Goal: Transaction & Acquisition: Purchase product/service

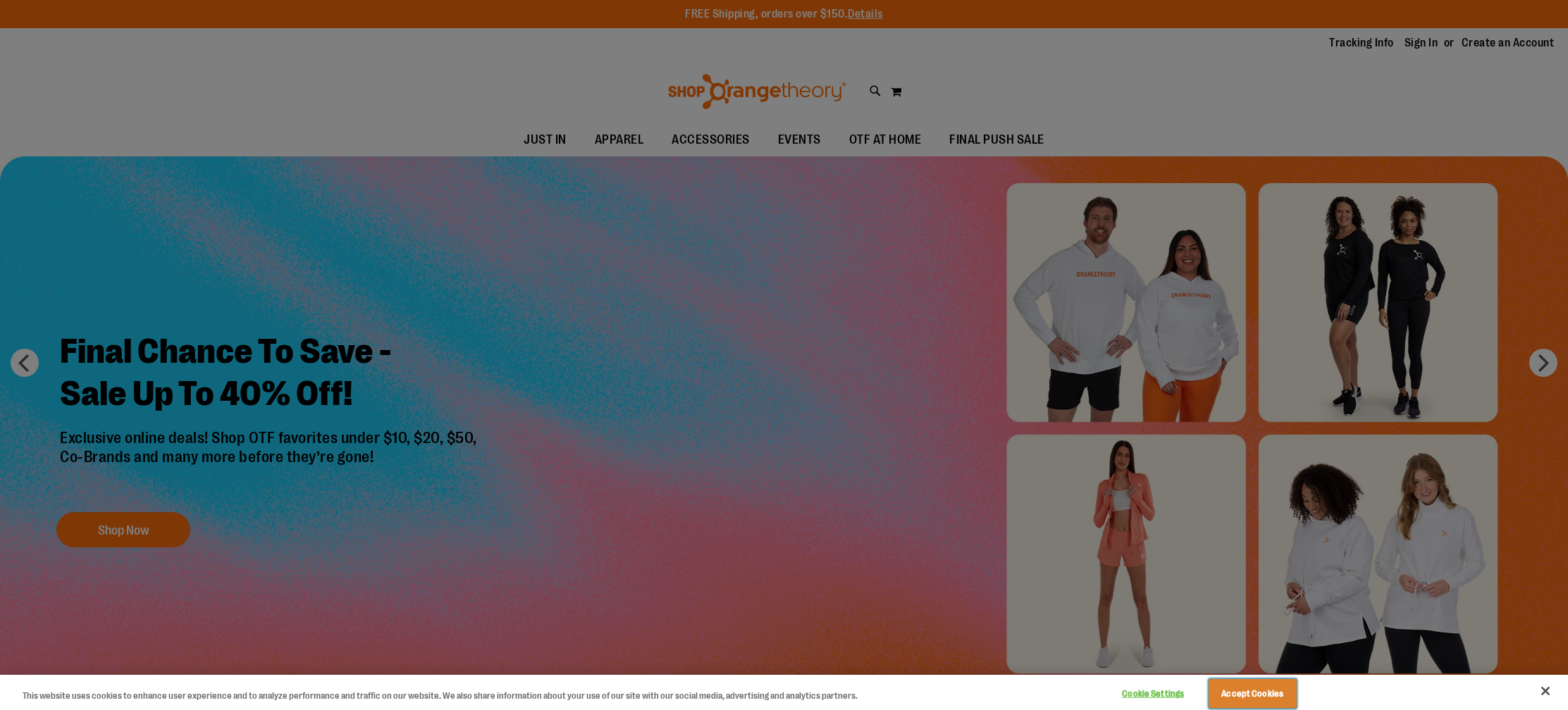
click at [1277, 701] on button "Accept Cookies" at bounding box center [1252, 694] width 88 height 29
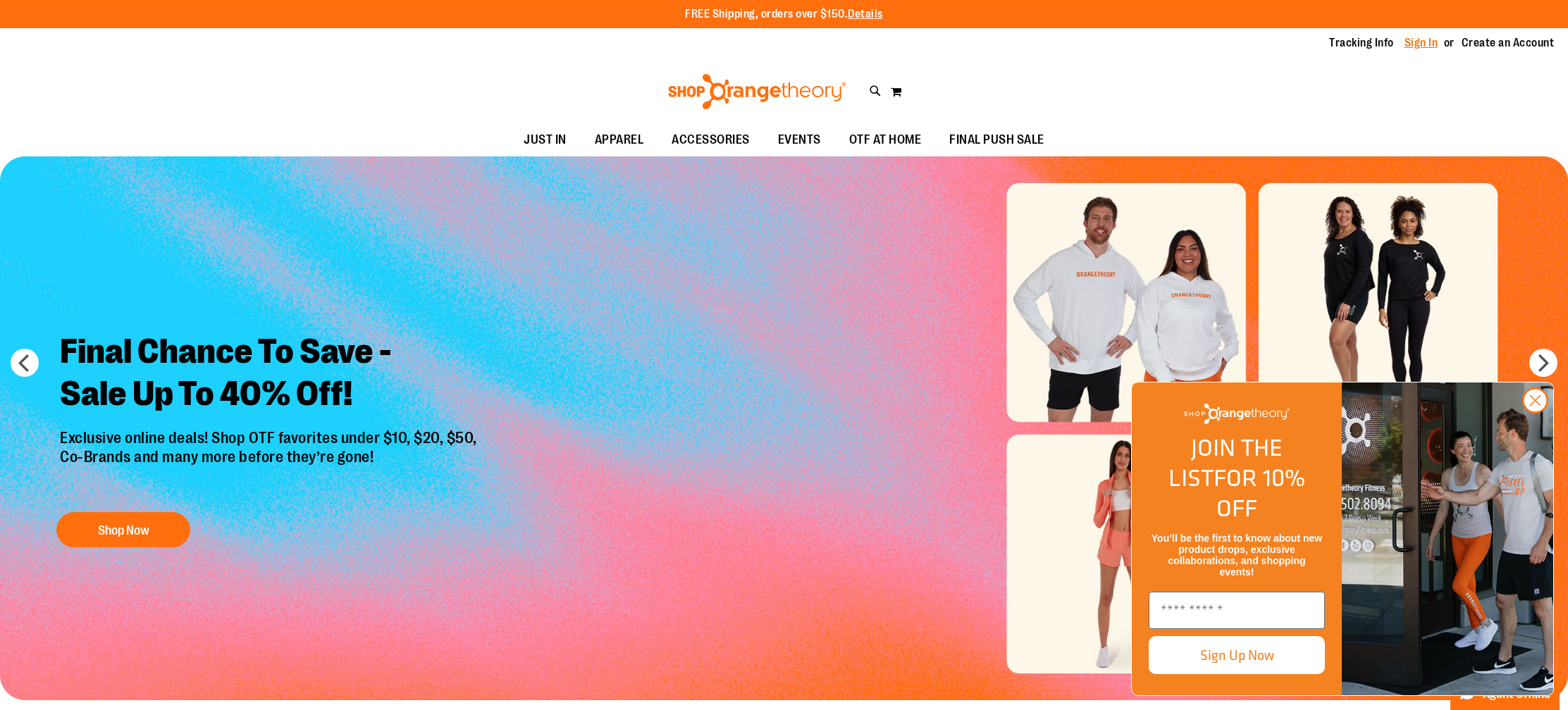
click at [1424, 42] on link "Sign In" at bounding box center [1421, 43] width 34 height 16
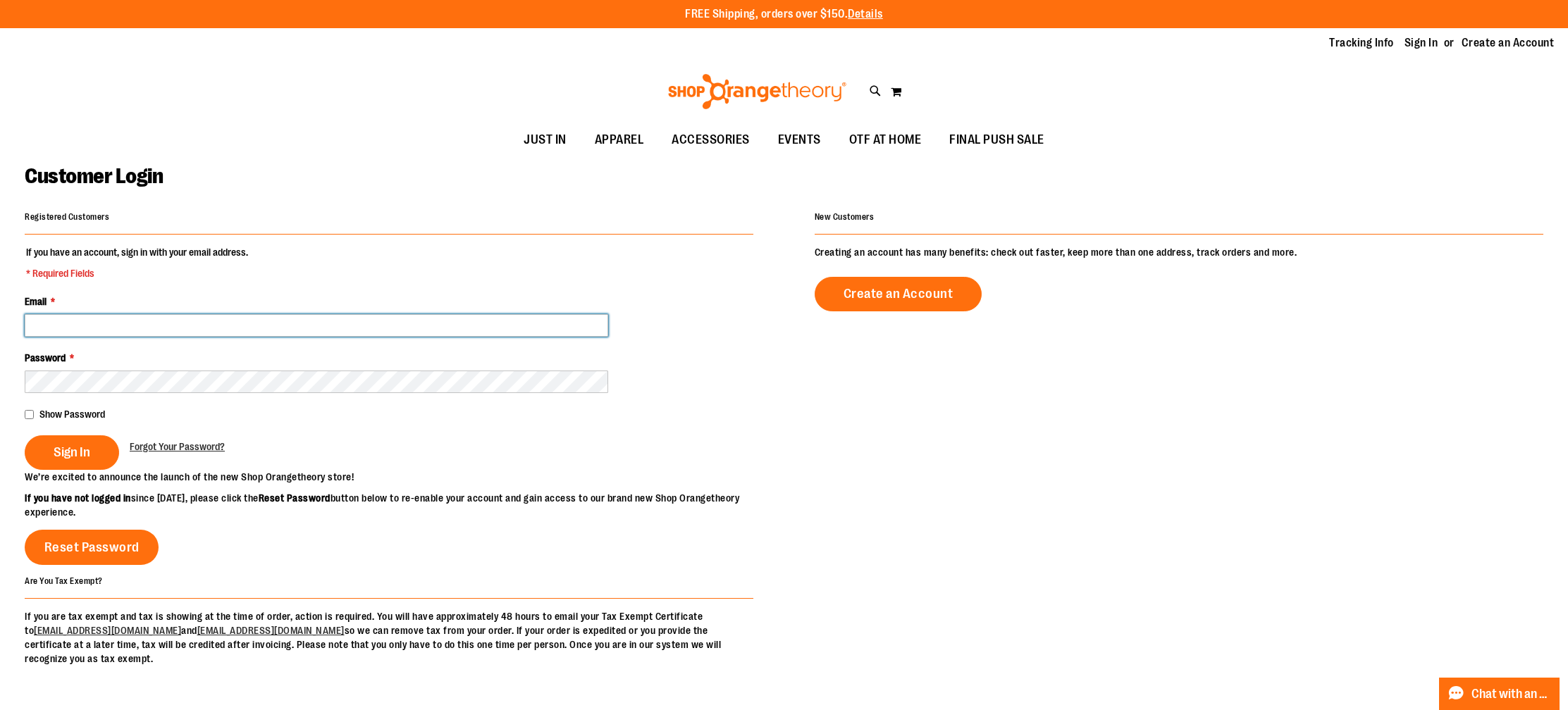
click at [146, 324] on input "Email *" at bounding box center [317, 325] width 584 height 22
type input "*"
type input "**********"
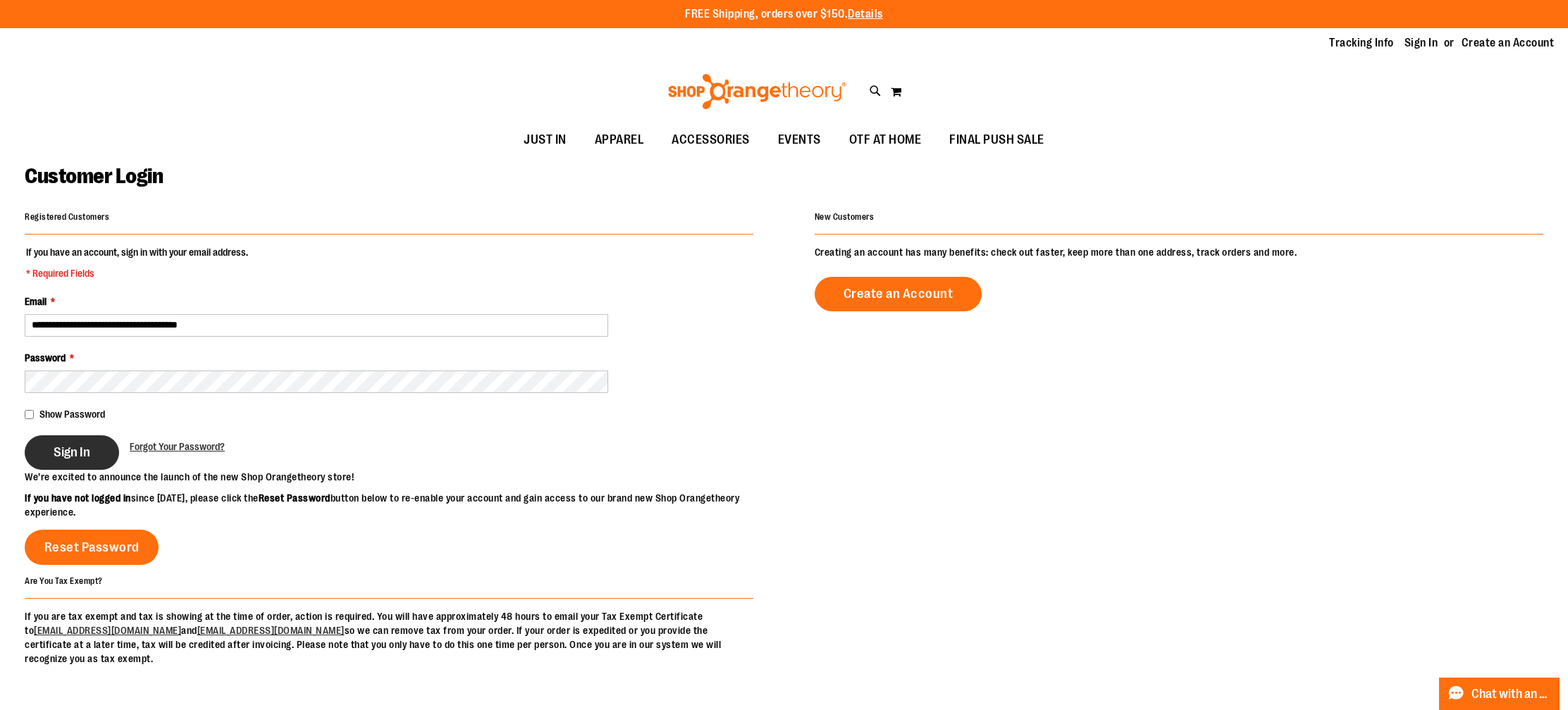
click at [97, 462] on button "Sign In" at bounding box center [72, 452] width 94 height 35
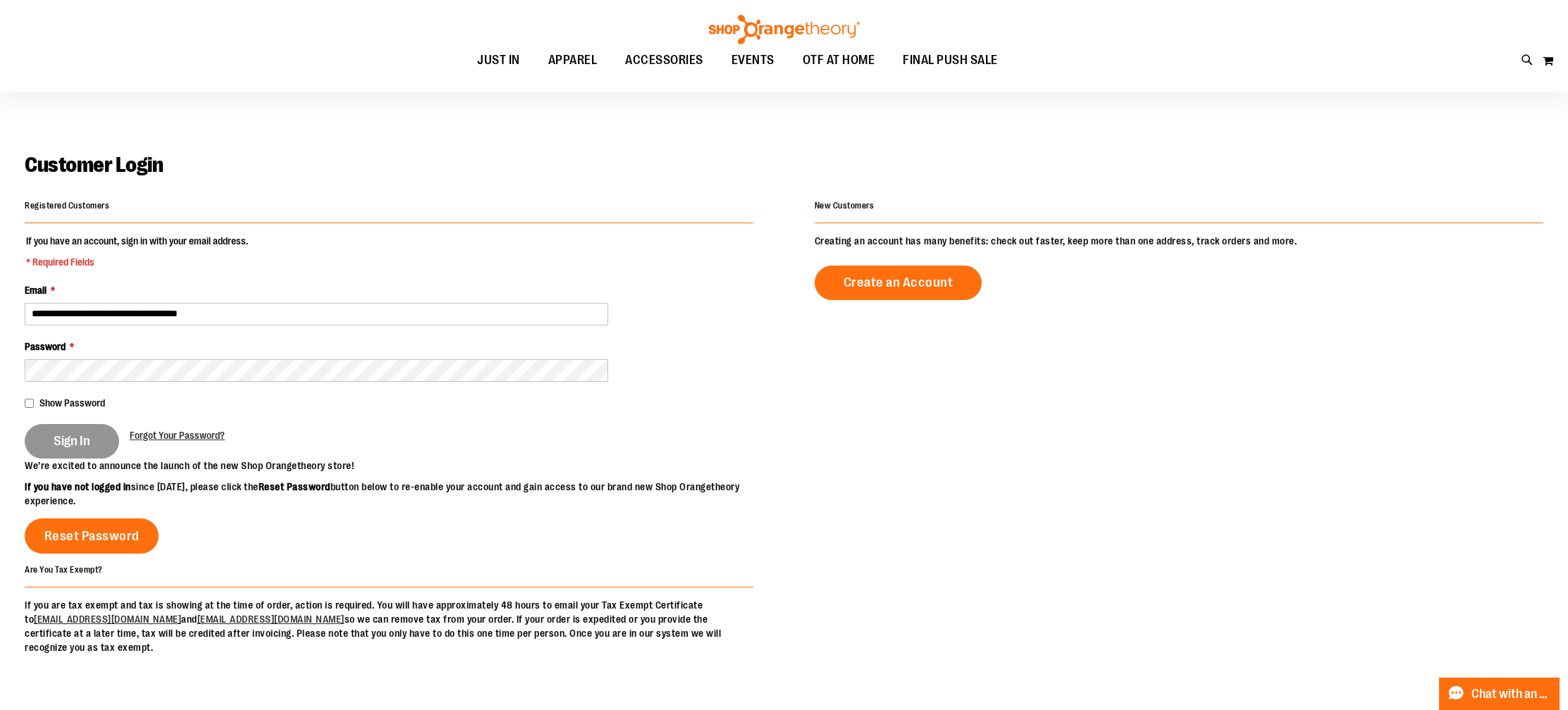
scroll to position [12, 0]
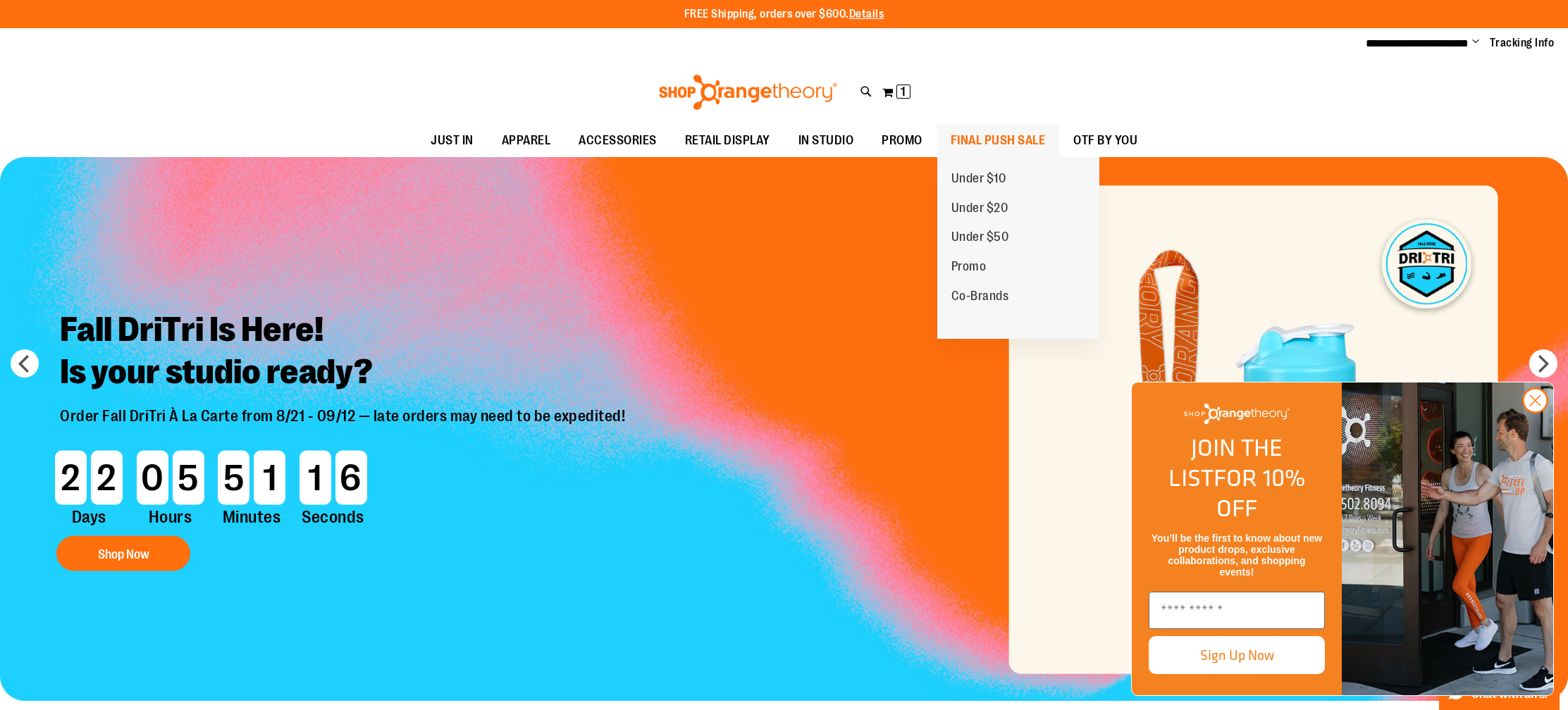
click at [979, 141] on span "FINAL PUSH SALE" at bounding box center [998, 140] width 95 height 32
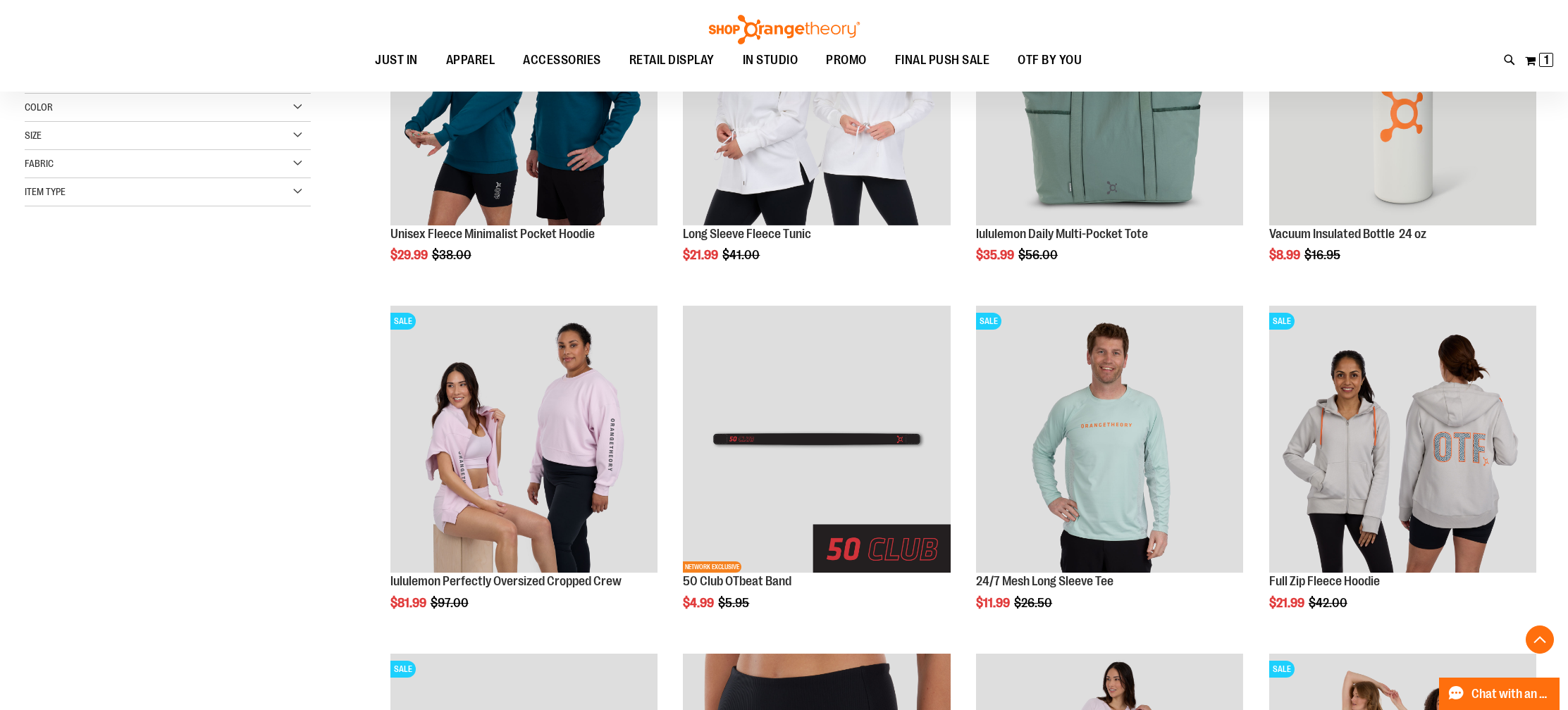
scroll to position [333, 0]
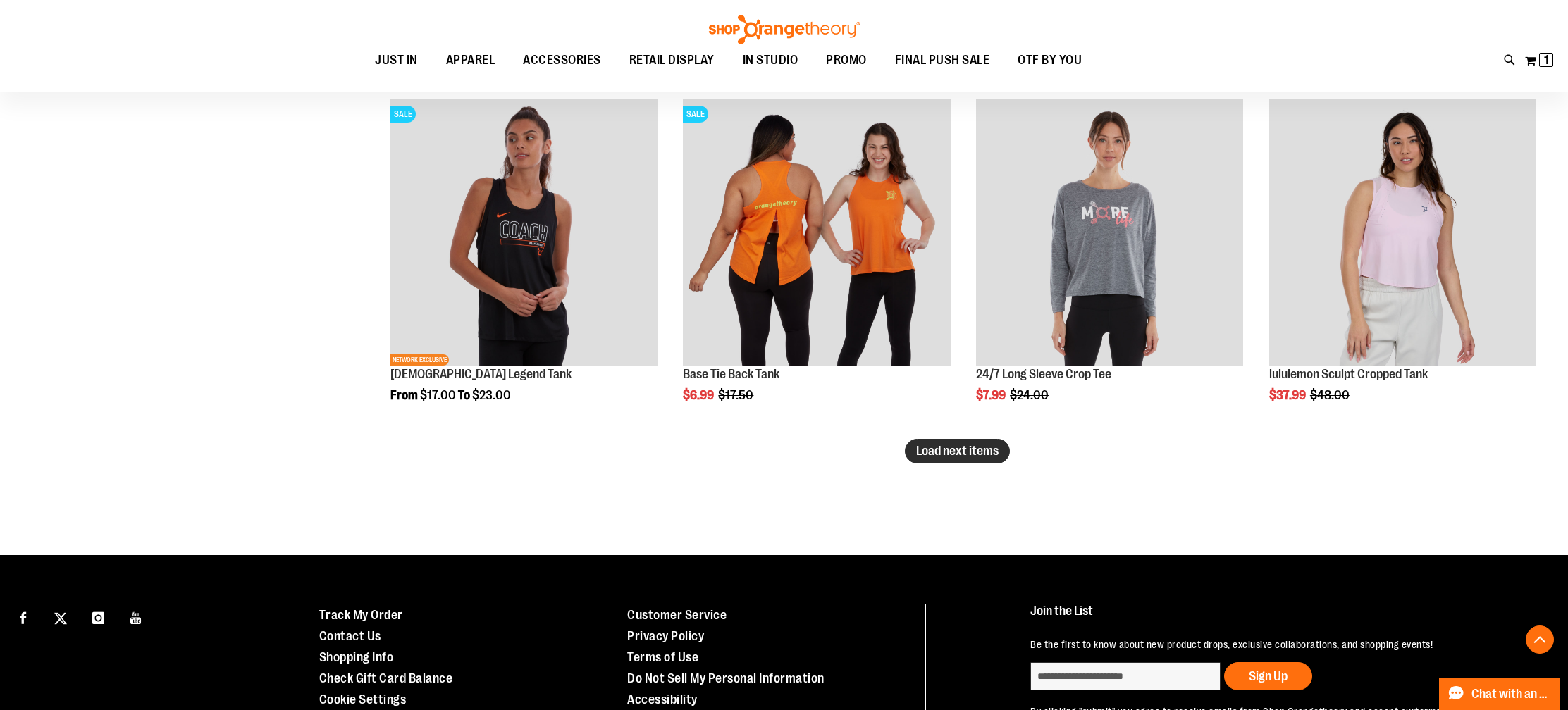
scroll to position [2971, 0]
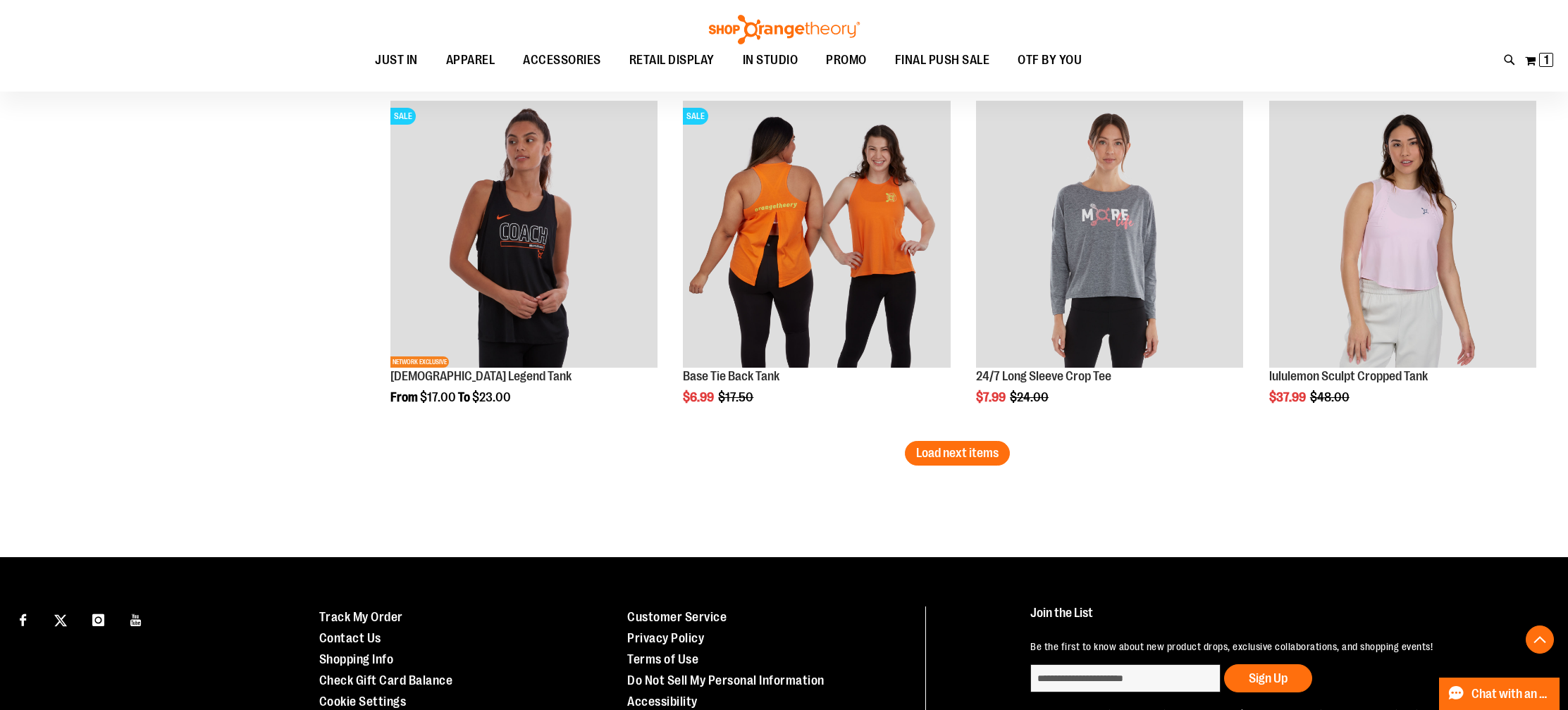
click at [962, 451] on span "Load next items" at bounding box center [957, 453] width 82 height 14
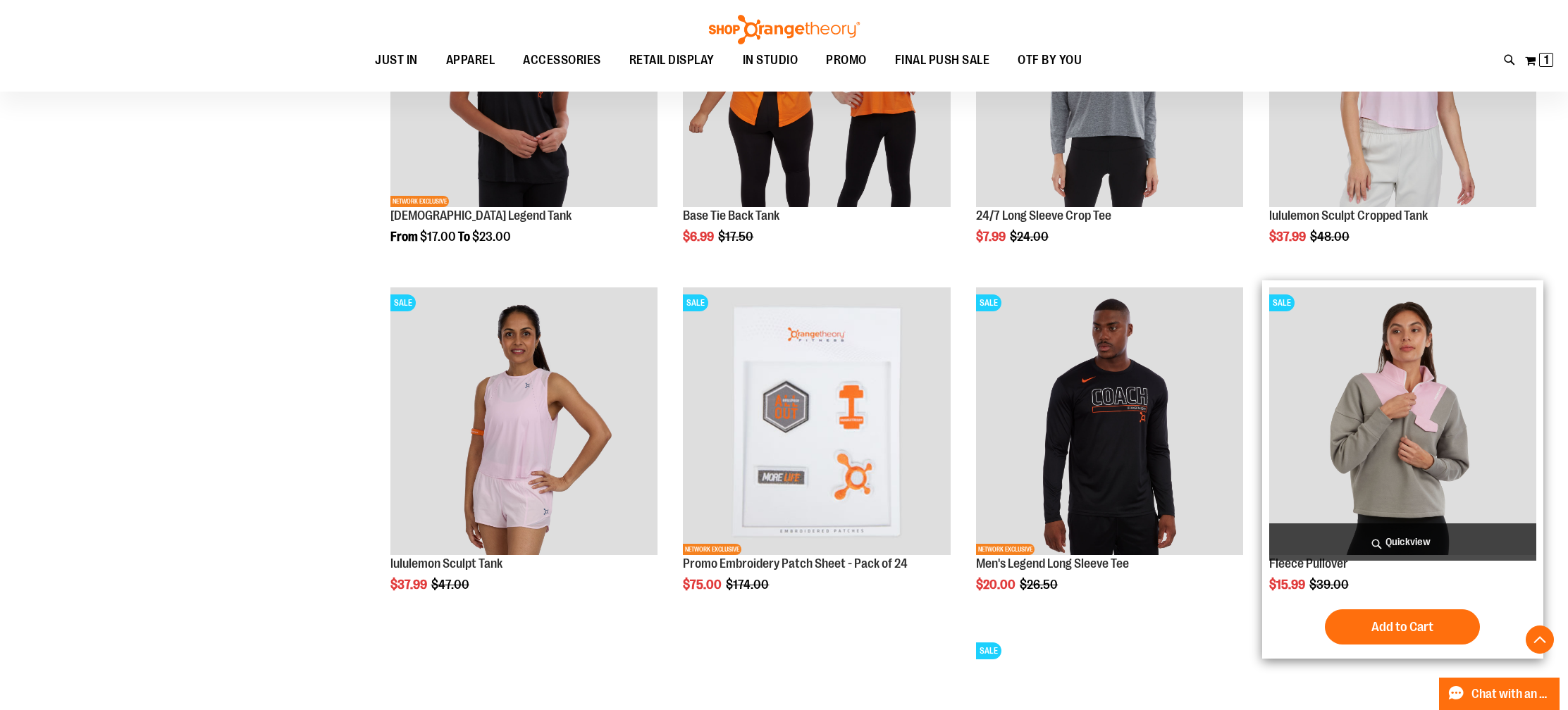
scroll to position [3135, 0]
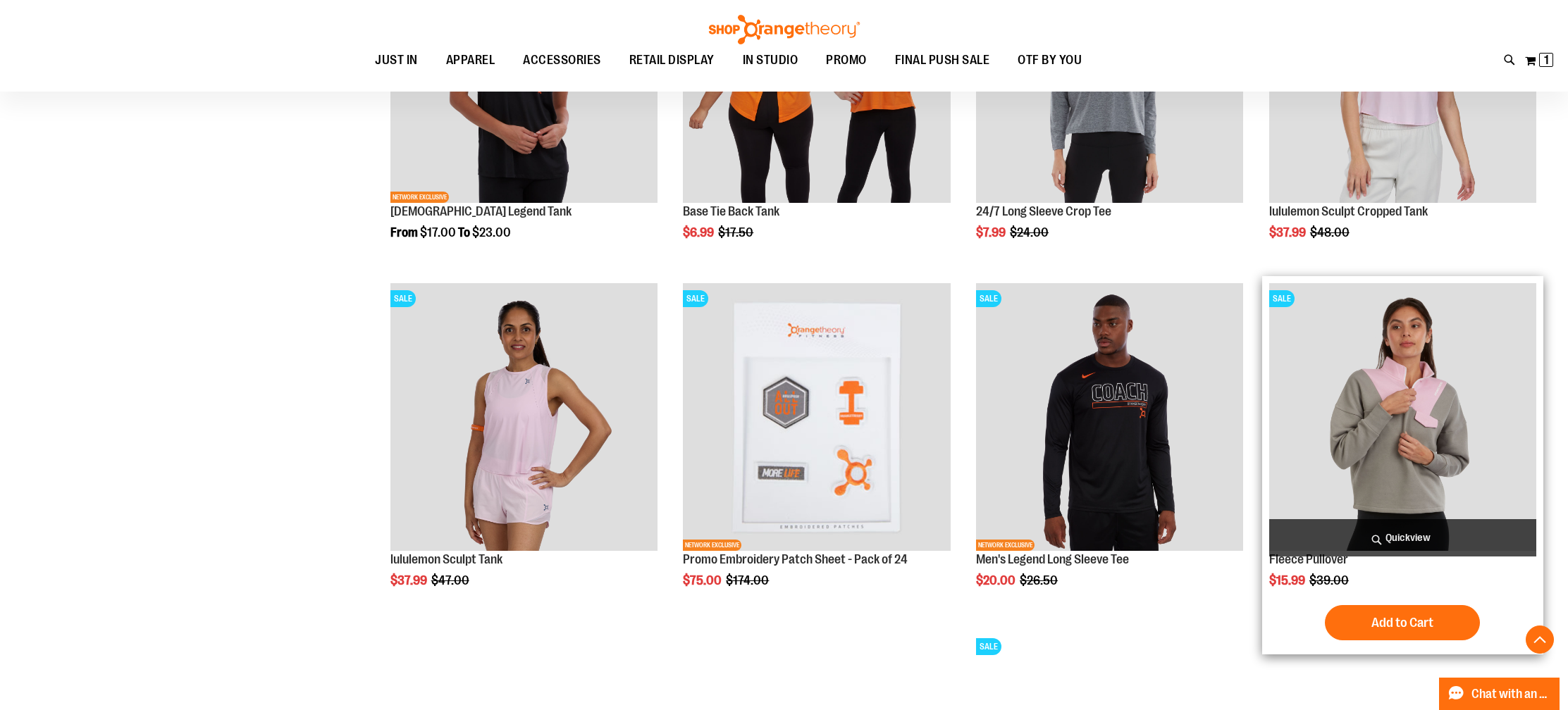
click at [1417, 534] on span "Quickview" at bounding box center [1402, 537] width 267 height 37
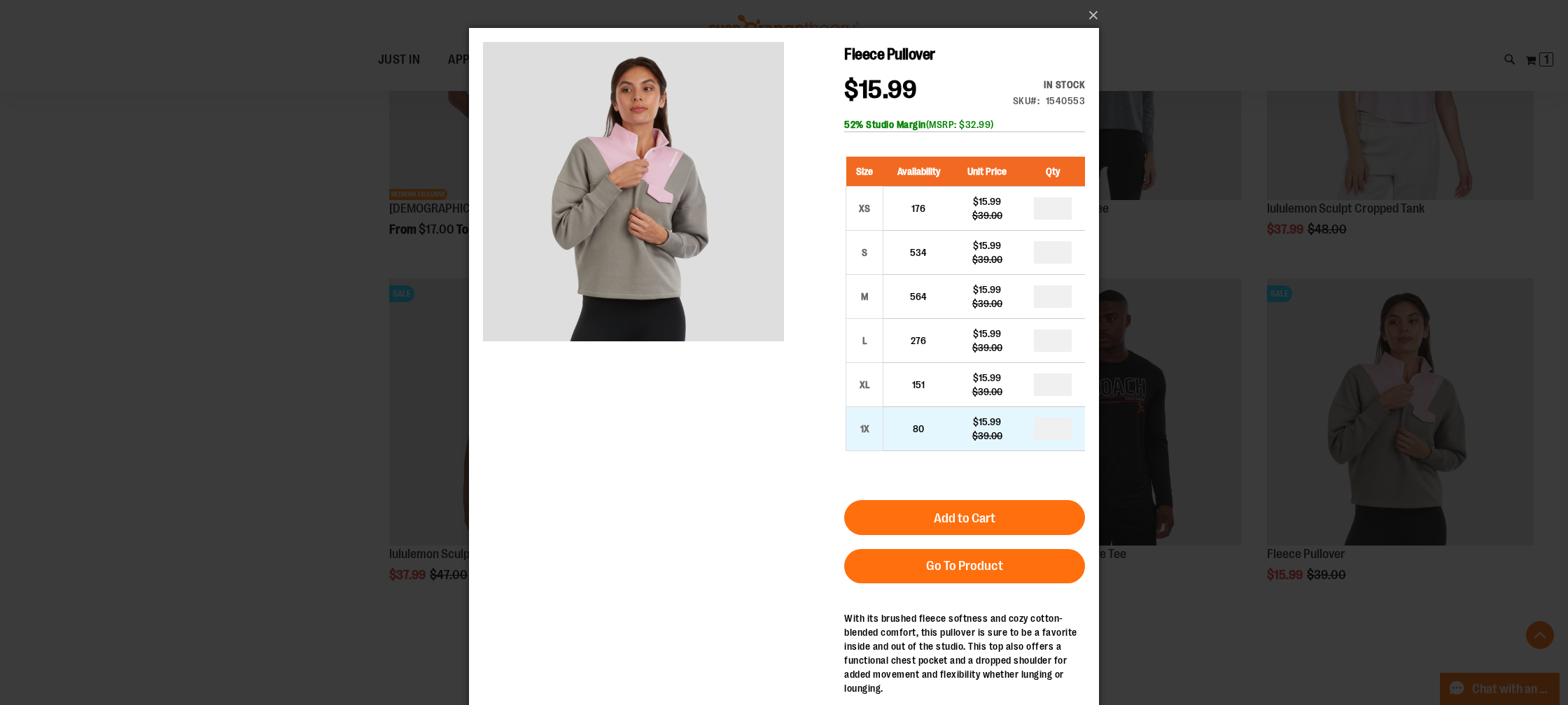
scroll to position [1, 0]
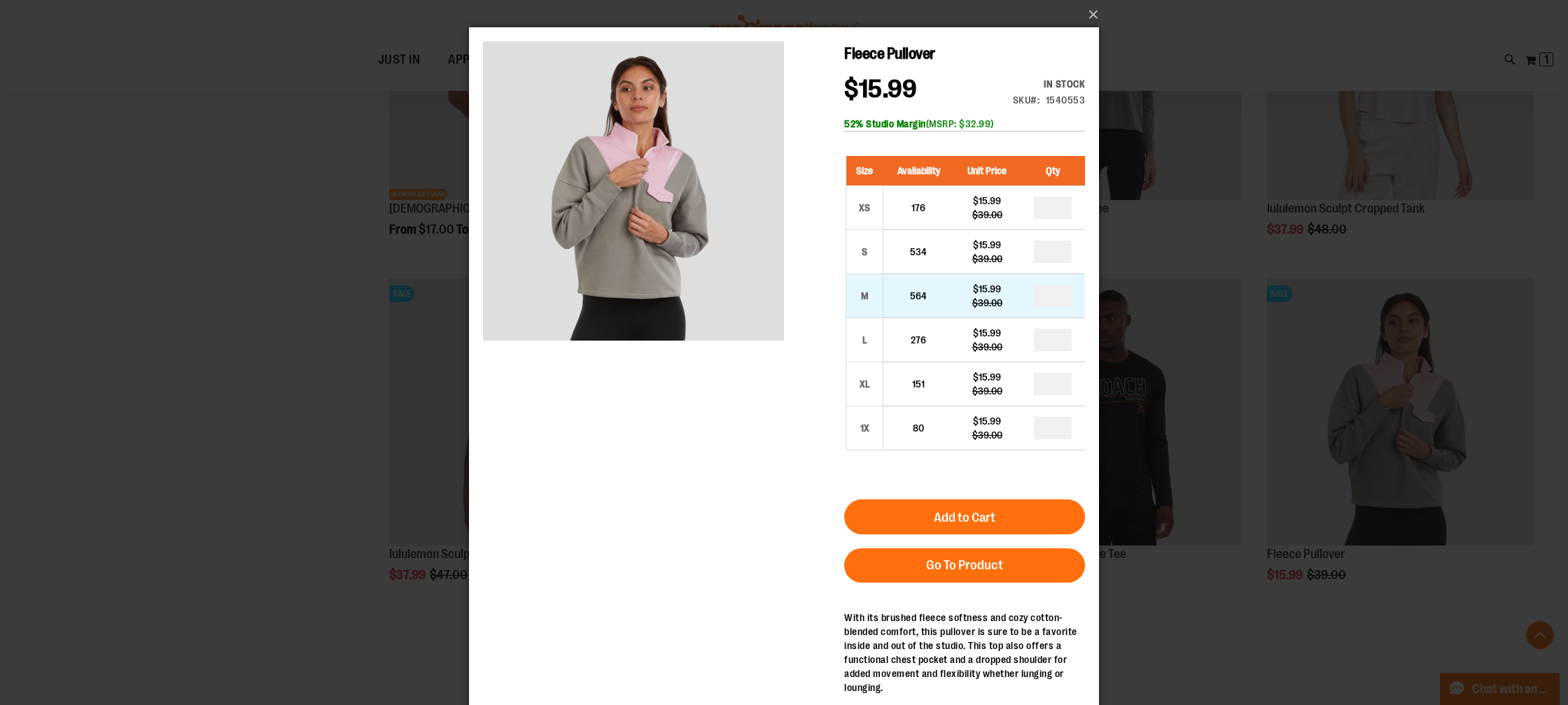
click at [944, 306] on td "564" at bounding box center [918, 295] width 70 height 44
click at [995, 289] on div "$15.99" at bounding box center [987, 289] width 52 height 14
click at [882, 295] on td "M" at bounding box center [864, 295] width 37 height 44
click at [862, 295] on div "M" at bounding box center [864, 295] width 21 height 21
click at [863, 286] on div "M" at bounding box center [864, 295] width 21 height 21
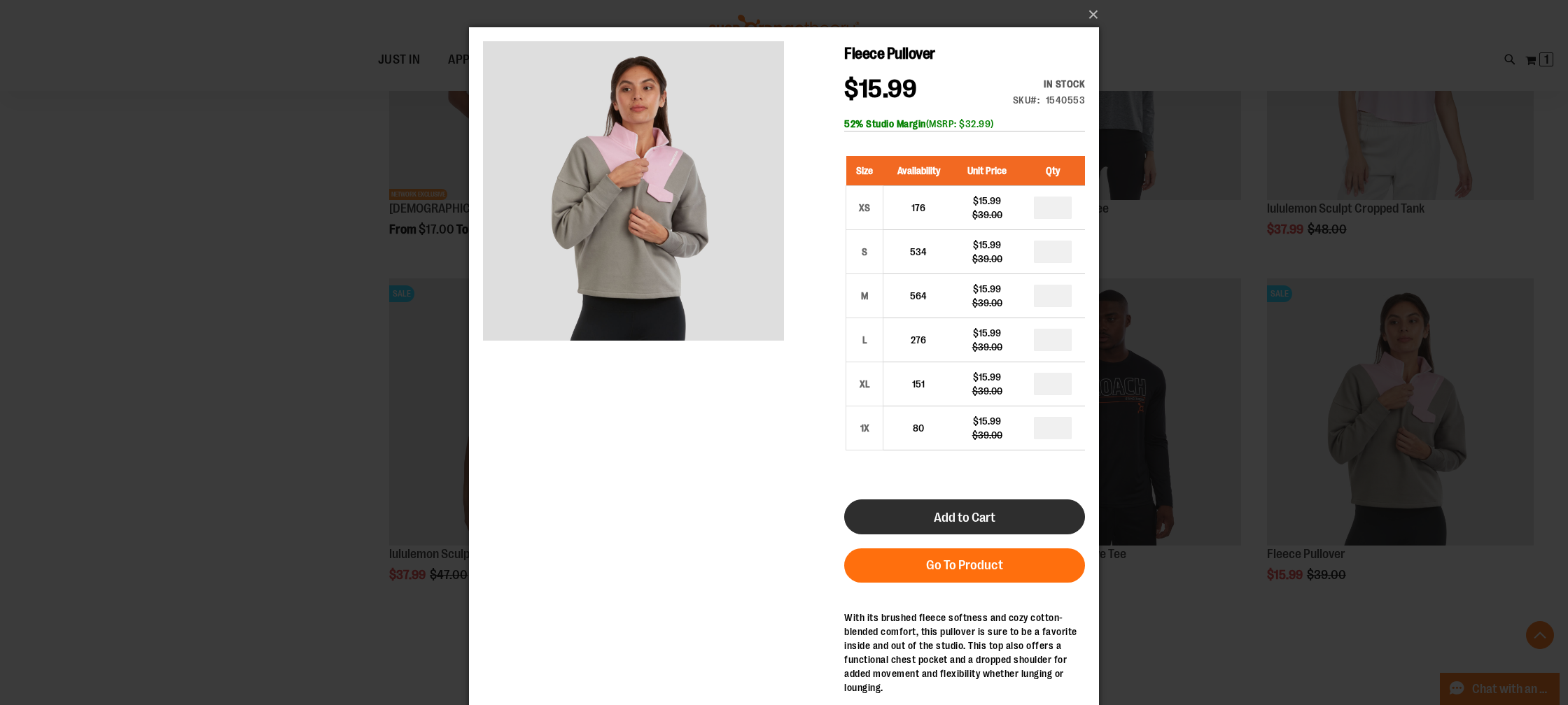
click at [965, 523] on span "Add to Cart" at bounding box center [965, 518] width 62 height 15
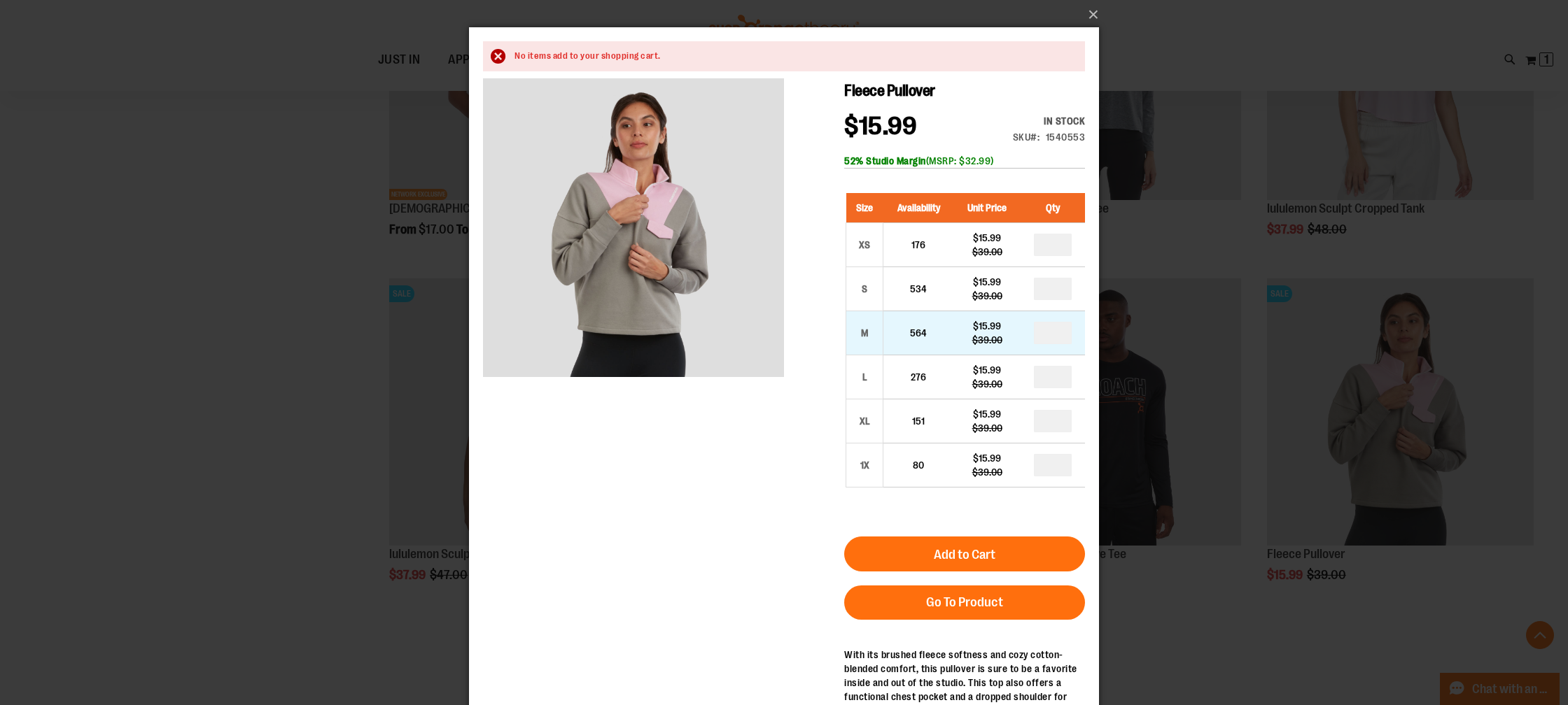
click at [1033, 351] on td "*" at bounding box center [1052, 332] width 64 height 44
click at [1053, 339] on input "number" at bounding box center [1052, 333] width 38 height 22
type input "*"
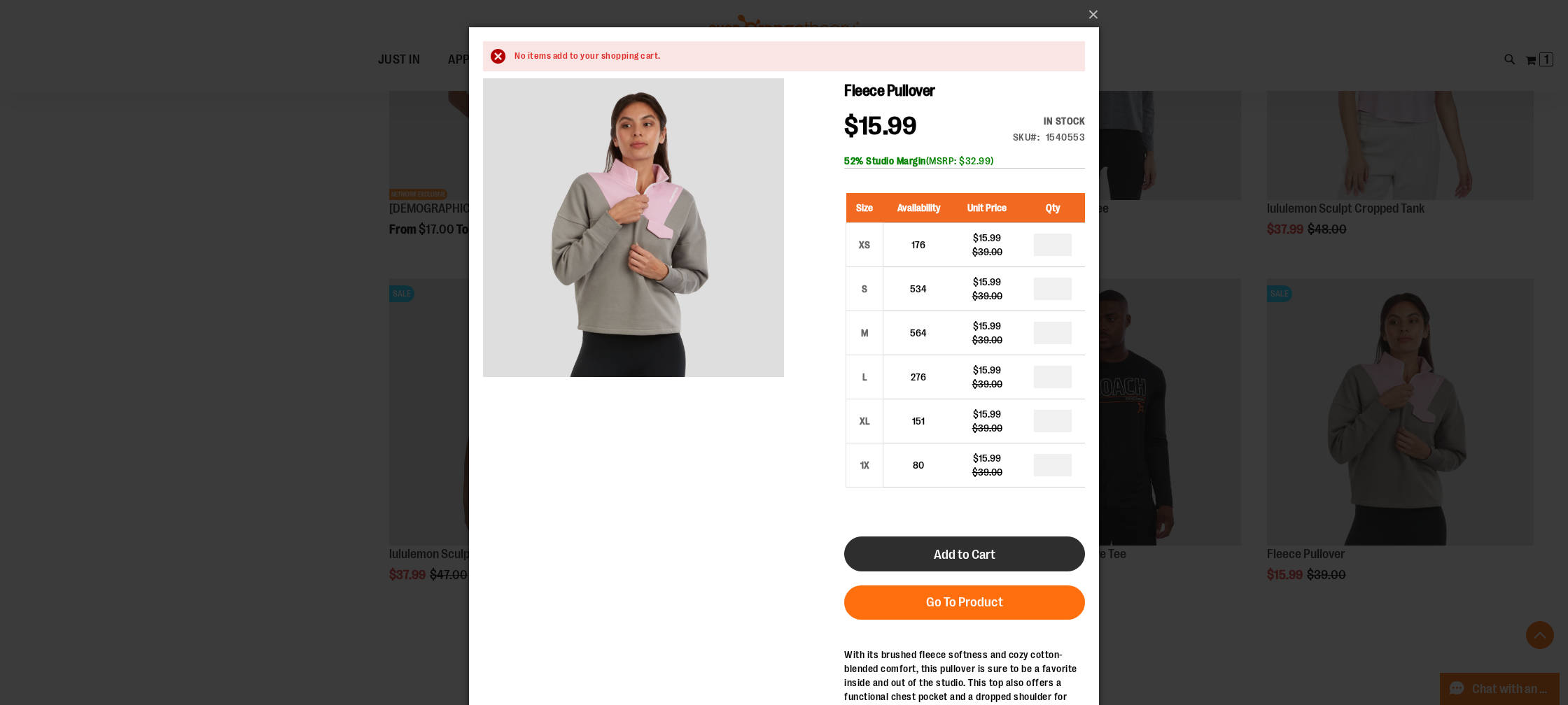
click at [1031, 564] on button "Add to Cart" at bounding box center [965, 554] width 241 height 35
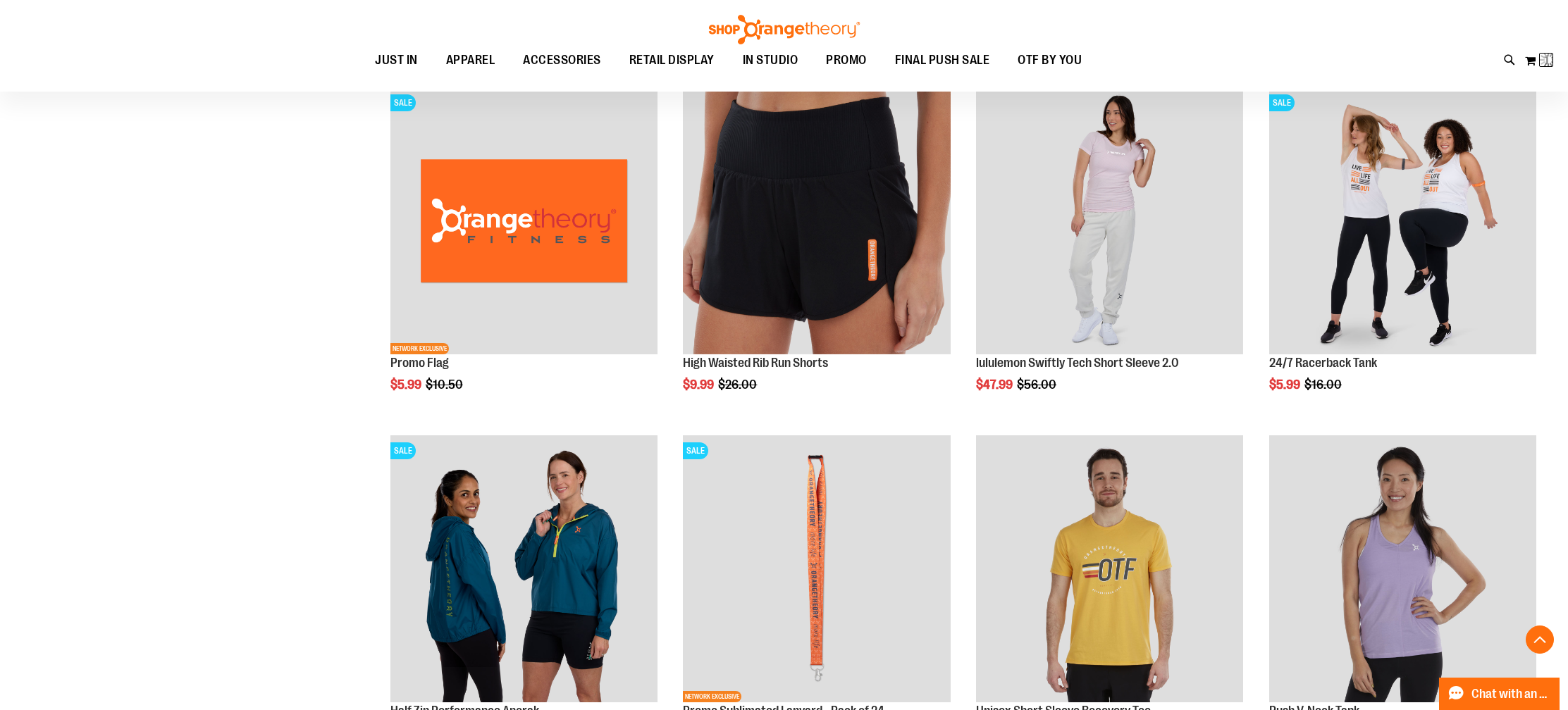
scroll to position [40, 0]
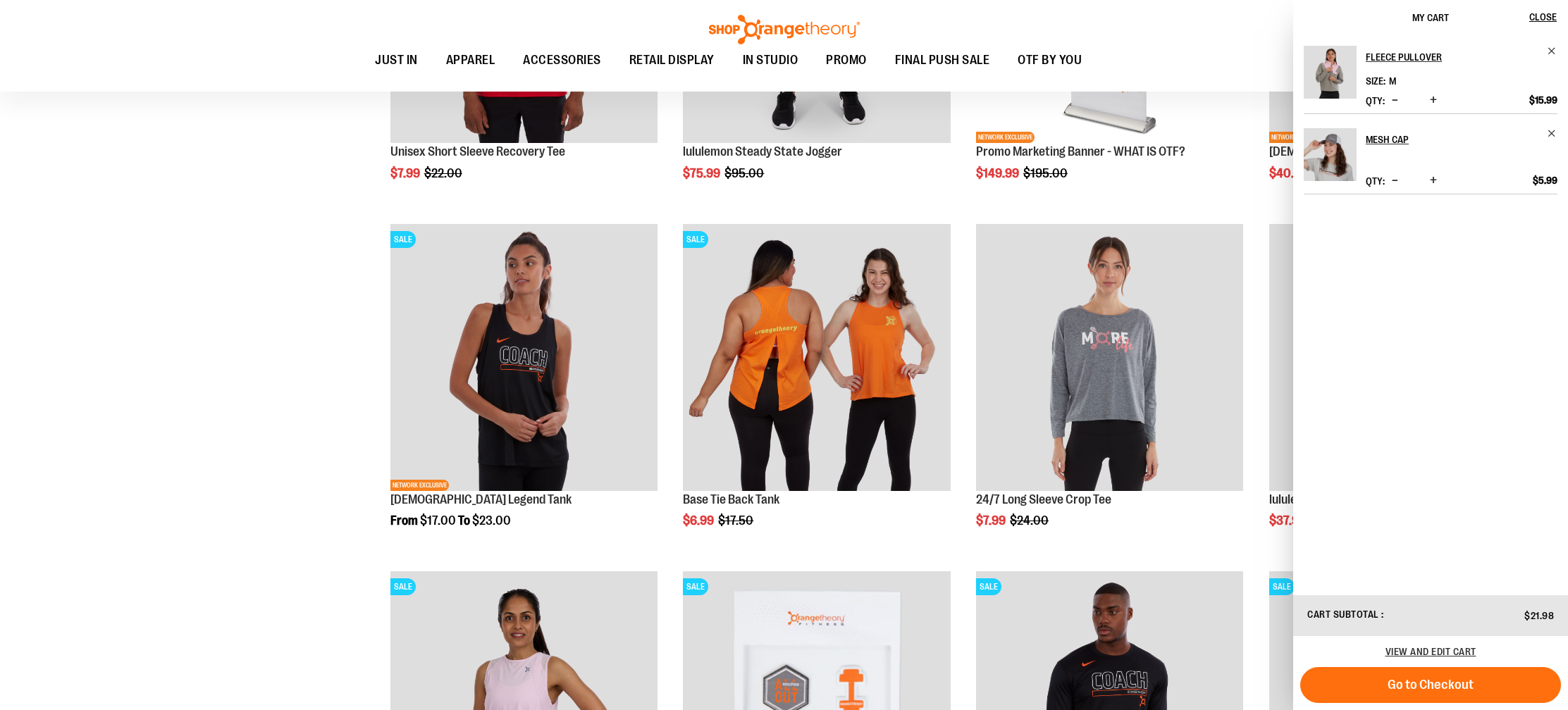
scroll to position [2854, 0]
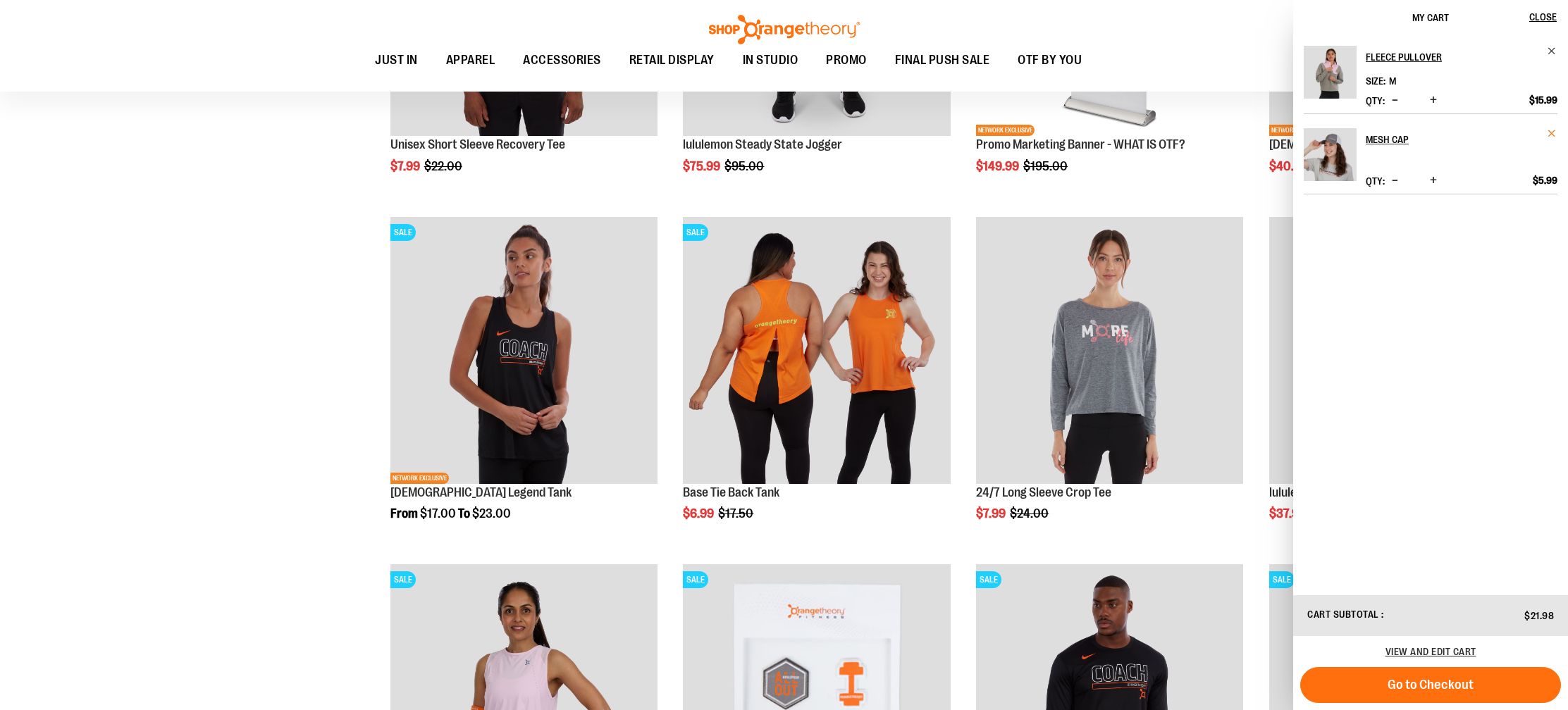
click at [1551, 135] on span "Remove item" at bounding box center [1552, 133] width 10 height 10
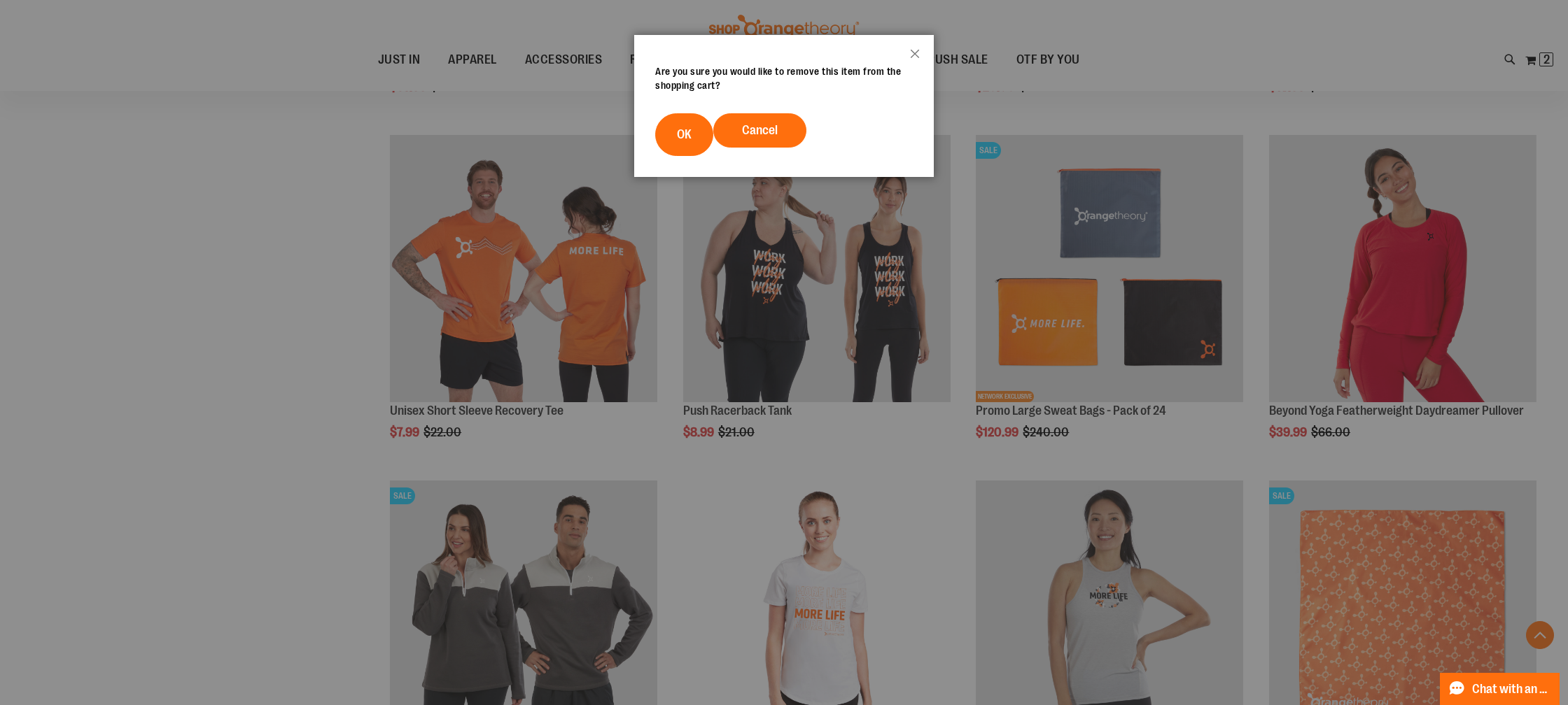
click at [675, 140] on button "OK" at bounding box center [685, 135] width 58 height 43
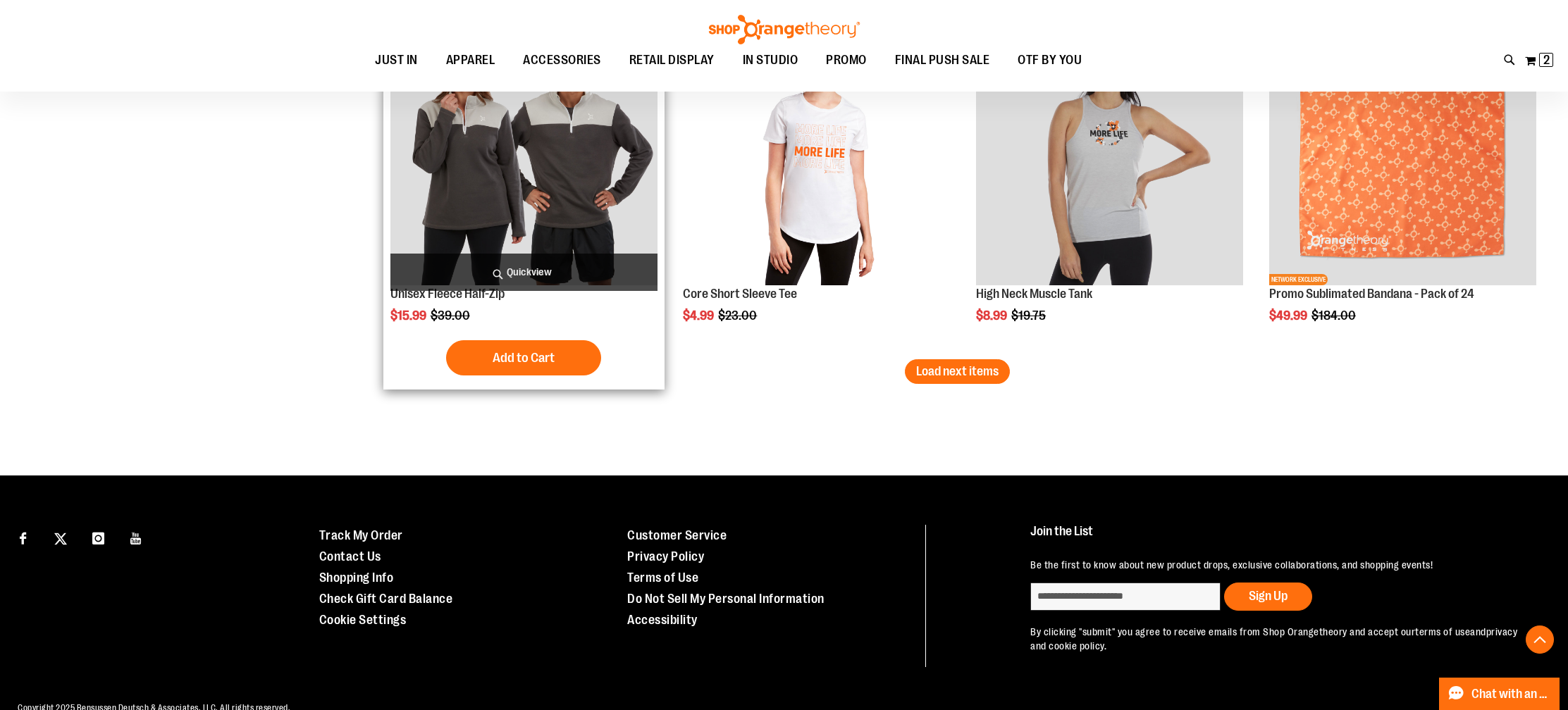
scroll to position [4093, 0]
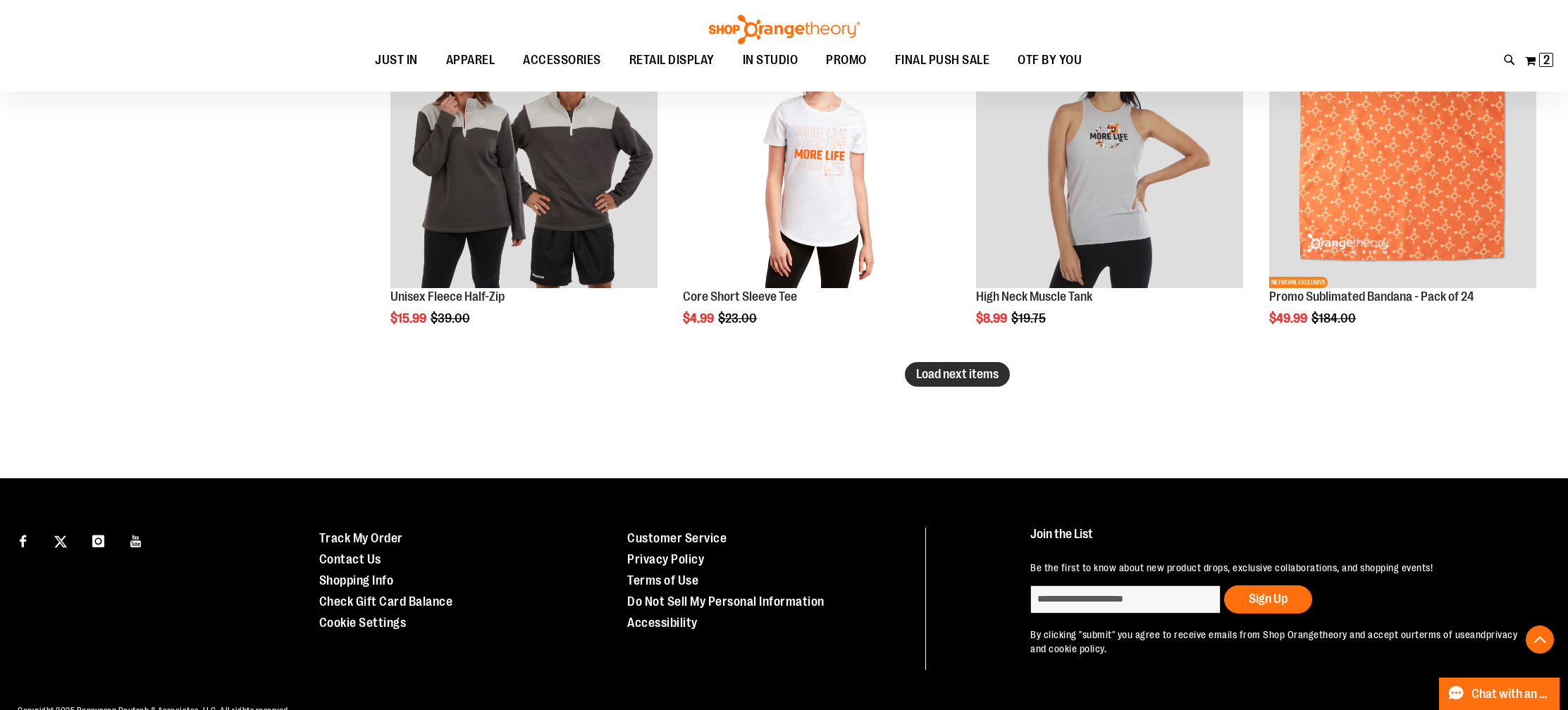
click at [944, 380] on span "Load next items" at bounding box center [957, 374] width 82 height 14
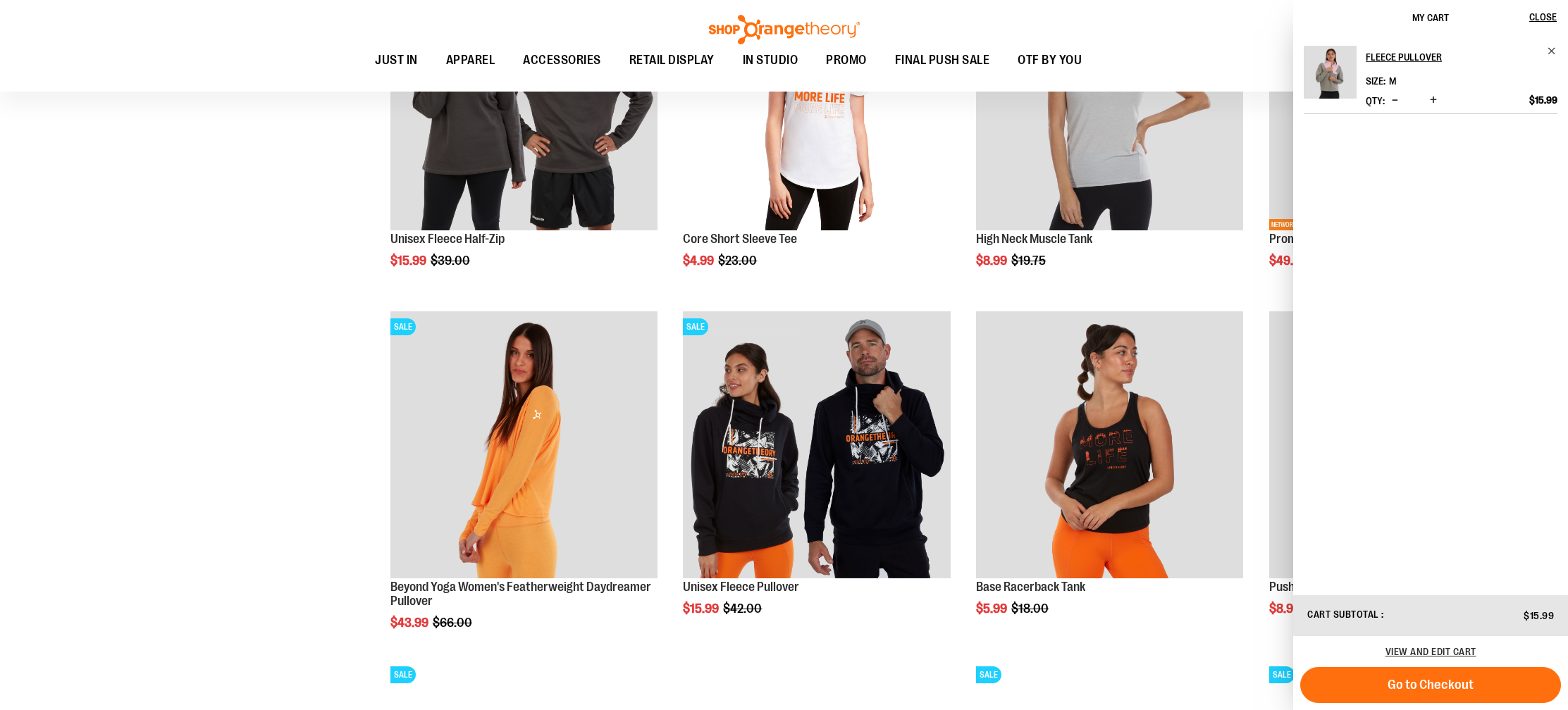
scroll to position [4183, 0]
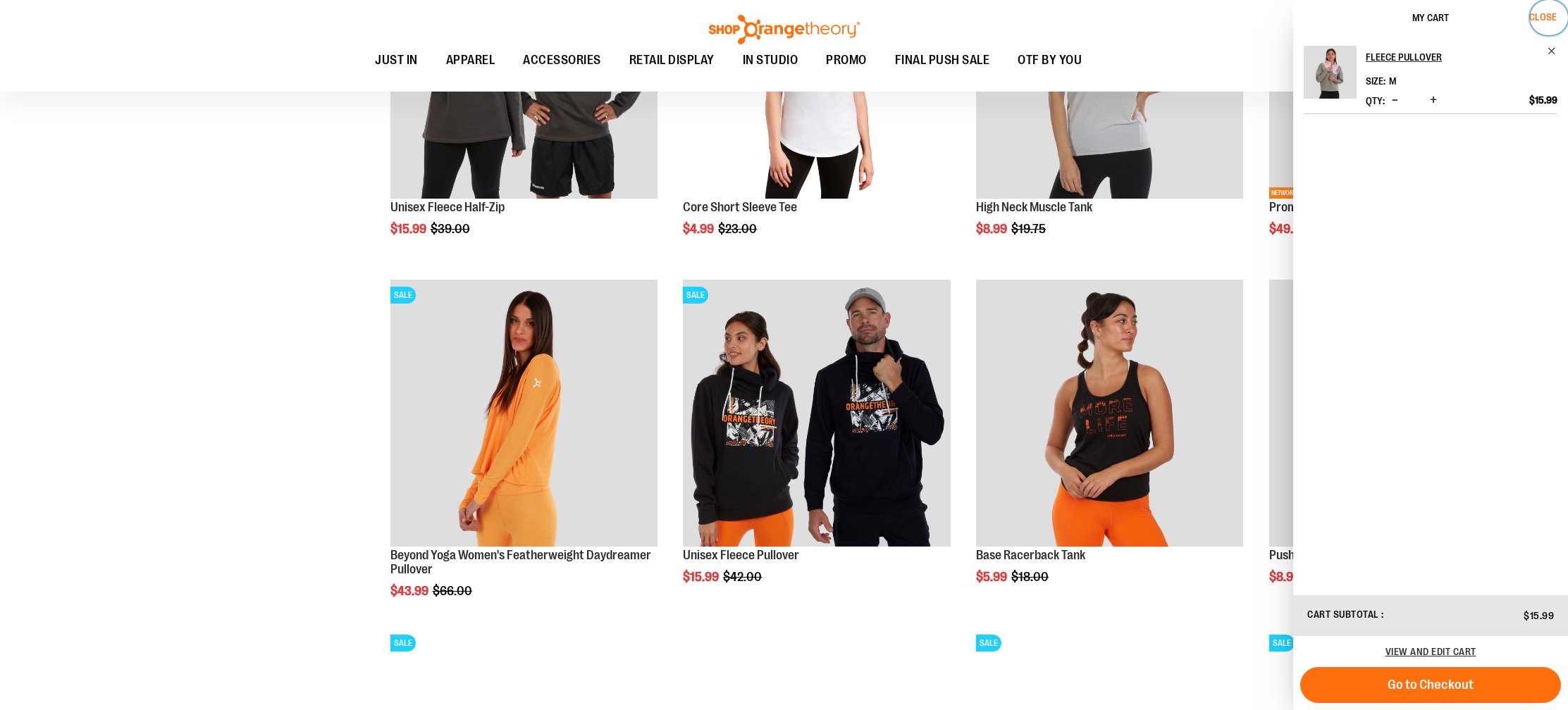
click at [1544, 13] on span "Close" at bounding box center [1543, 16] width 28 height 11
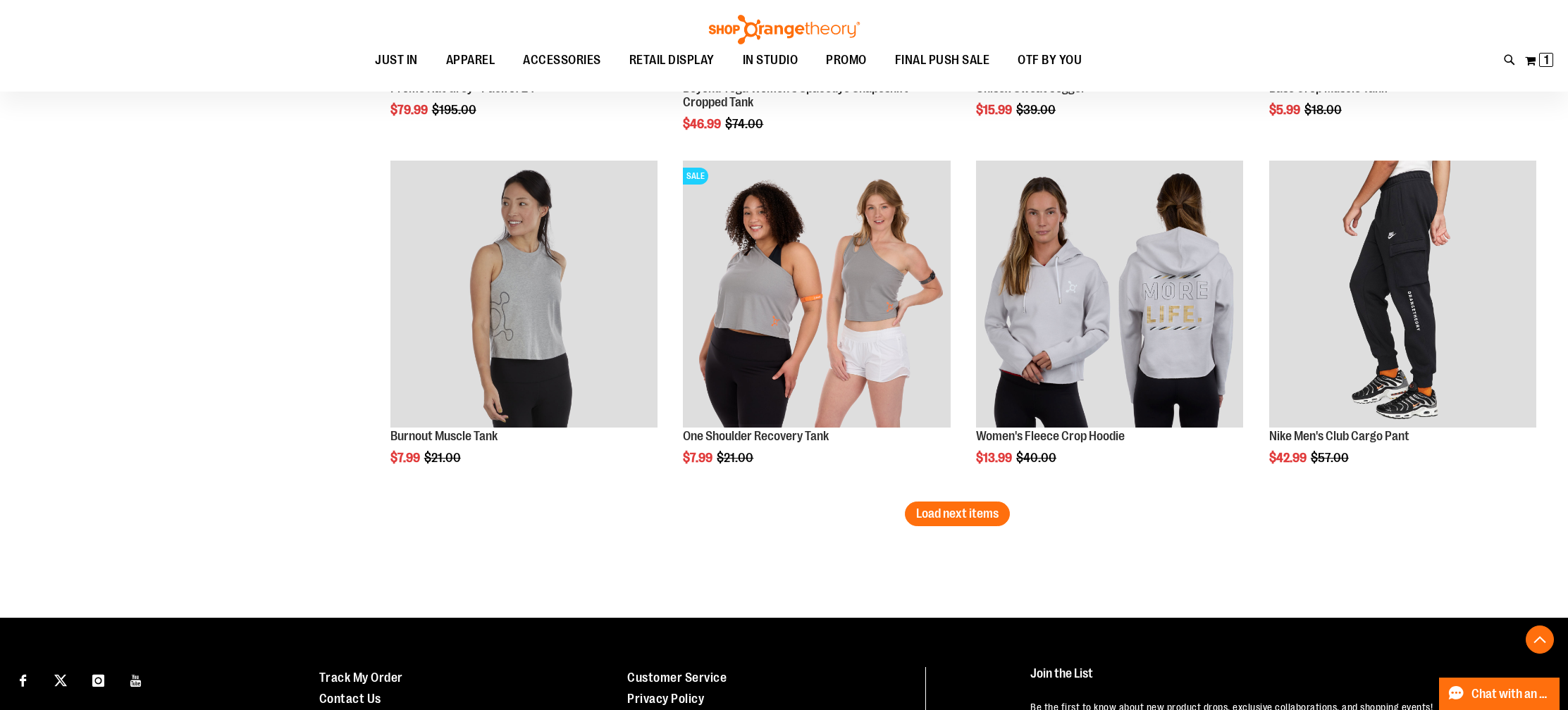
scroll to position [5017, 0]
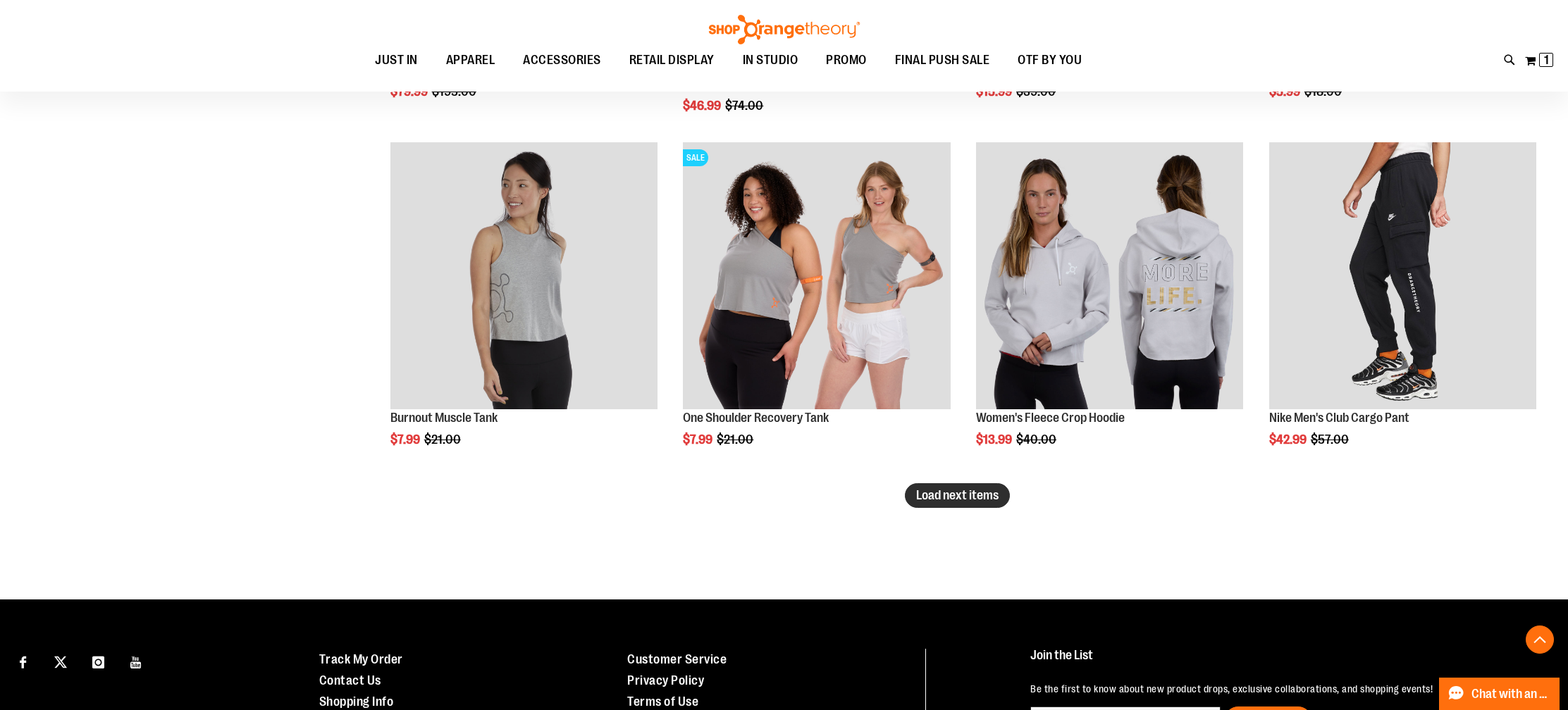
click at [927, 496] on span "Load next items" at bounding box center [957, 496] width 82 height 14
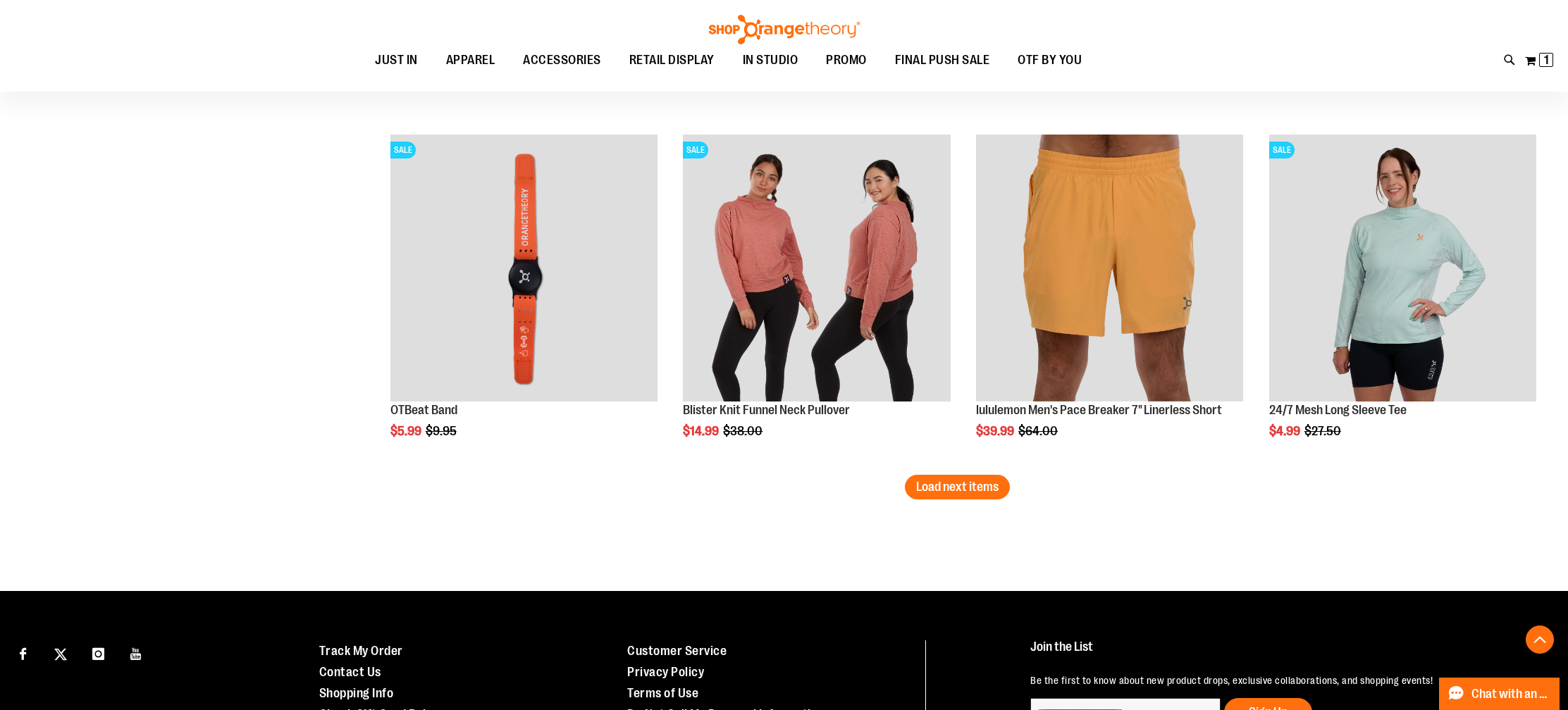
scroll to position [6080, 0]
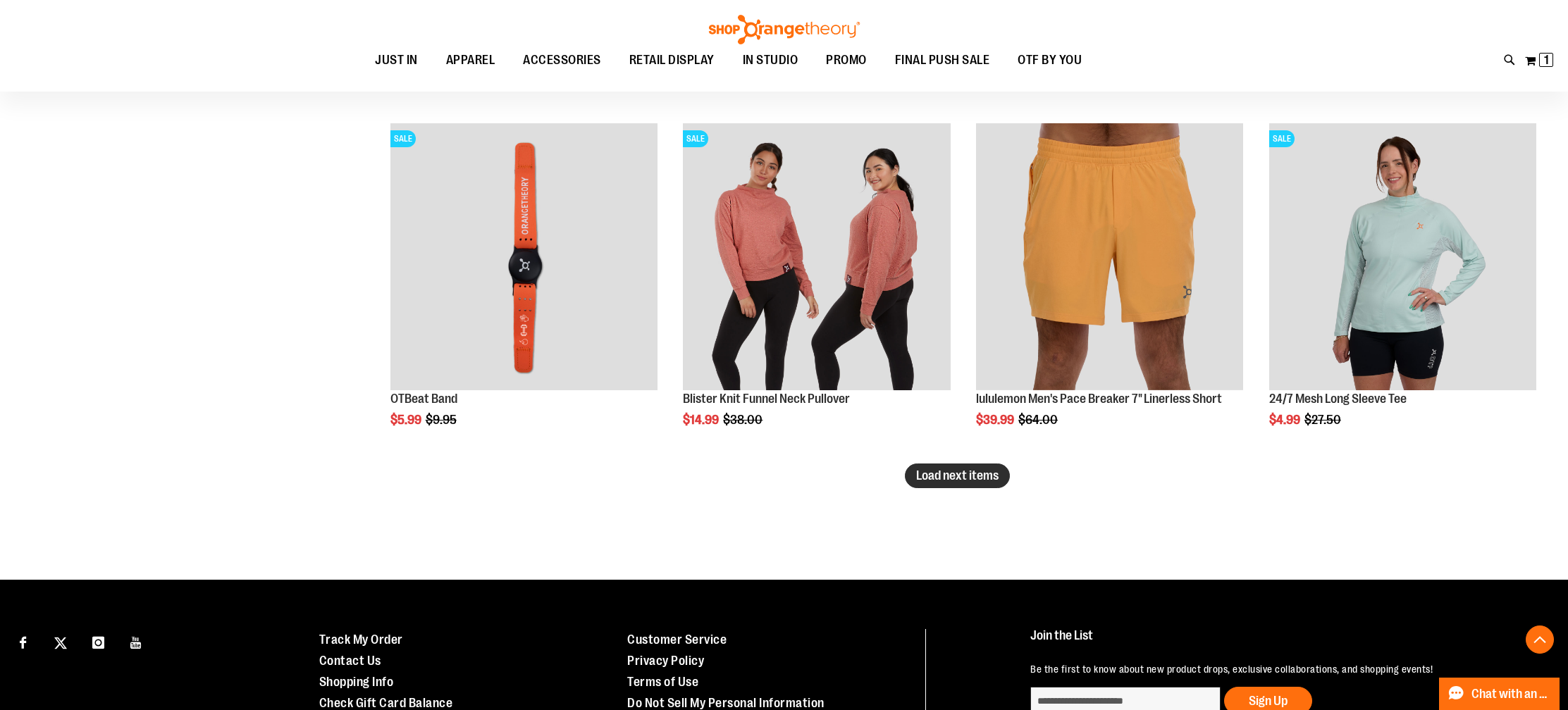
click at [987, 485] on button "Load next items" at bounding box center [957, 476] width 105 height 25
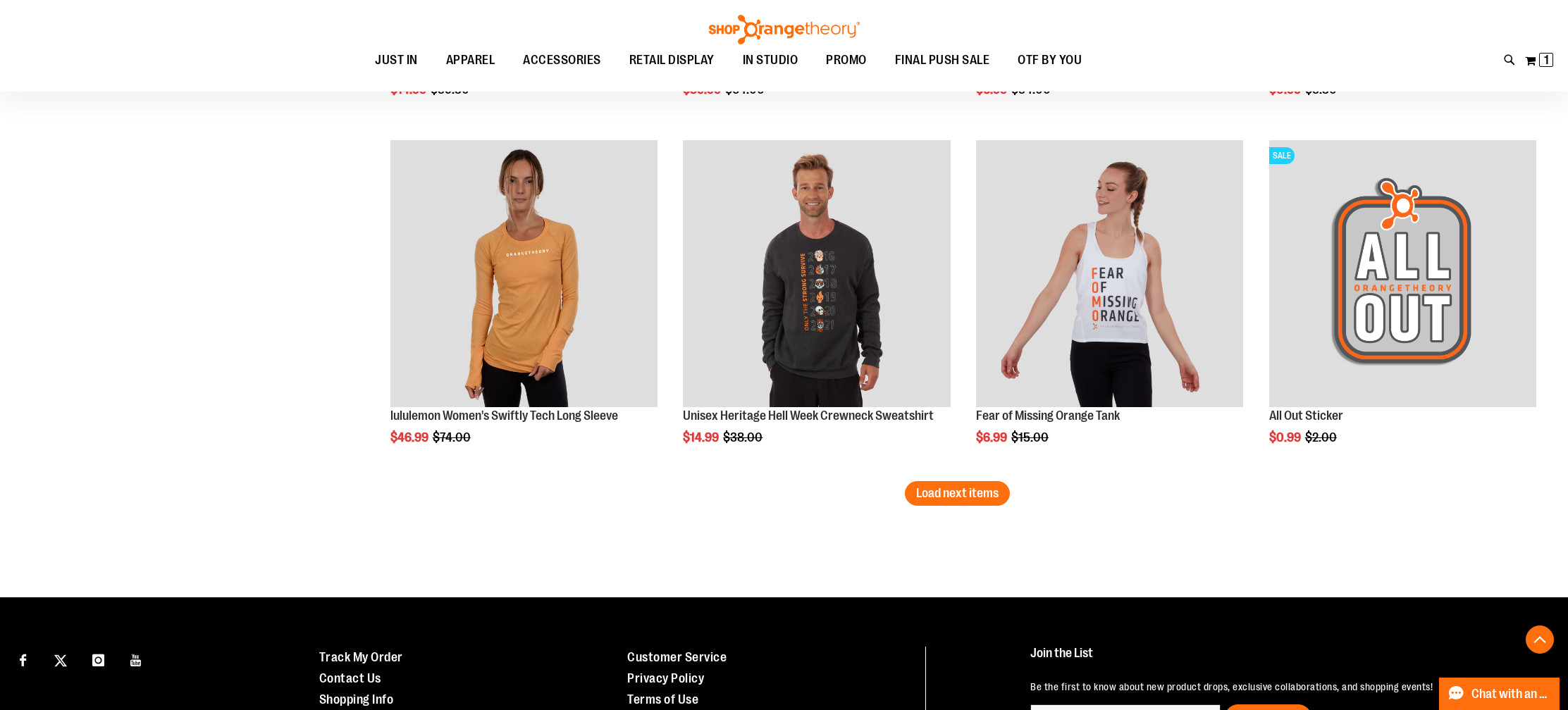
scroll to position [7133, 0]
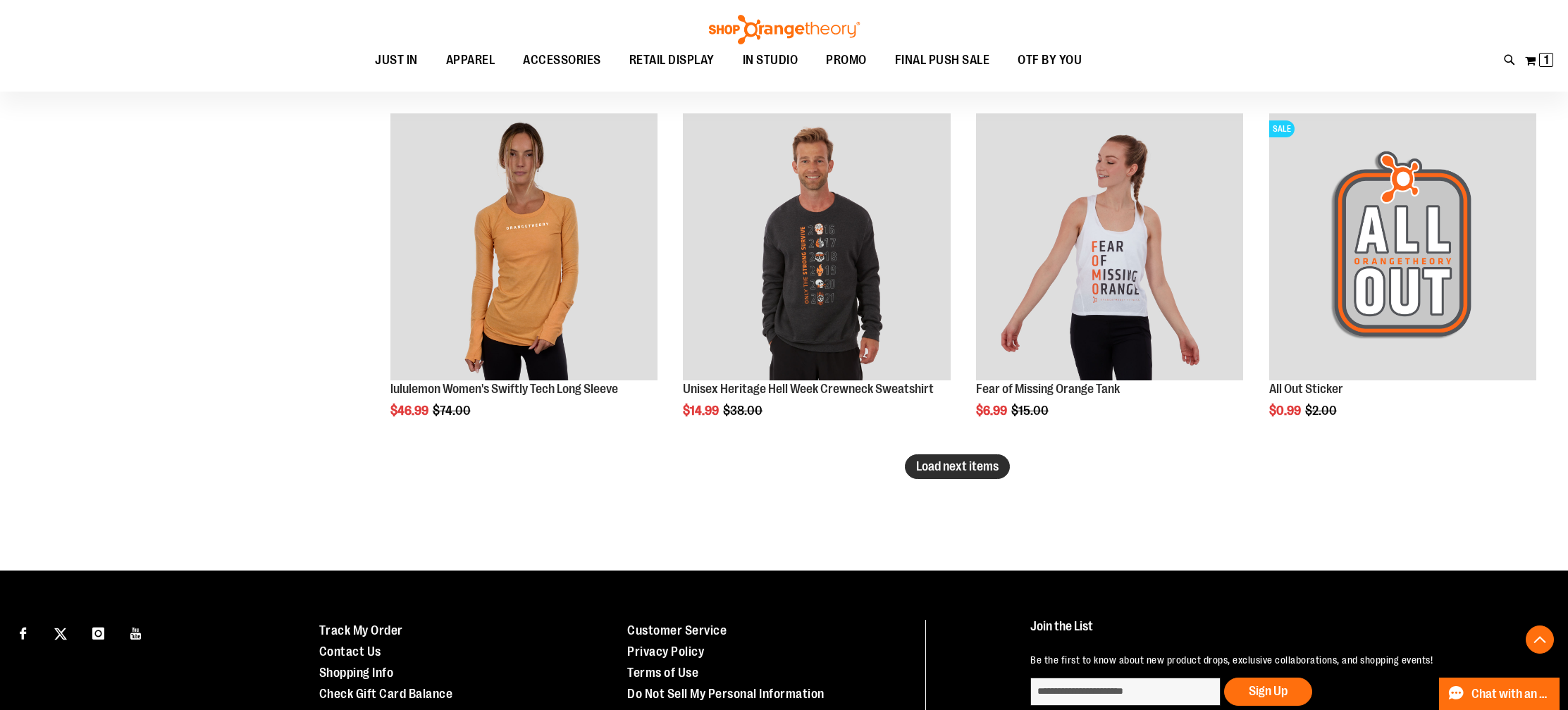
click at [978, 458] on button "Load next items" at bounding box center [957, 466] width 105 height 25
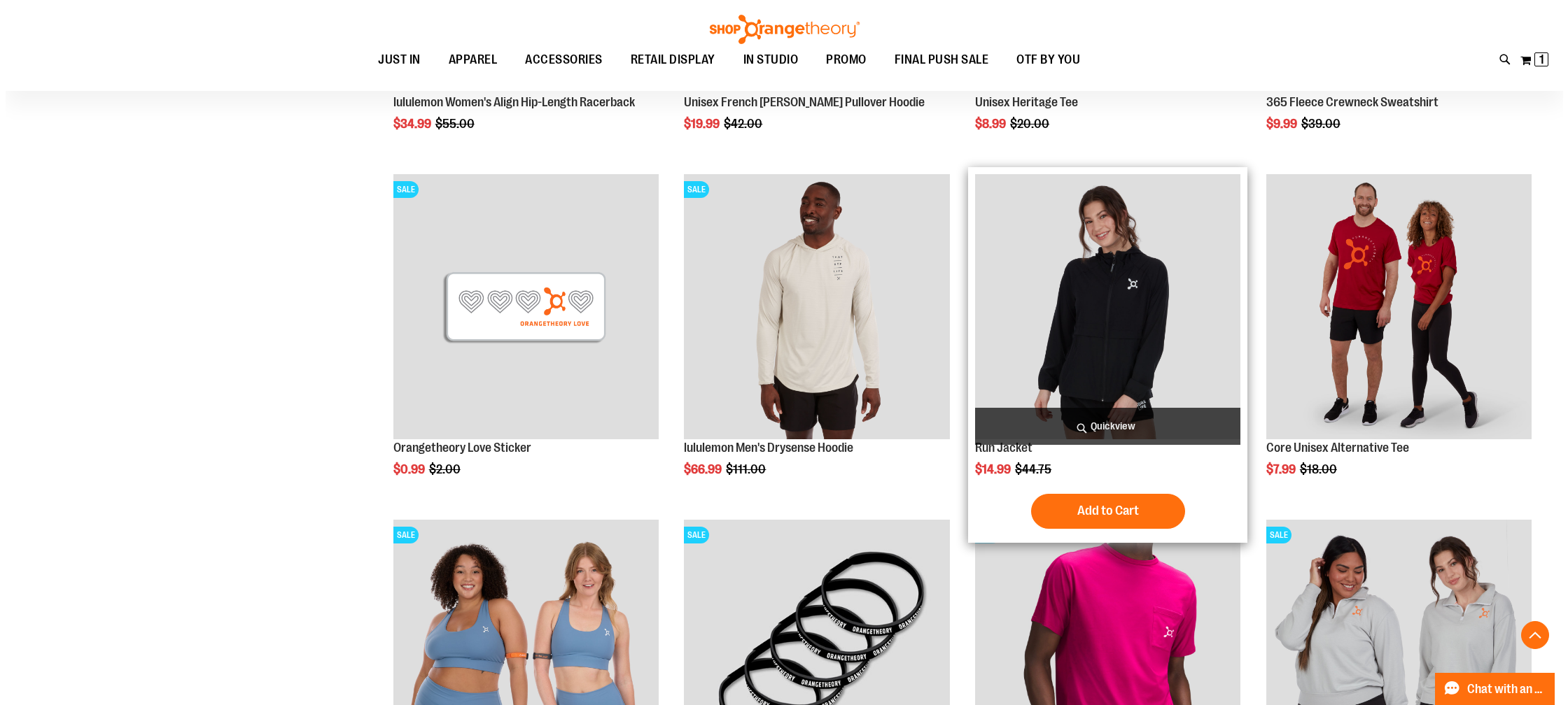
scroll to position [7722, 0]
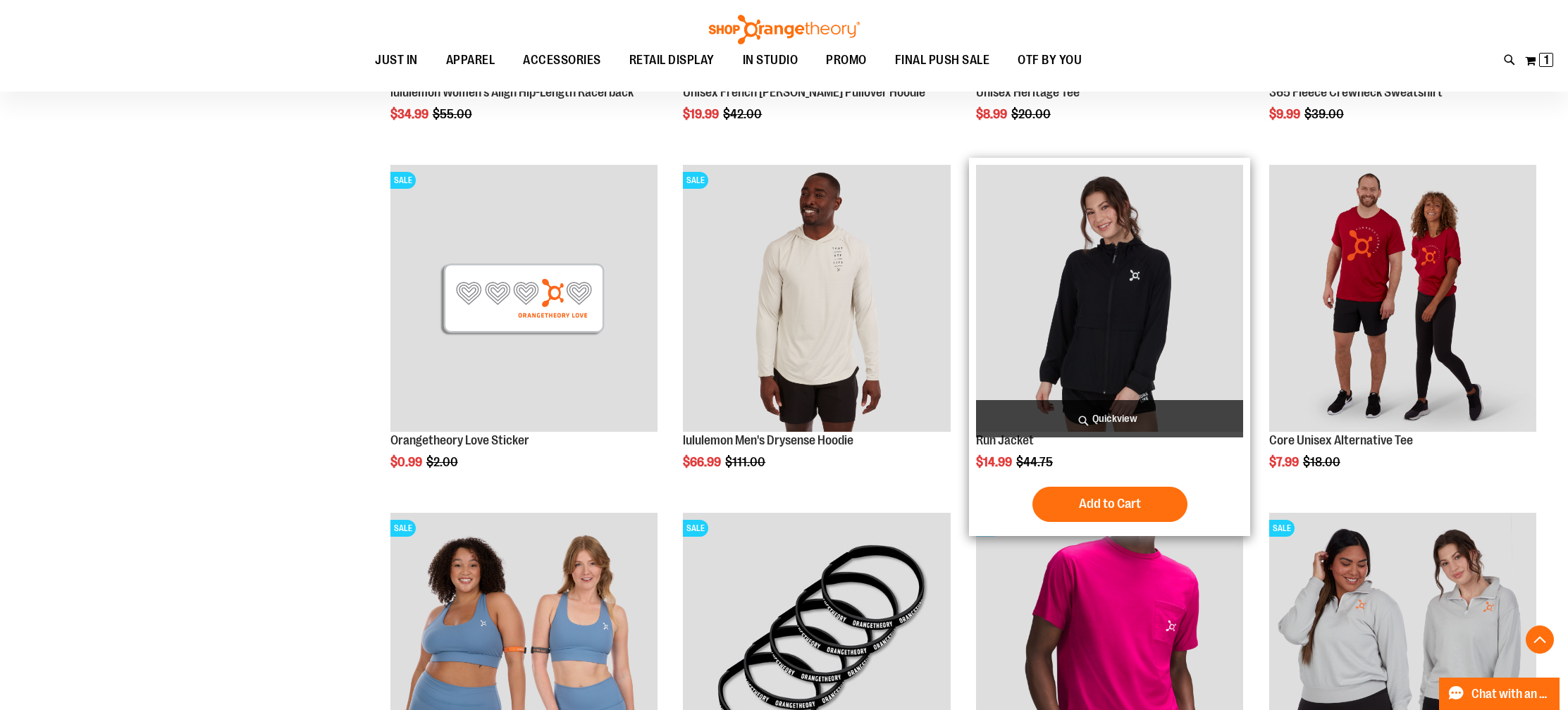
click at [1119, 415] on span "Quickview" at bounding box center [1109, 419] width 267 height 37
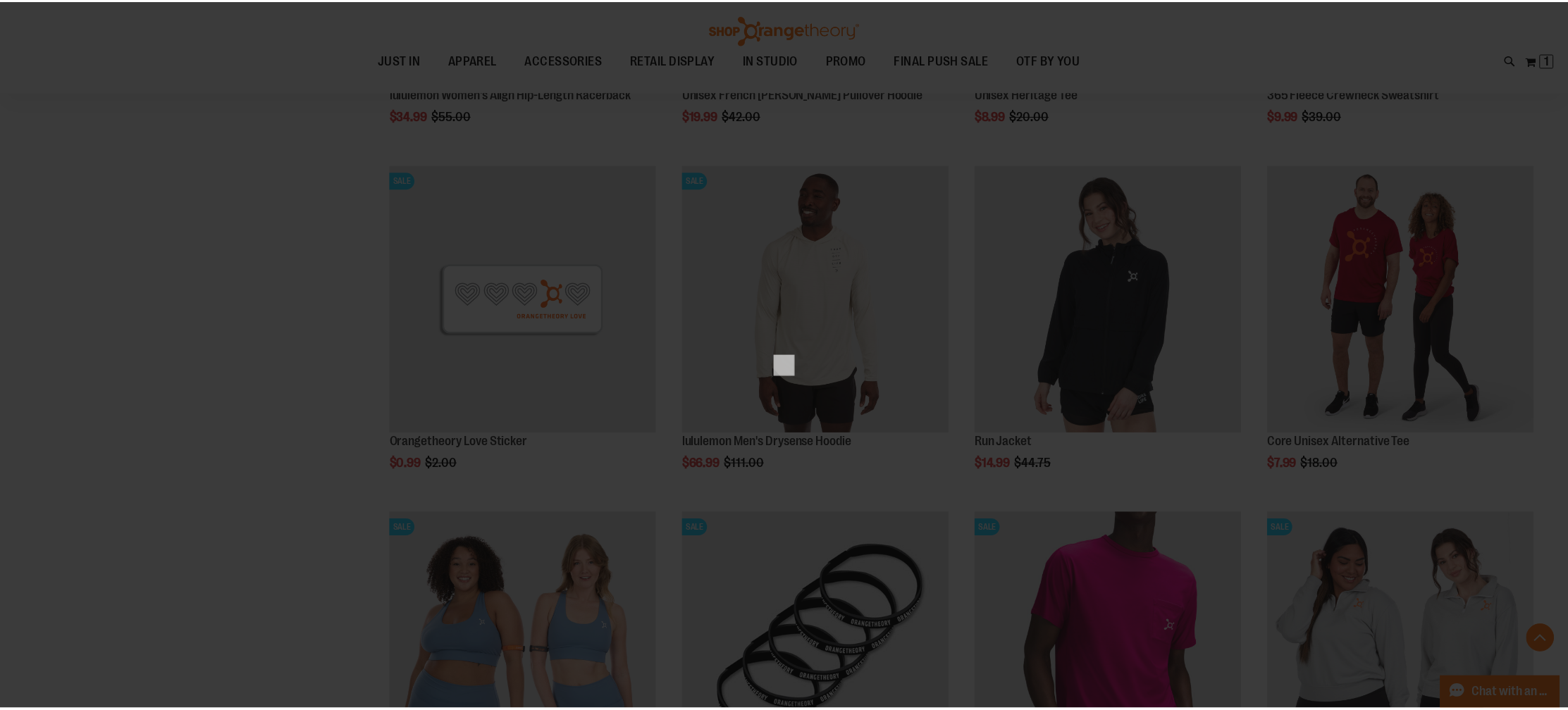
scroll to position [0, 0]
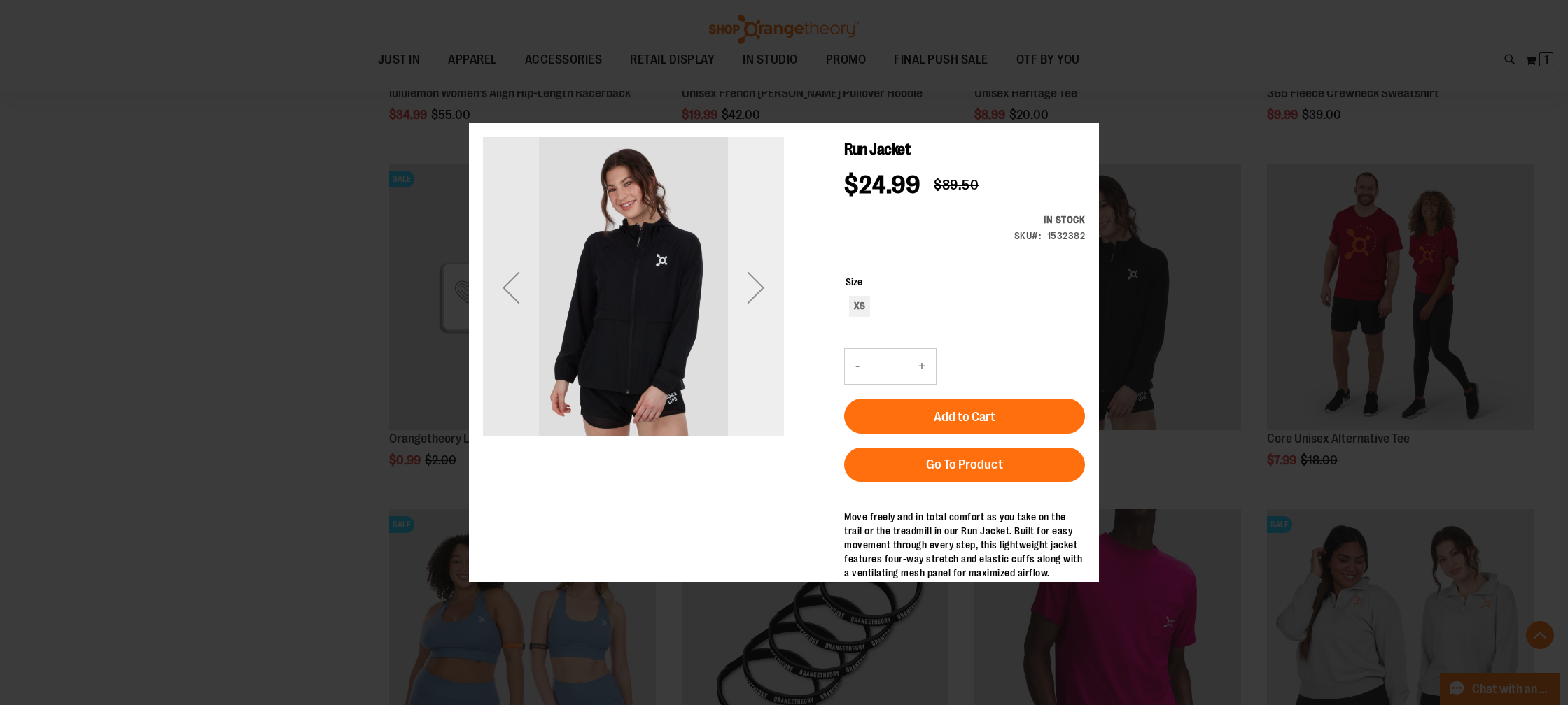
click at [762, 331] on div "Next" at bounding box center [755, 287] width 56 height 301
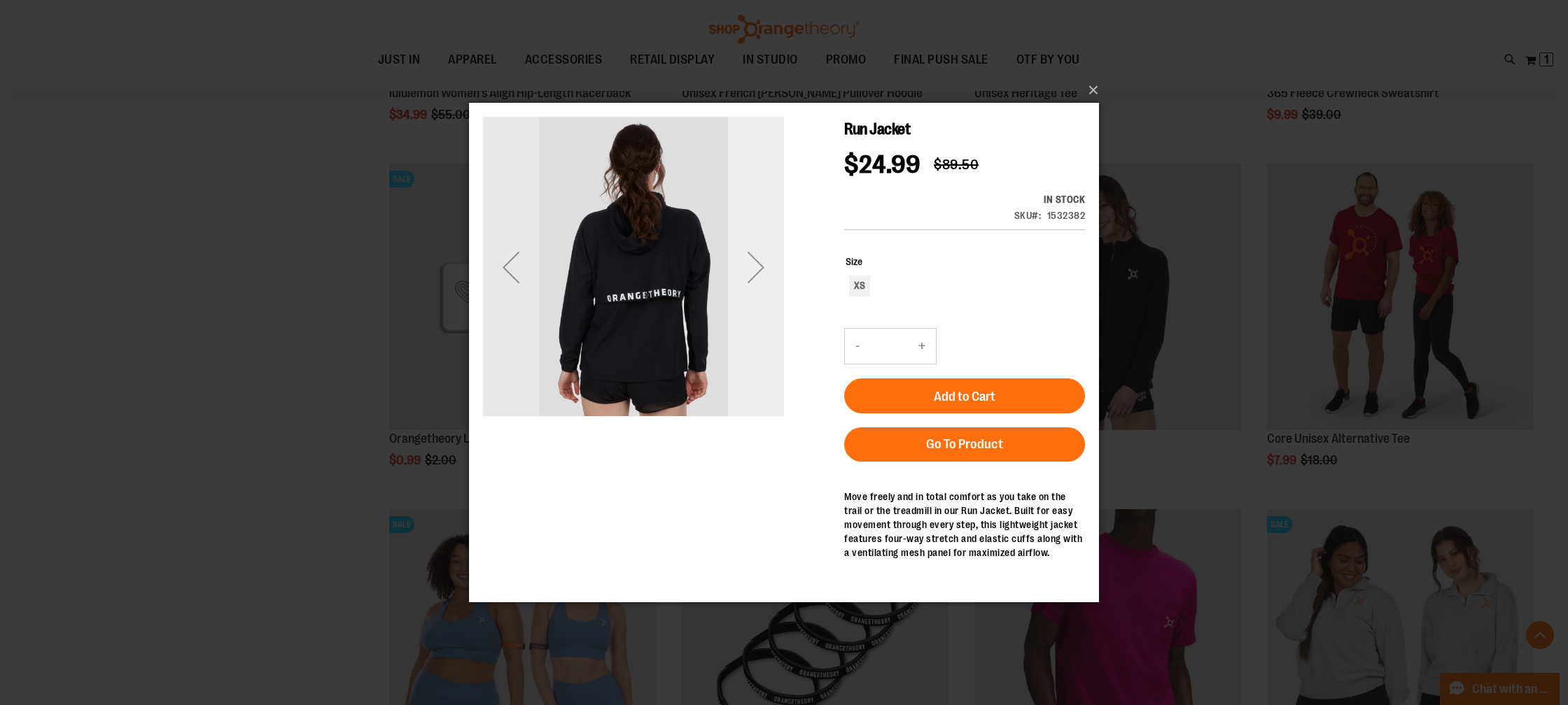
click at [755, 281] on div "Next" at bounding box center [755, 267] width 56 height 56
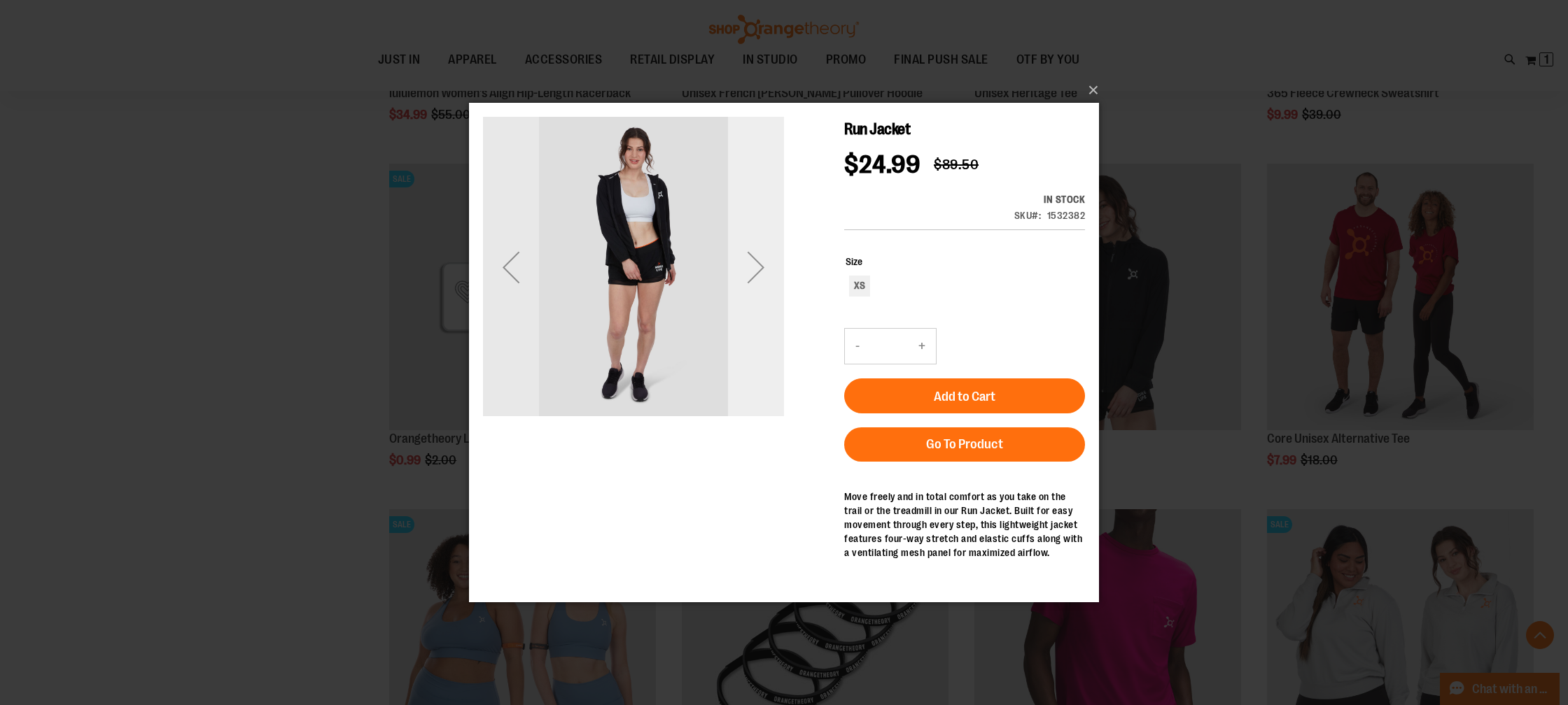
click at [755, 270] on div "Next" at bounding box center [755, 267] width 56 height 56
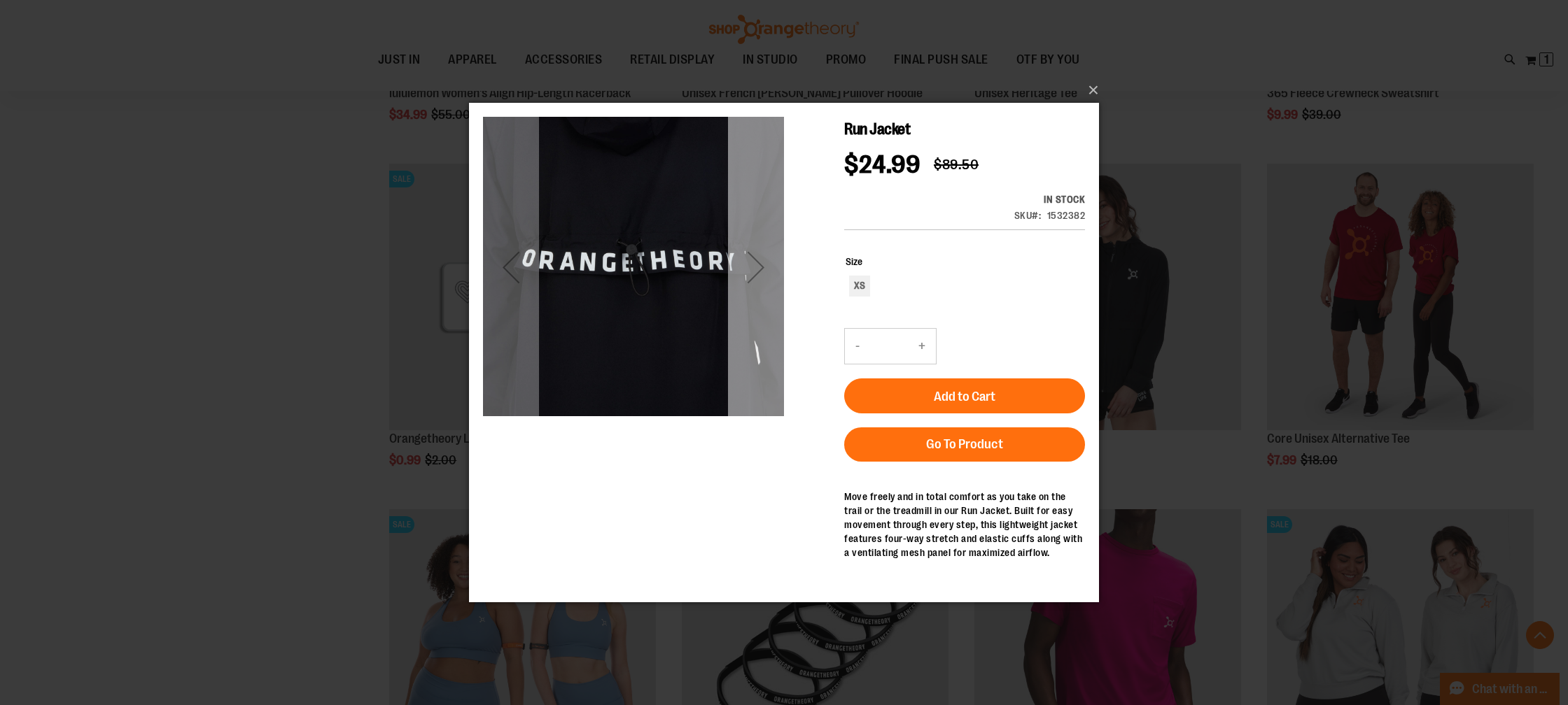
click at [755, 270] on div "Next" at bounding box center [755, 267] width 56 height 56
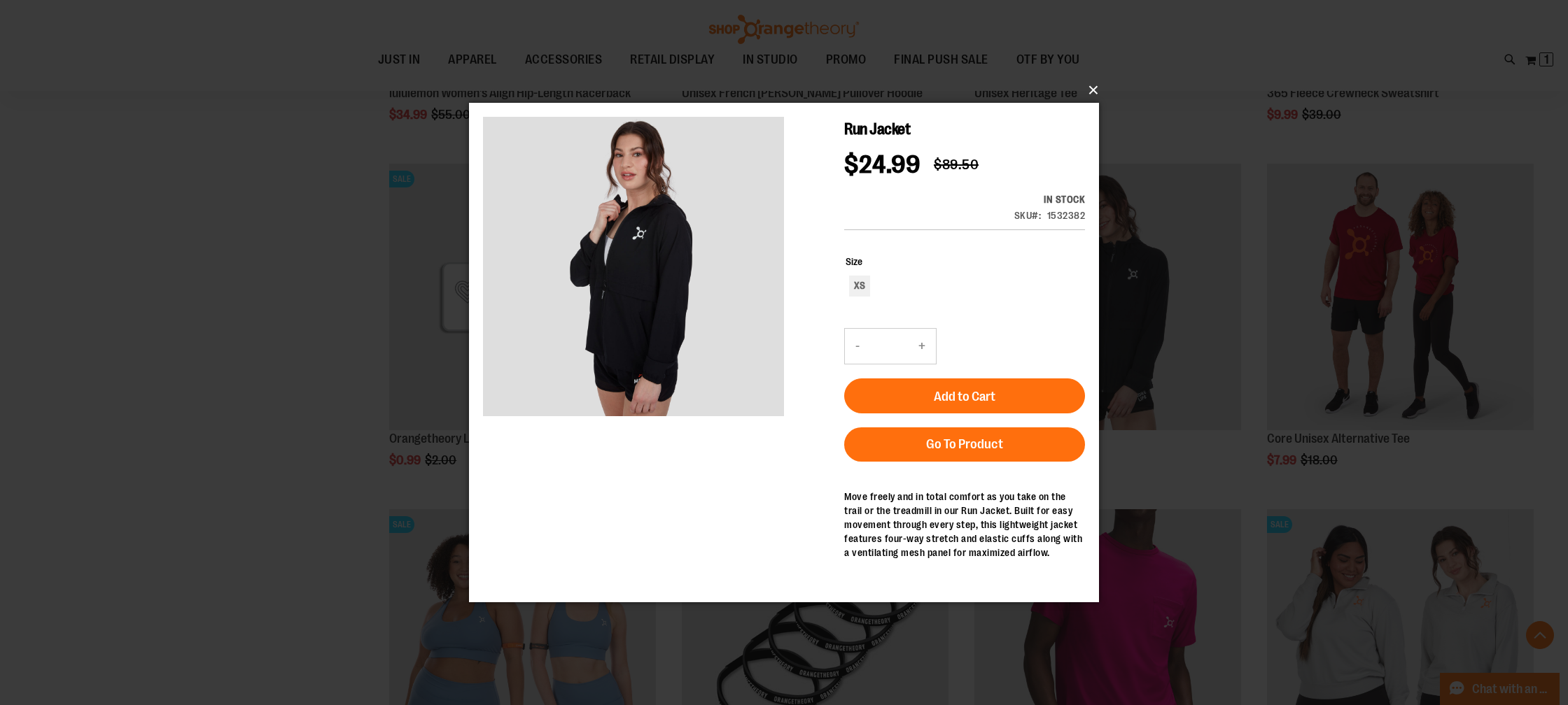
click at [1089, 90] on button "×" at bounding box center [788, 90] width 630 height 31
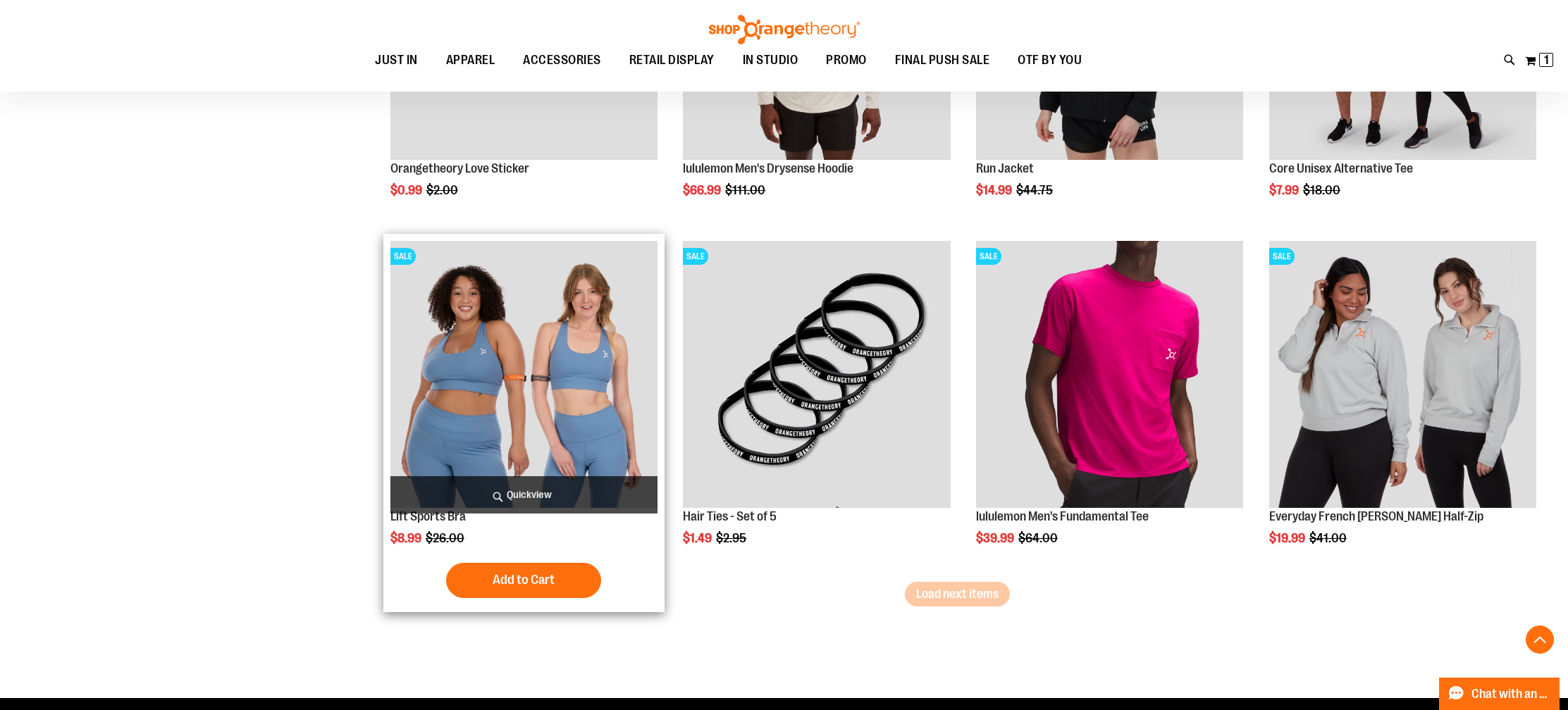
scroll to position [8075, 0]
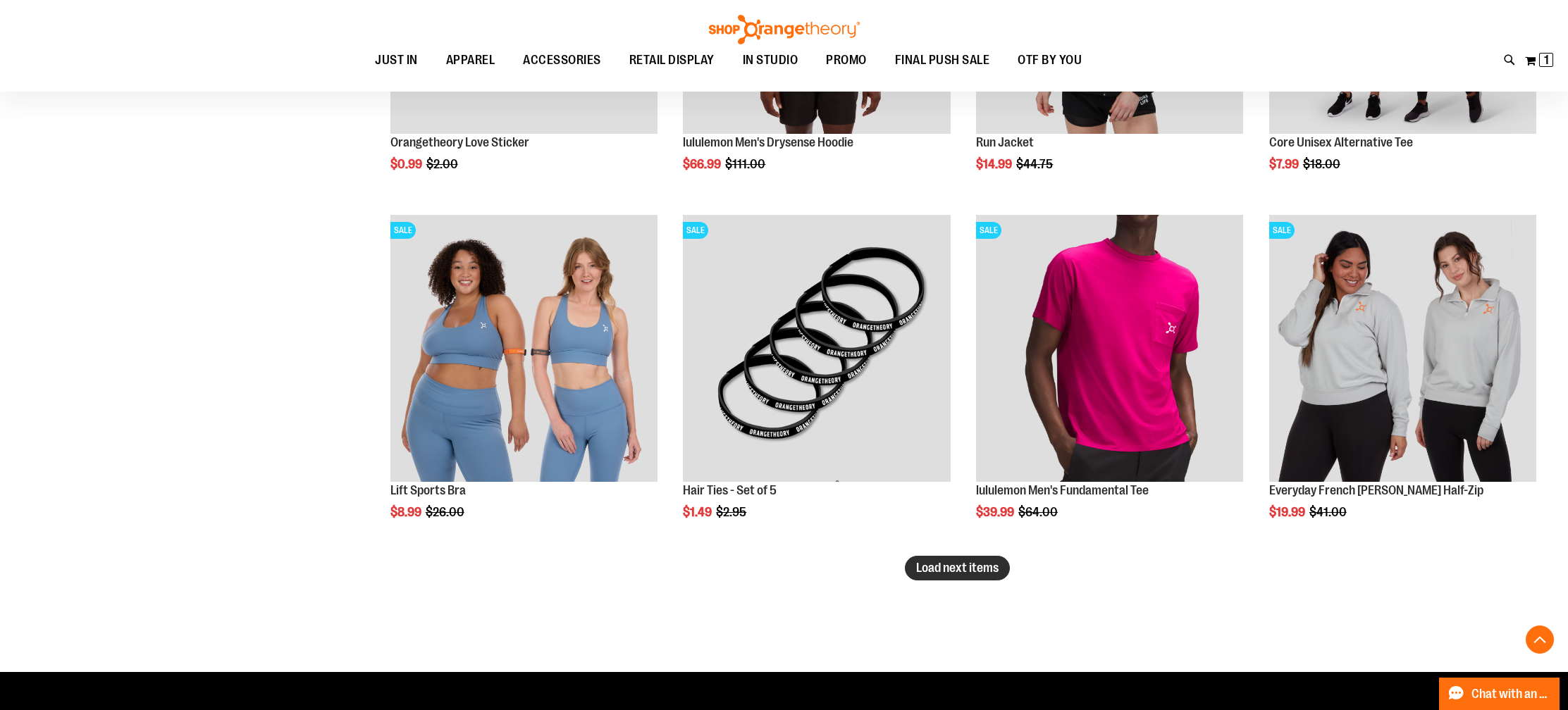
click at [958, 568] on span "Load next items" at bounding box center [957, 567] width 82 height 14
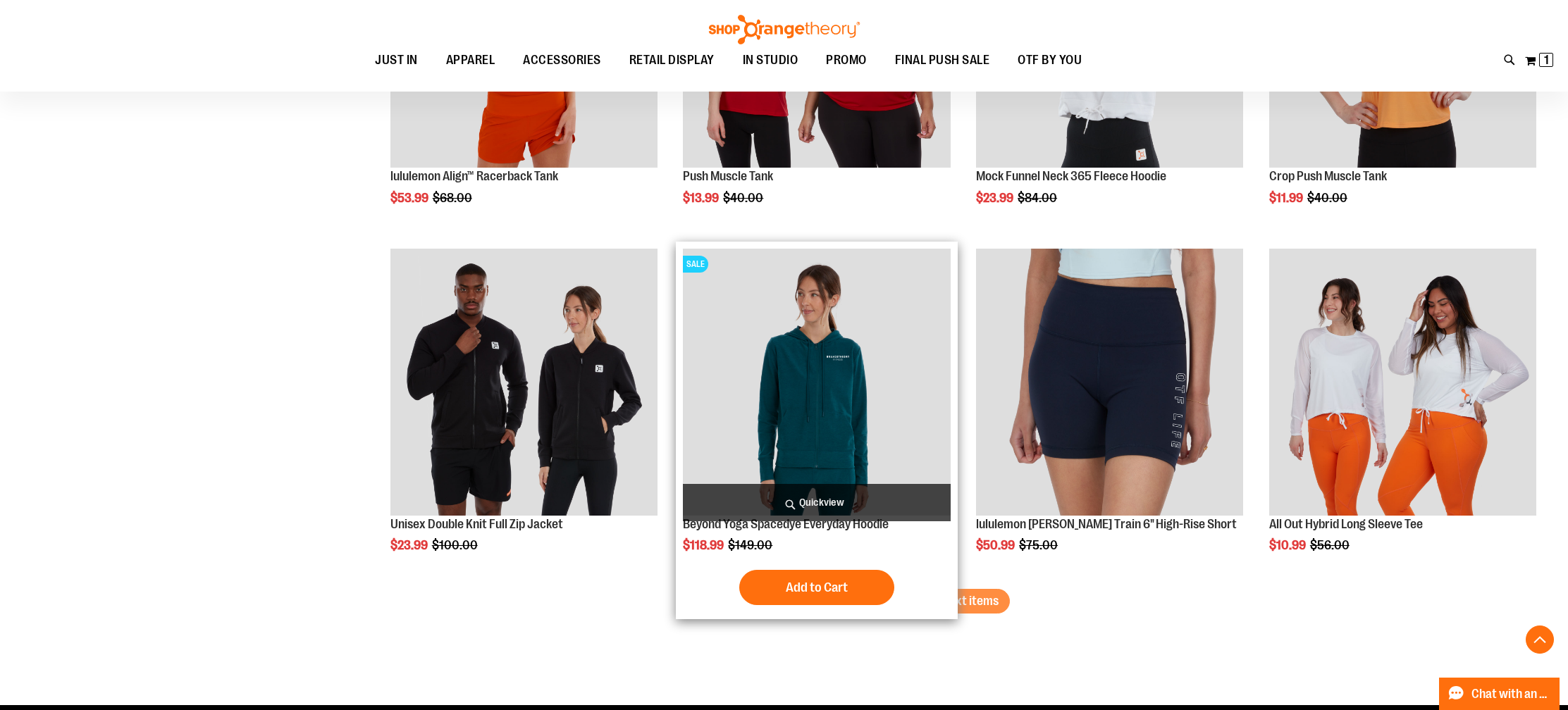
scroll to position [9131, 0]
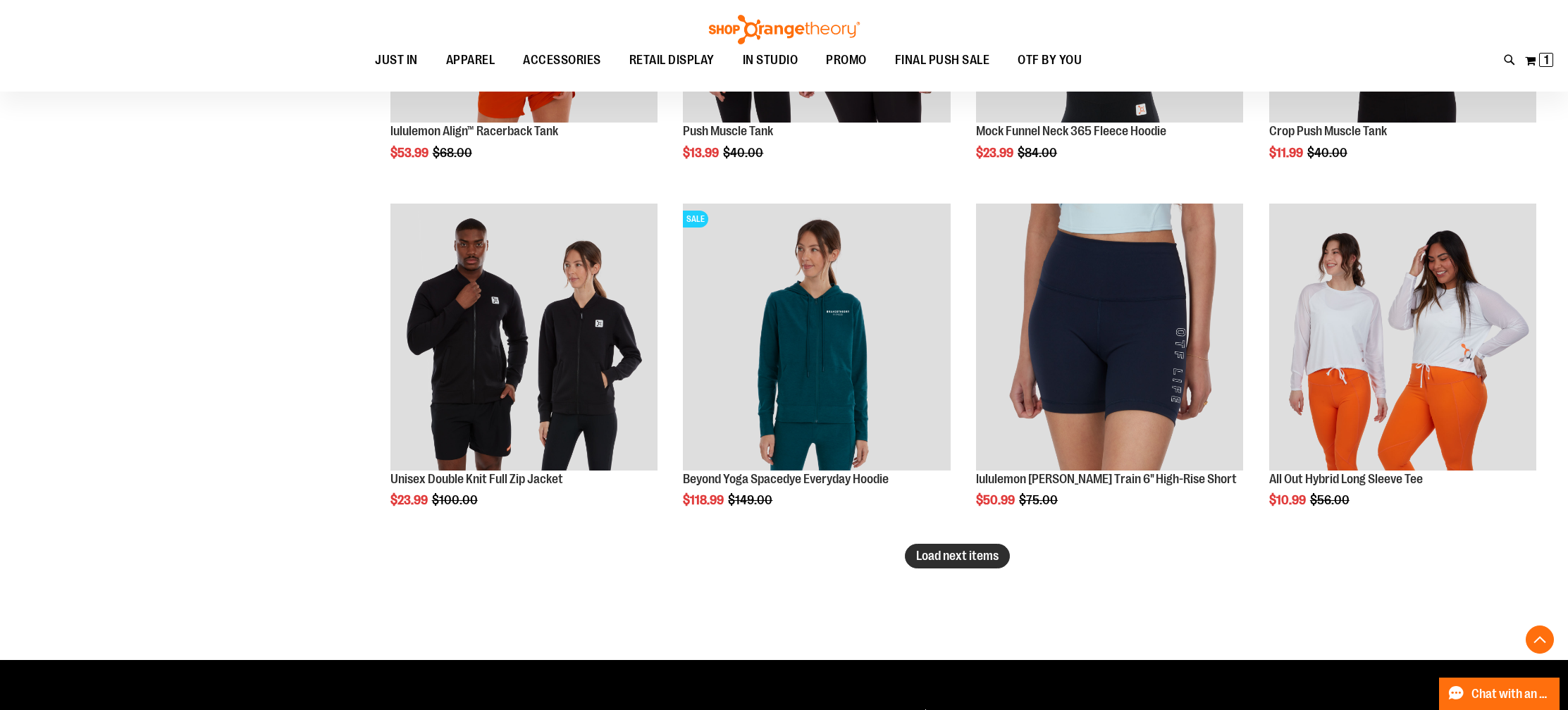
click at [970, 553] on span "Load next items" at bounding box center [957, 556] width 82 height 14
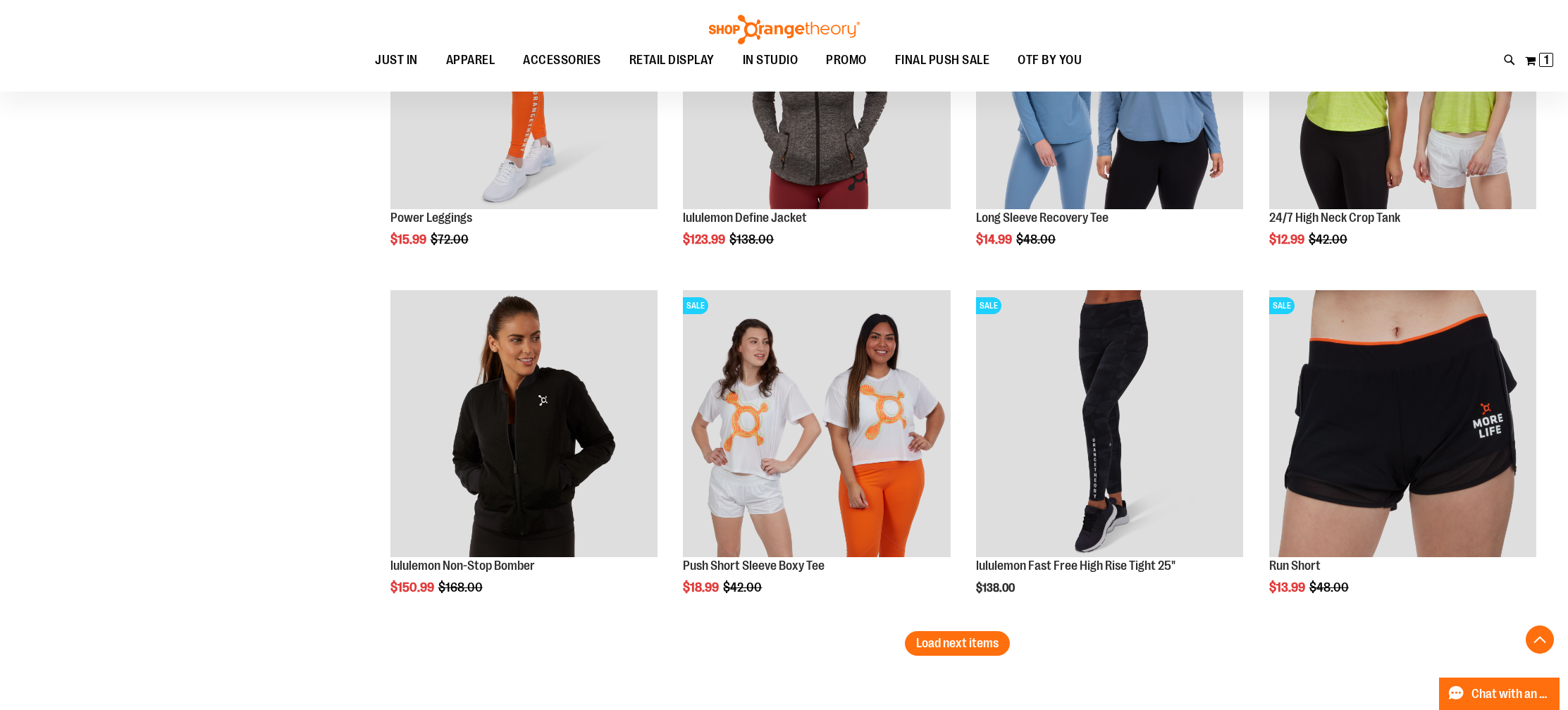
scroll to position [10090, 0]
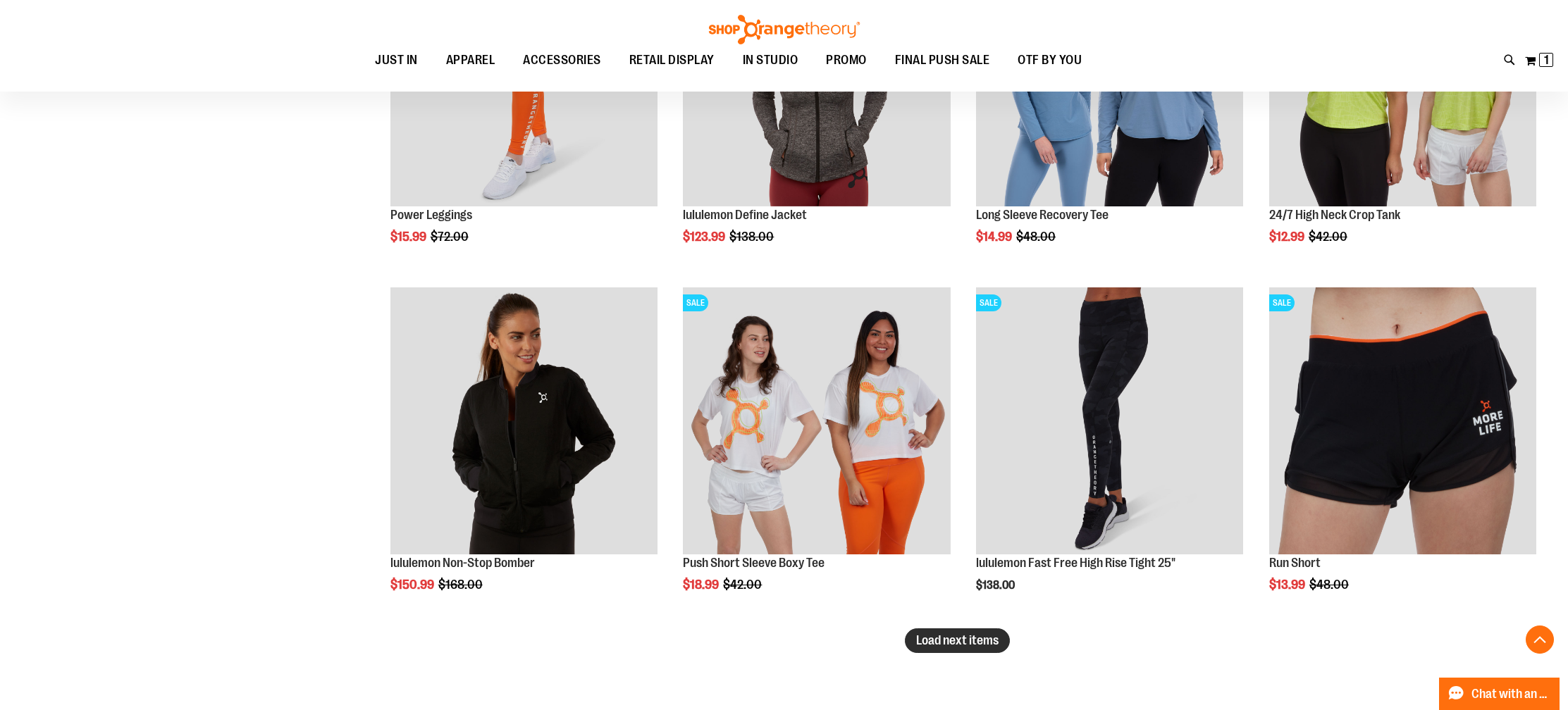
click at [936, 643] on span "Load next items" at bounding box center [957, 640] width 82 height 14
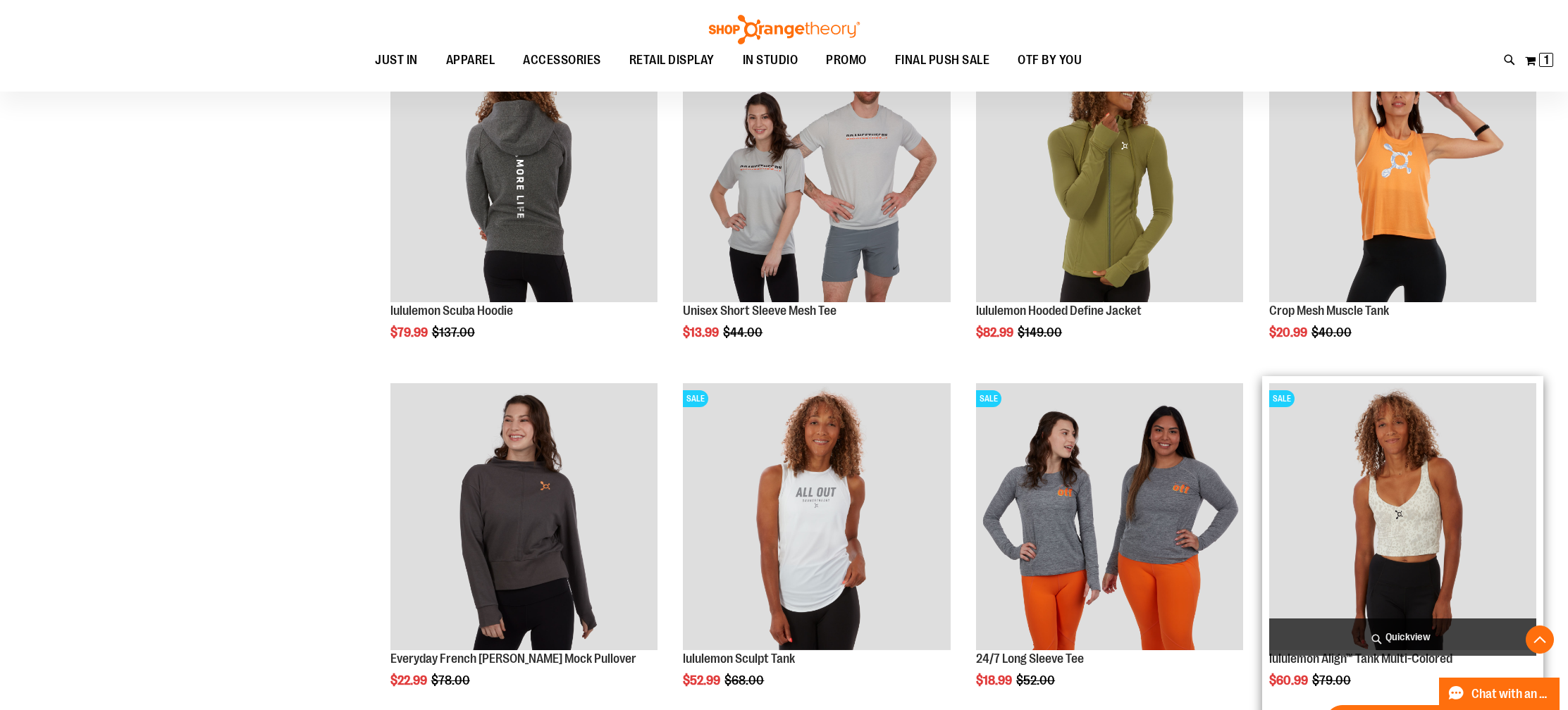
scroll to position [11120, 0]
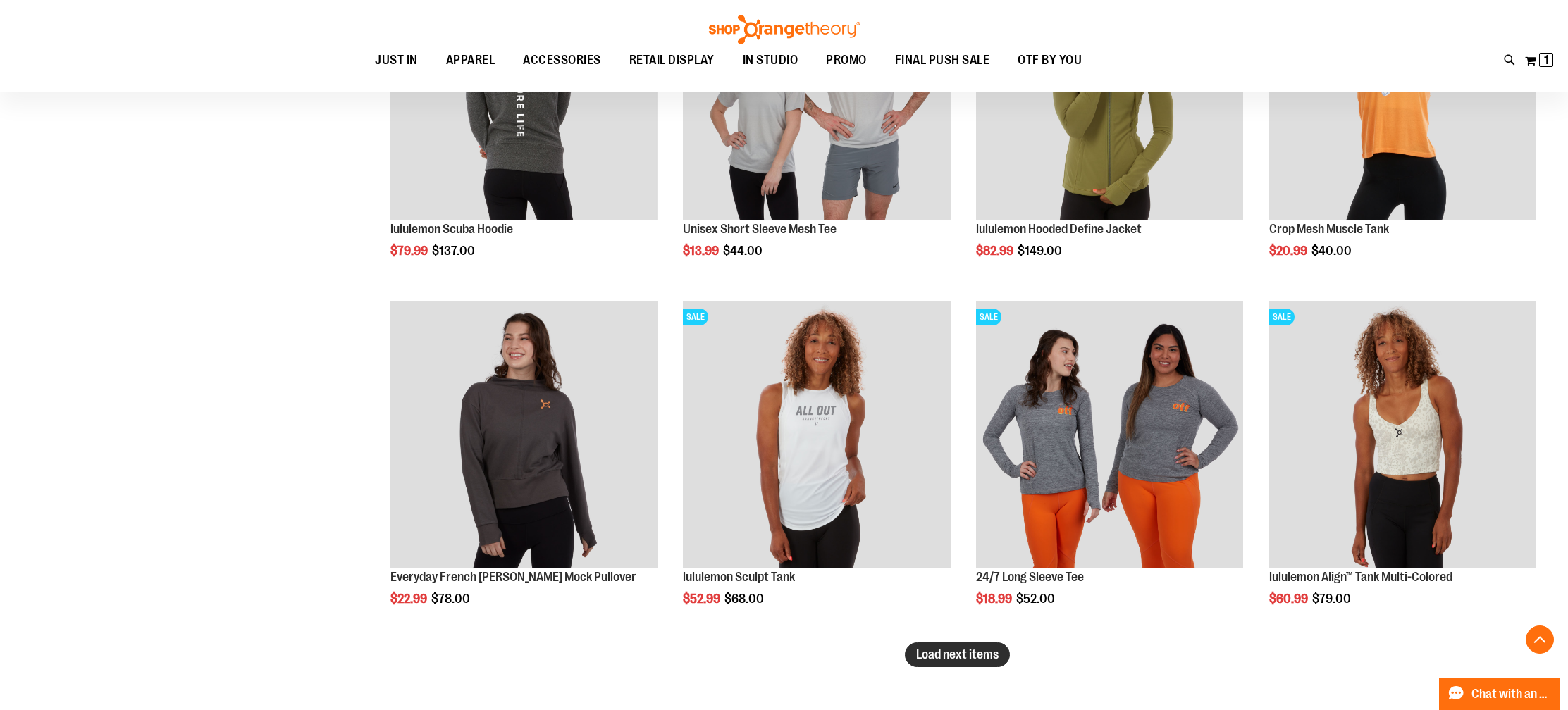
click at [965, 650] on span "Load next items" at bounding box center [957, 655] width 82 height 14
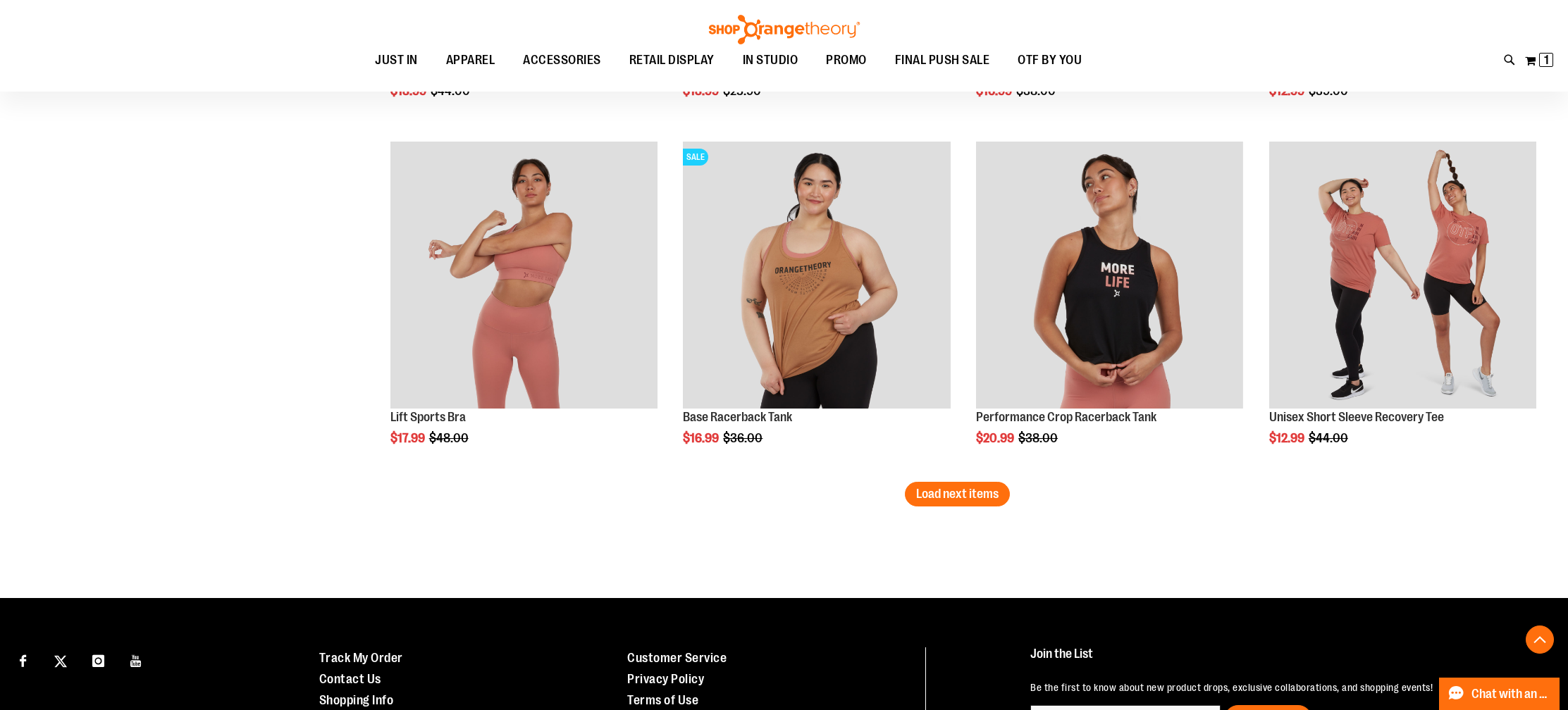
scroll to position [12451, 0]
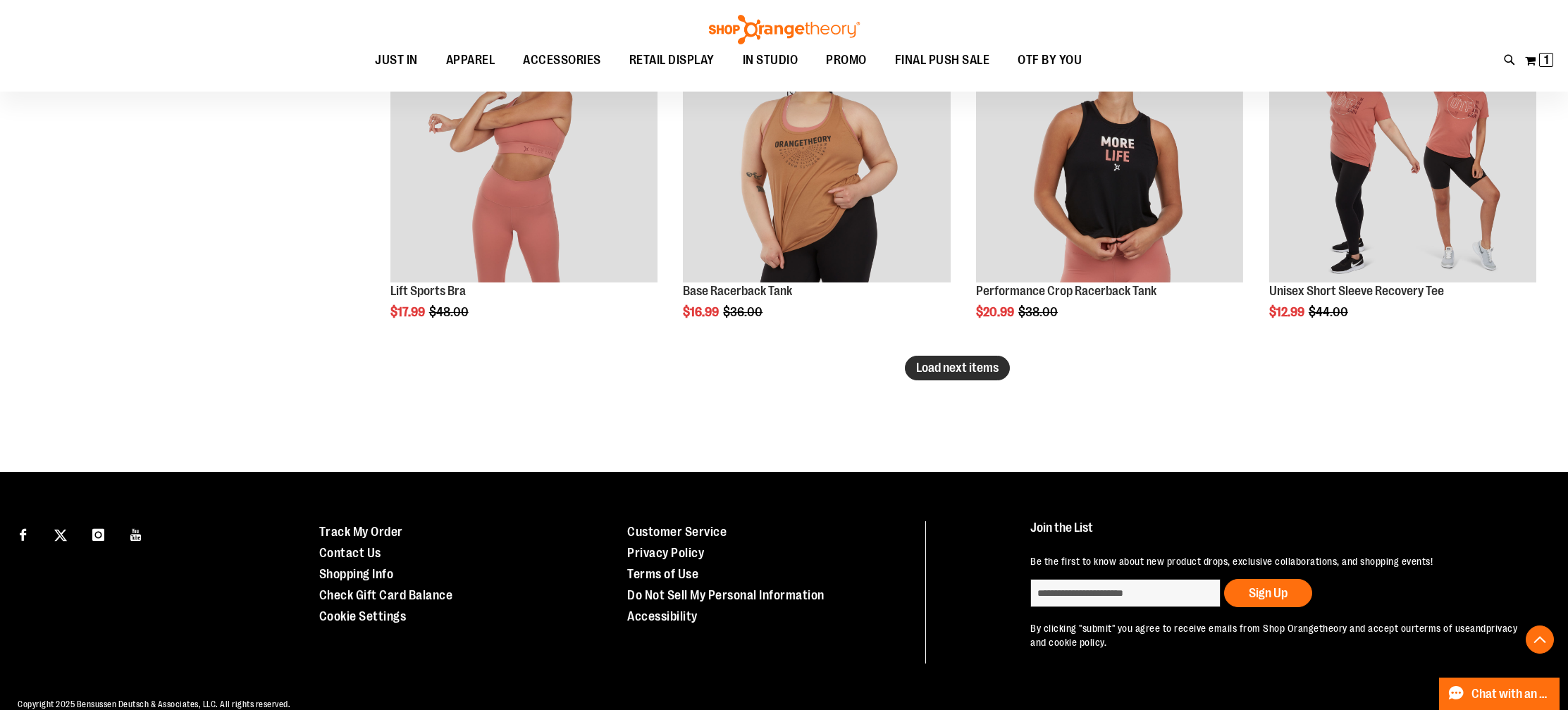
click at [939, 360] on button "Load next items" at bounding box center [957, 368] width 105 height 25
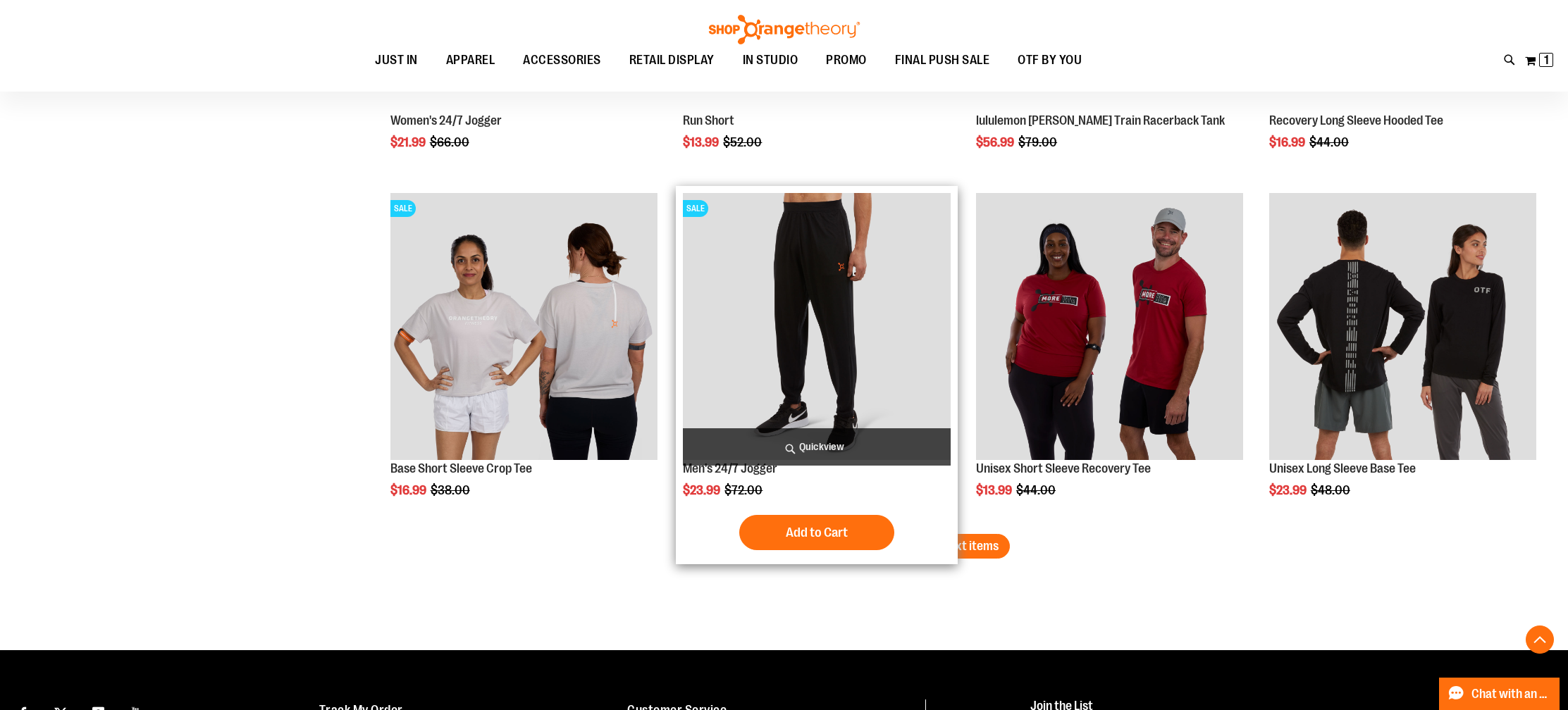
scroll to position [13377, 0]
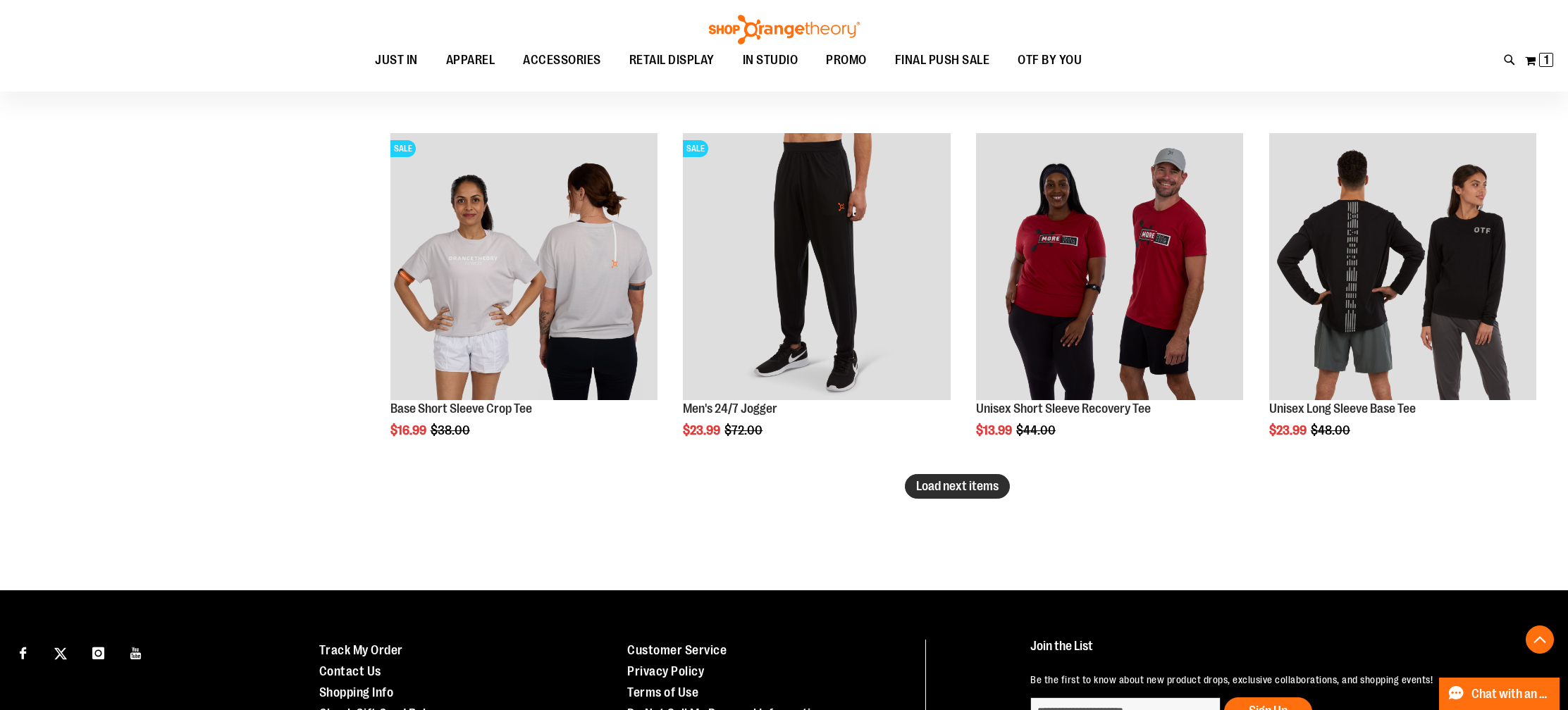
click at [946, 482] on span "Load next items" at bounding box center [957, 486] width 82 height 14
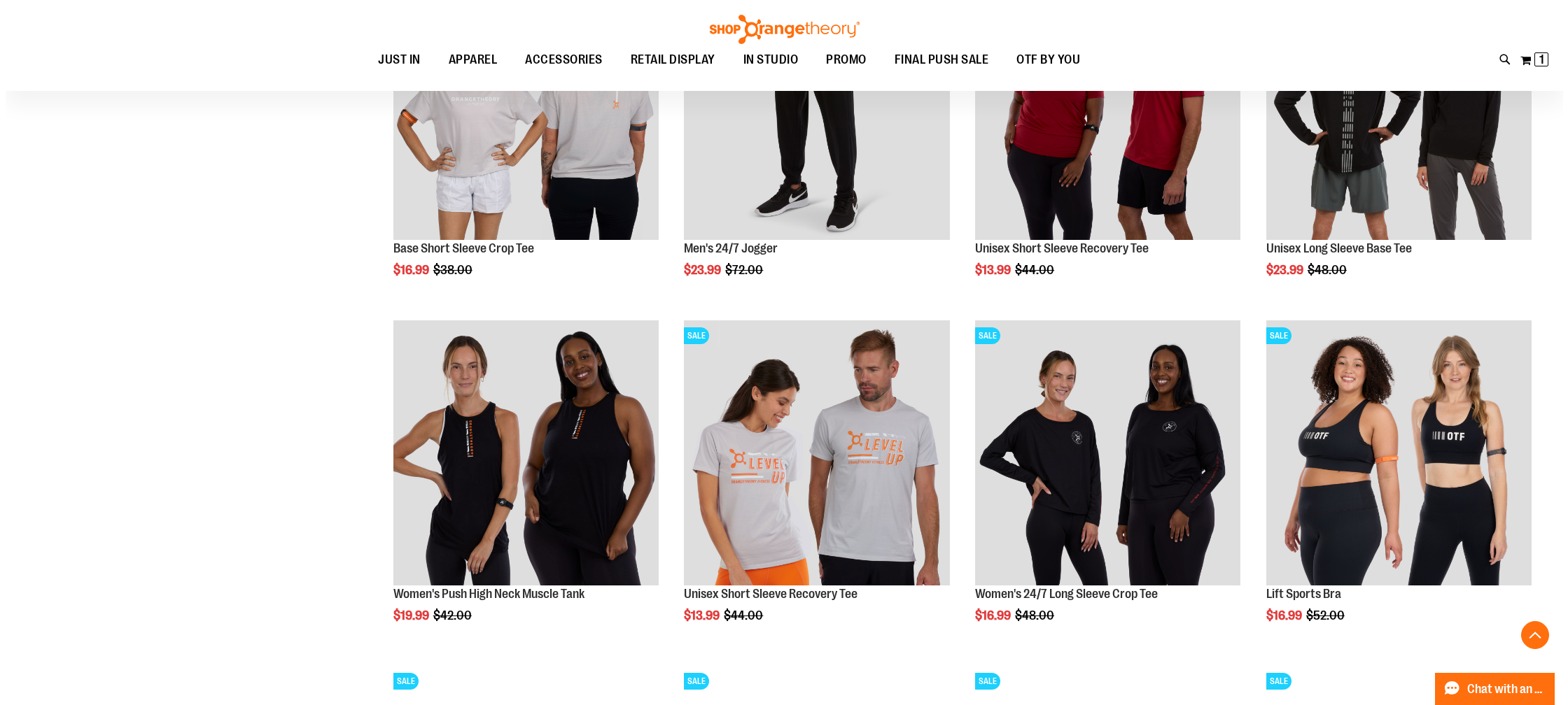
scroll to position [13471, 0]
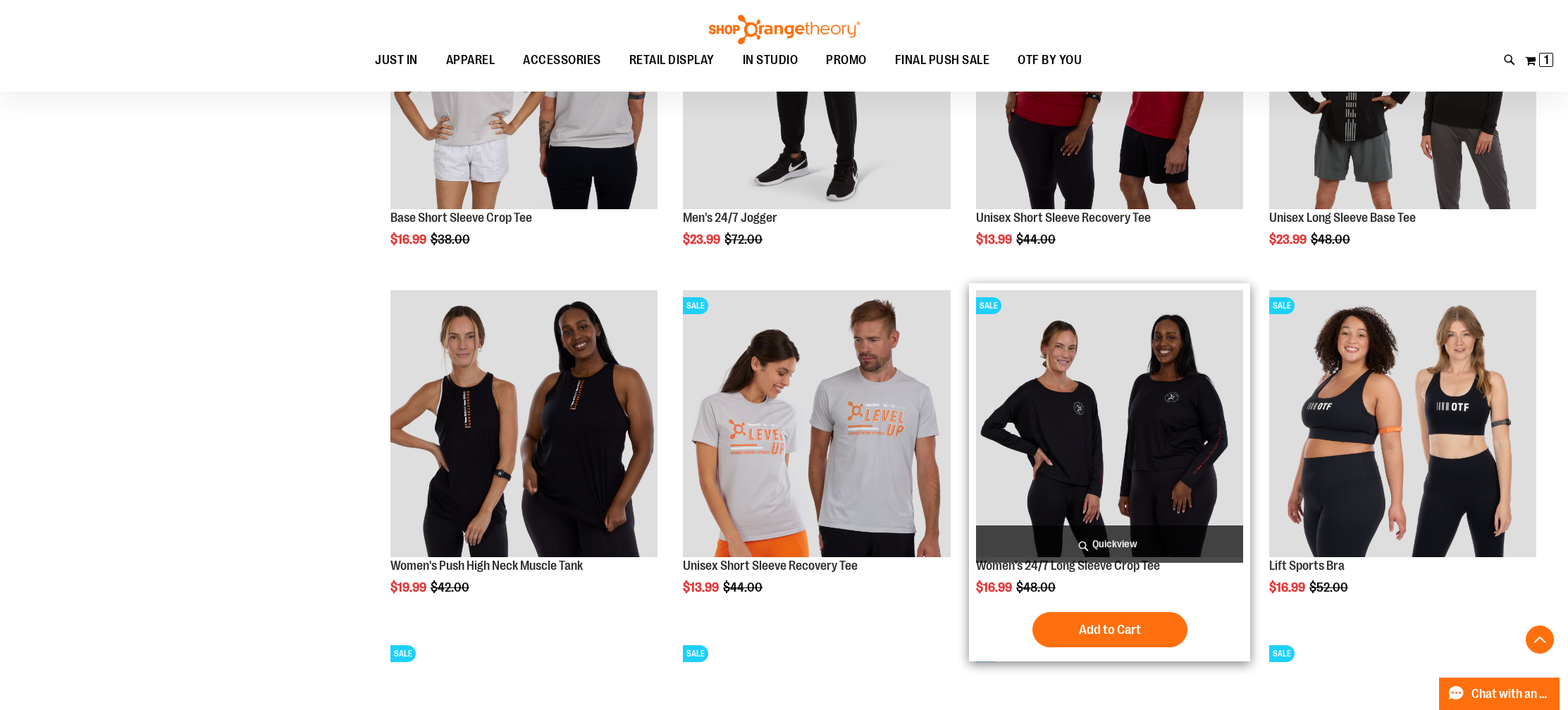
click at [1136, 541] on span "Quickview" at bounding box center [1109, 544] width 267 height 37
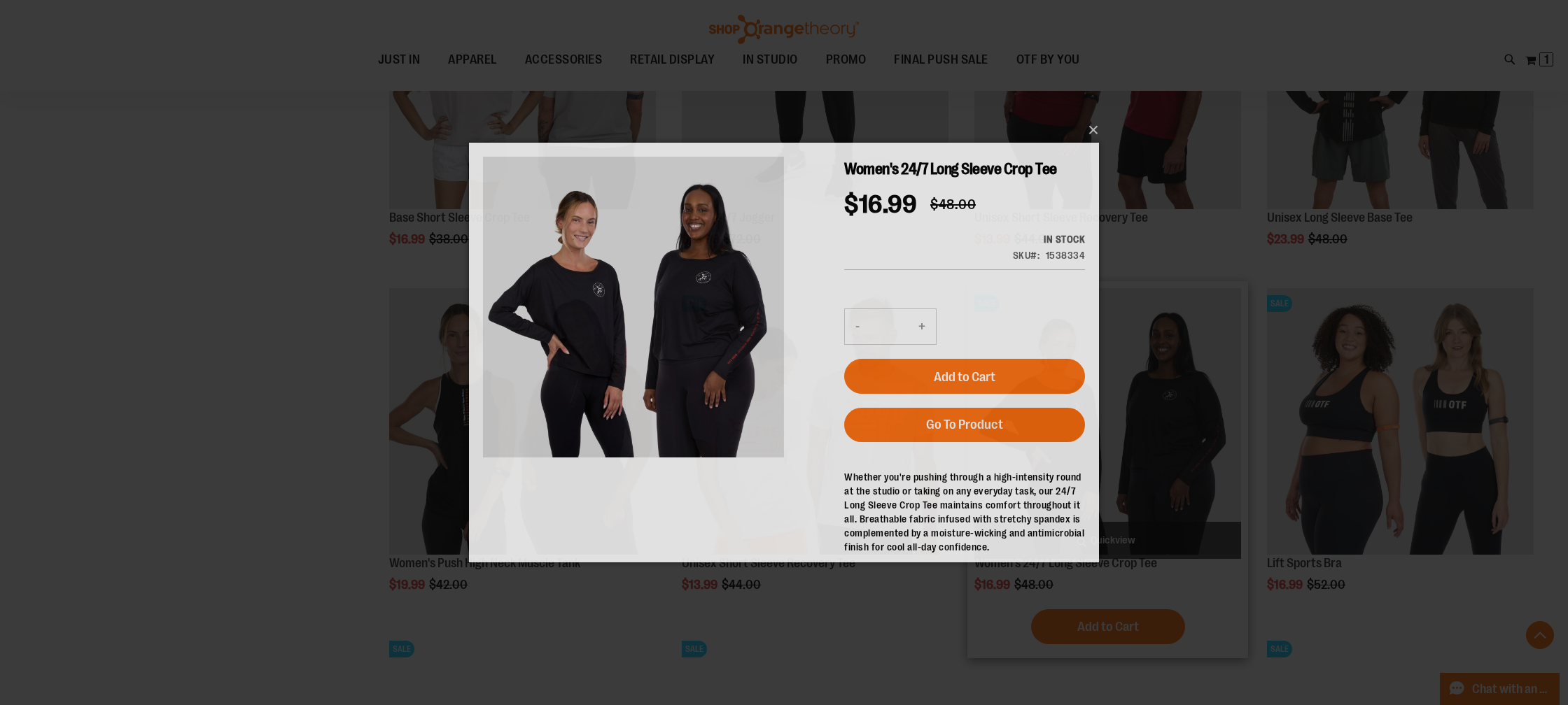
scroll to position [0, 0]
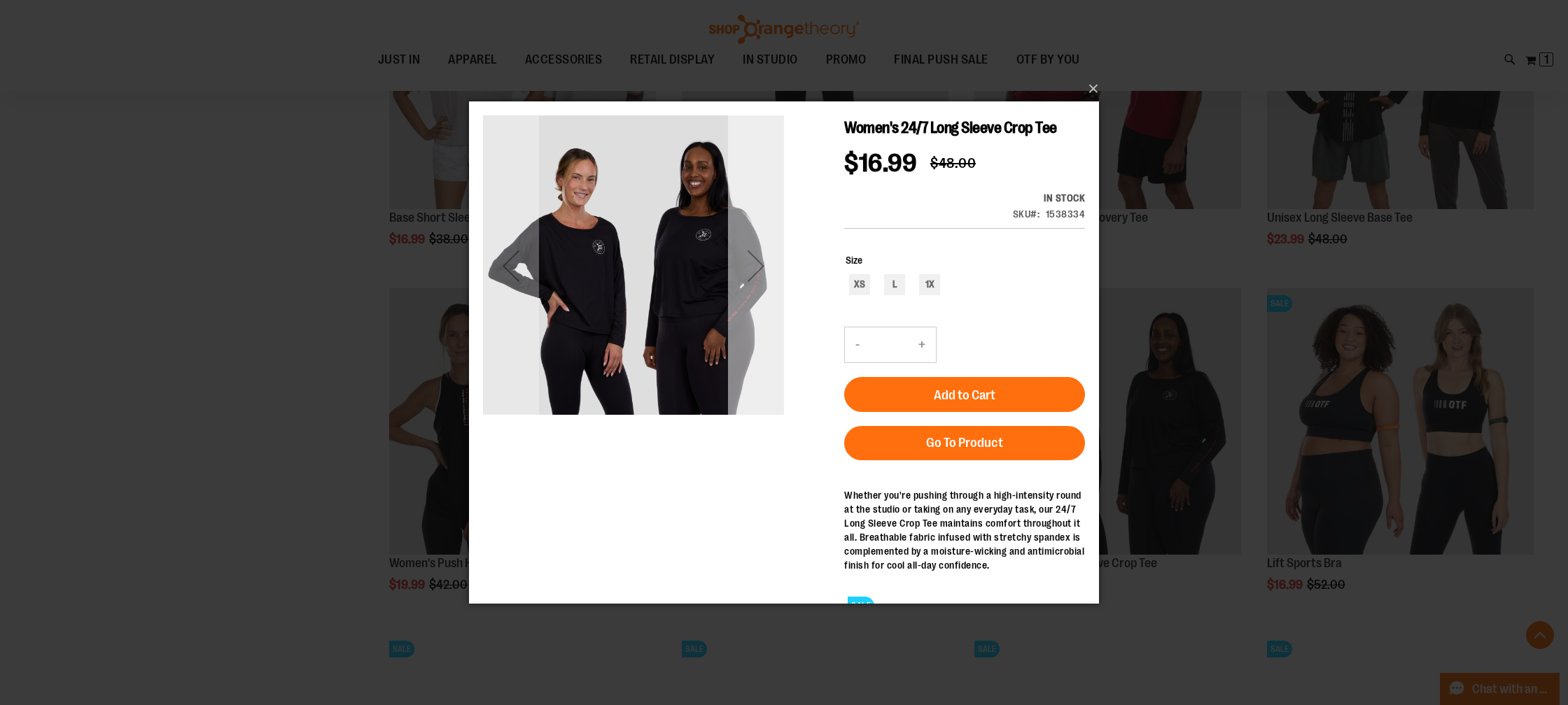
click at [763, 296] on div "Next" at bounding box center [755, 265] width 56 height 301
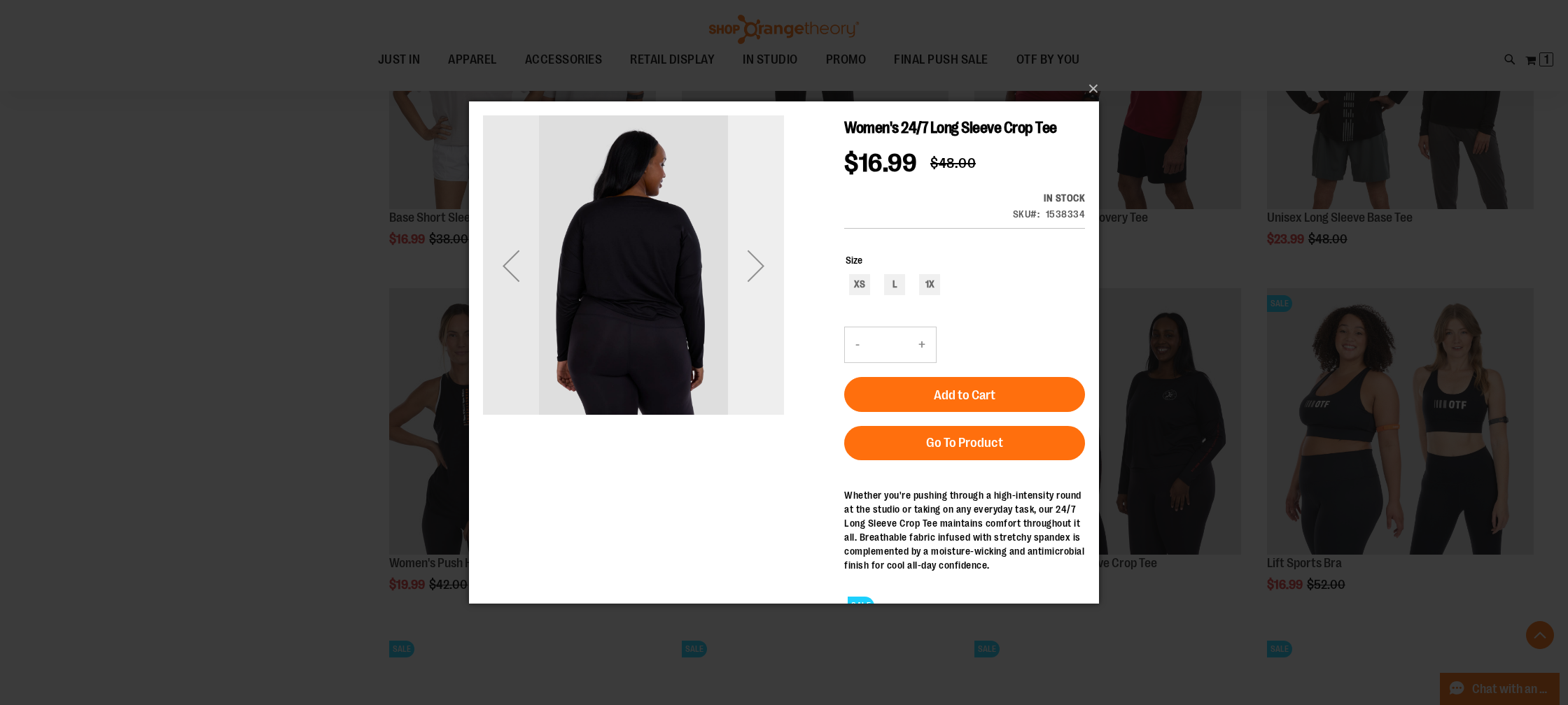
click at [763, 296] on div "Next" at bounding box center [755, 265] width 56 height 301
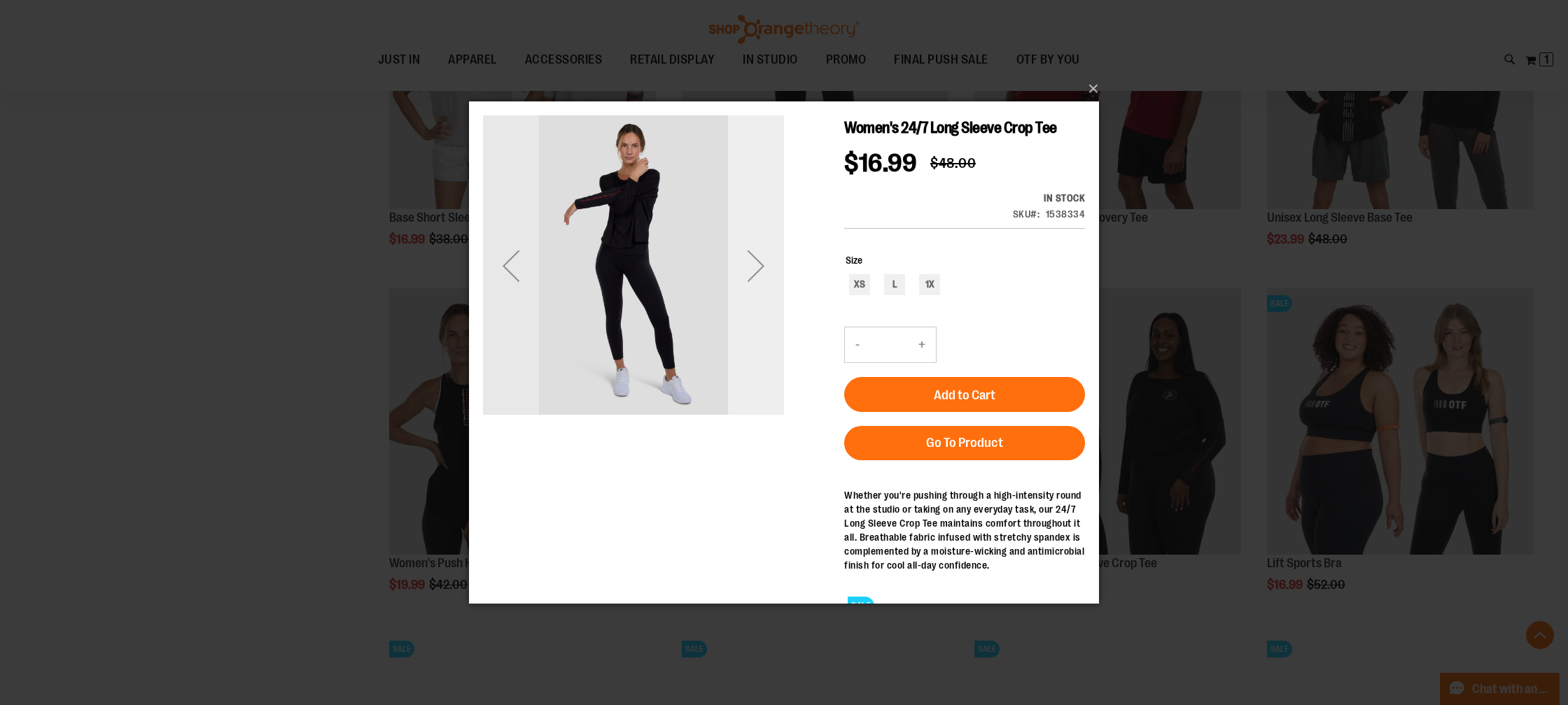
click at [763, 296] on div "Next" at bounding box center [755, 265] width 56 height 301
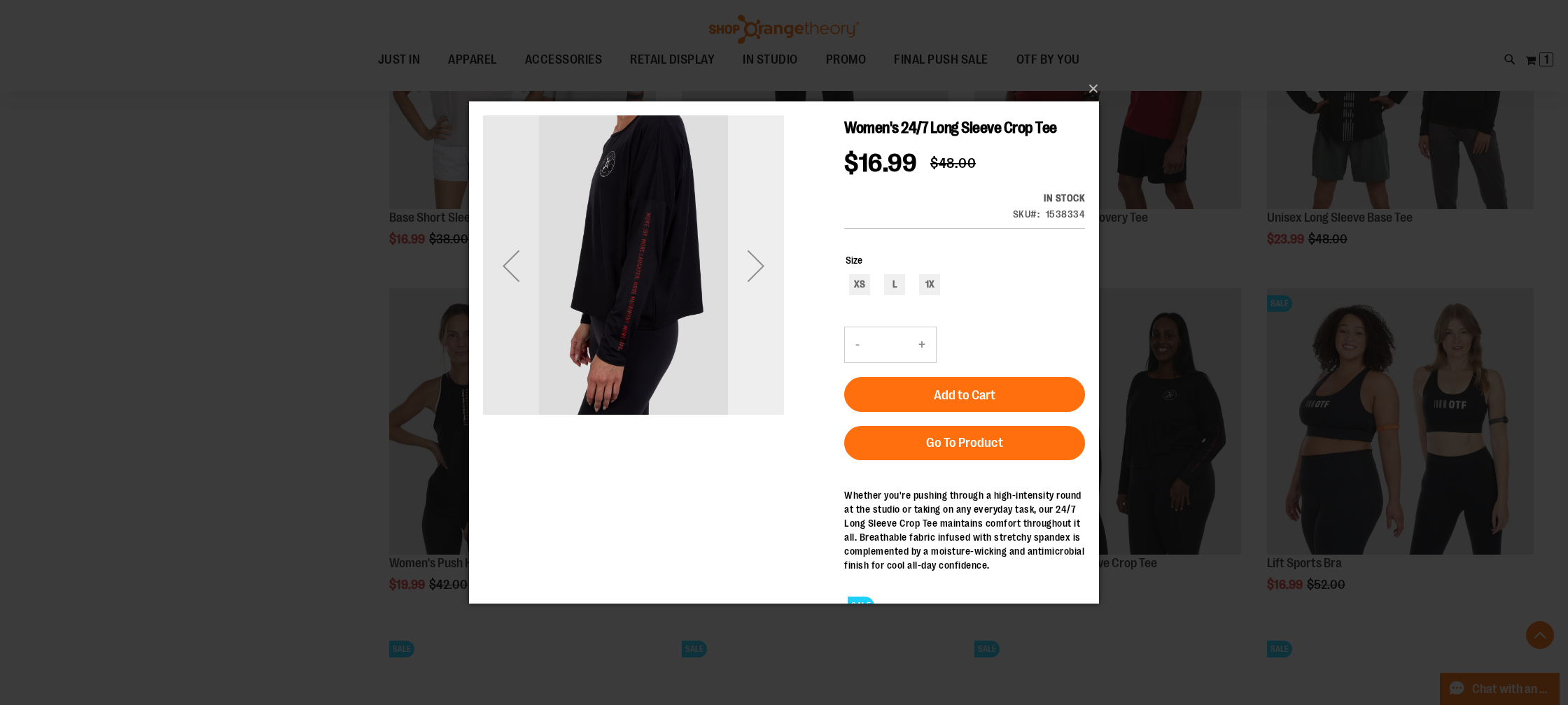
click at [763, 296] on div "Next" at bounding box center [755, 265] width 56 height 301
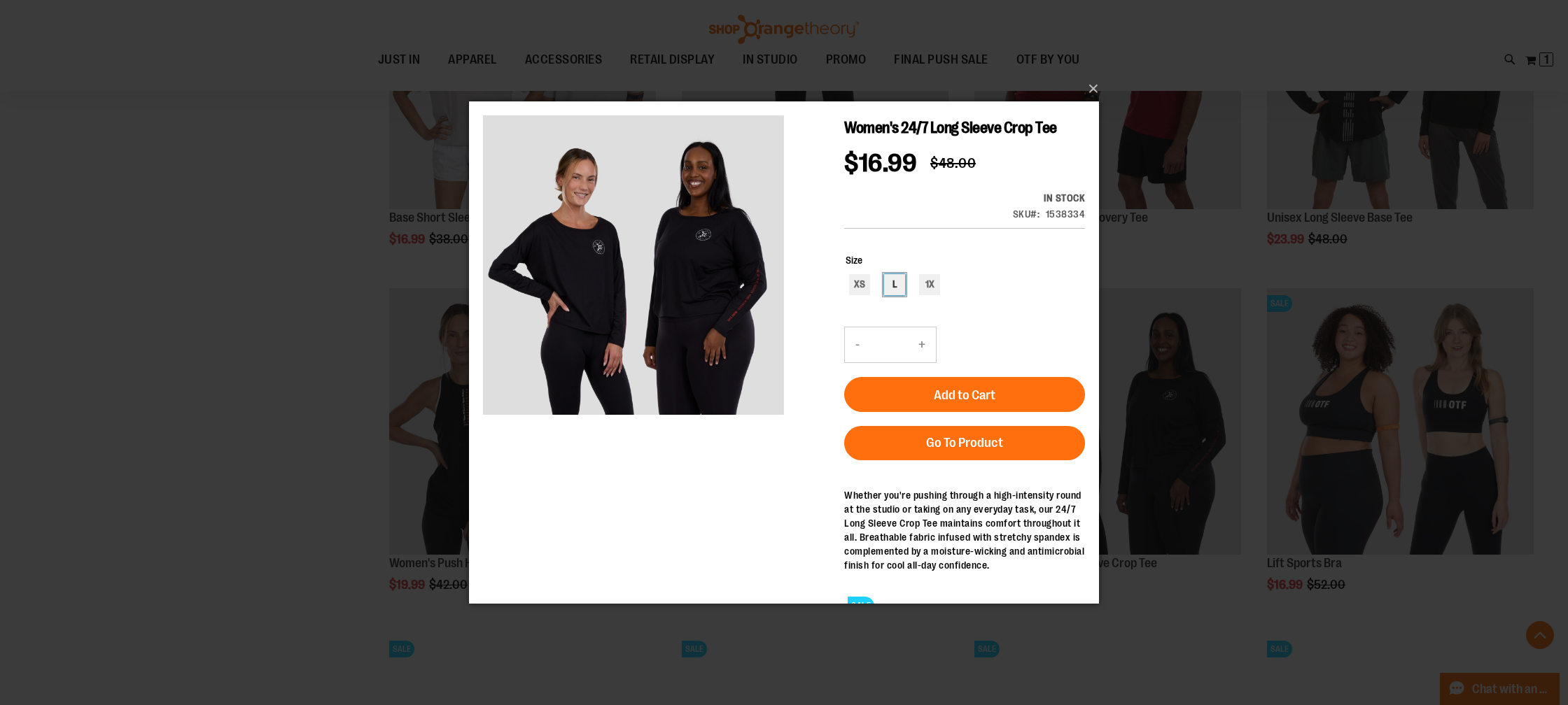
click at [893, 274] on div "L" at bounding box center [894, 284] width 21 height 21
type input "***"
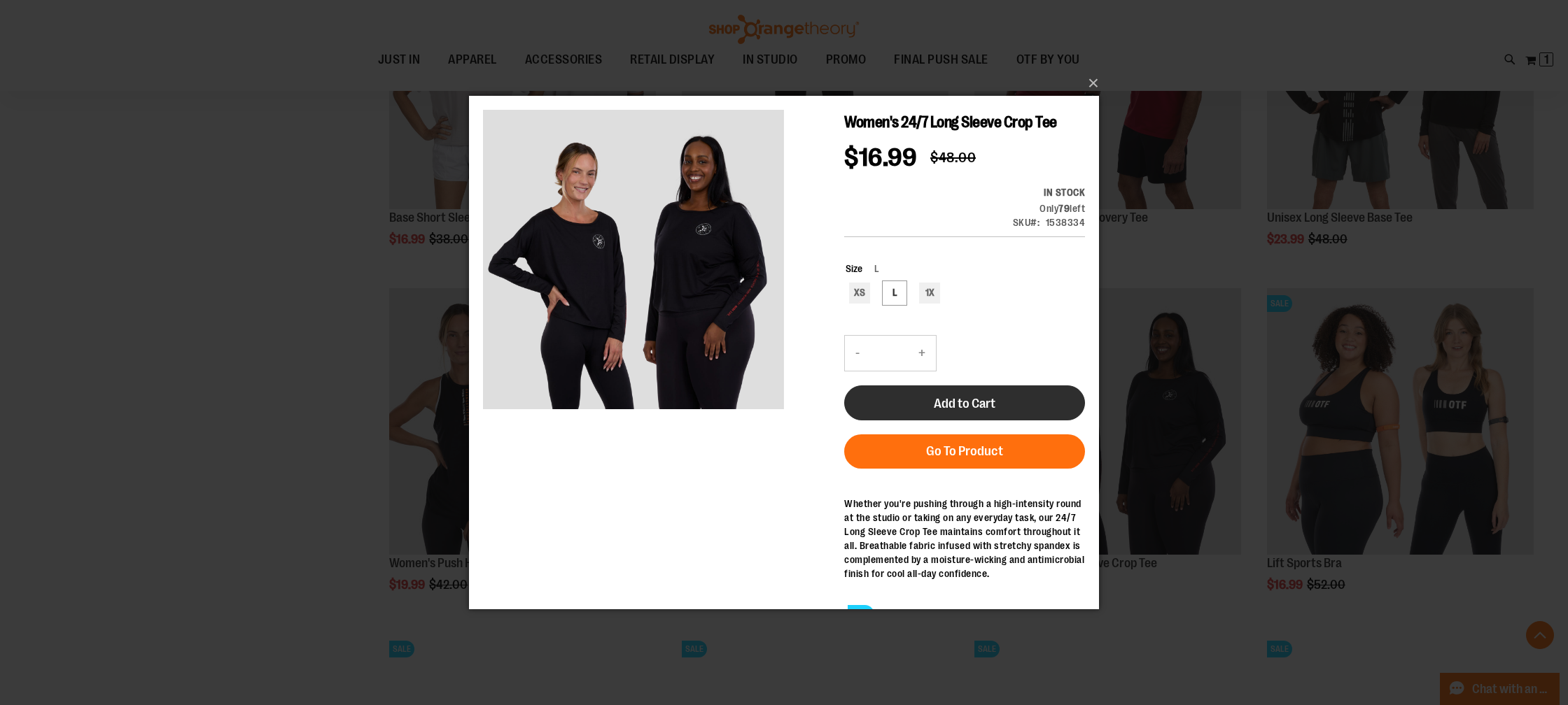
click at [1023, 386] on button "Add to Cart" at bounding box center [965, 403] width 241 height 35
click at [1094, 85] on button "×" at bounding box center [788, 83] width 630 height 31
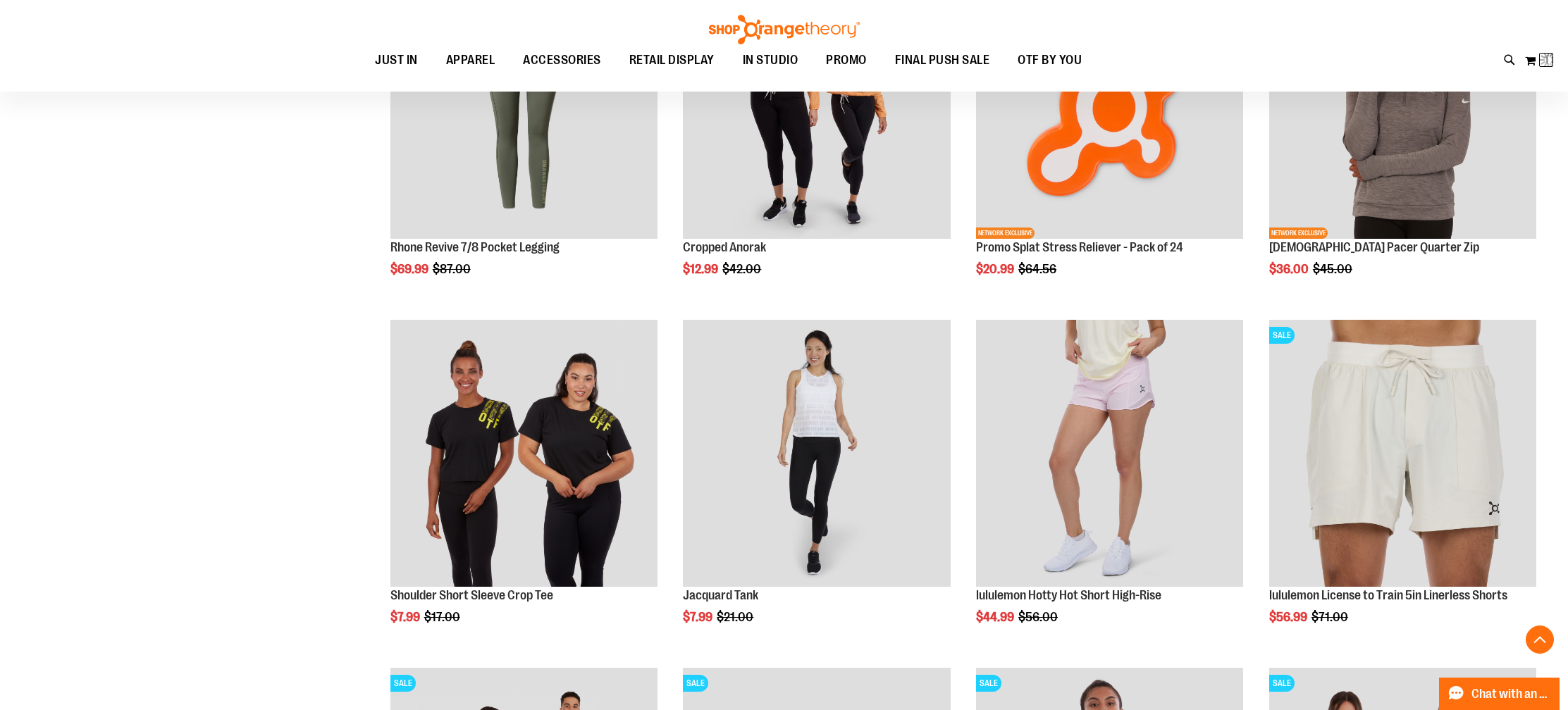
scroll to position [406, 0]
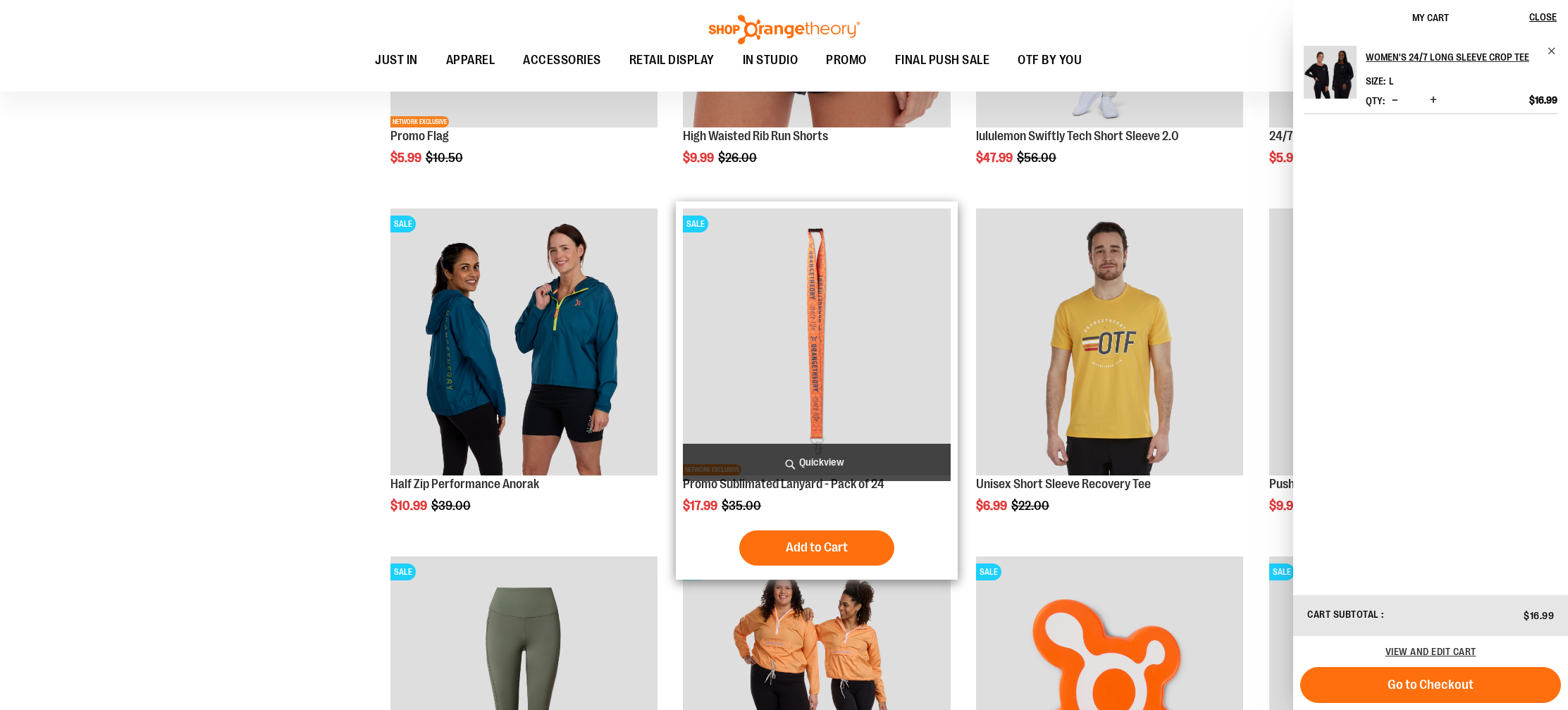
scroll to position [1121, 0]
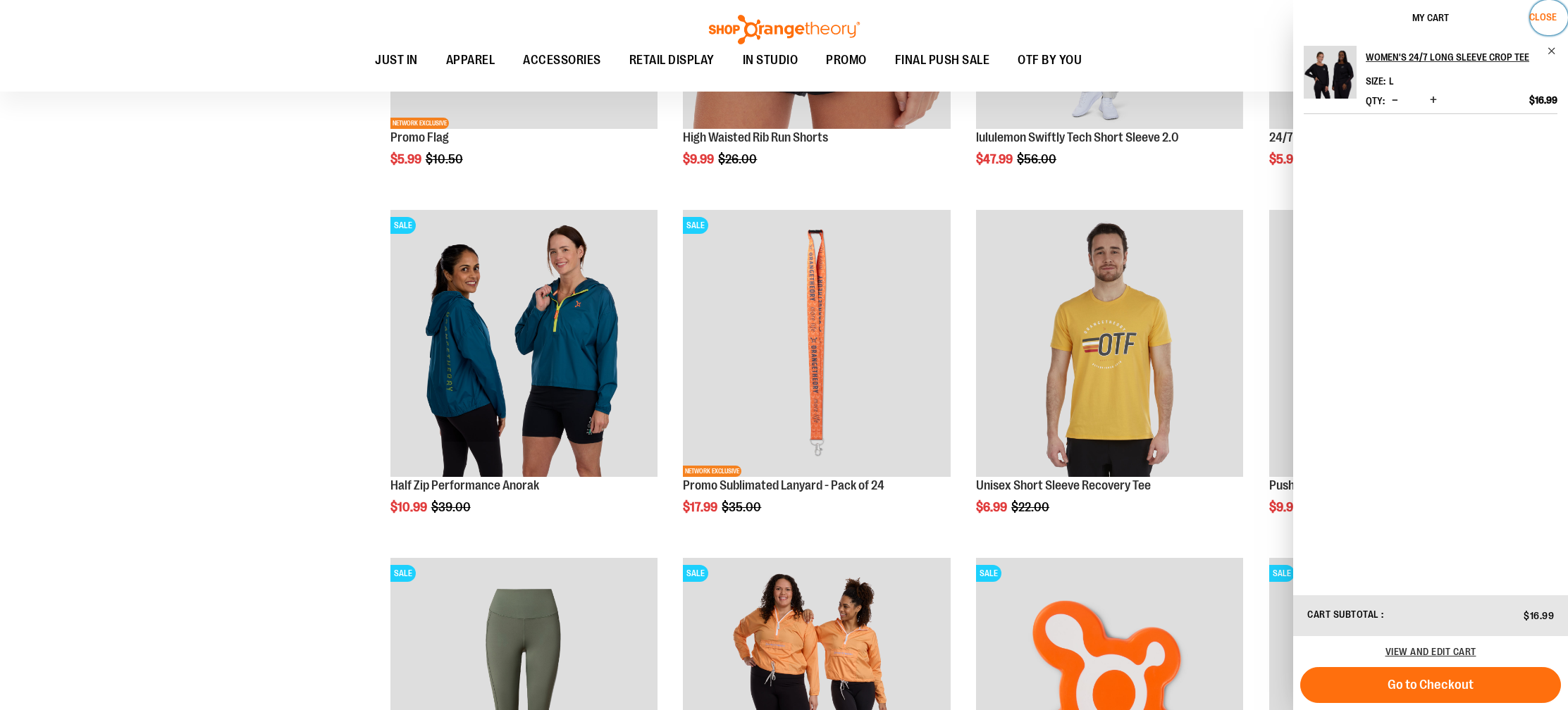
click at [1548, 14] on span "Close" at bounding box center [1543, 16] width 28 height 11
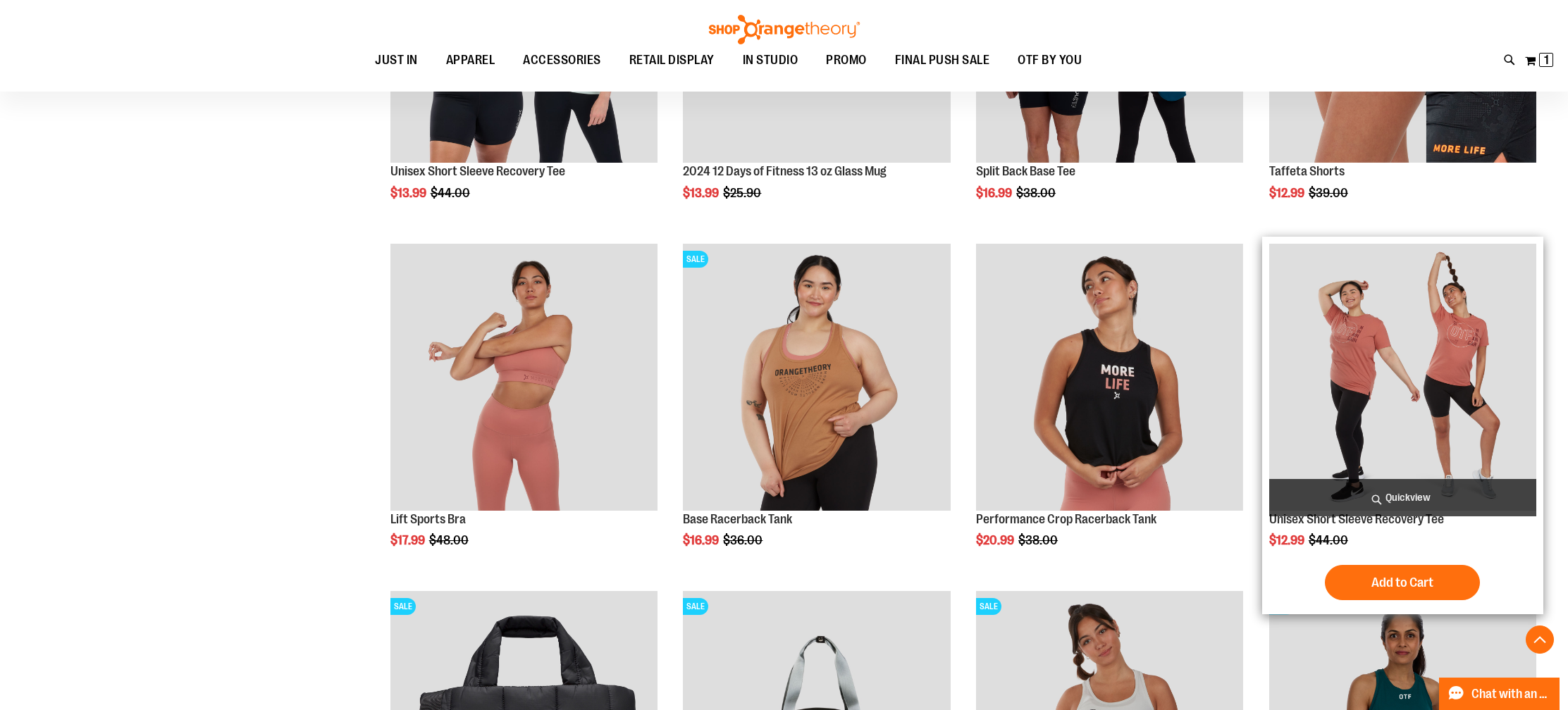
scroll to position [12156, 0]
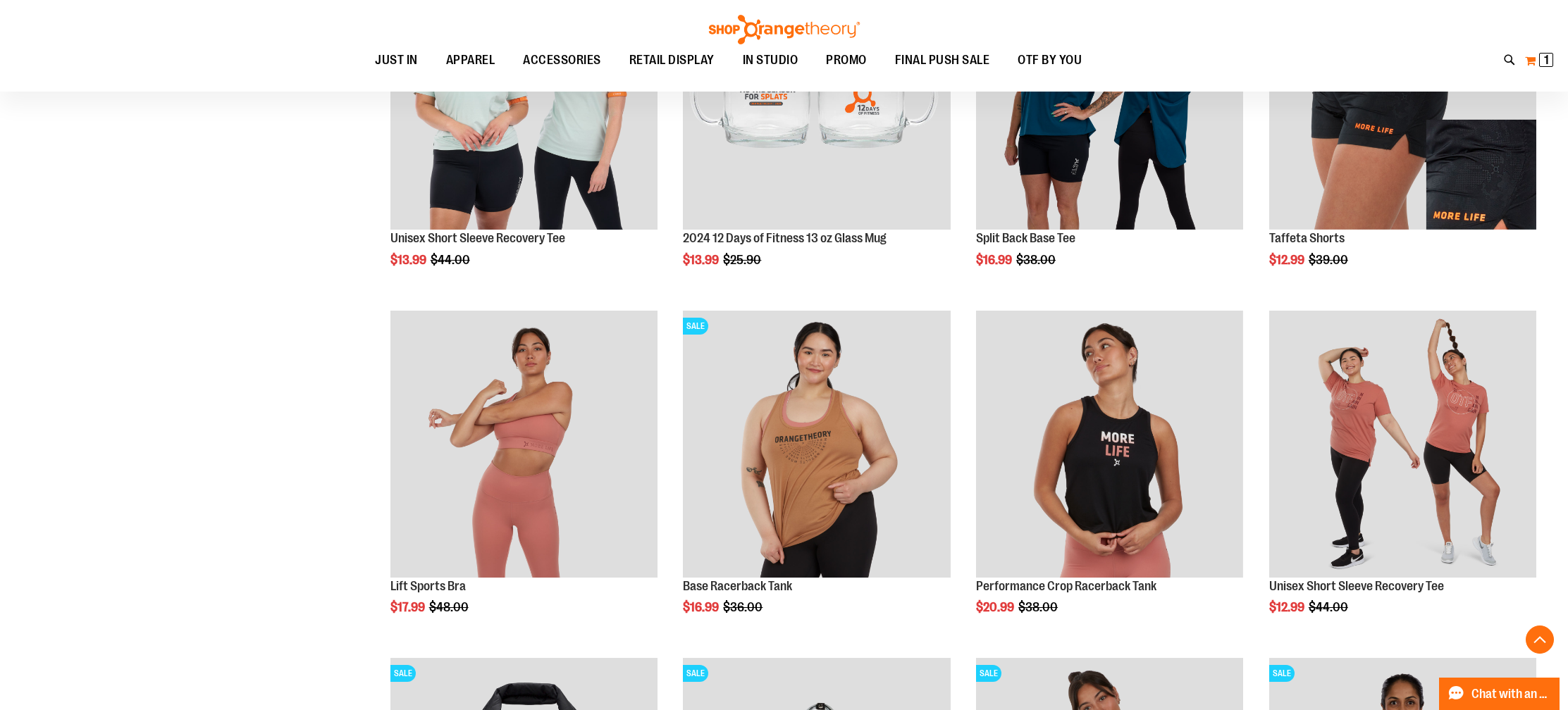
click at [1538, 63] on button "My Cart 1 1 items" at bounding box center [1539, 61] width 29 height 22
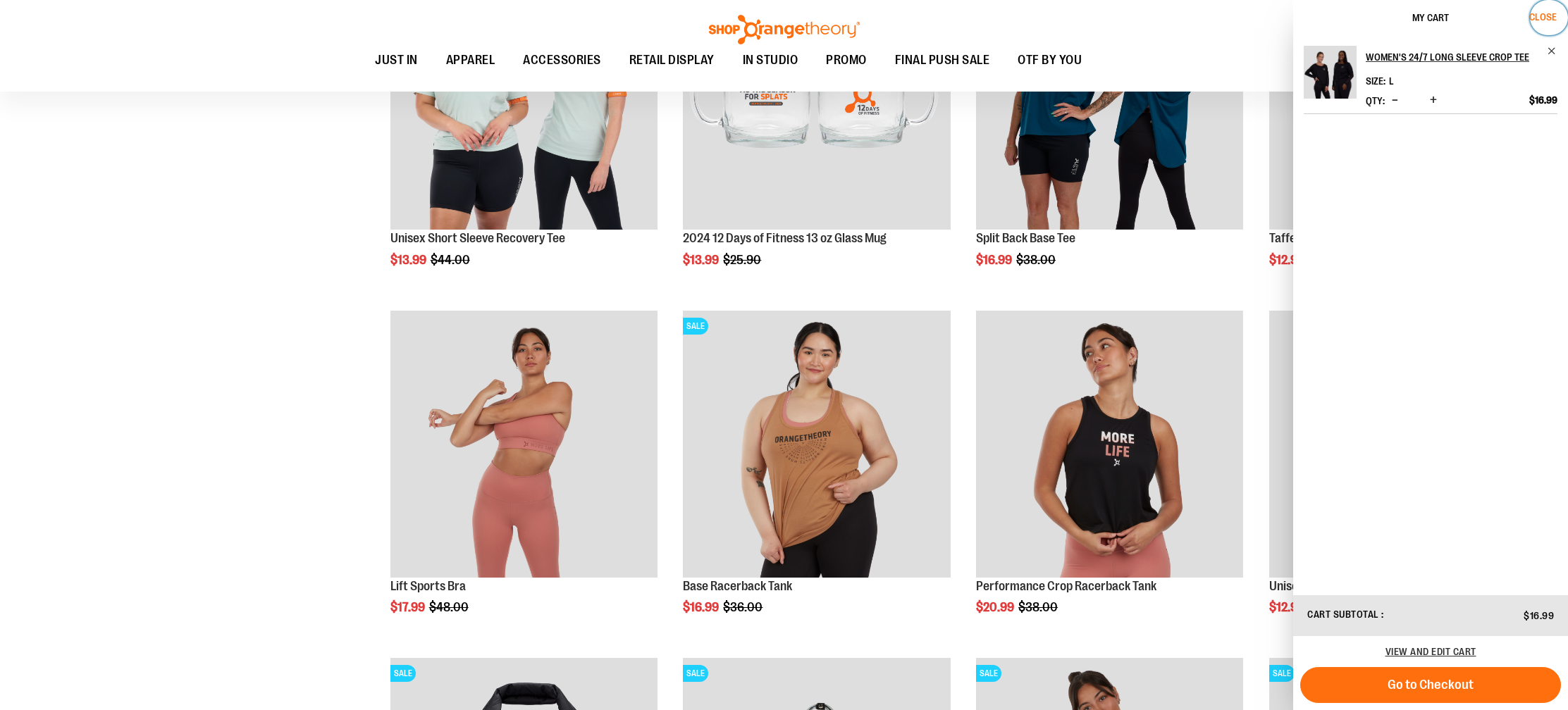
click at [1553, 17] on span "Close" at bounding box center [1543, 16] width 28 height 11
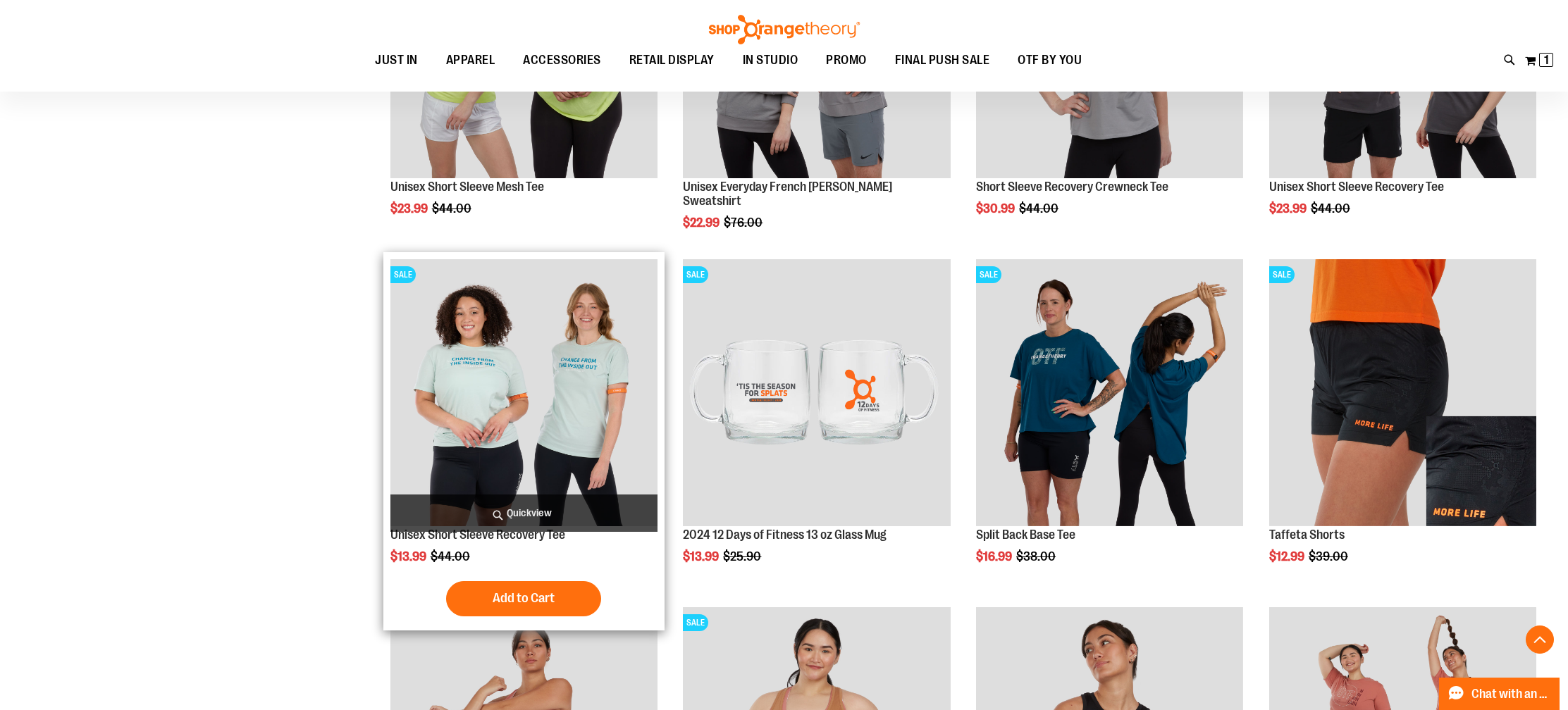
scroll to position [11721, 0]
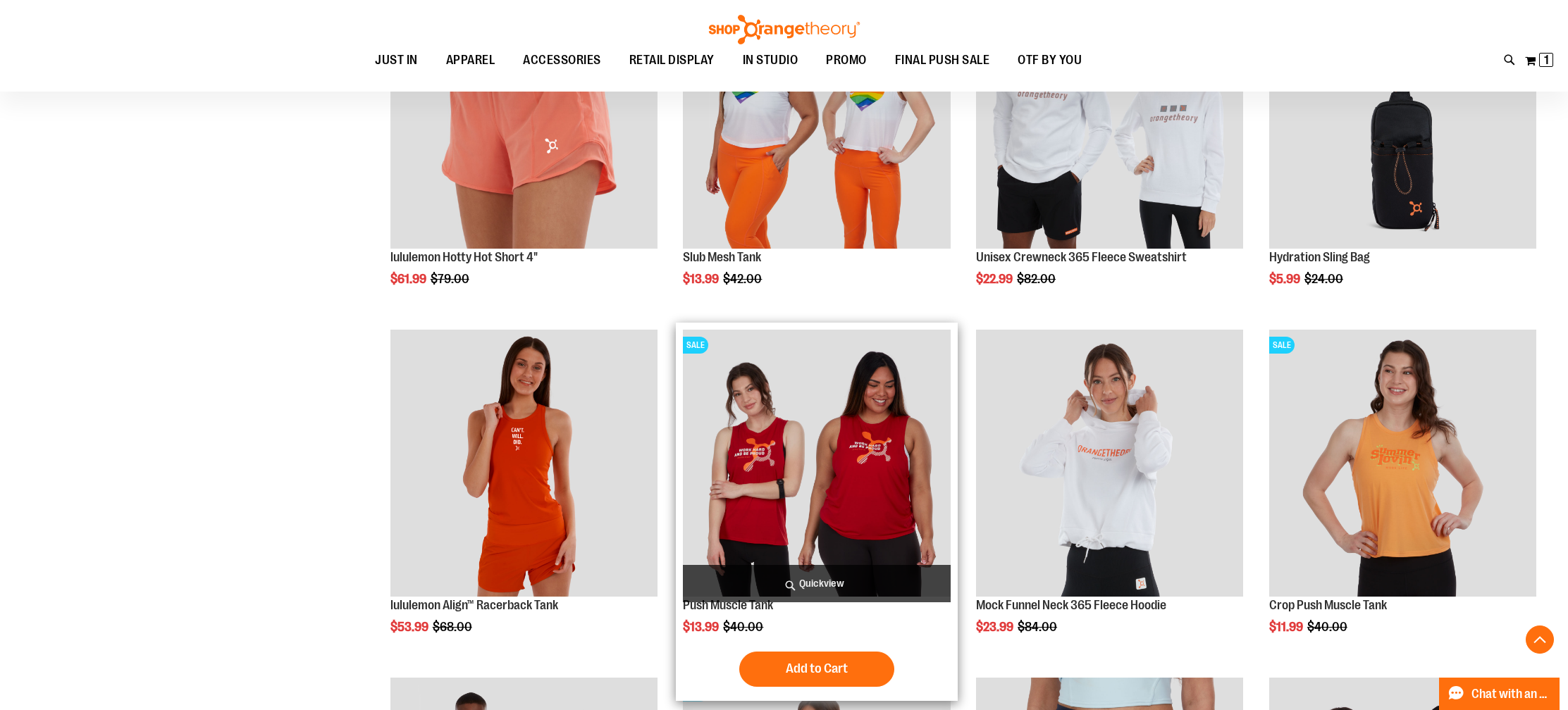
scroll to position [8655, 0]
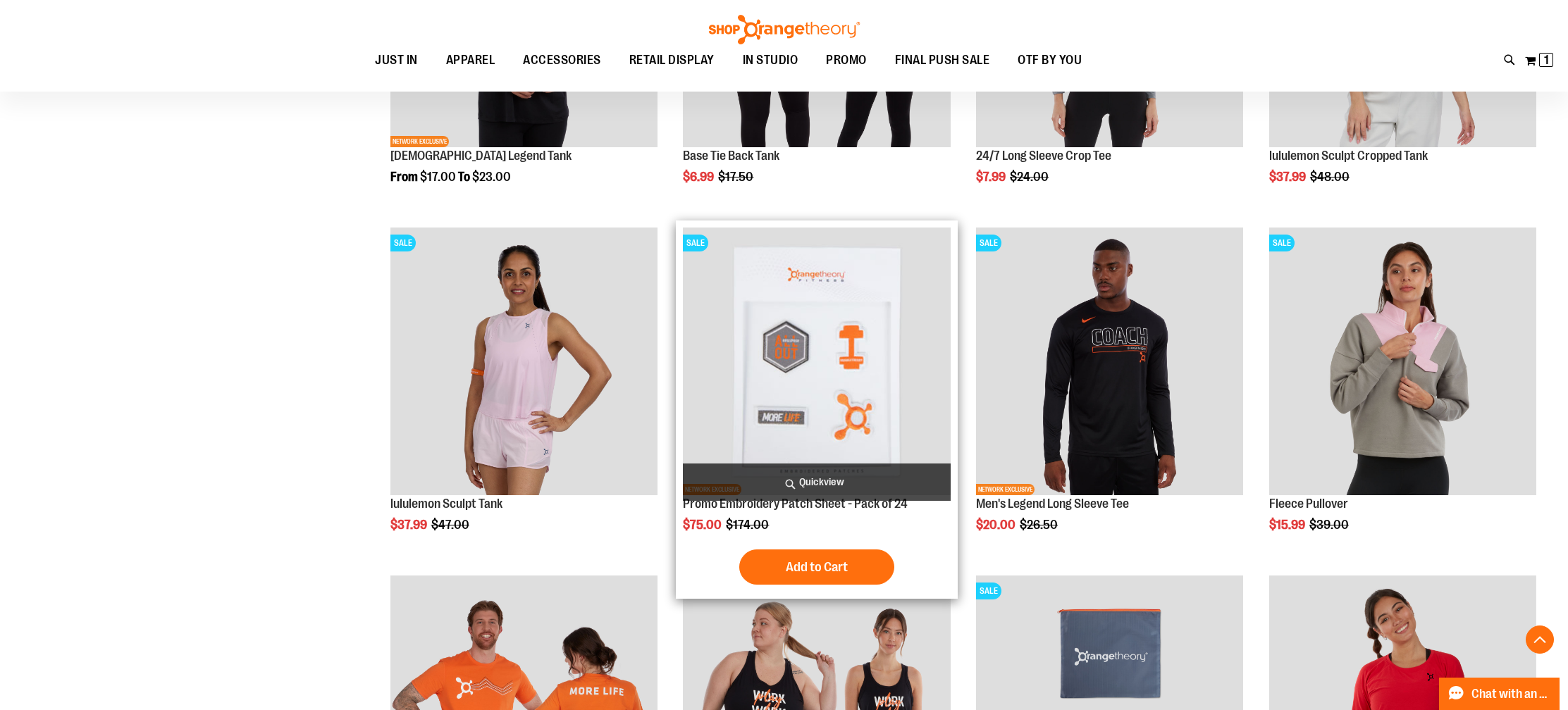
scroll to position [3100, 0]
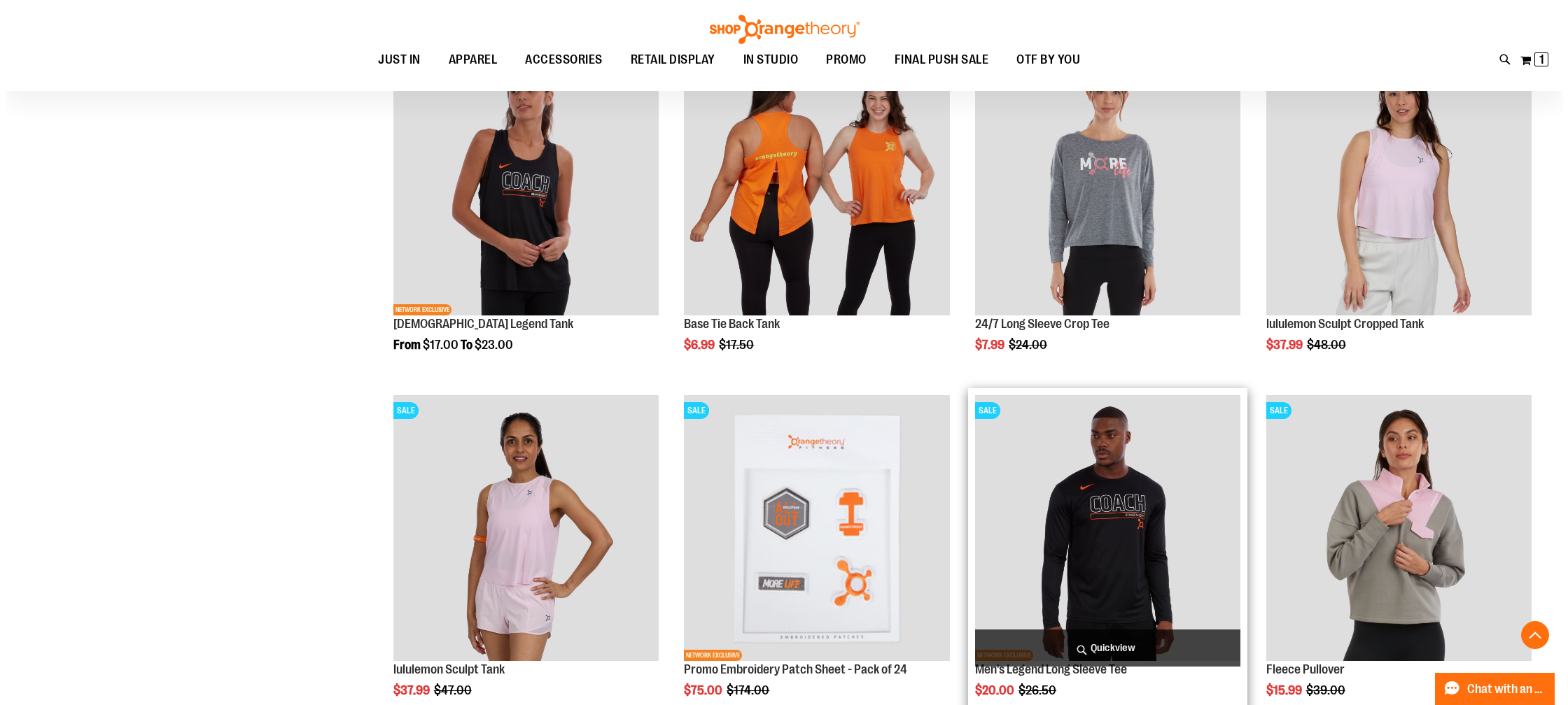
scroll to position [3003, 0]
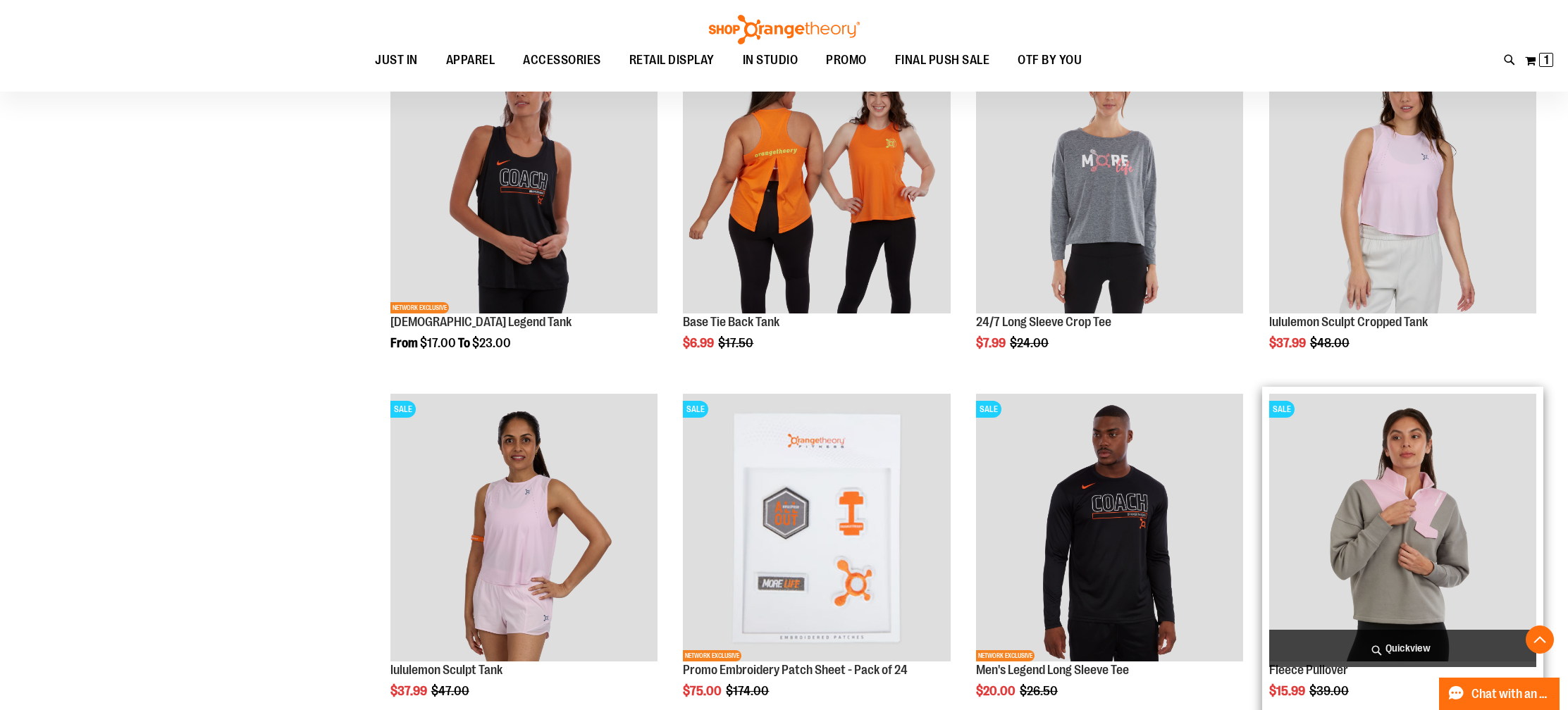
click at [1445, 632] on span "Quickview" at bounding box center [1402, 648] width 267 height 37
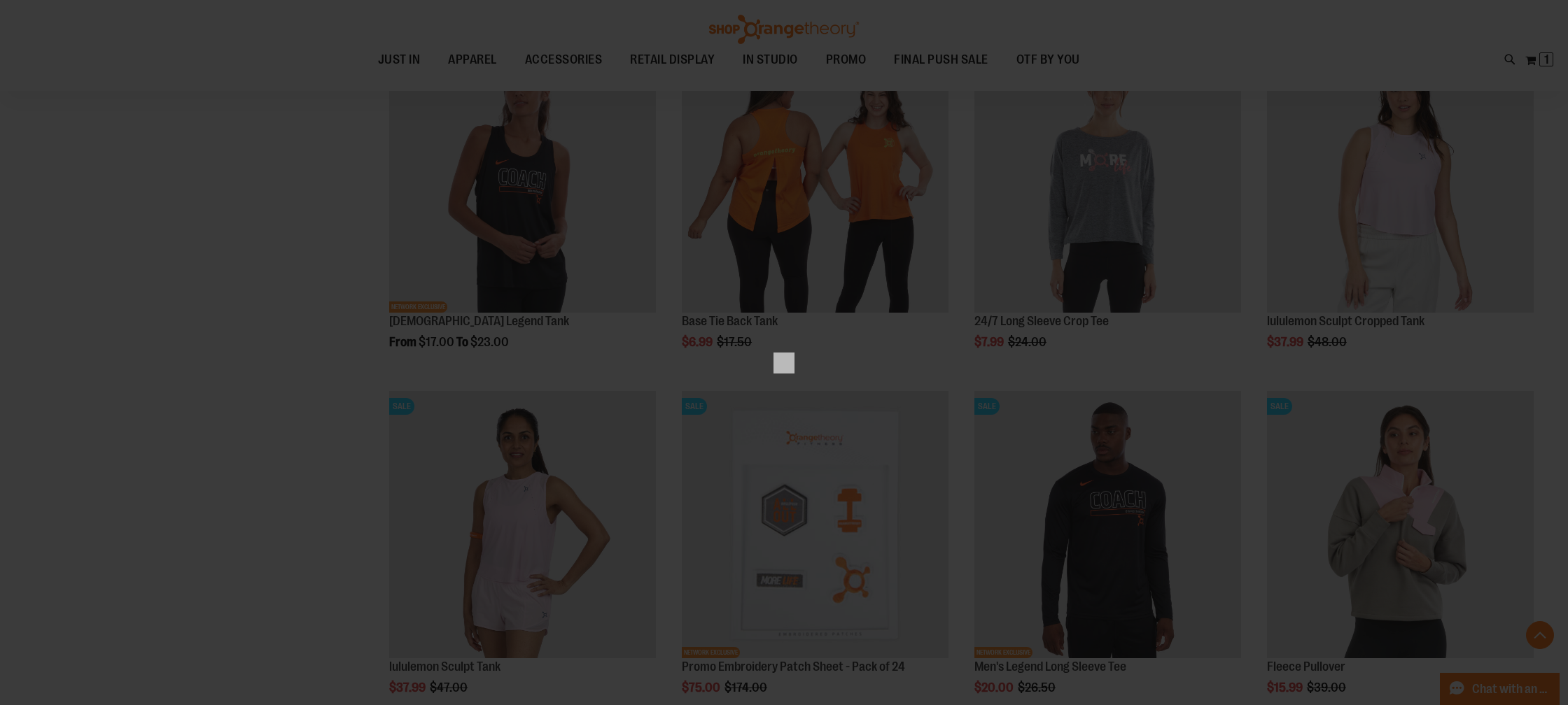
scroll to position [0, 0]
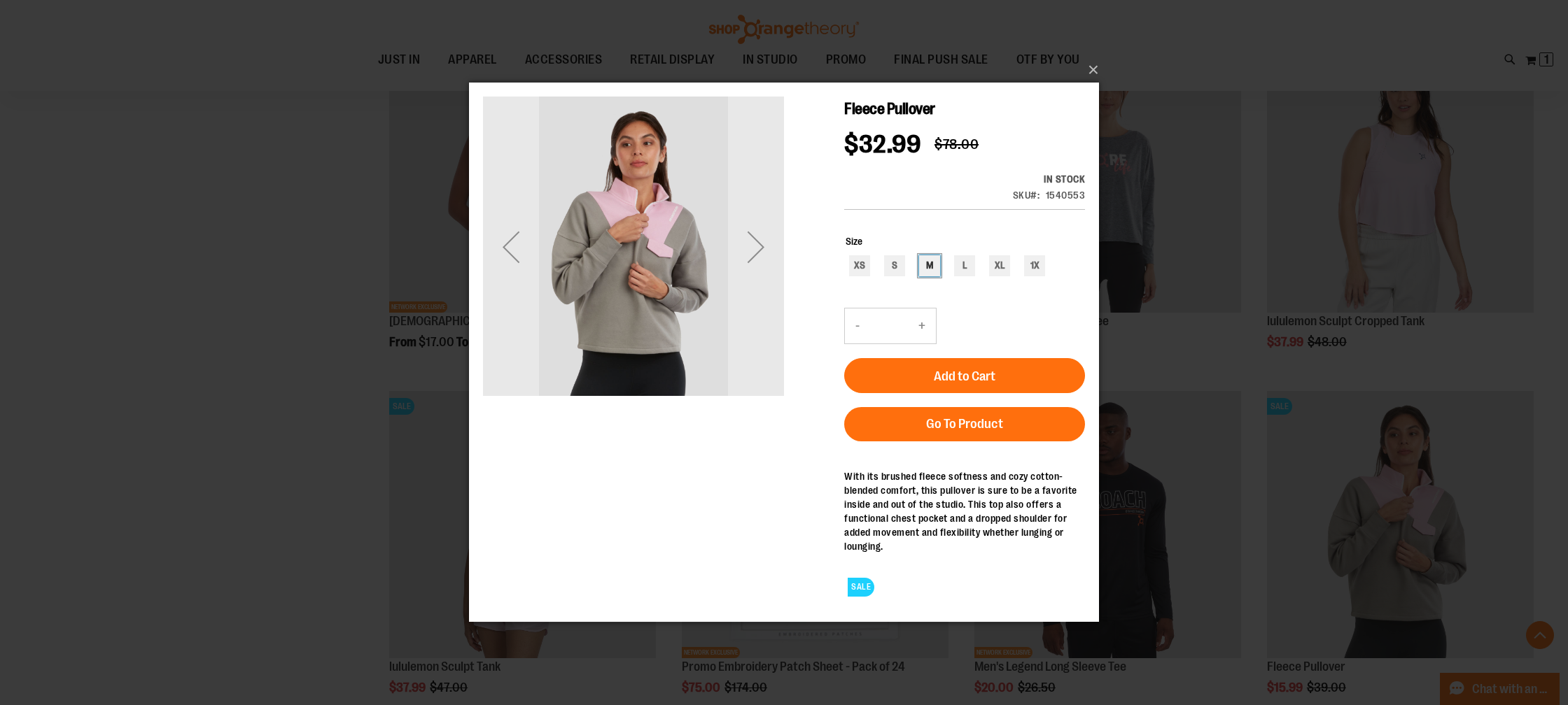
click at [940, 266] on div "M" at bounding box center [930, 265] width 21 height 21
type input "***"
click at [1040, 374] on button "Add to Cart" at bounding box center [965, 375] width 241 height 35
drag, startPoint x: 1093, startPoint y: 66, endPoint x: 1155, endPoint y: 51, distance: 63.8
click at [1093, 66] on button "×" at bounding box center [788, 70] width 630 height 31
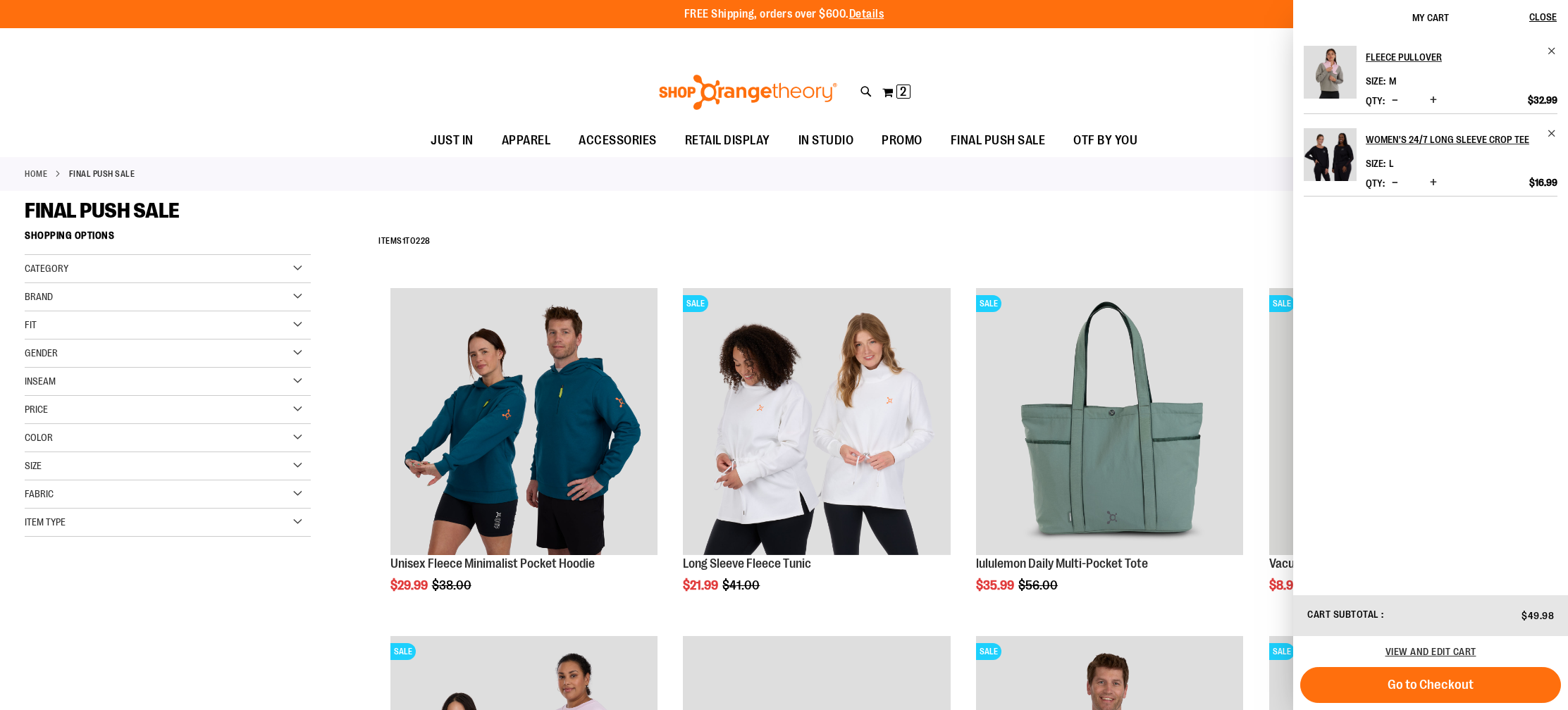
click at [236, 291] on div "Brand" at bounding box center [168, 297] width 286 height 29
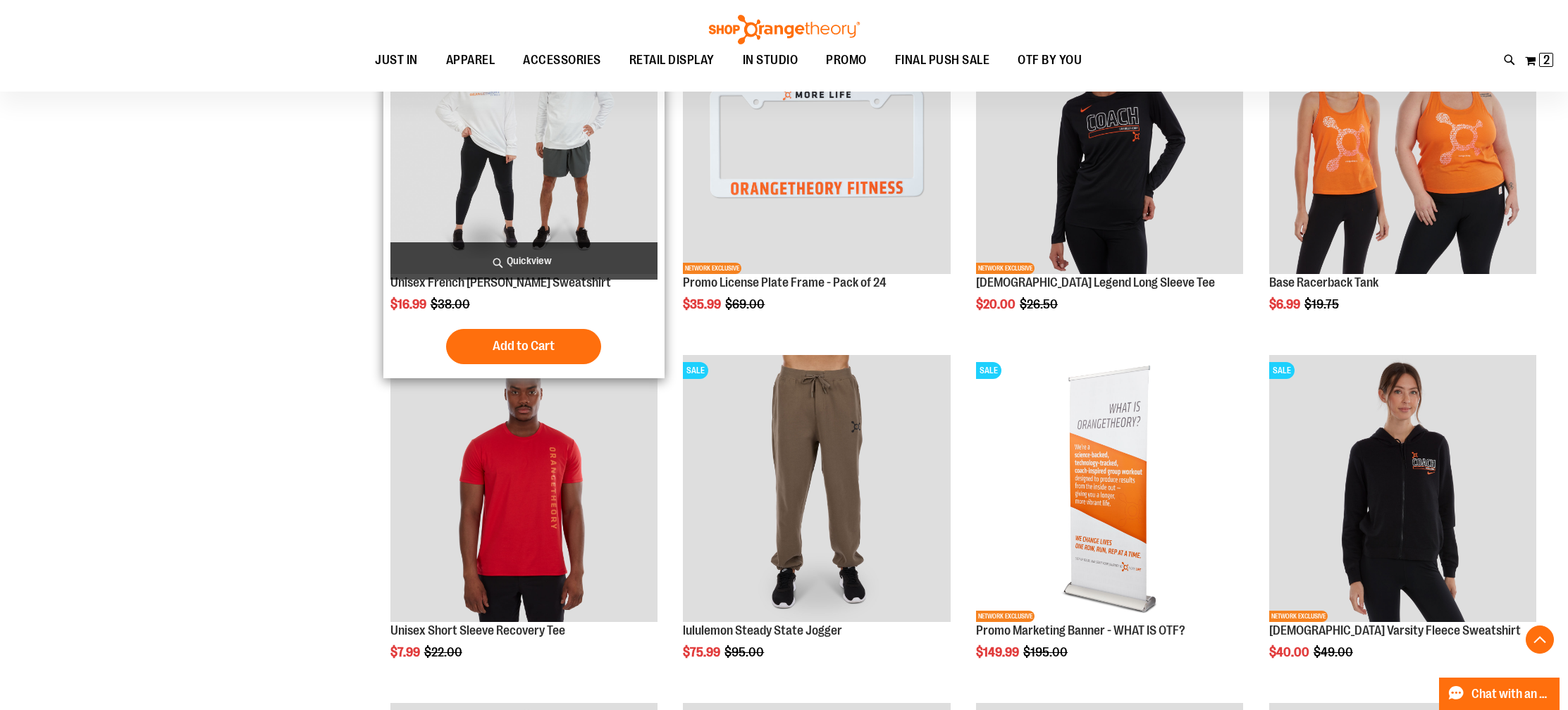
scroll to position [2365, 0]
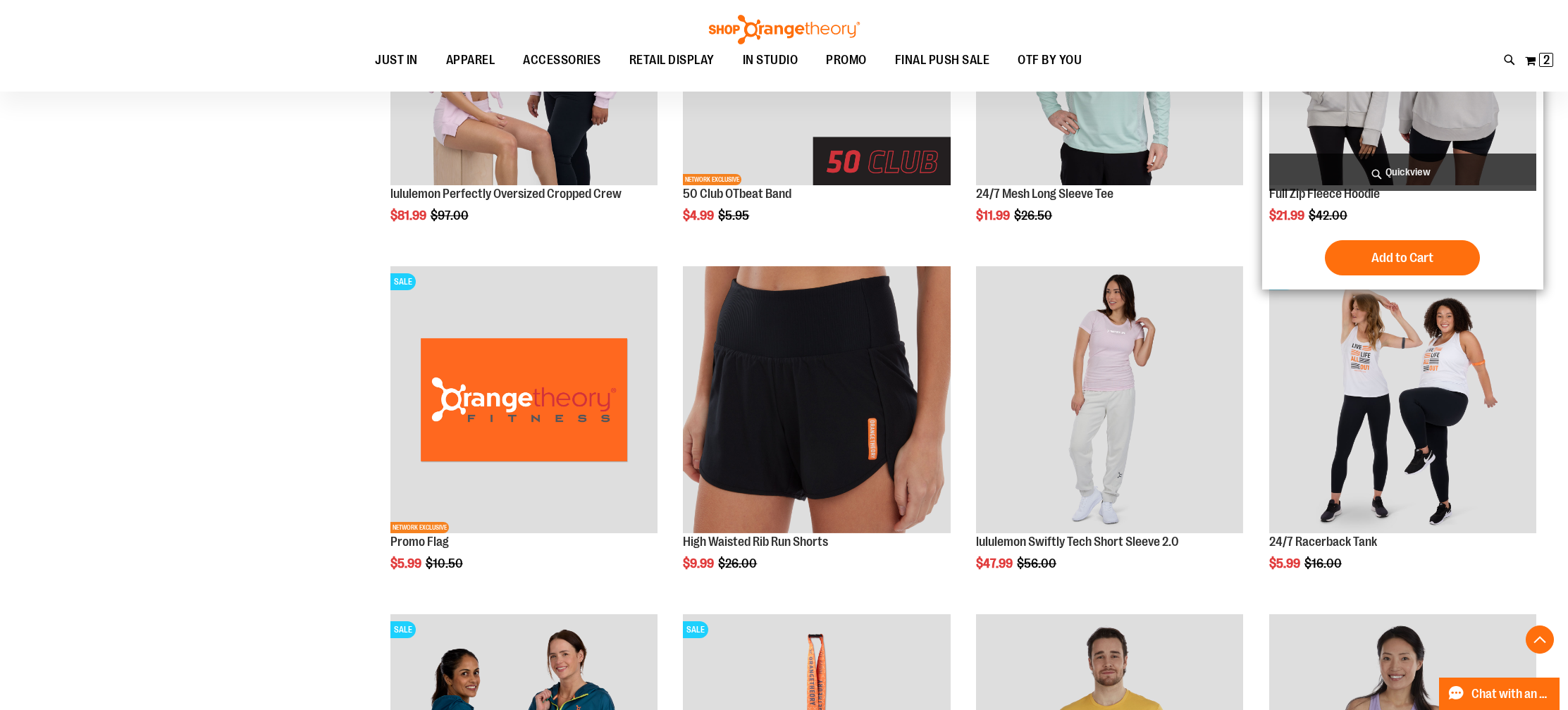
scroll to position [587, 0]
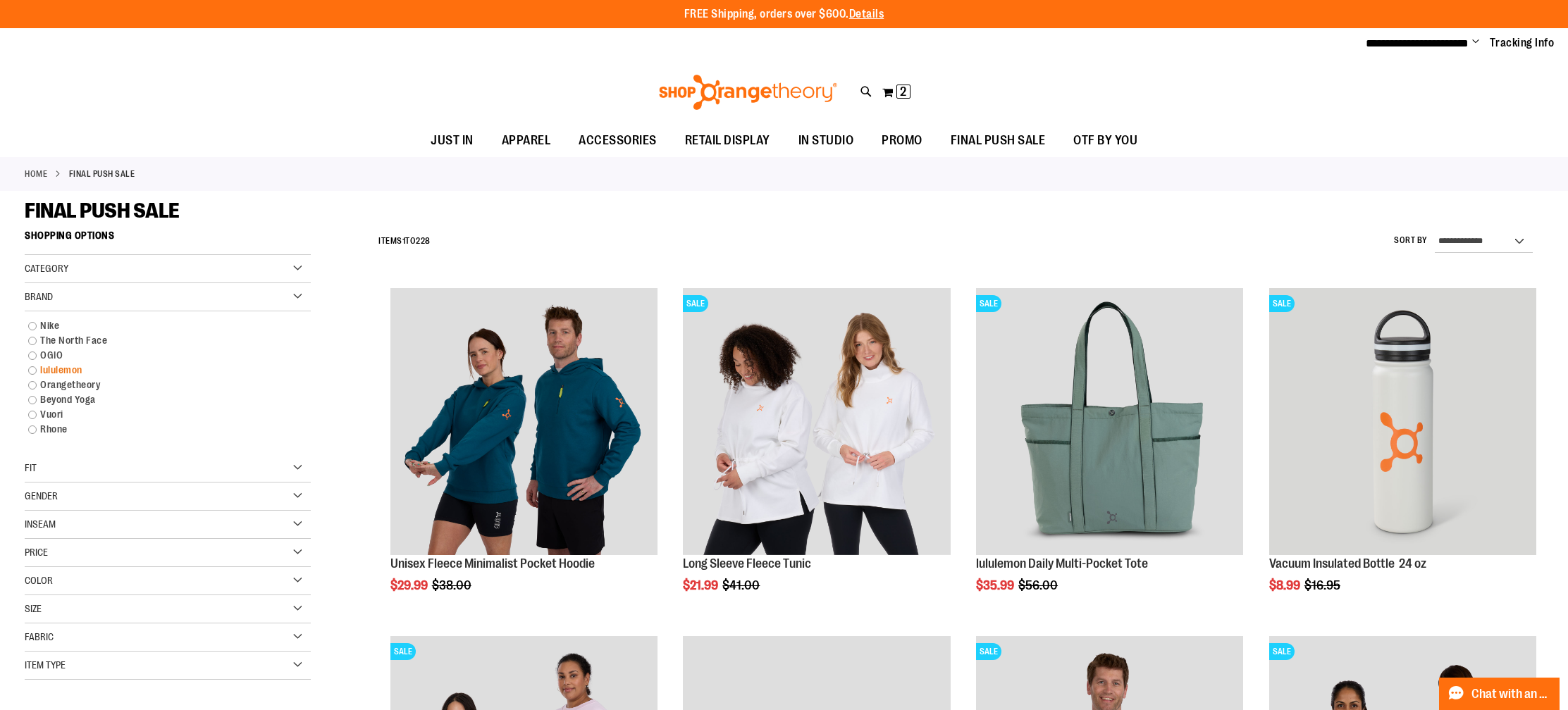
click at [35, 367] on link "lululemon" at bounding box center [158, 370] width 275 height 15
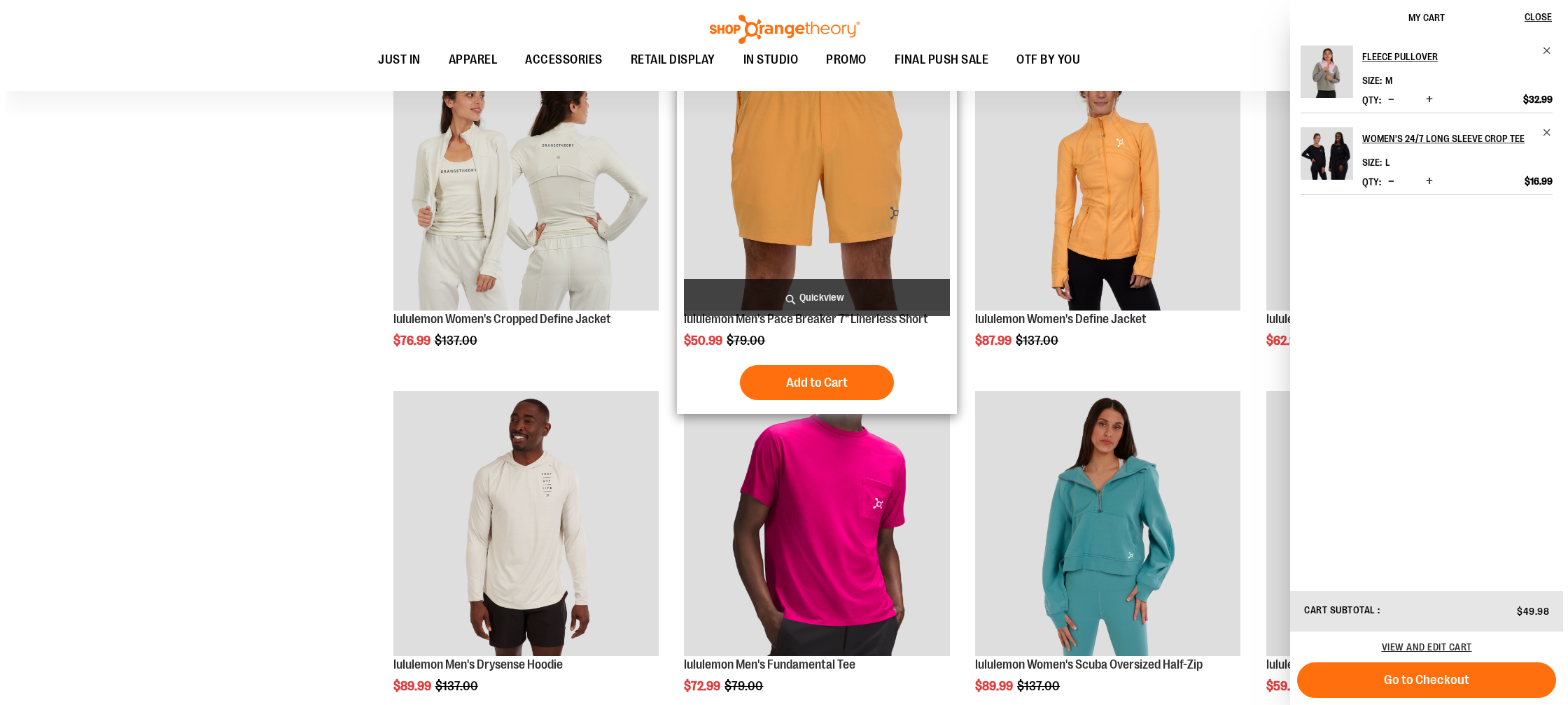
scroll to position [1006, 0]
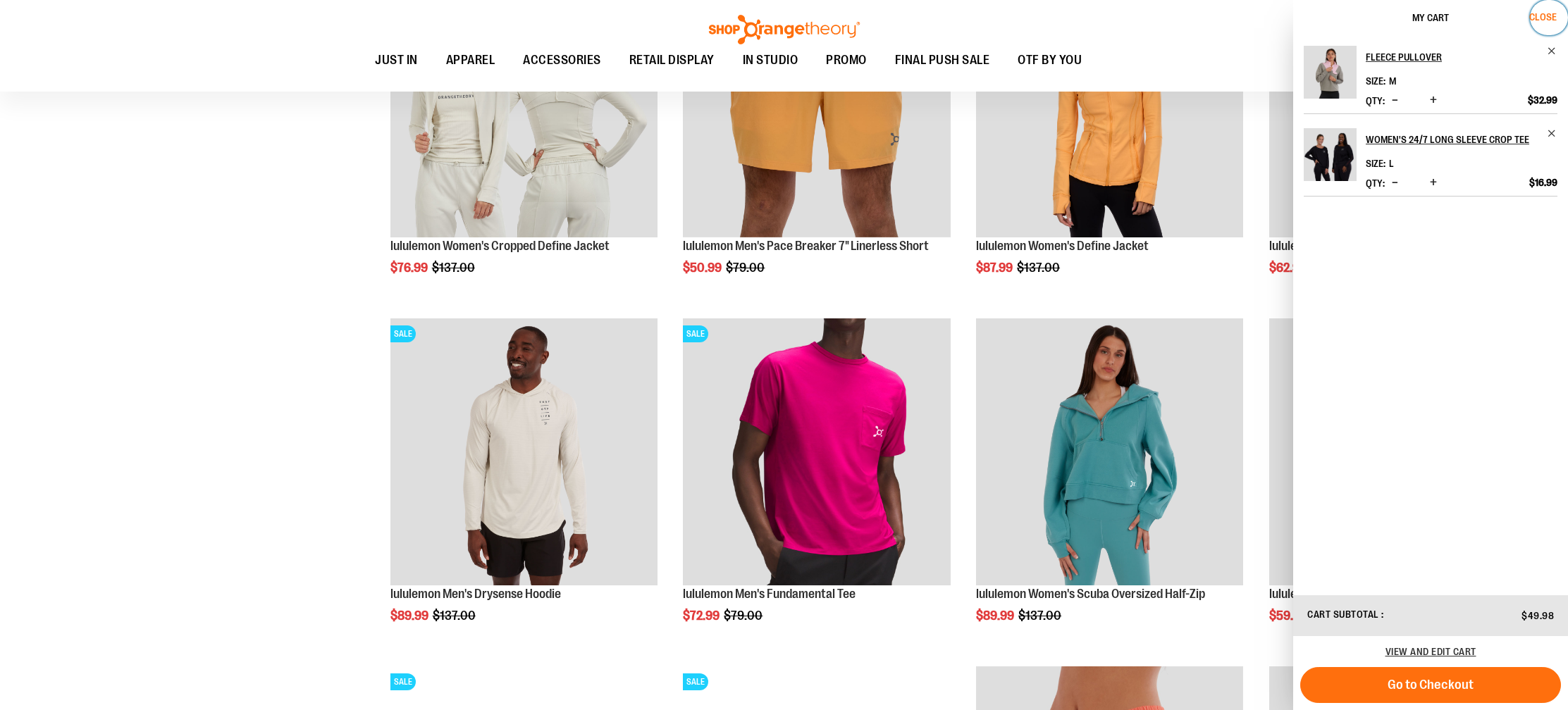
click at [1542, 22] on button "Close" at bounding box center [1549, 17] width 38 height 35
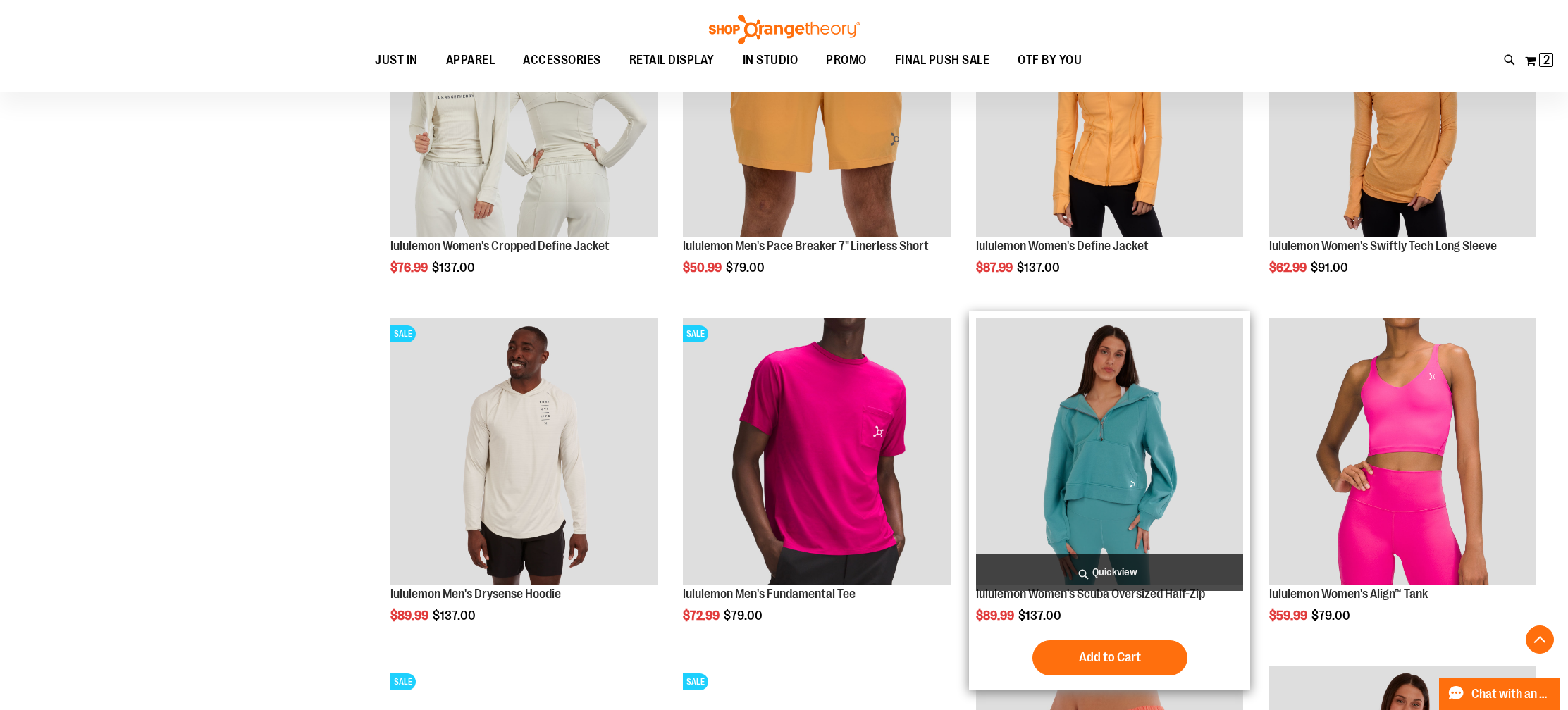
click at [1108, 533] on img "product" at bounding box center [1109, 451] width 267 height 267
click at [1112, 572] on span "Quickview" at bounding box center [1109, 572] width 267 height 37
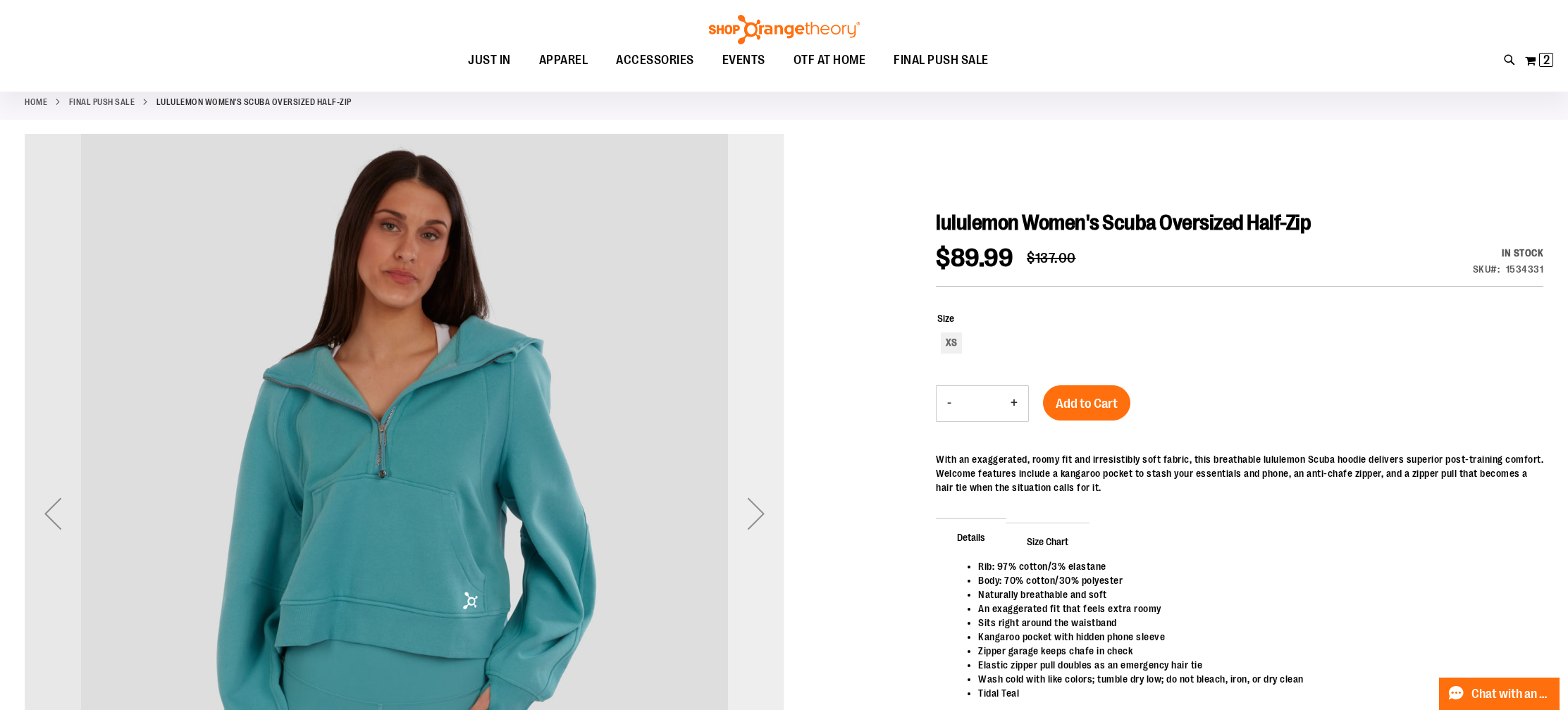
scroll to position [10, 0]
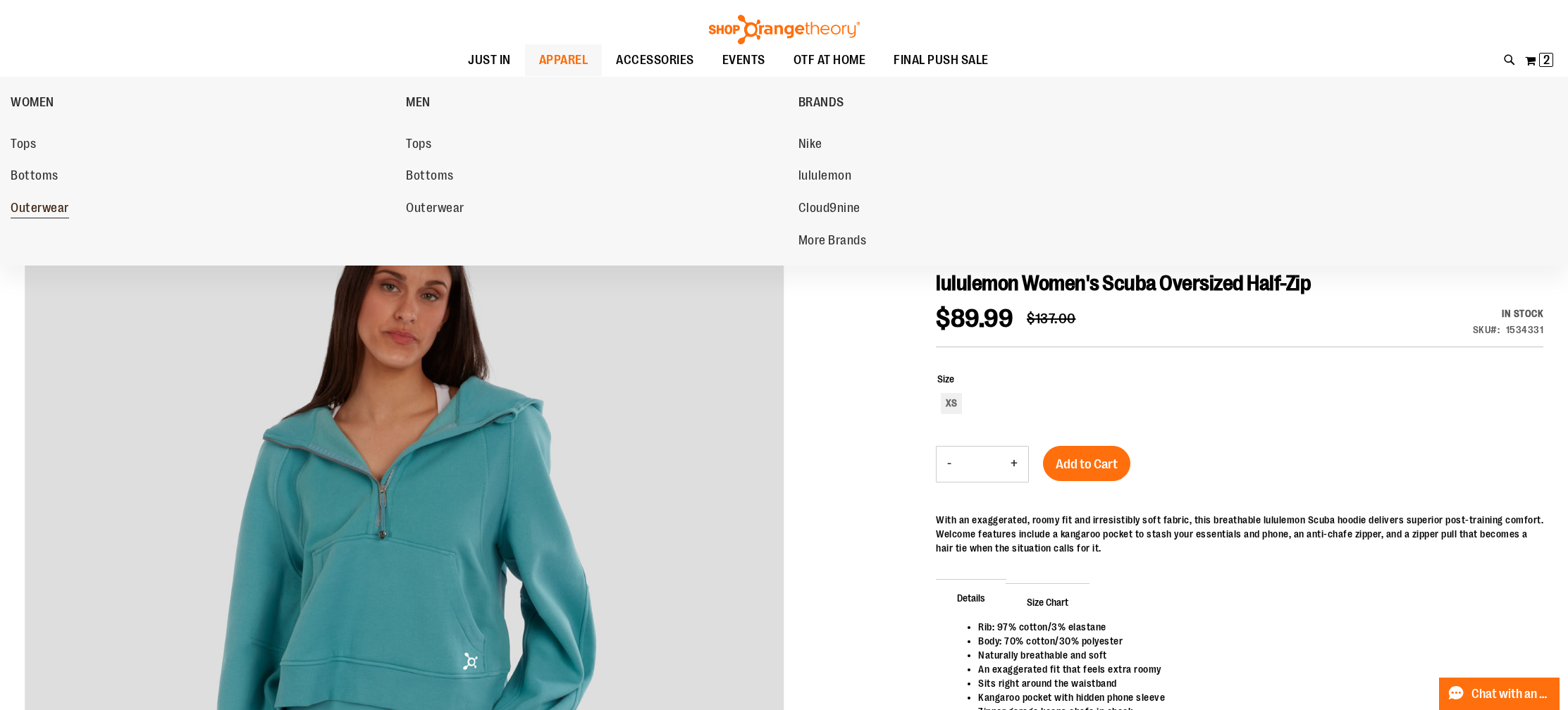
click at [40, 208] on span "Outerwear" at bounding box center [40, 209] width 59 height 17
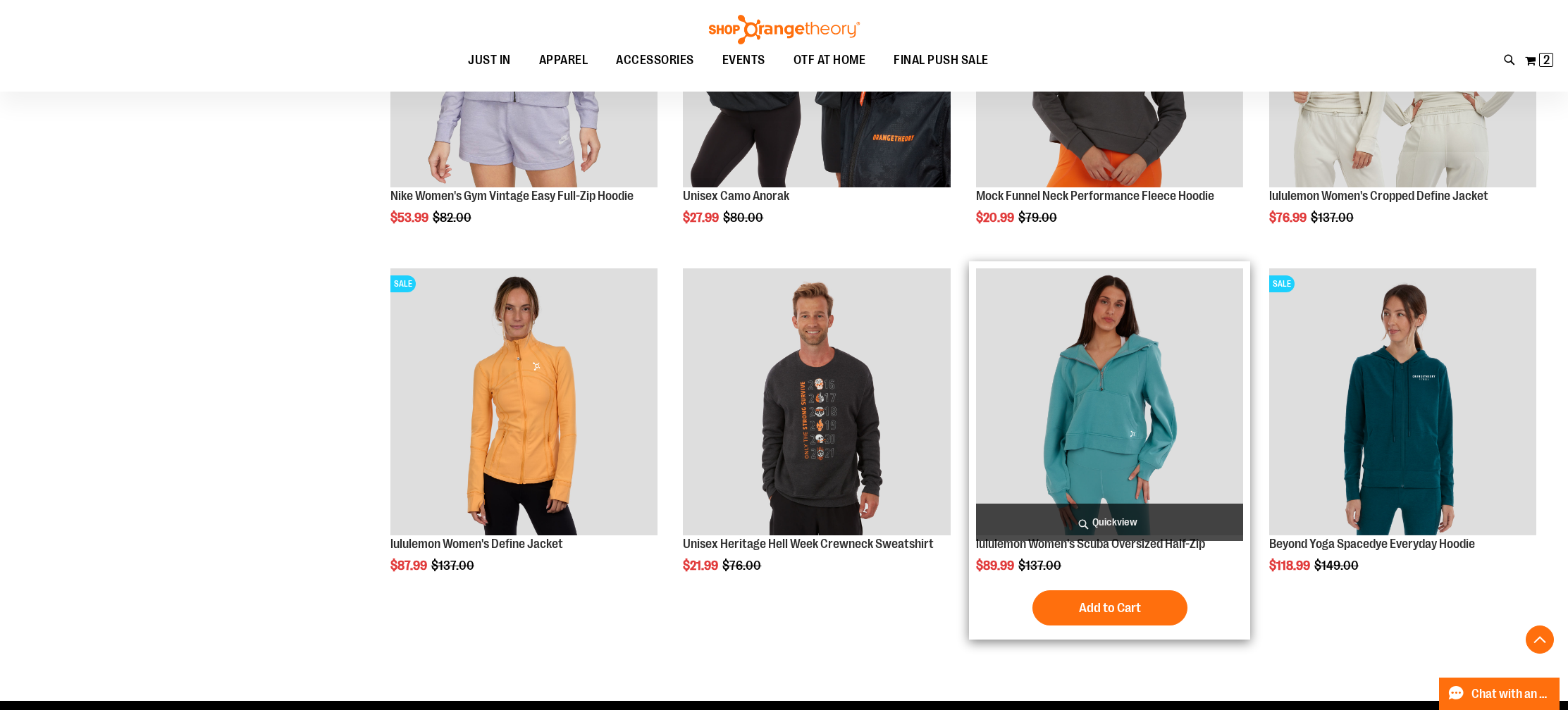
scroll to position [823, 0]
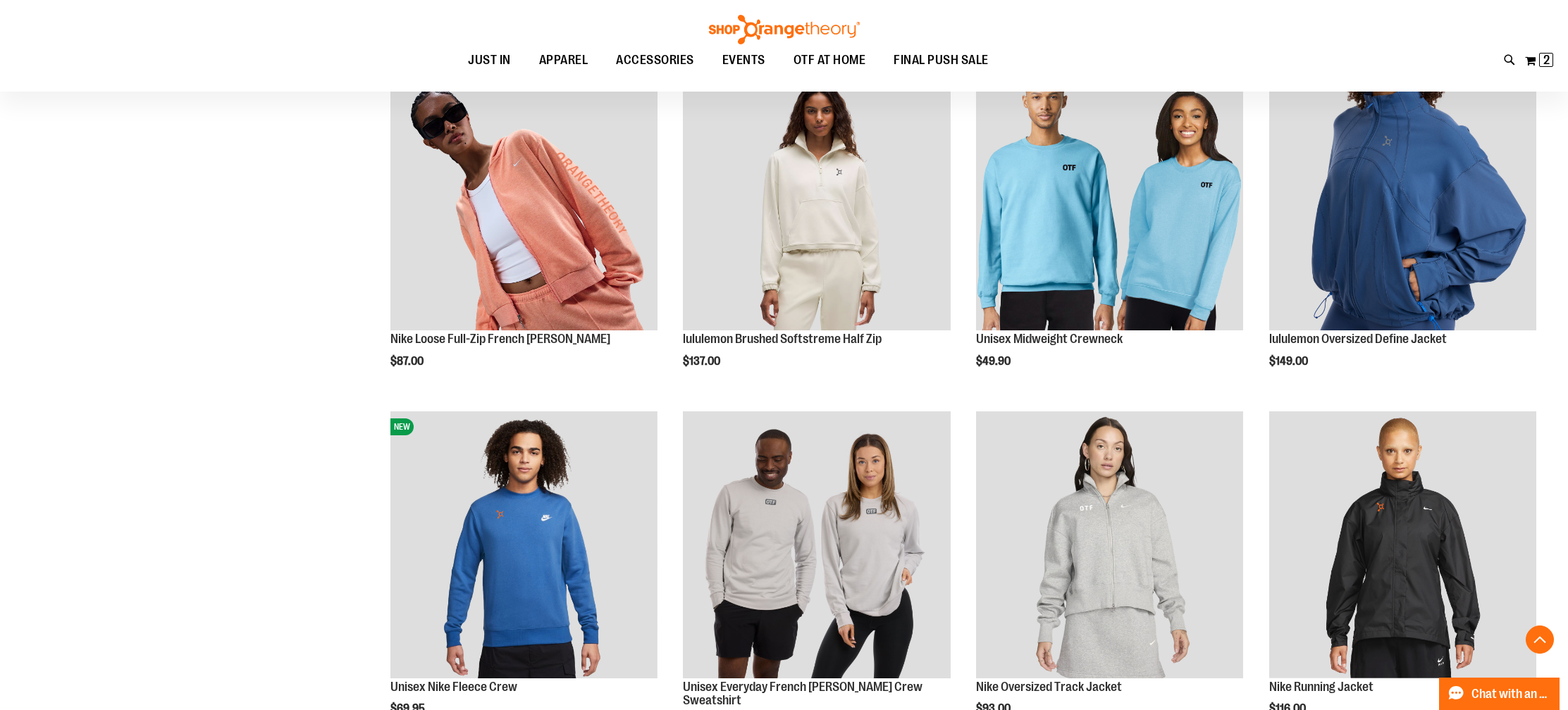
scroll to position [2751, 0]
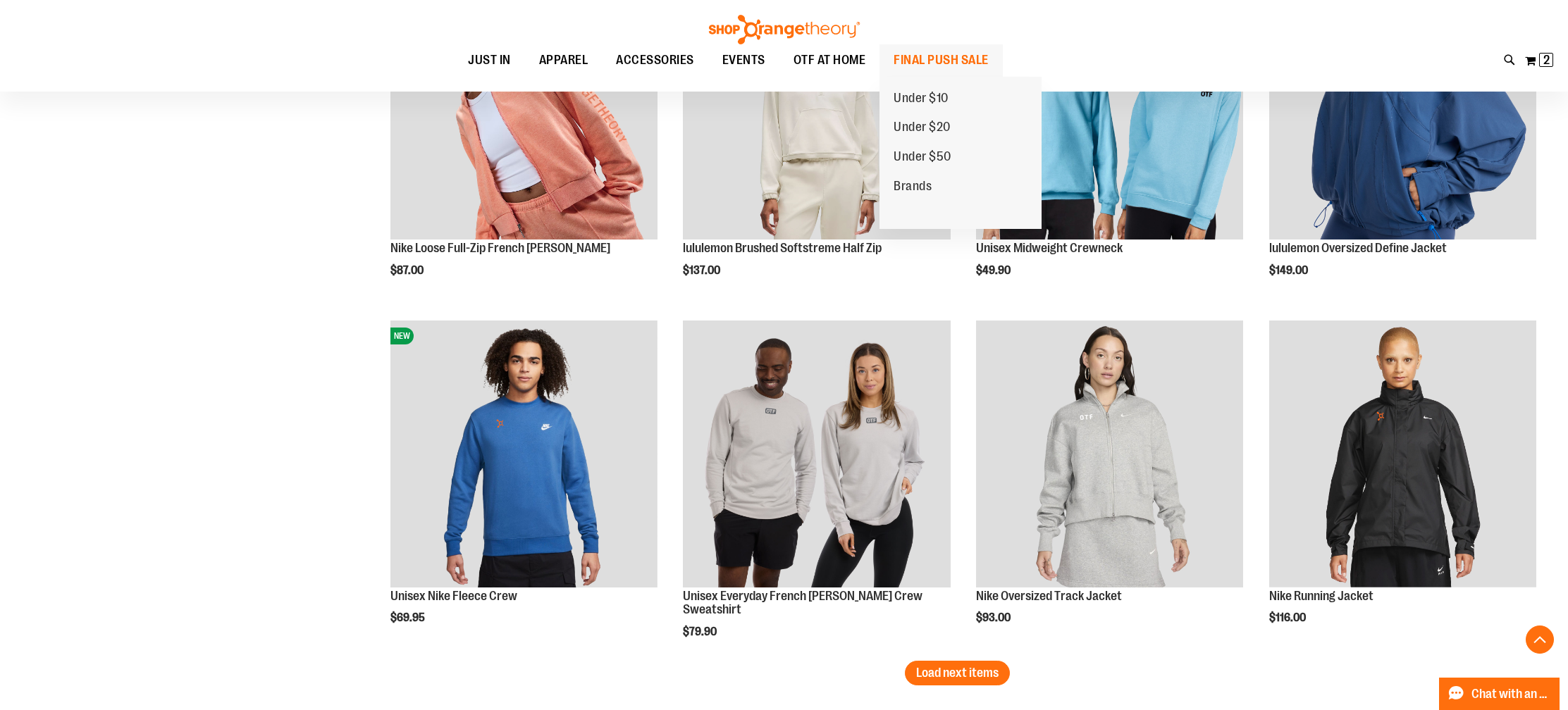
click at [947, 61] on span "FINAL PUSH SALE" at bounding box center [941, 60] width 95 height 32
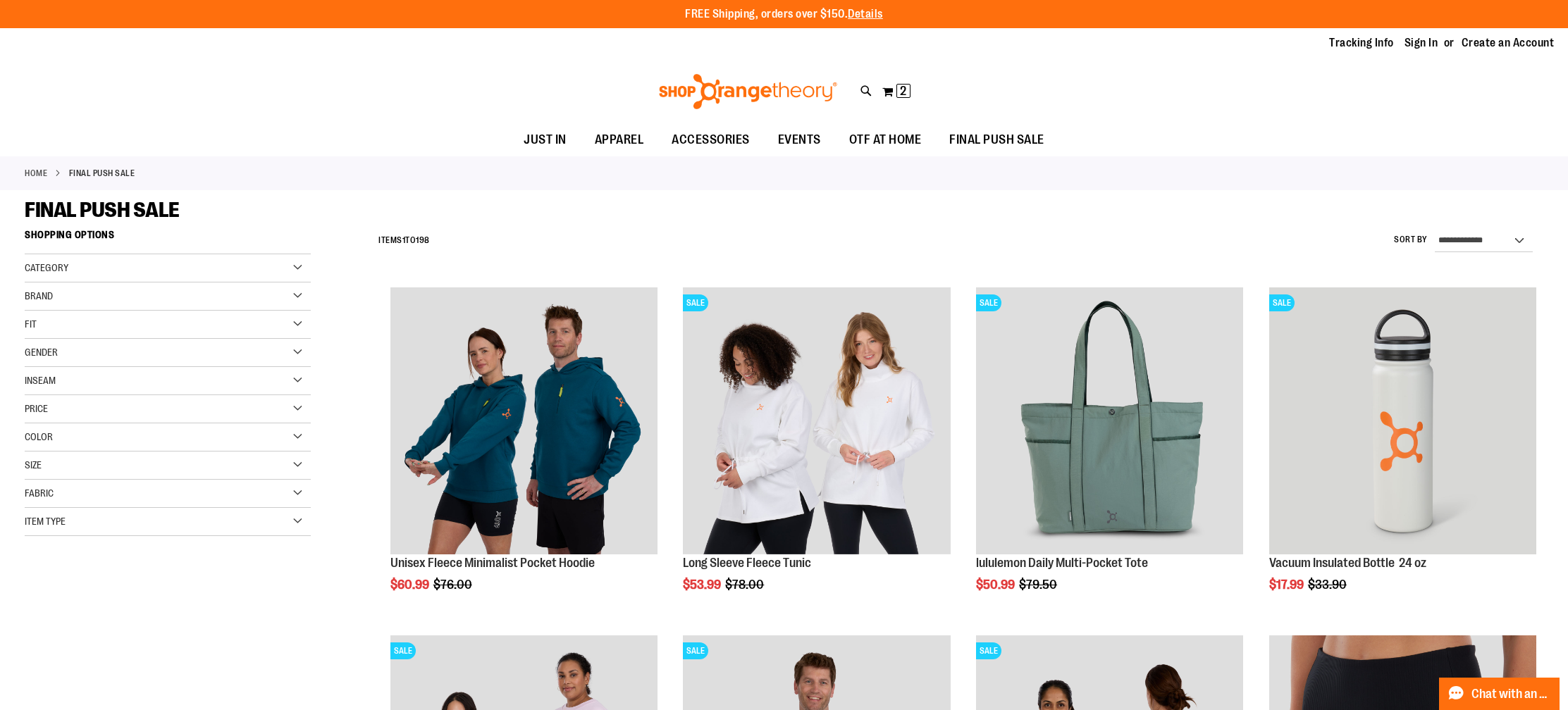
click at [67, 355] on div "Gender" at bounding box center [168, 353] width 286 height 29
click at [48, 384] on link "Men 11 items" at bounding box center [158, 381] width 275 height 15
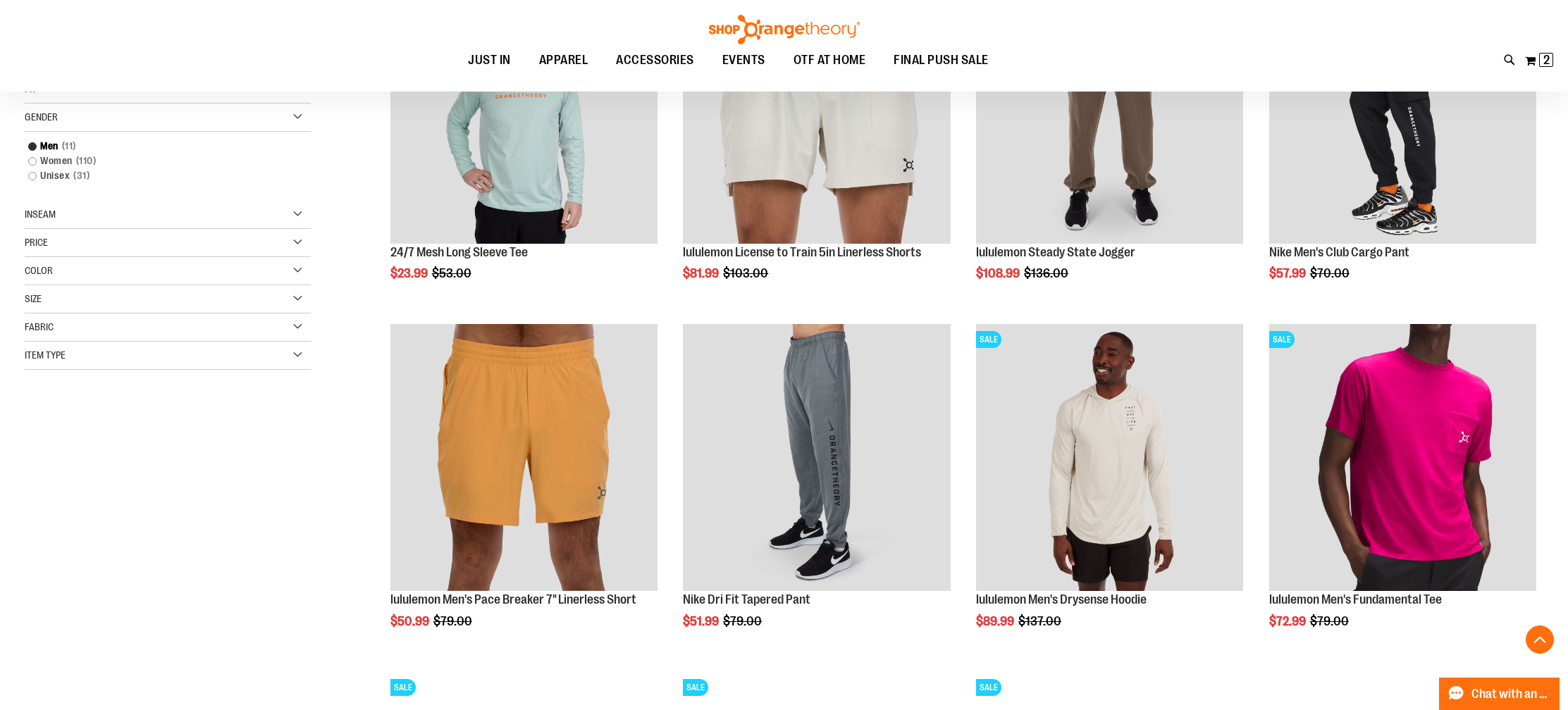
scroll to position [308, 0]
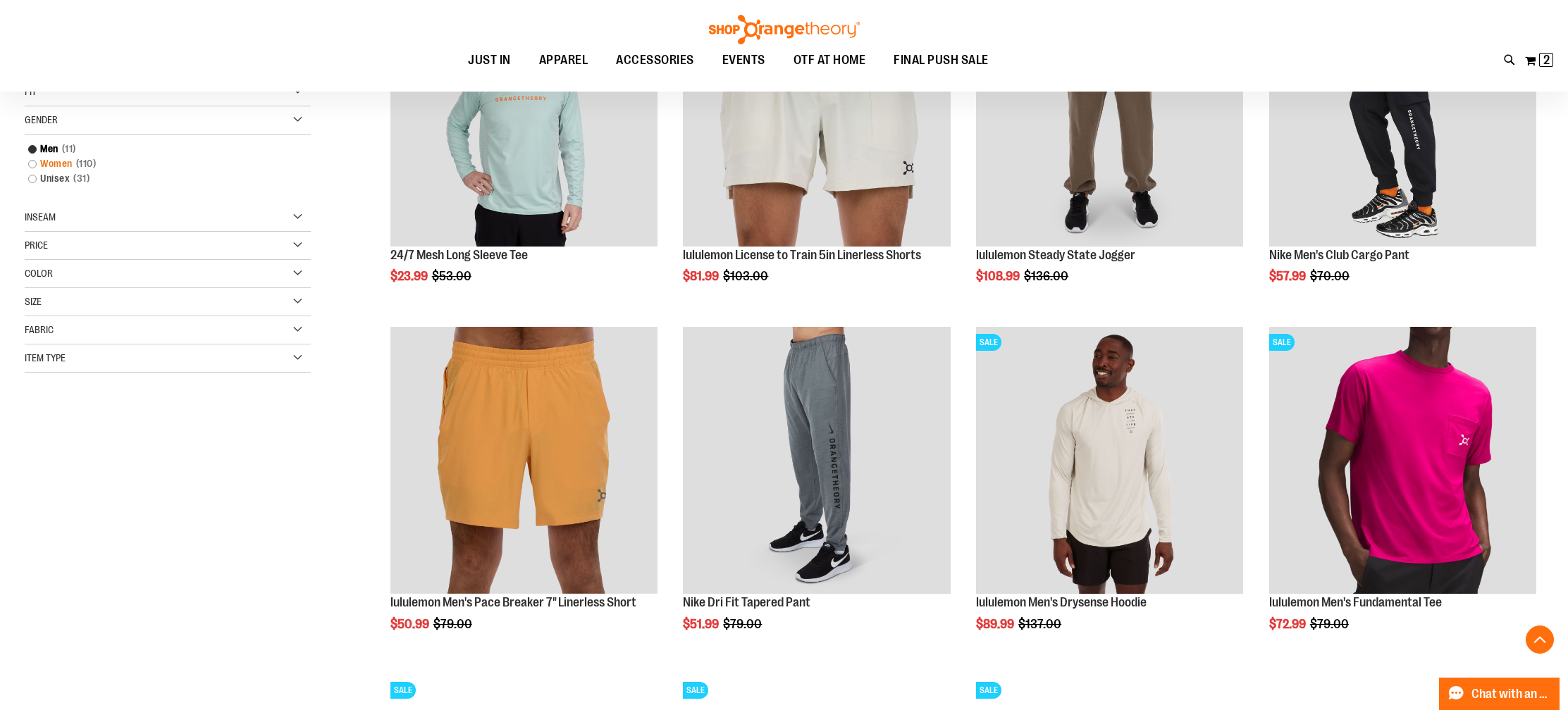
click at [32, 162] on link "Women 110 items" at bounding box center [158, 163] width 275 height 15
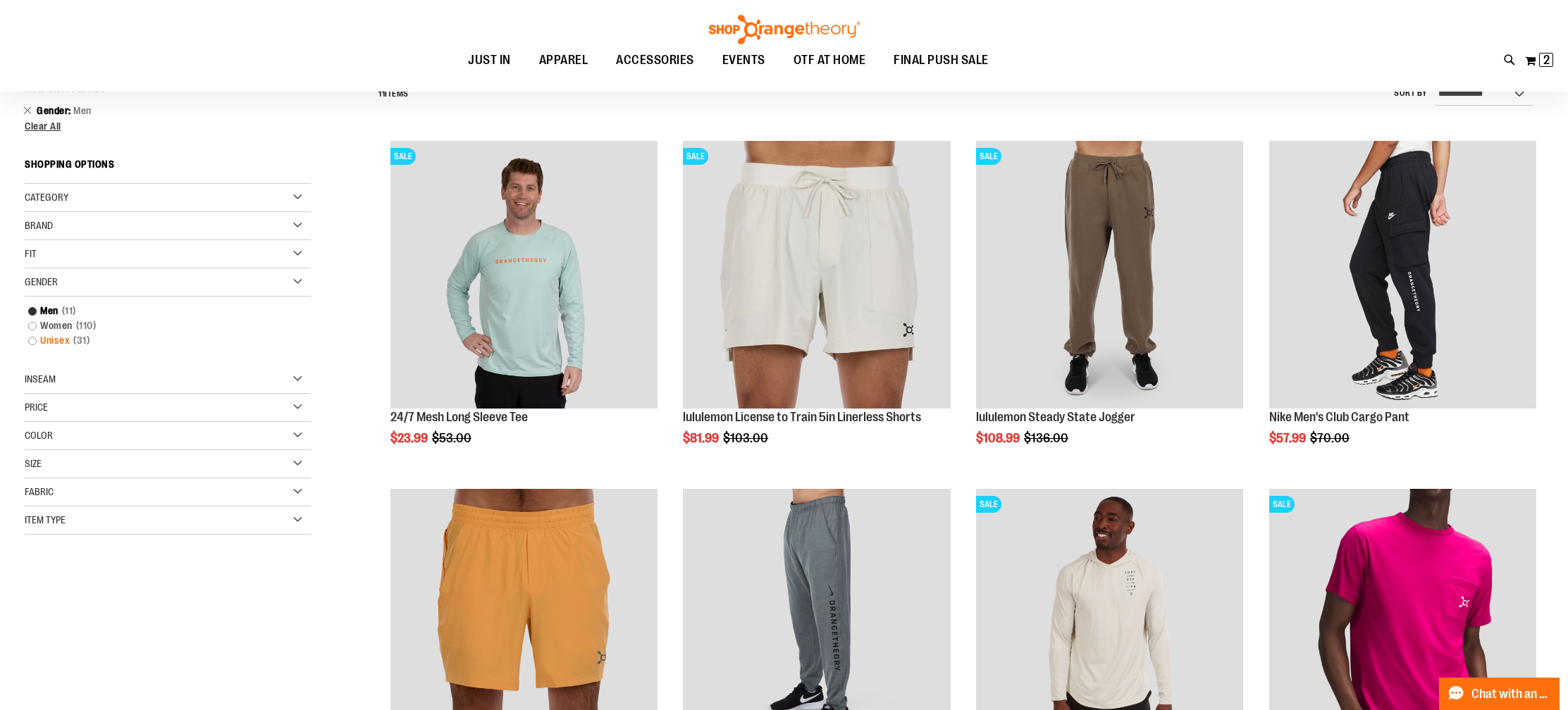
scroll to position [131, 0]
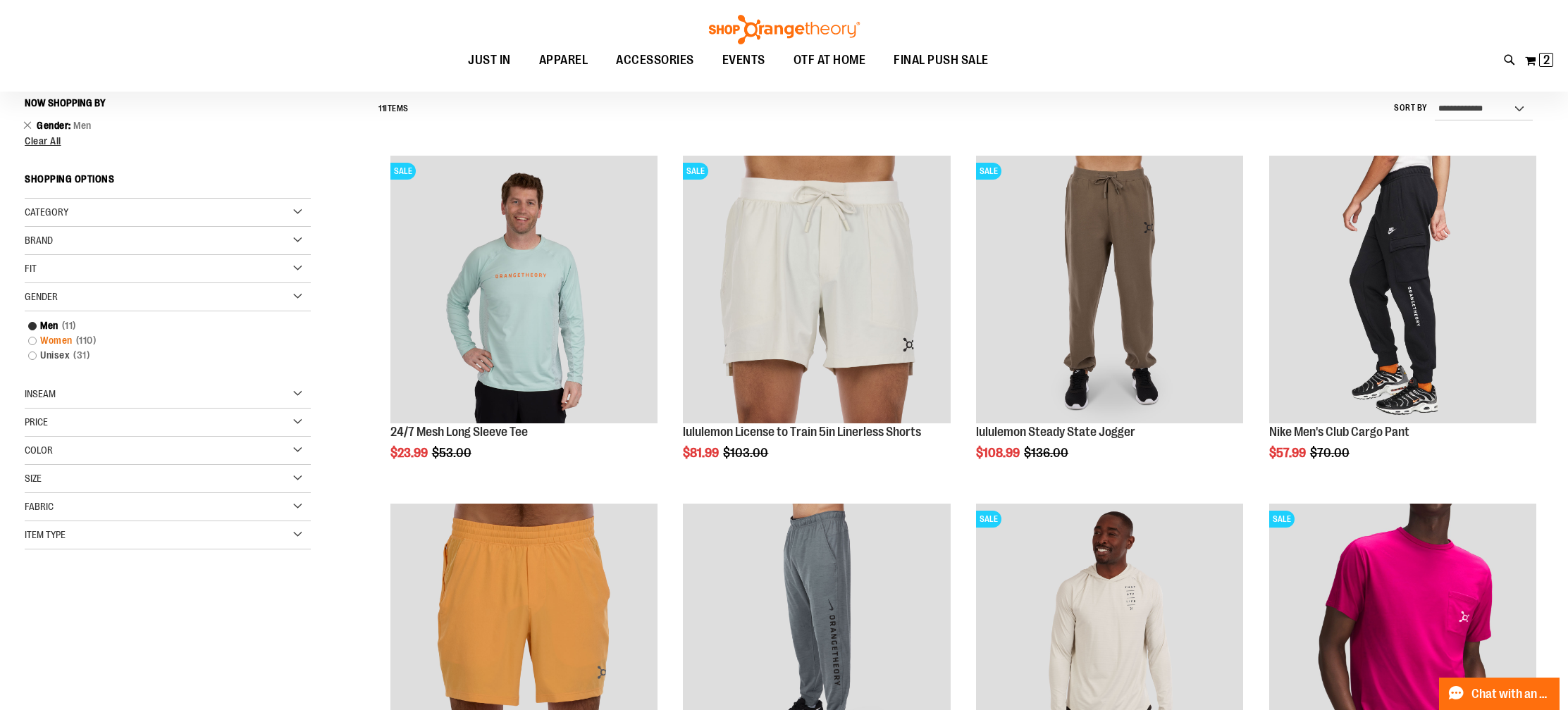
click at [35, 341] on link "Women 110 items" at bounding box center [158, 340] width 275 height 15
click at [35, 340] on link "Women 110 items" at bounding box center [158, 340] width 275 height 15
click at [33, 329] on link "Men 11 items" at bounding box center [158, 325] width 275 height 15
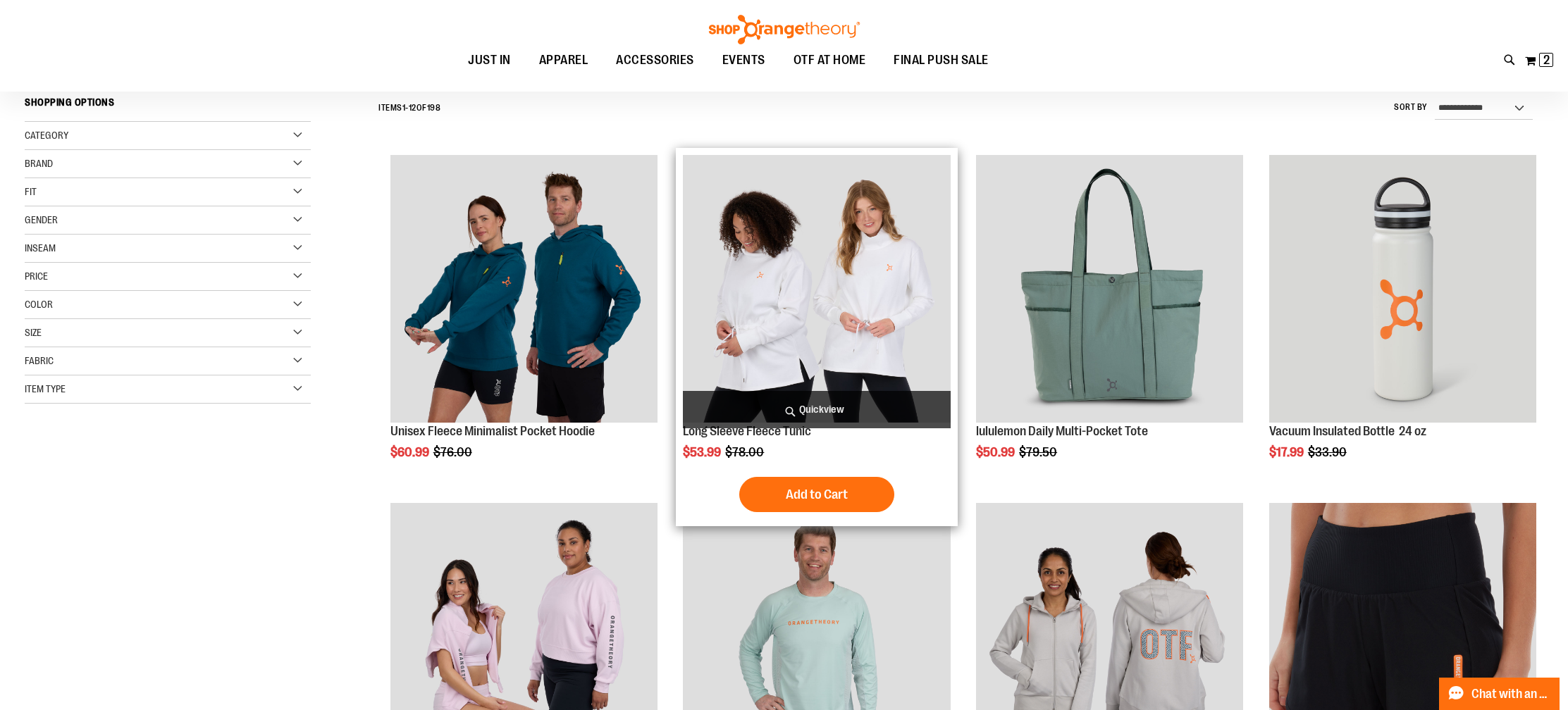
scroll to position [238, 0]
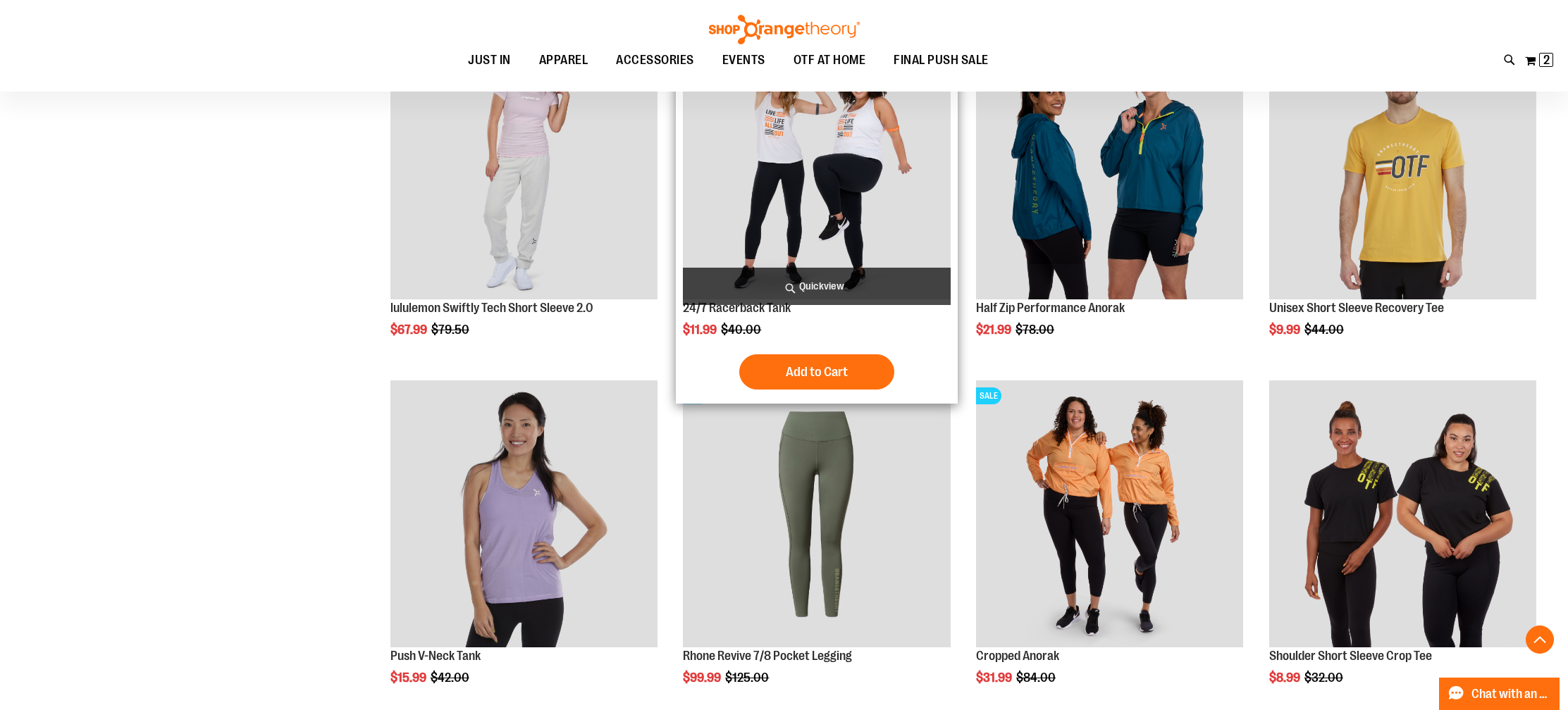
scroll to position [963, 0]
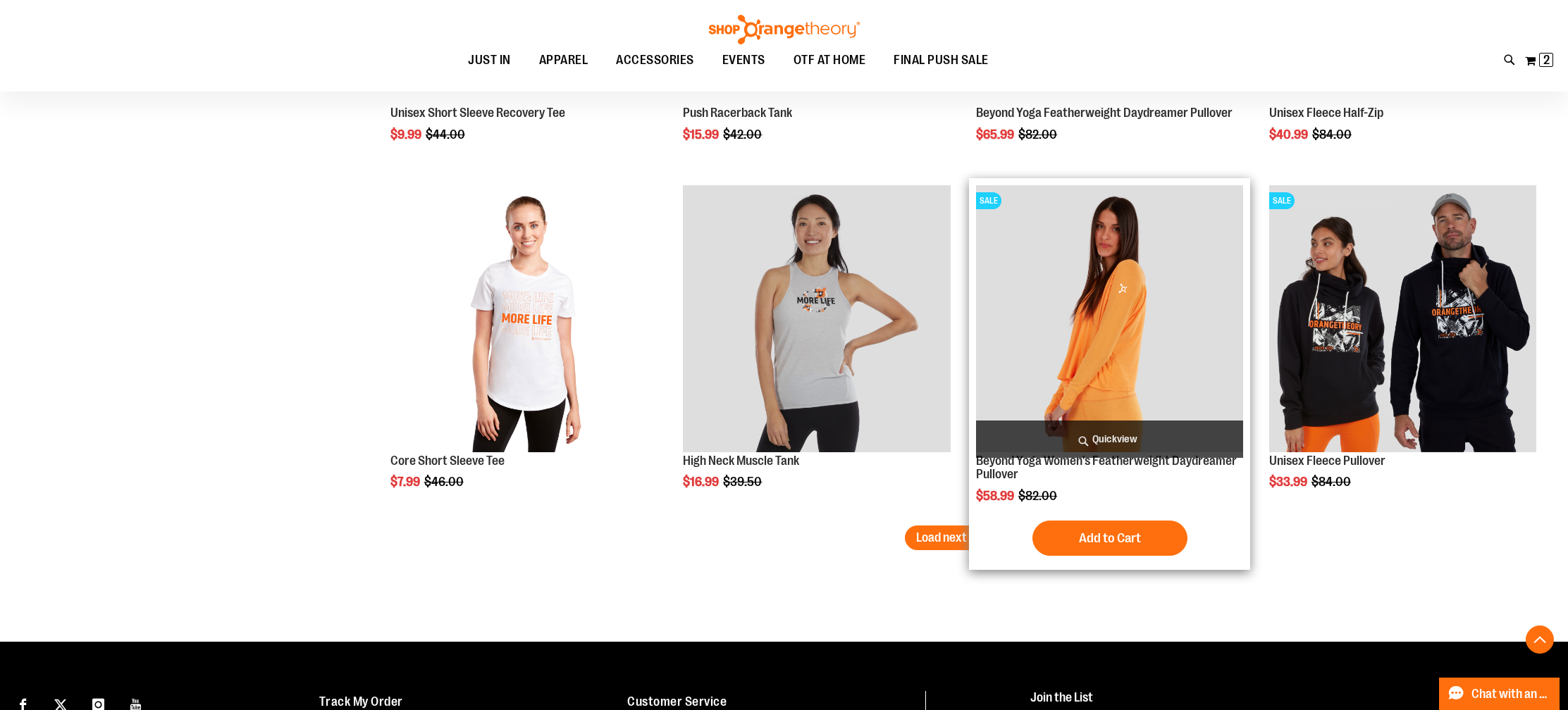
scroll to position [2964, 0]
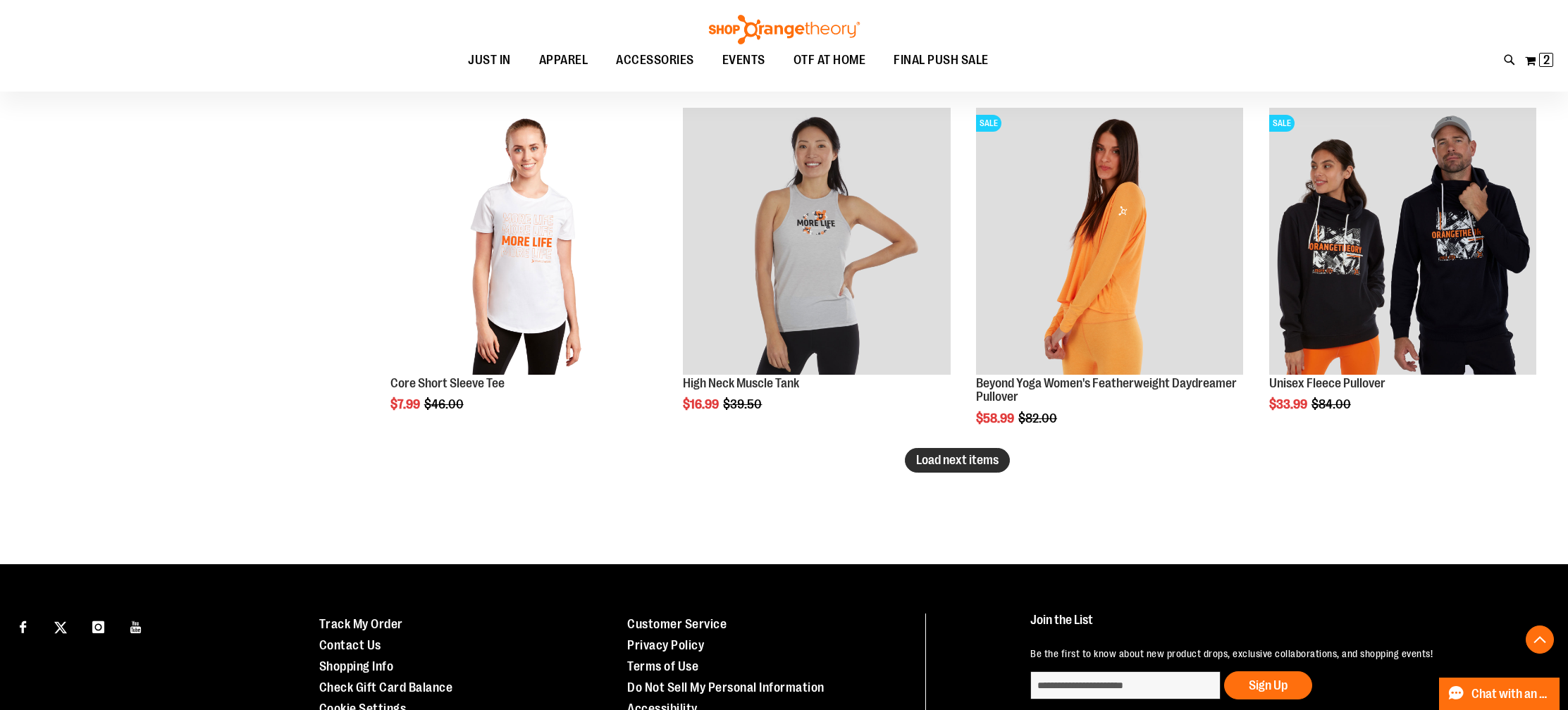
click at [992, 463] on span "Load next items" at bounding box center [957, 460] width 82 height 14
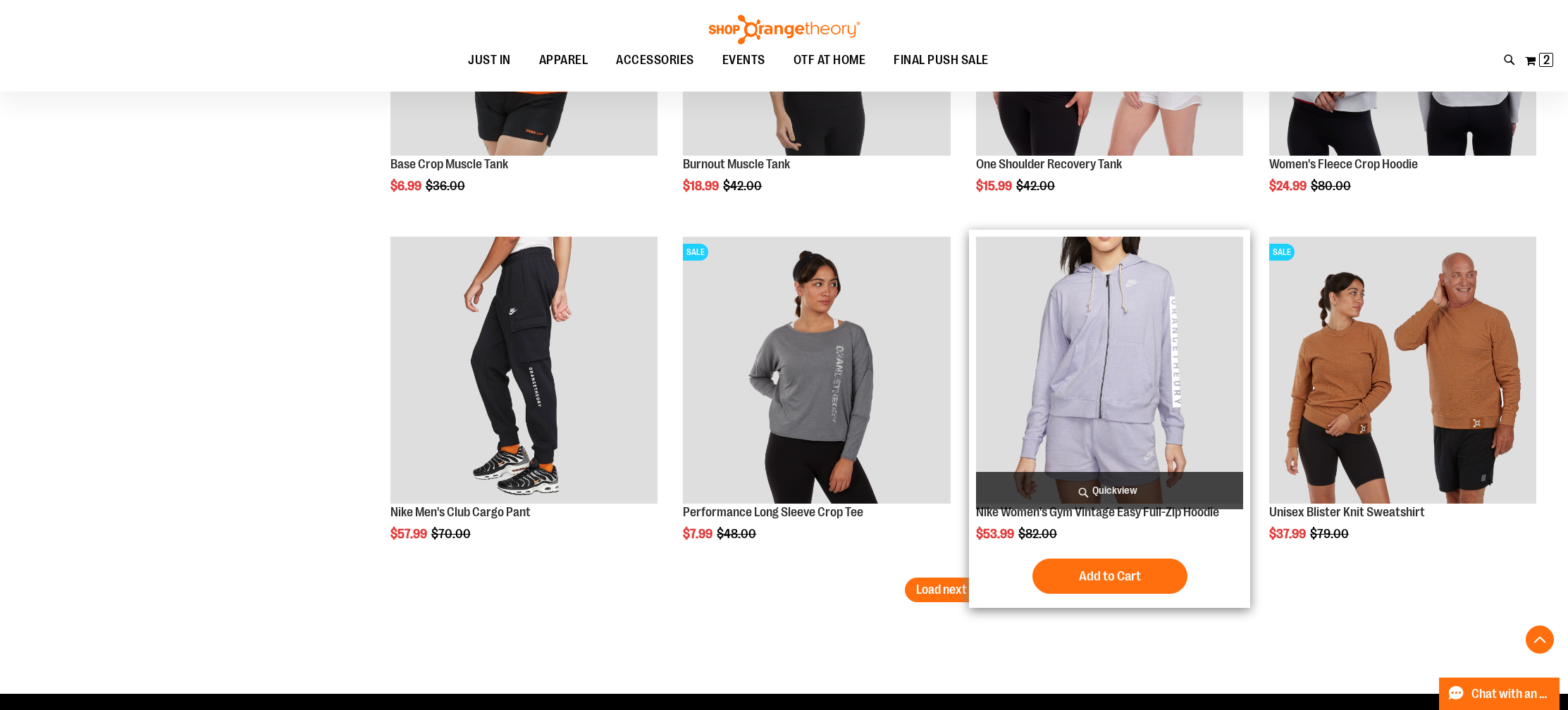
scroll to position [3948, 0]
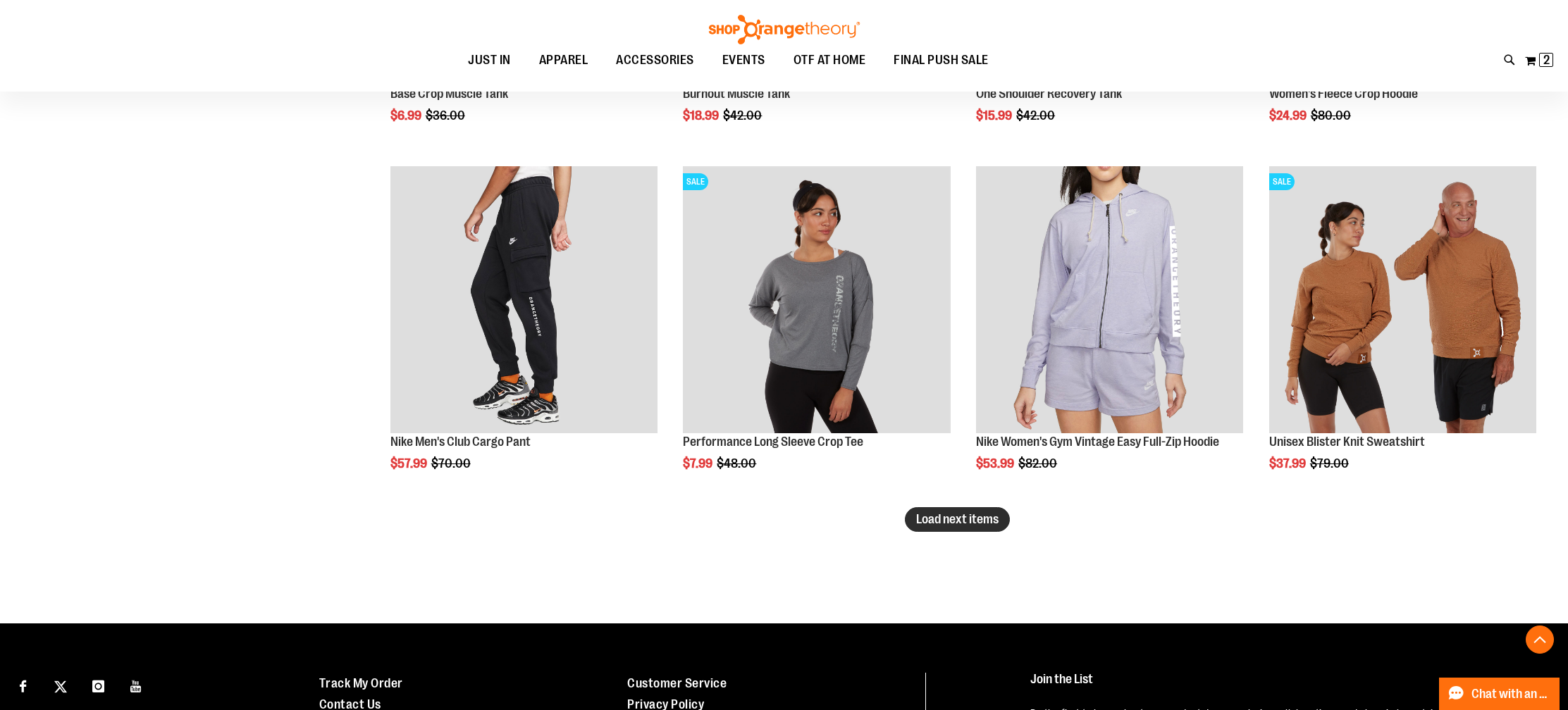
click at [940, 530] on button "Load next items" at bounding box center [957, 520] width 105 height 25
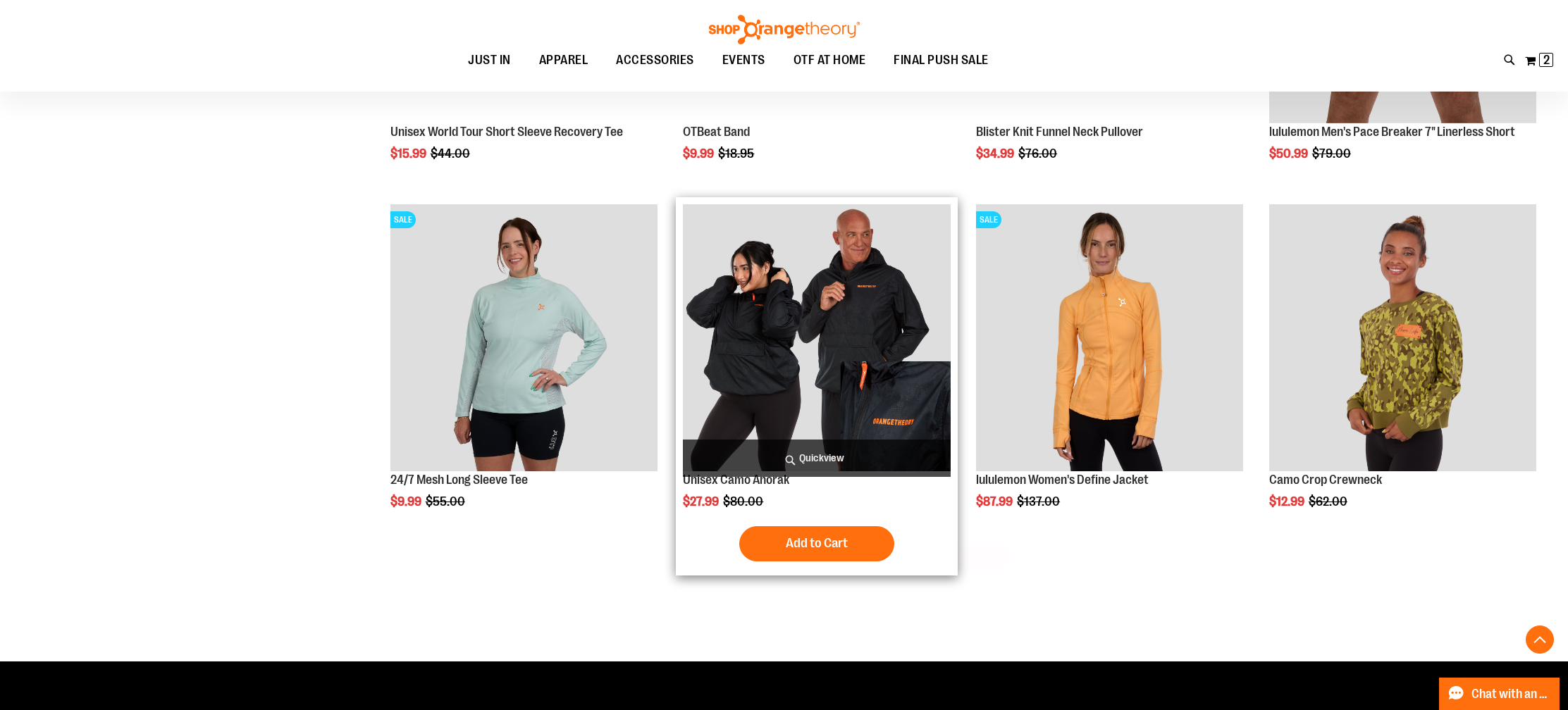
scroll to position [4986, 0]
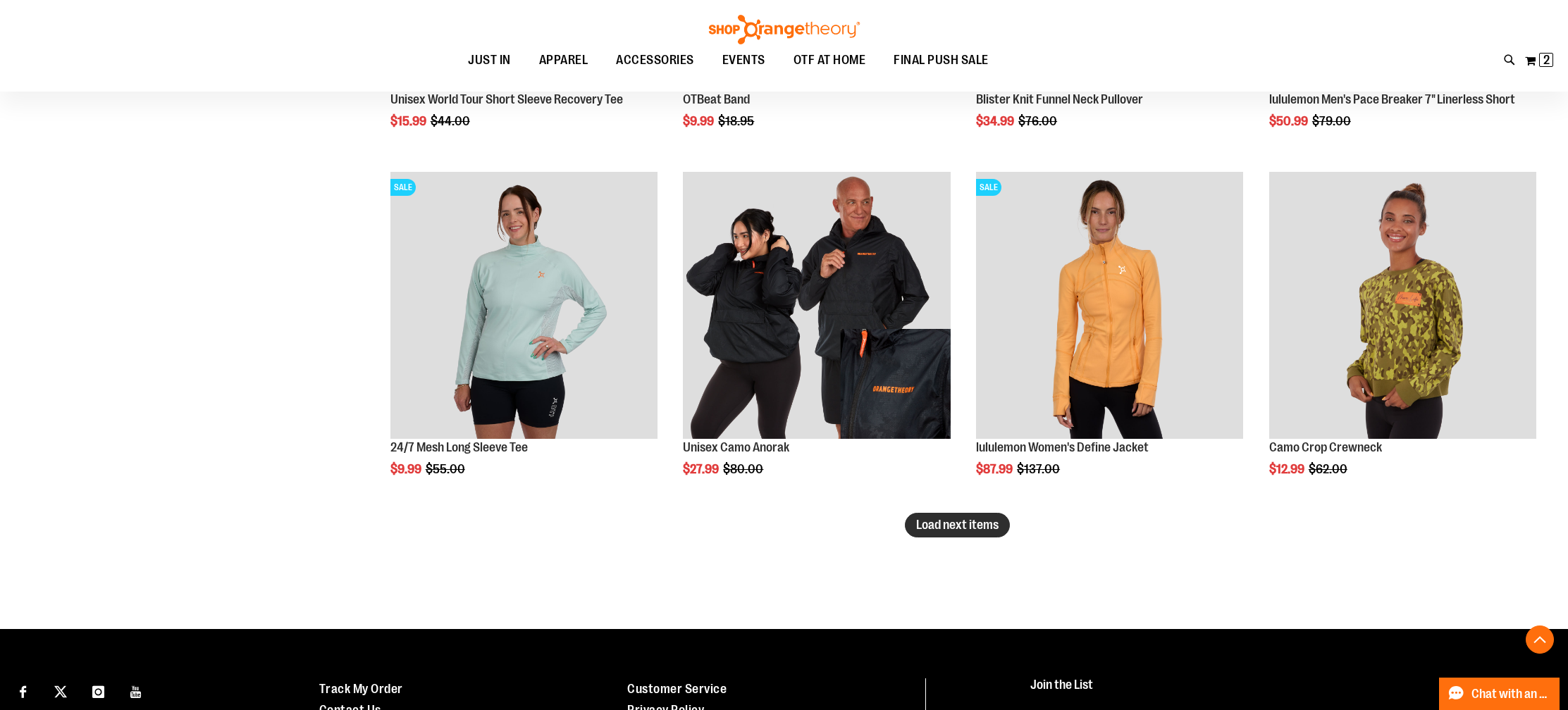
click at [981, 526] on span "Load next items" at bounding box center [957, 525] width 82 height 14
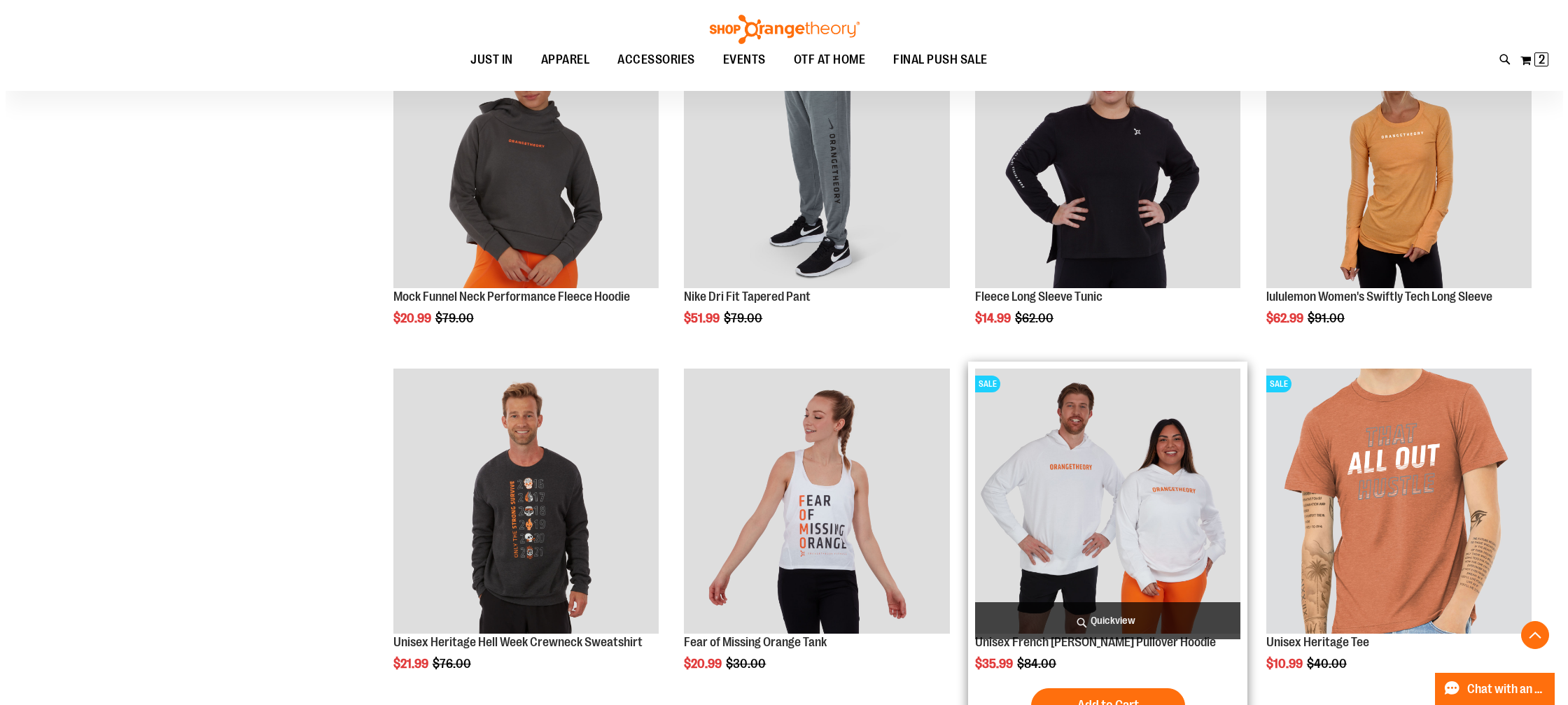
scroll to position [5468, 0]
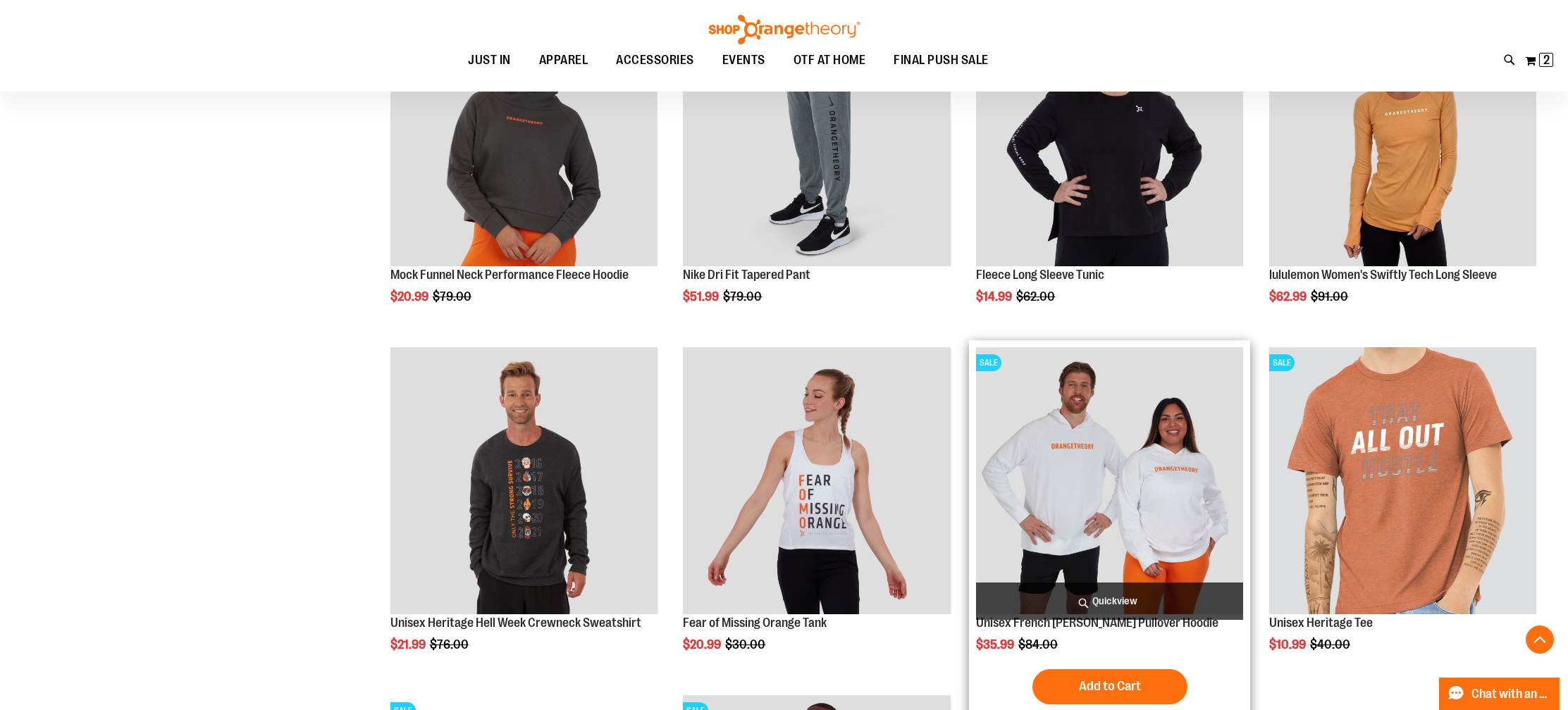
click at [1134, 592] on span "Quickview" at bounding box center [1109, 601] width 267 height 37
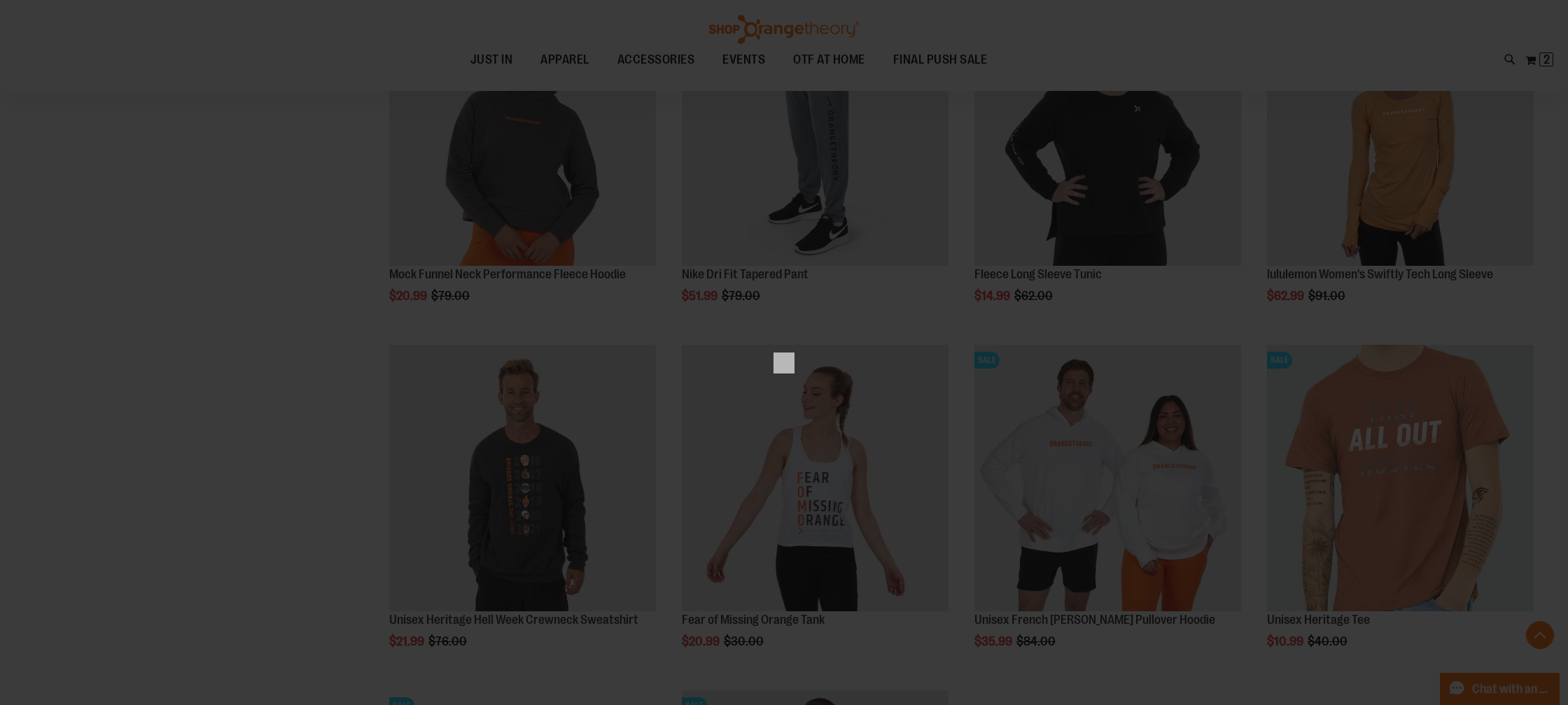
scroll to position [0, 0]
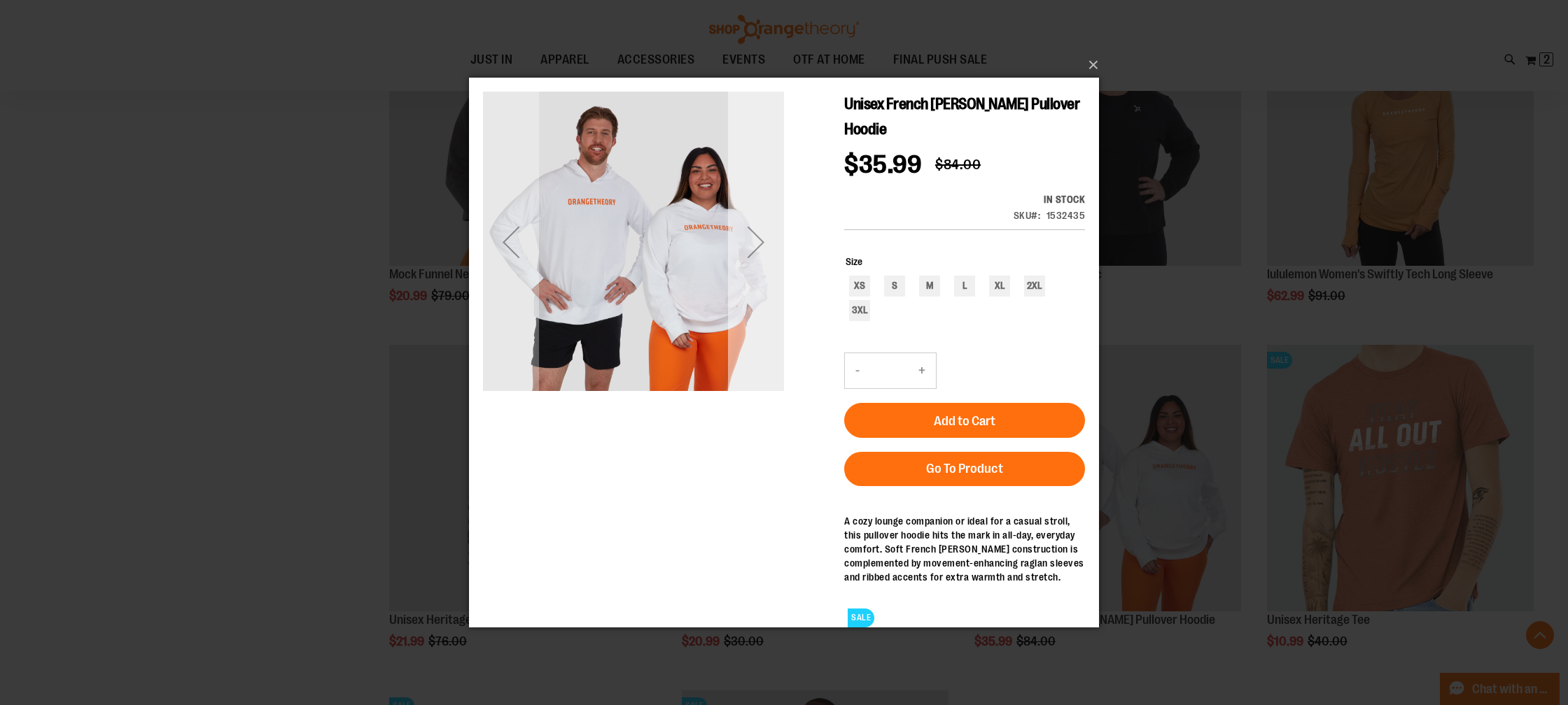
click at [738, 264] on div "Next" at bounding box center [755, 240] width 56 height 56
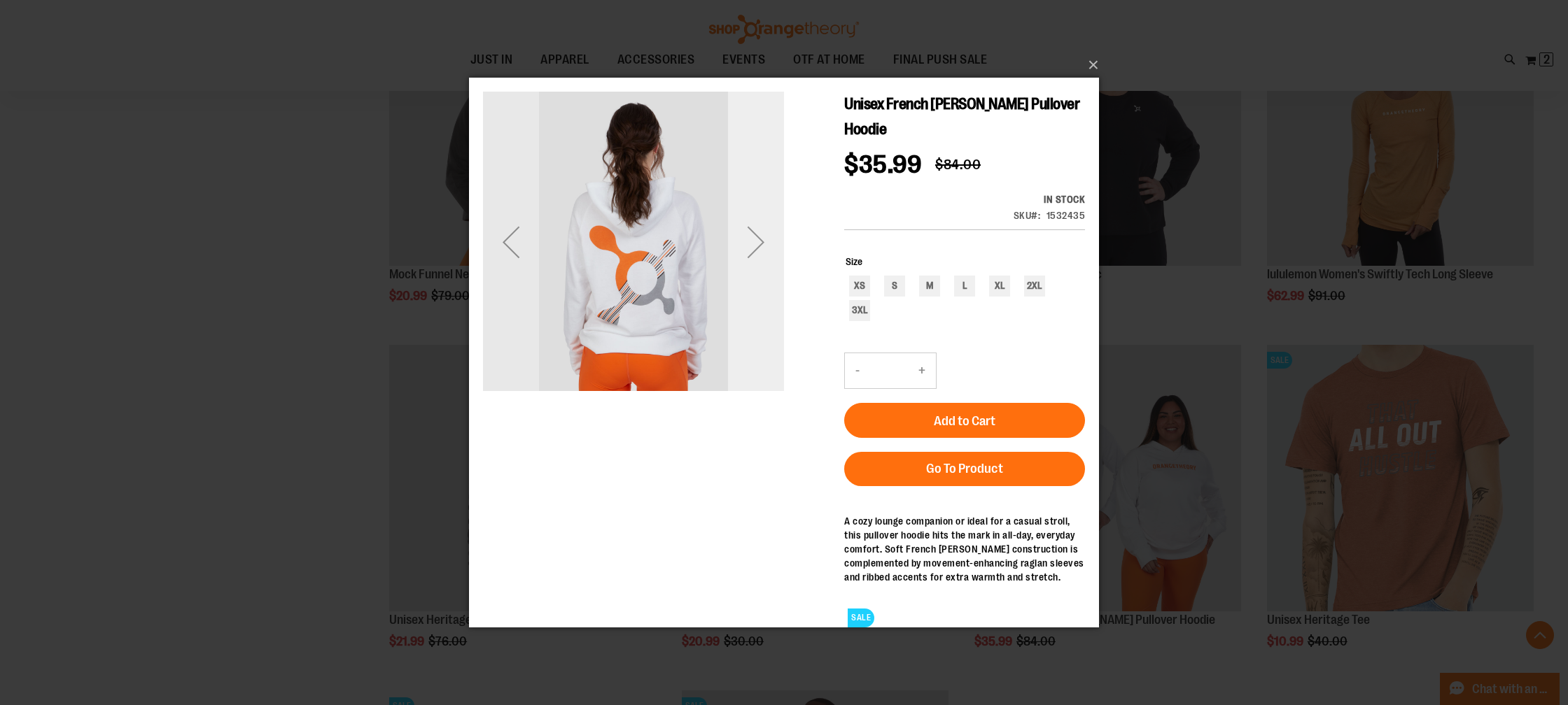
click at [740, 260] on div "Next" at bounding box center [755, 240] width 56 height 56
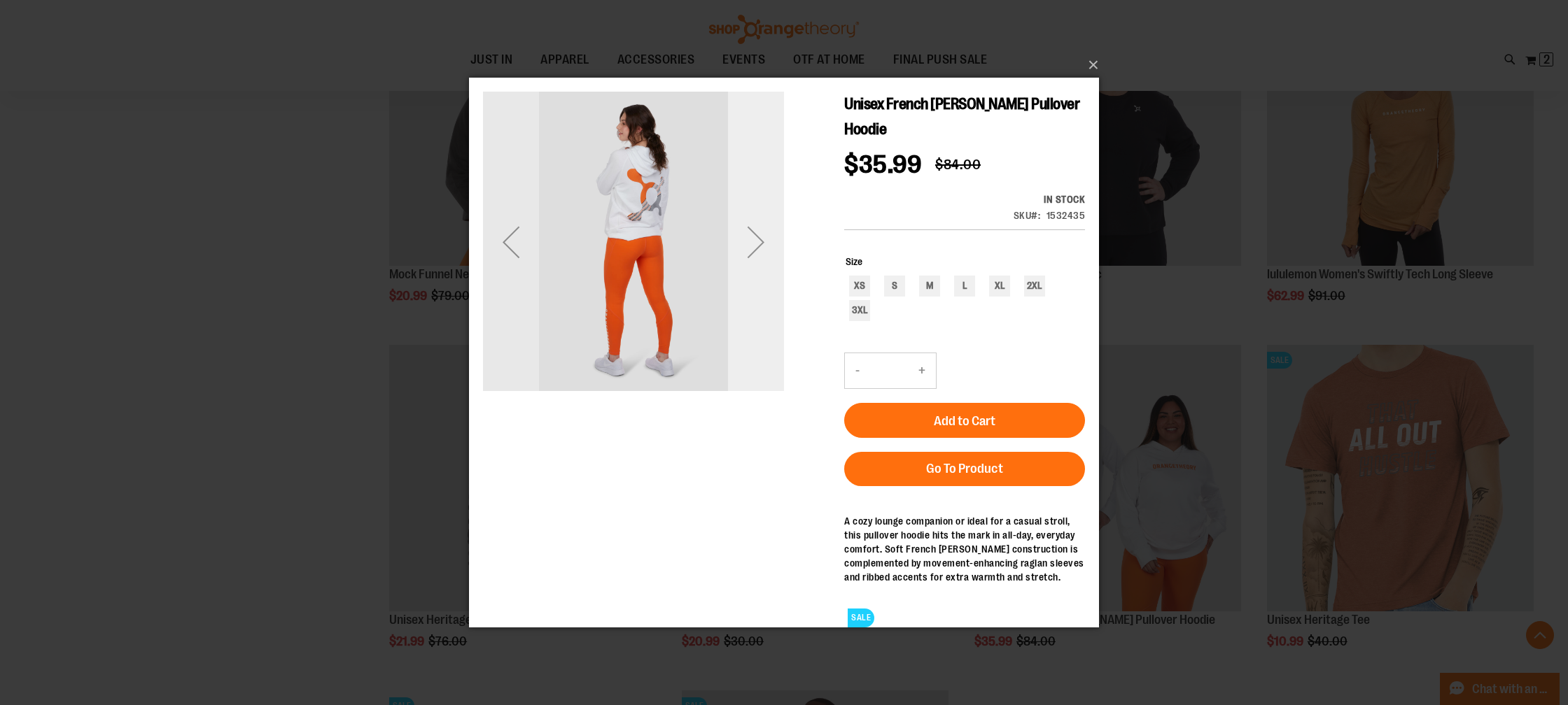
click at [740, 260] on div "Next" at bounding box center [755, 240] width 56 height 56
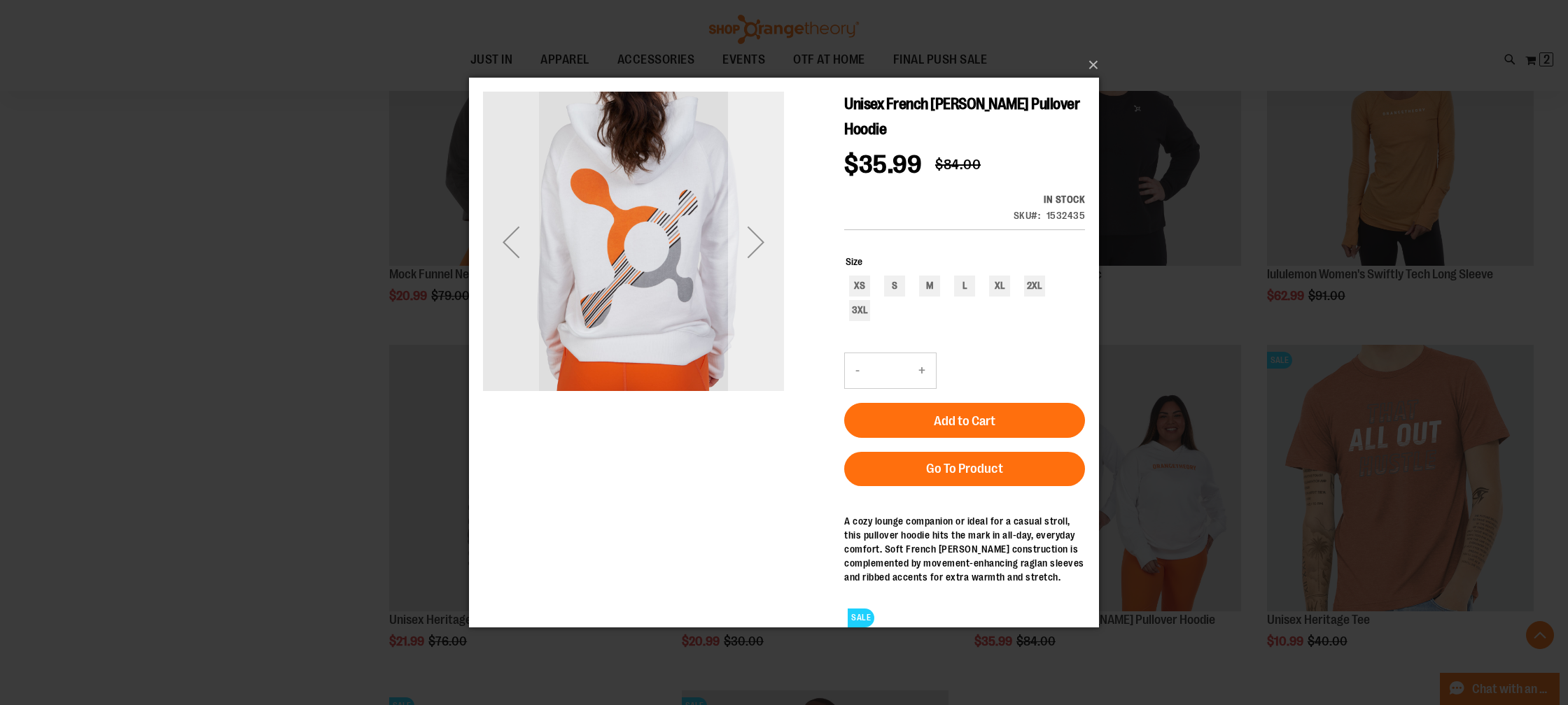
click at [740, 260] on div "Next" at bounding box center [755, 240] width 56 height 56
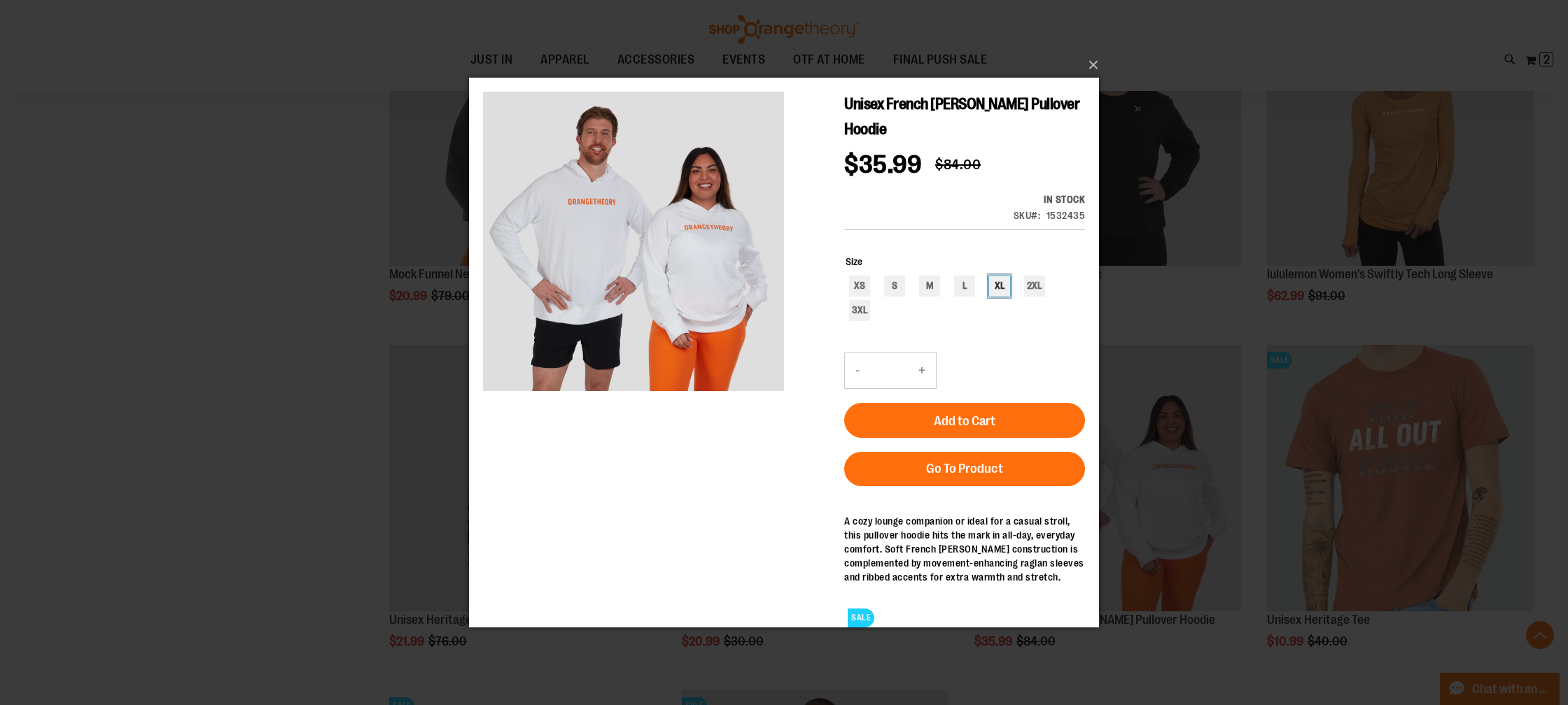
click at [1010, 275] on div "XL" at bounding box center [999, 285] width 21 height 21
type input "***"
click at [1012, 407] on button "Add to Cart" at bounding box center [965, 419] width 241 height 35
click at [1094, 63] on button "×" at bounding box center [788, 65] width 630 height 31
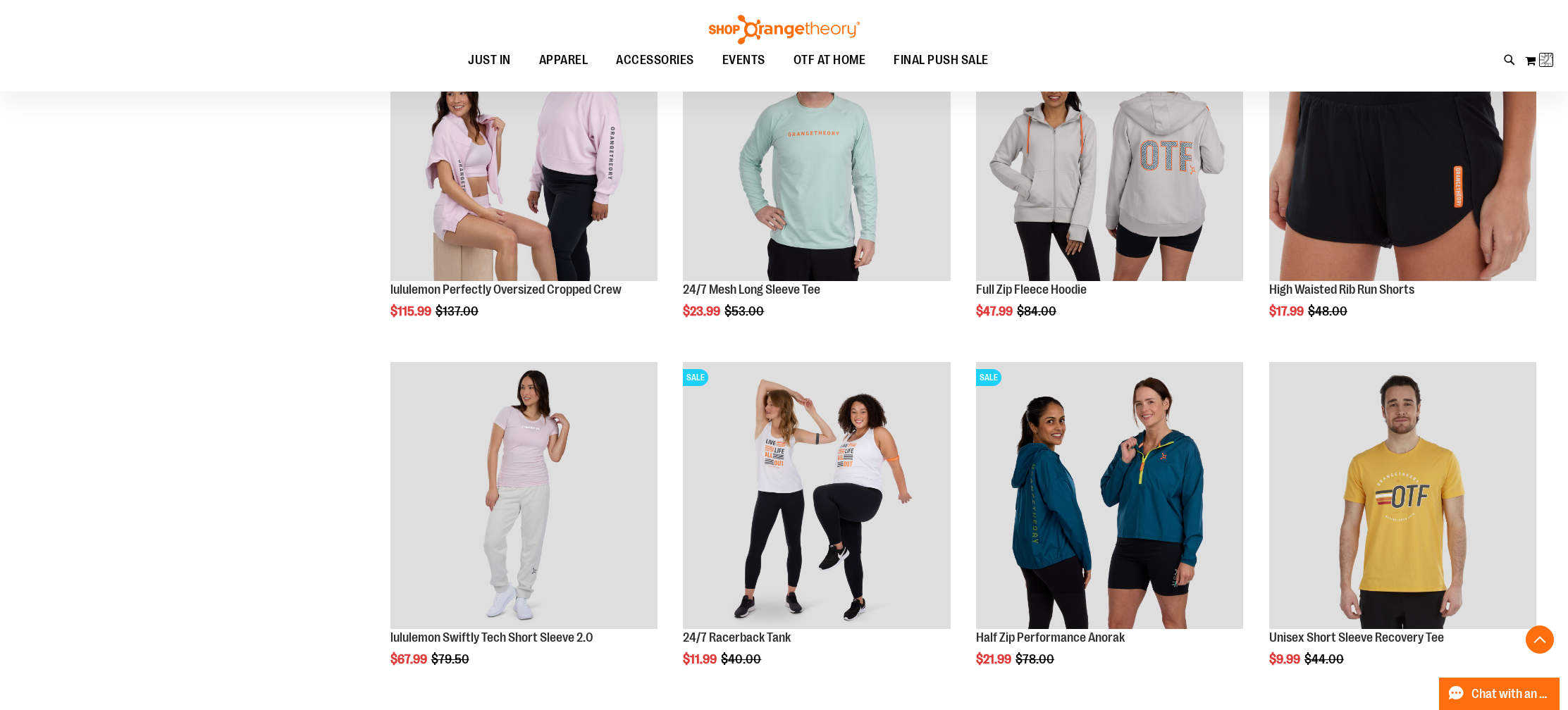
scroll to position [2, 0]
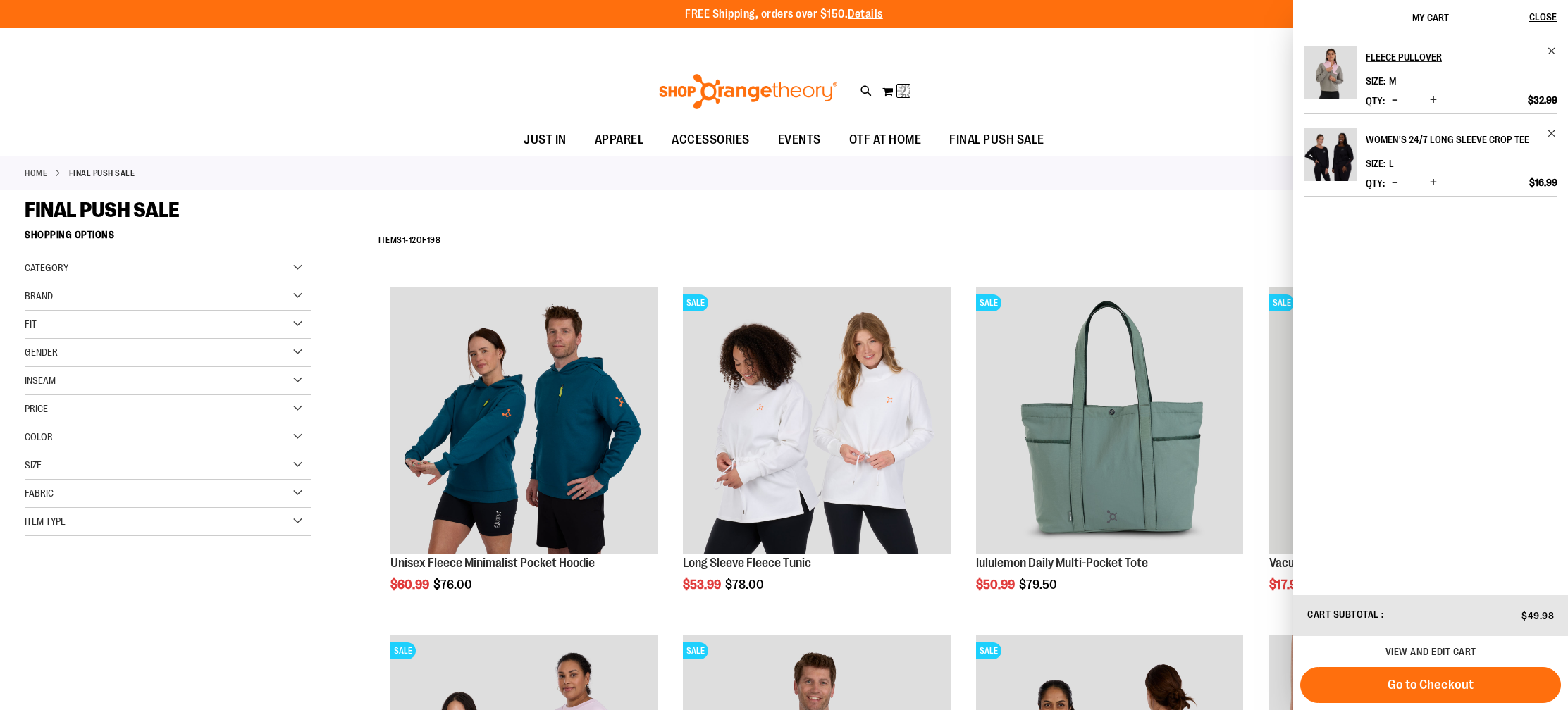
scroll to position [1, 0]
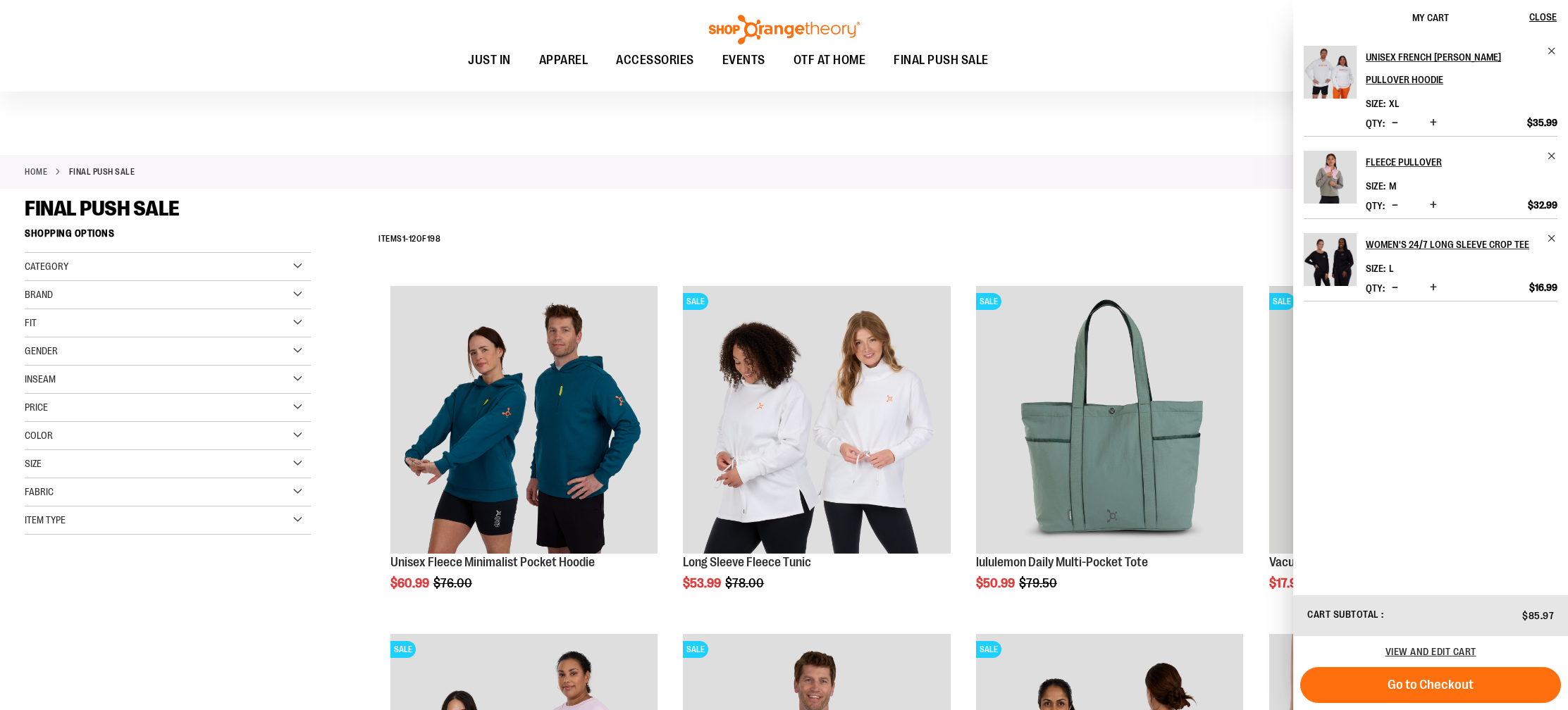
click at [254, 268] on div "Category" at bounding box center [168, 266] width 286 height 29
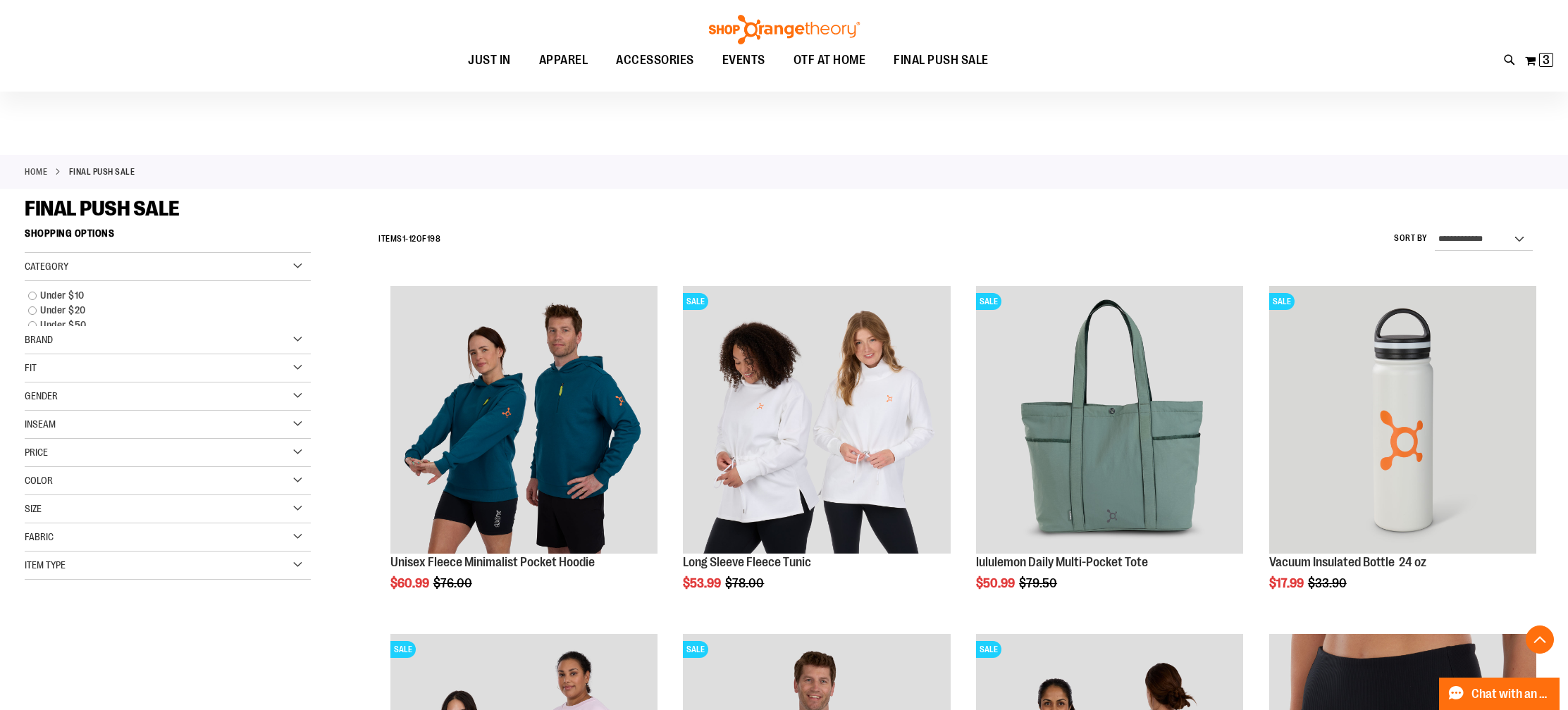
scroll to position [6066, 0]
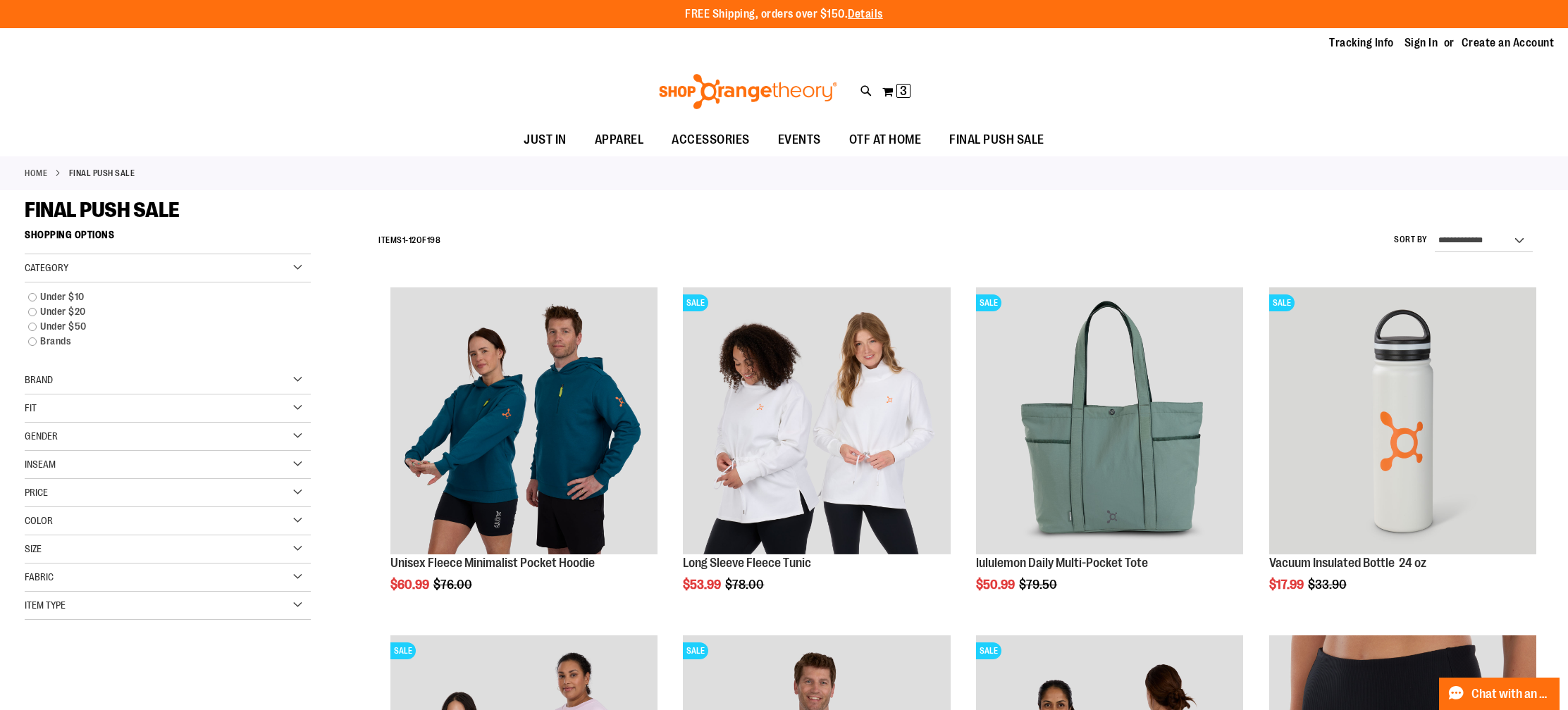
click at [298, 603] on div "Item Type" at bounding box center [168, 605] width 286 height 29
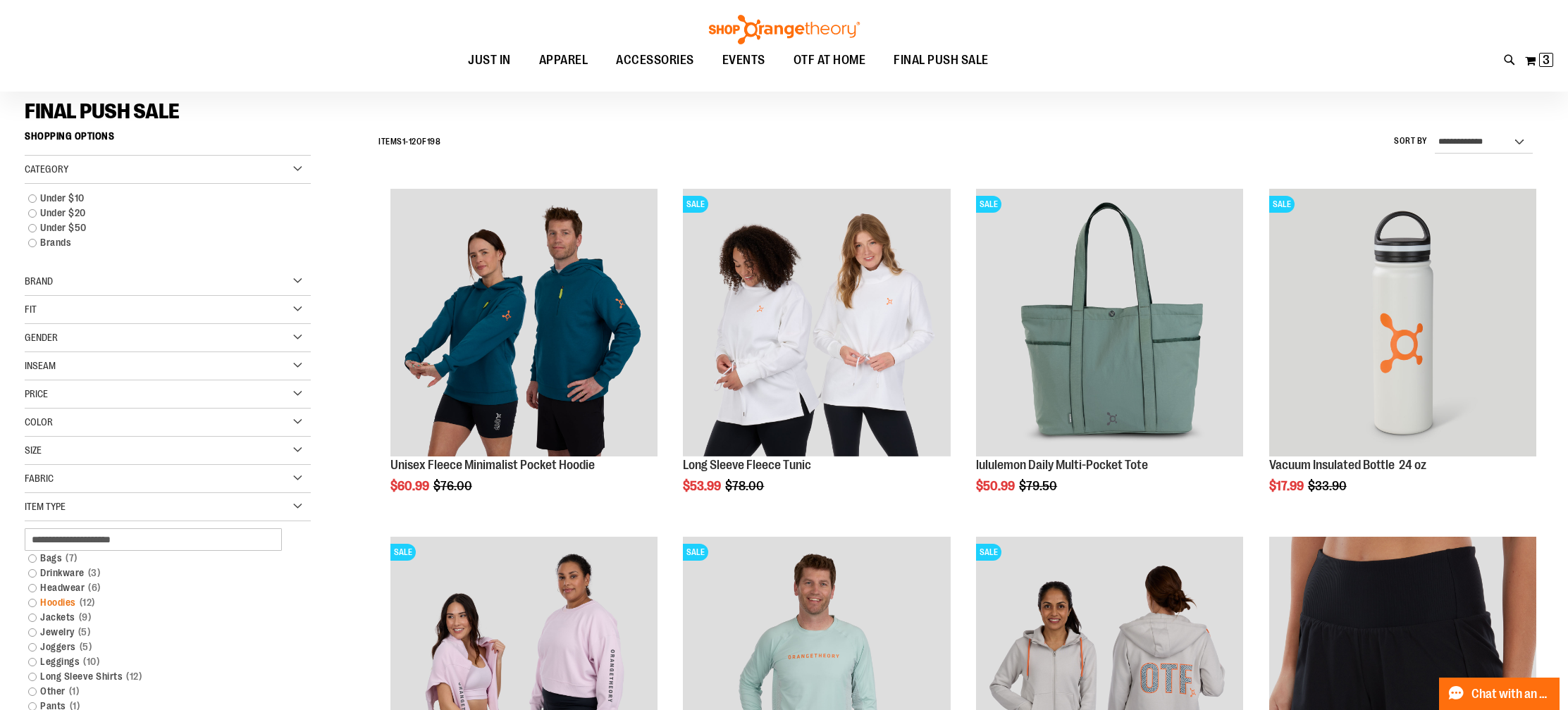
scroll to position [116, 0]
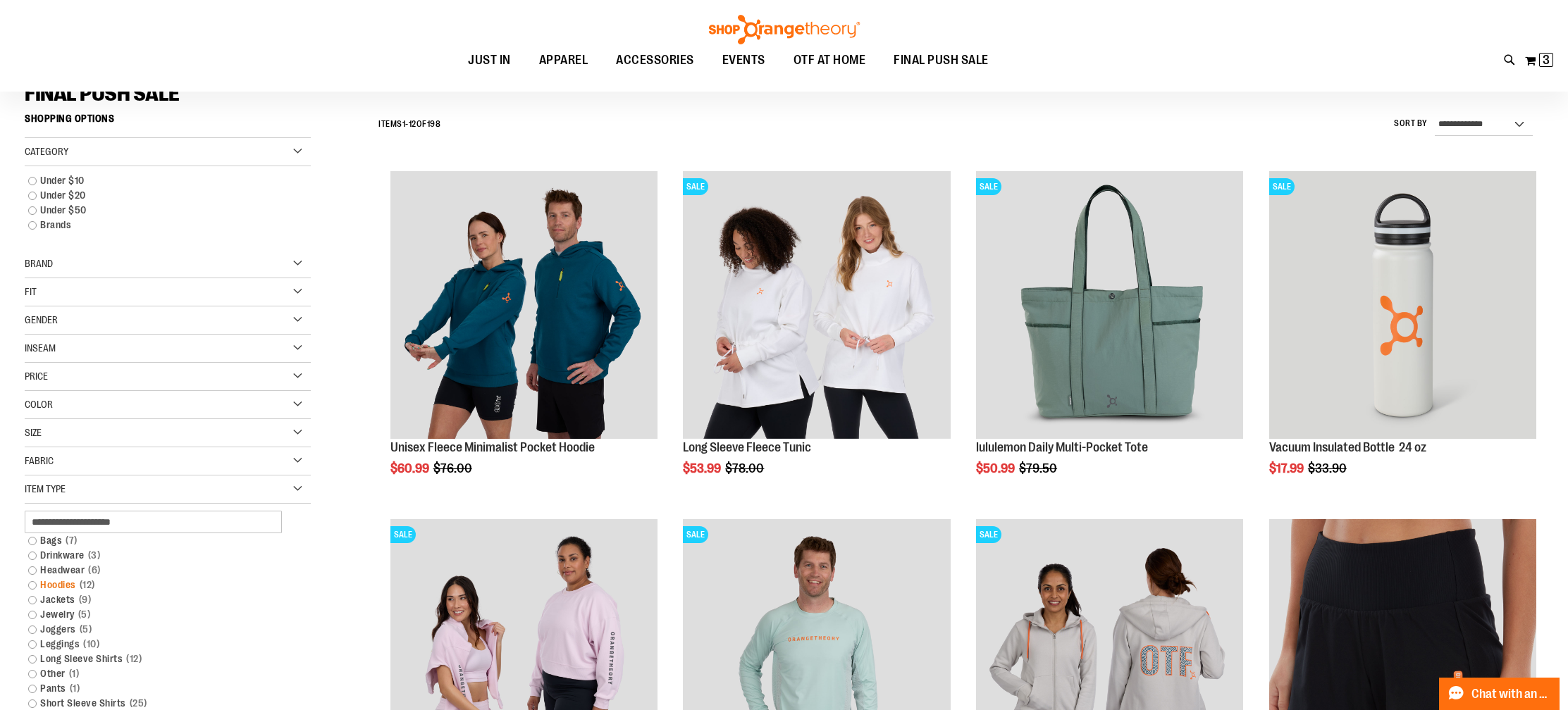
click at [33, 585] on link "Hoodies 12 items" at bounding box center [158, 585] width 275 height 15
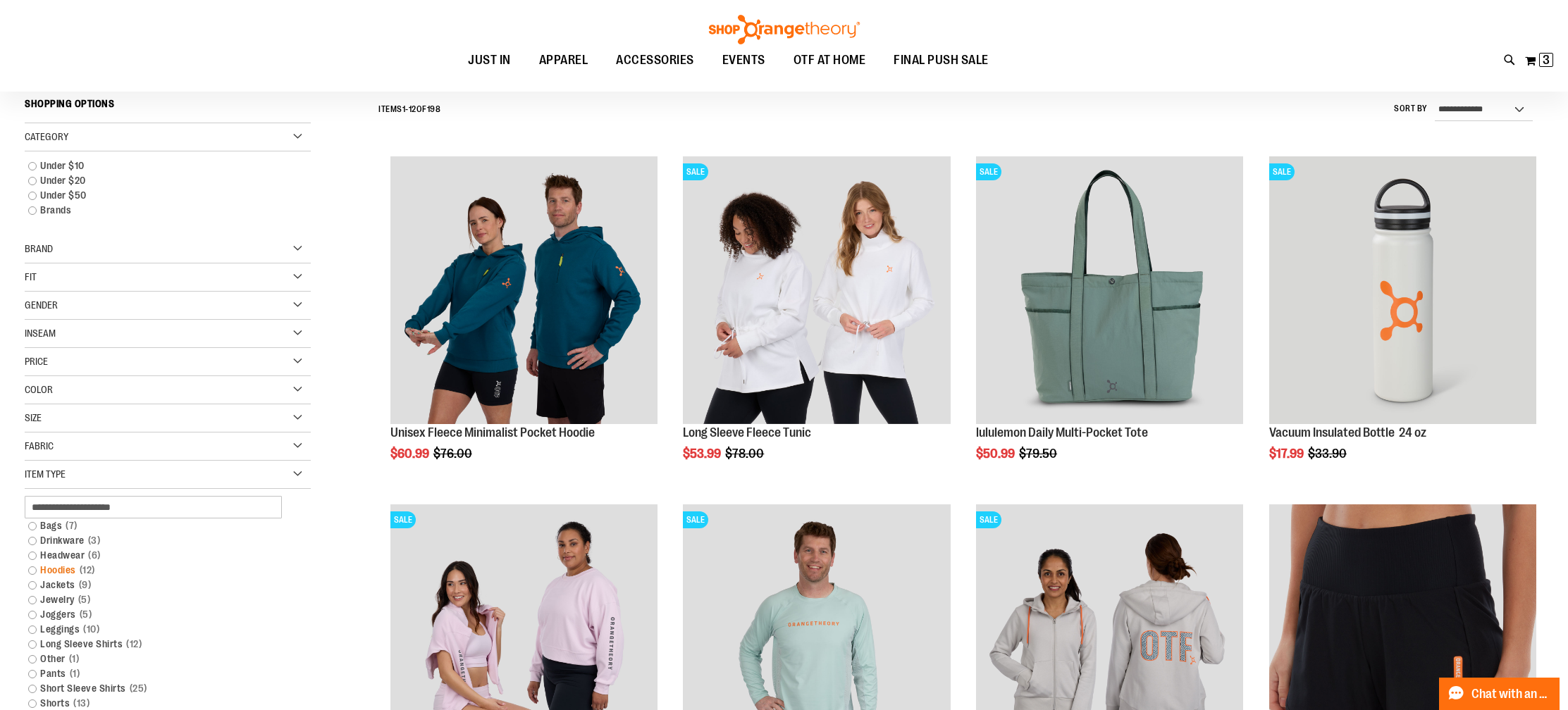
scroll to position [131, 0]
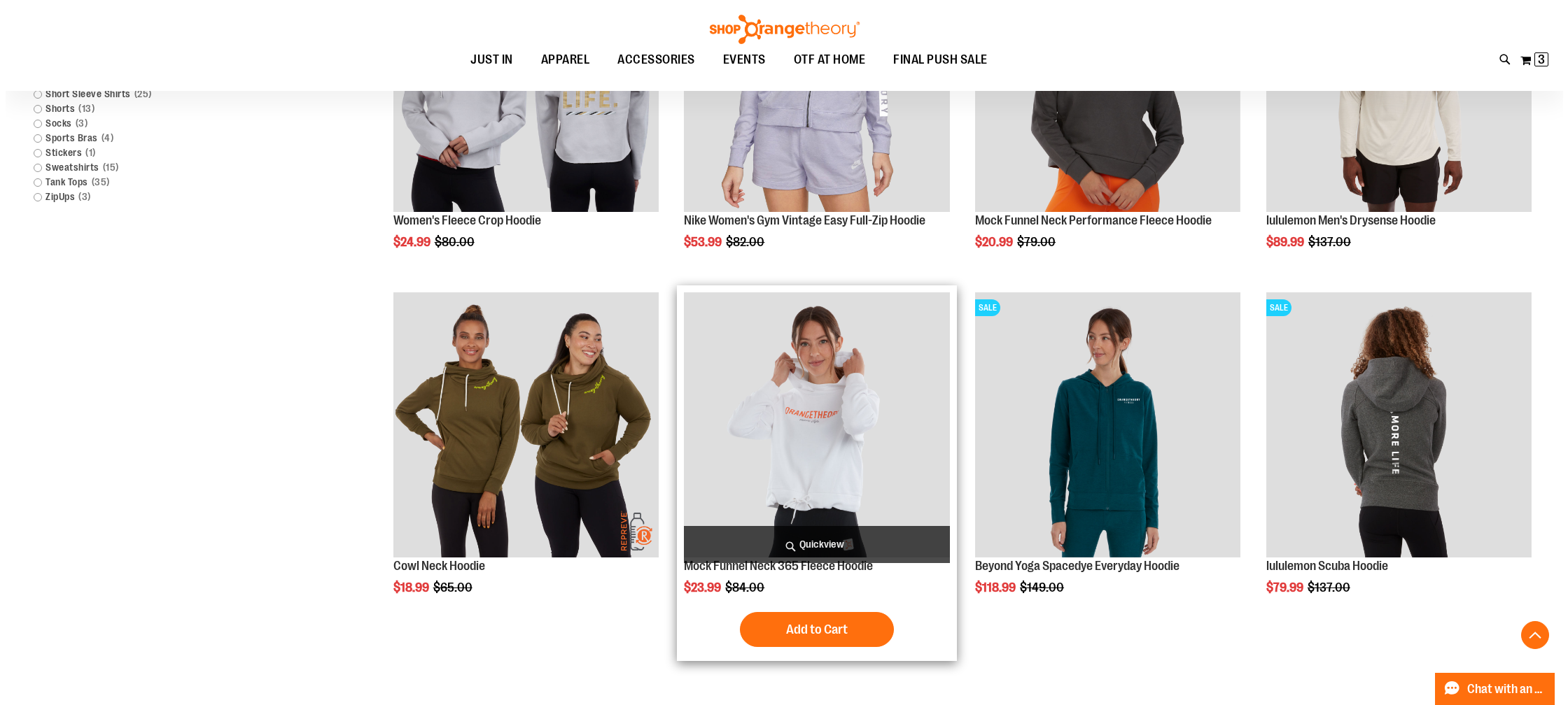
scroll to position [682, 0]
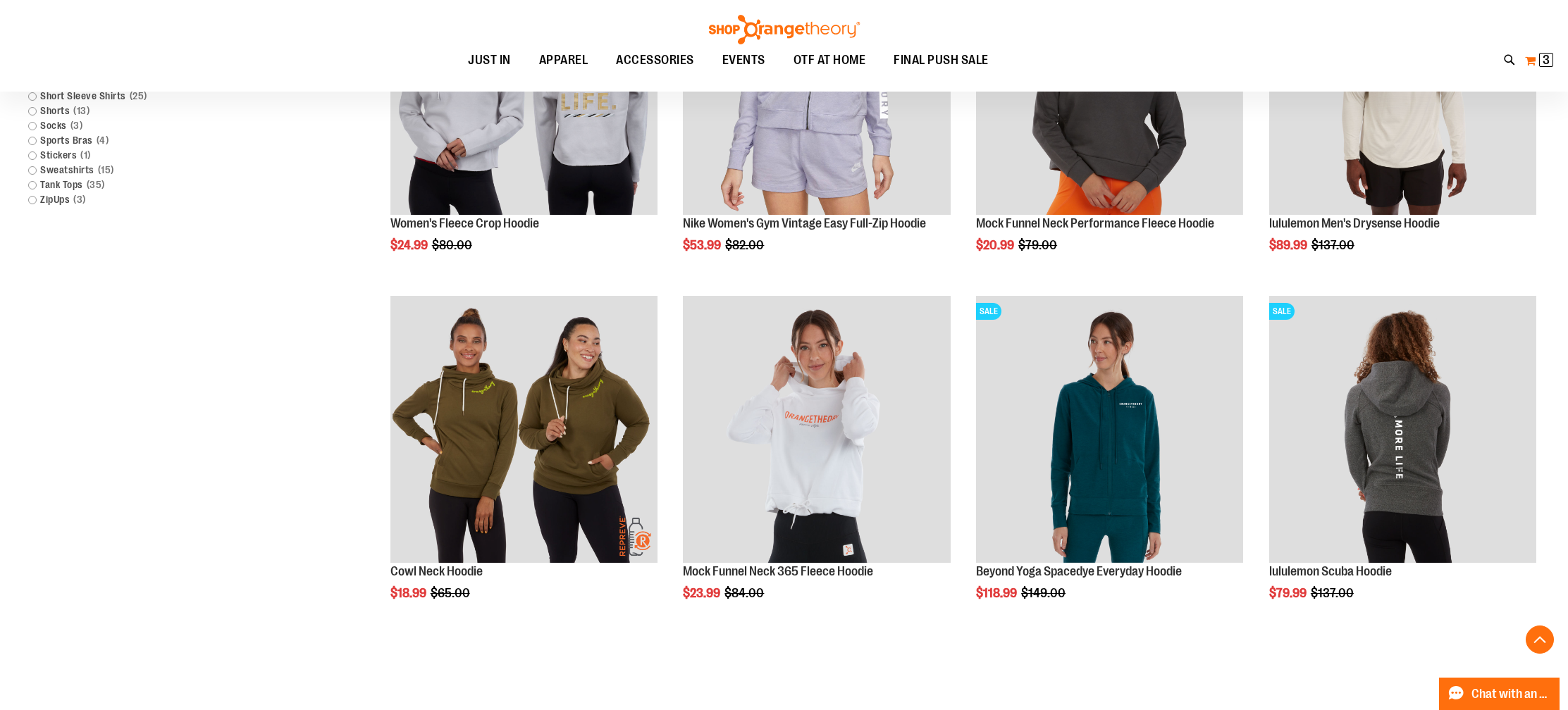
click at [1545, 65] on span "3" at bounding box center [1546, 60] width 7 height 14
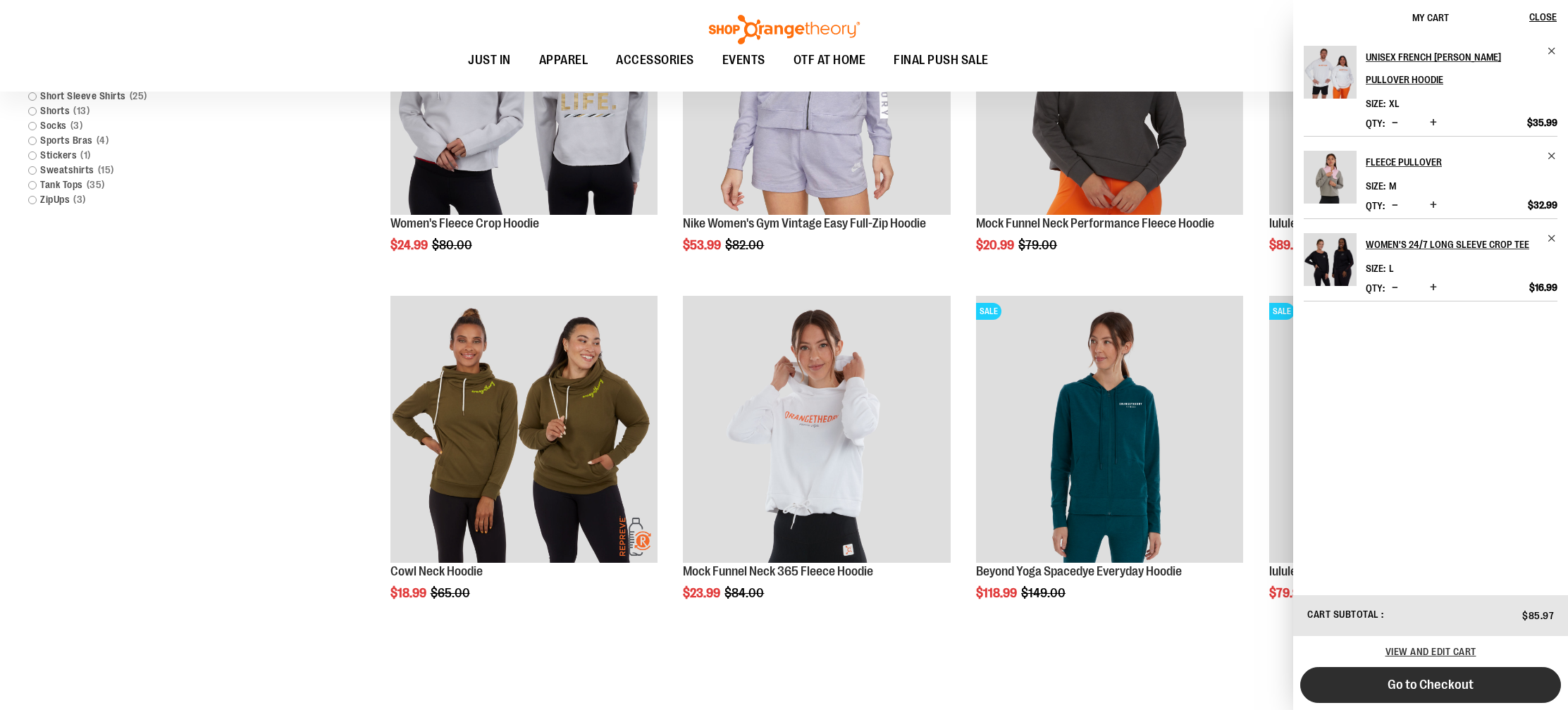
click at [1436, 694] on button "Go to Checkout" at bounding box center [1430, 686] width 260 height 36
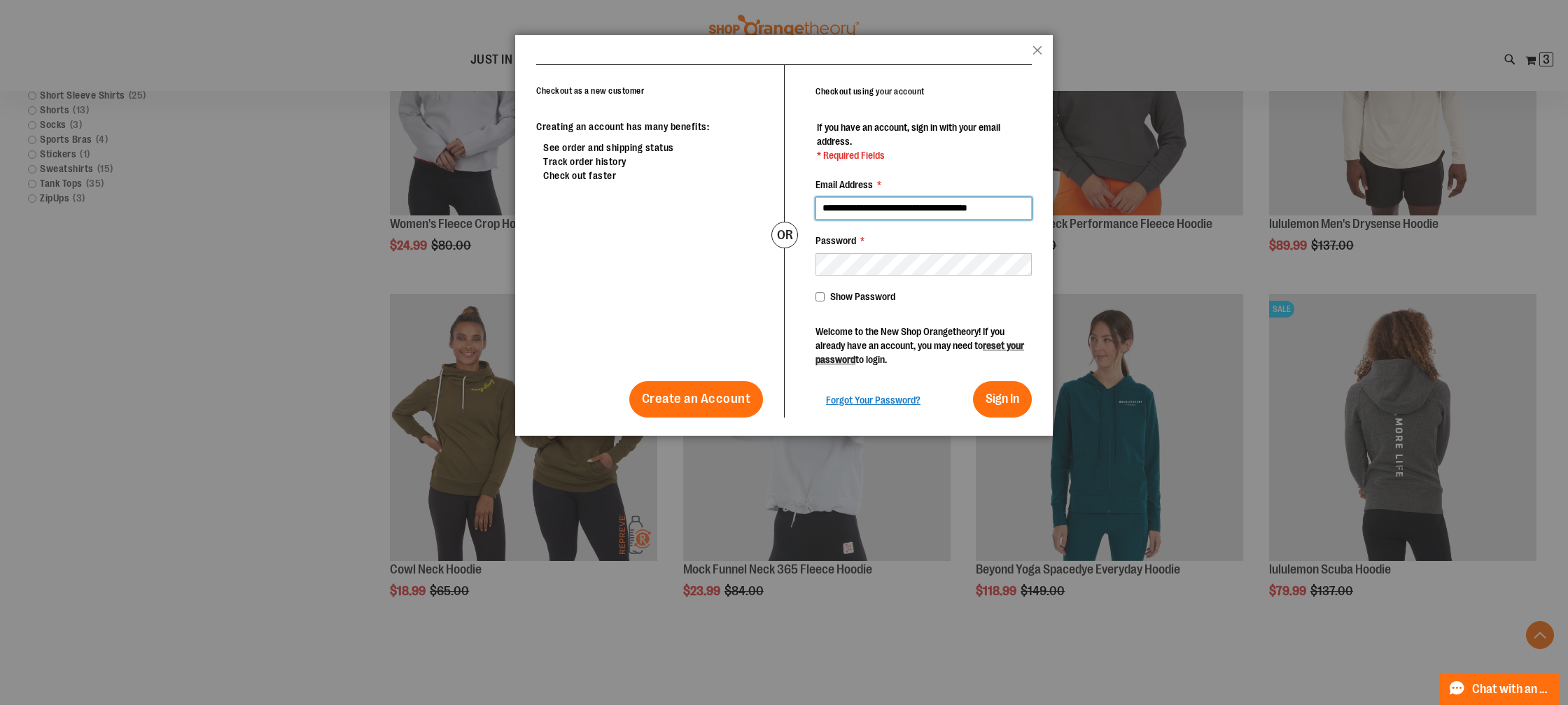
type input "**********"
click at [973, 381] on button "Sign In" at bounding box center [1002, 399] width 58 height 36
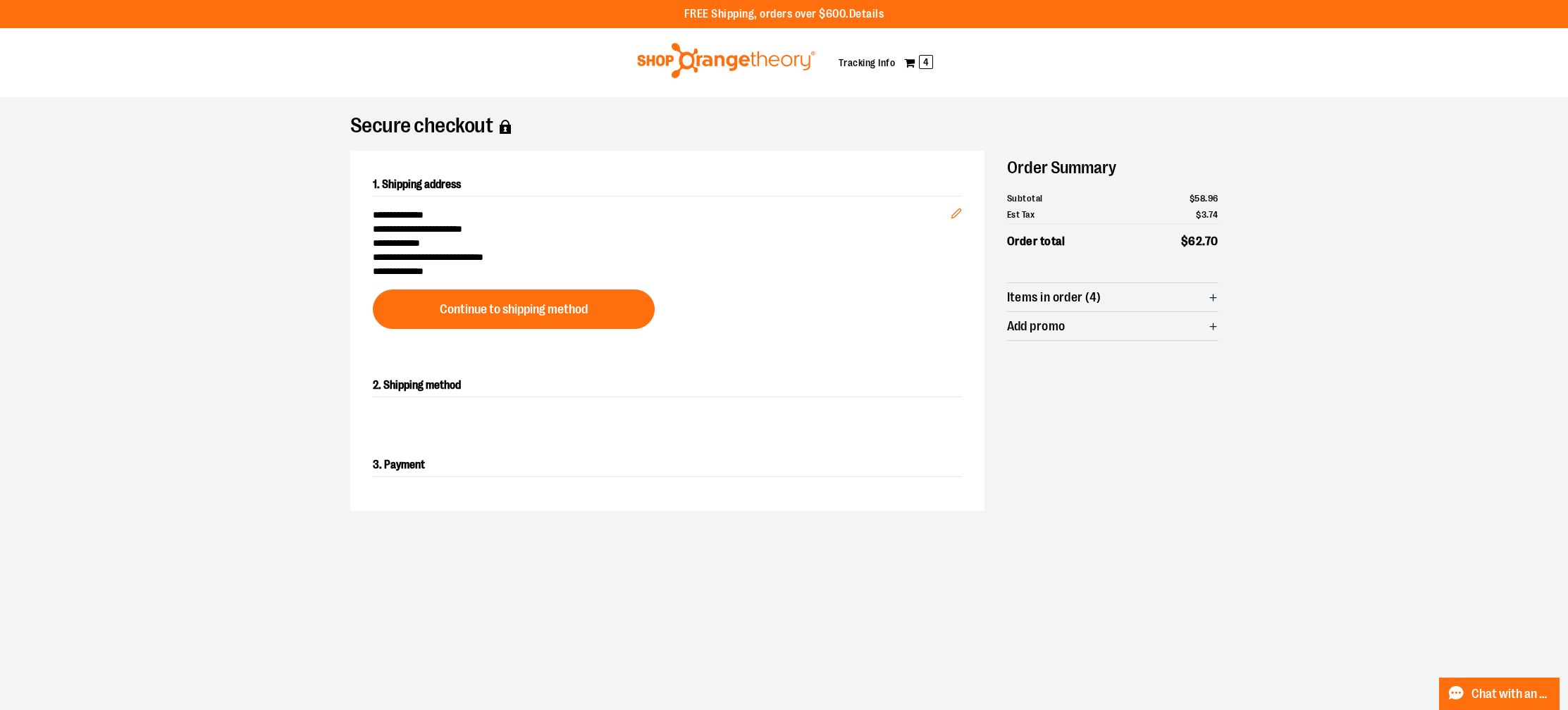
click at [1211, 302] on icon "button" at bounding box center [1213, 297] width 10 height 10
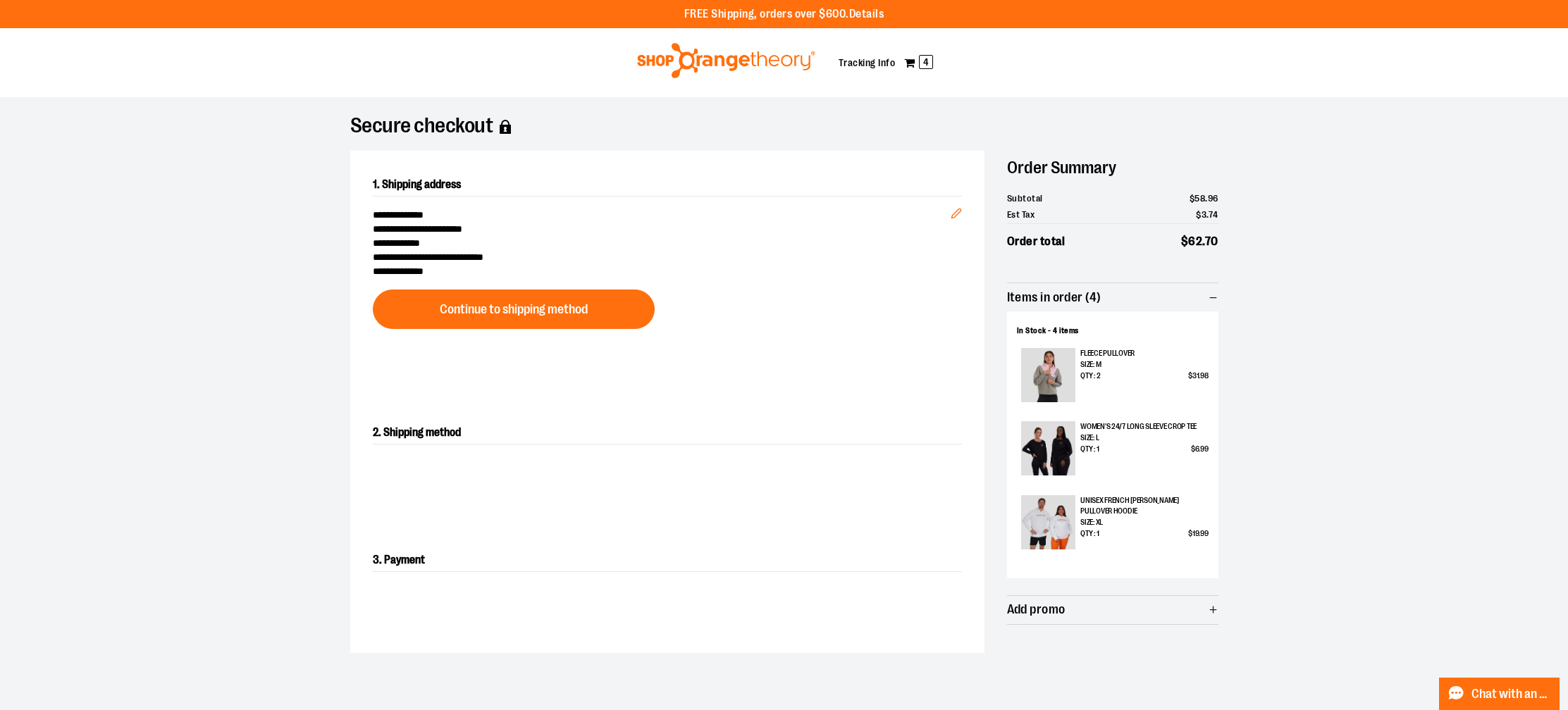
click at [1094, 355] on p "Fleece Pullover" at bounding box center [1143, 353] width 127 height 11
click at [928, 59] on span "4" at bounding box center [925, 62] width 14 height 14
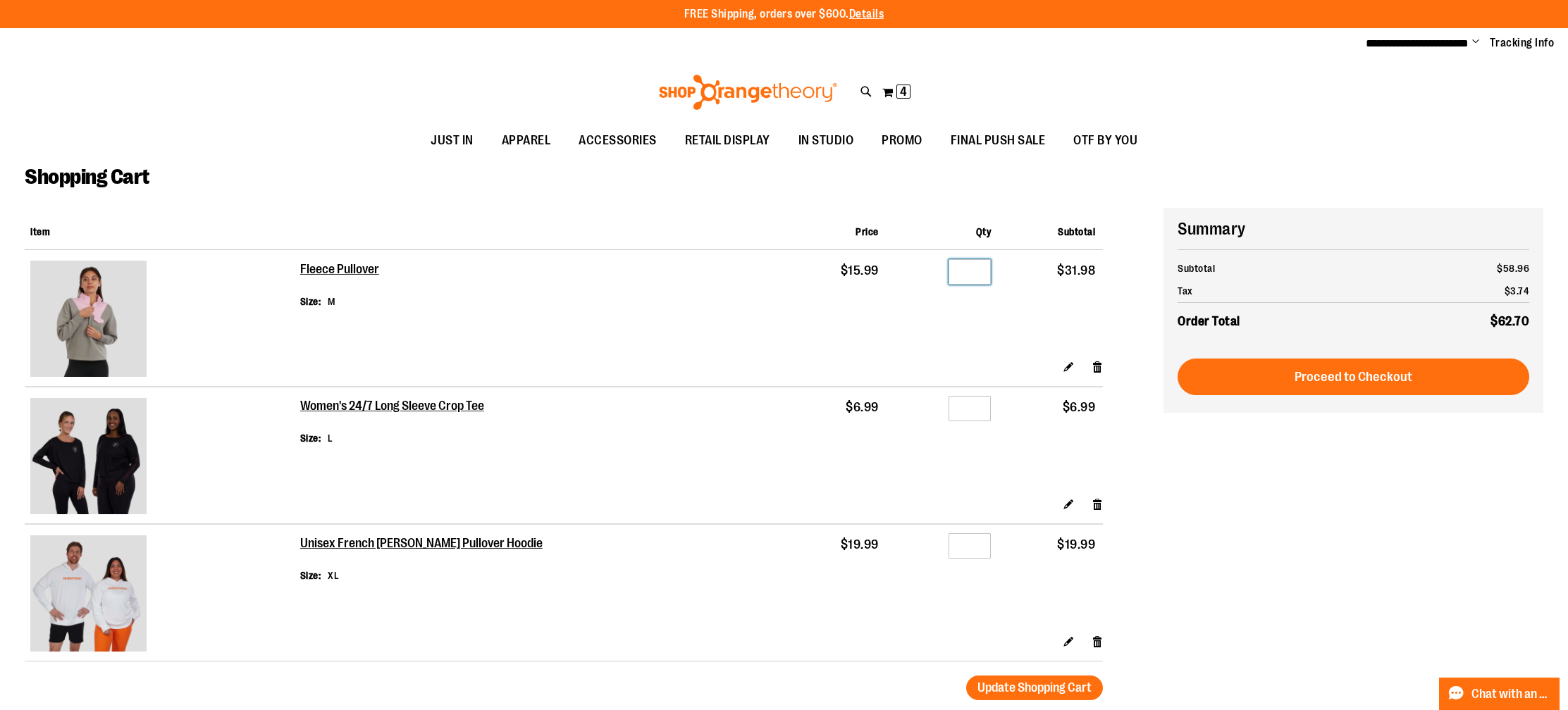
click at [963, 265] on input "*" at bounding box center [970, 272] width 42 height 25
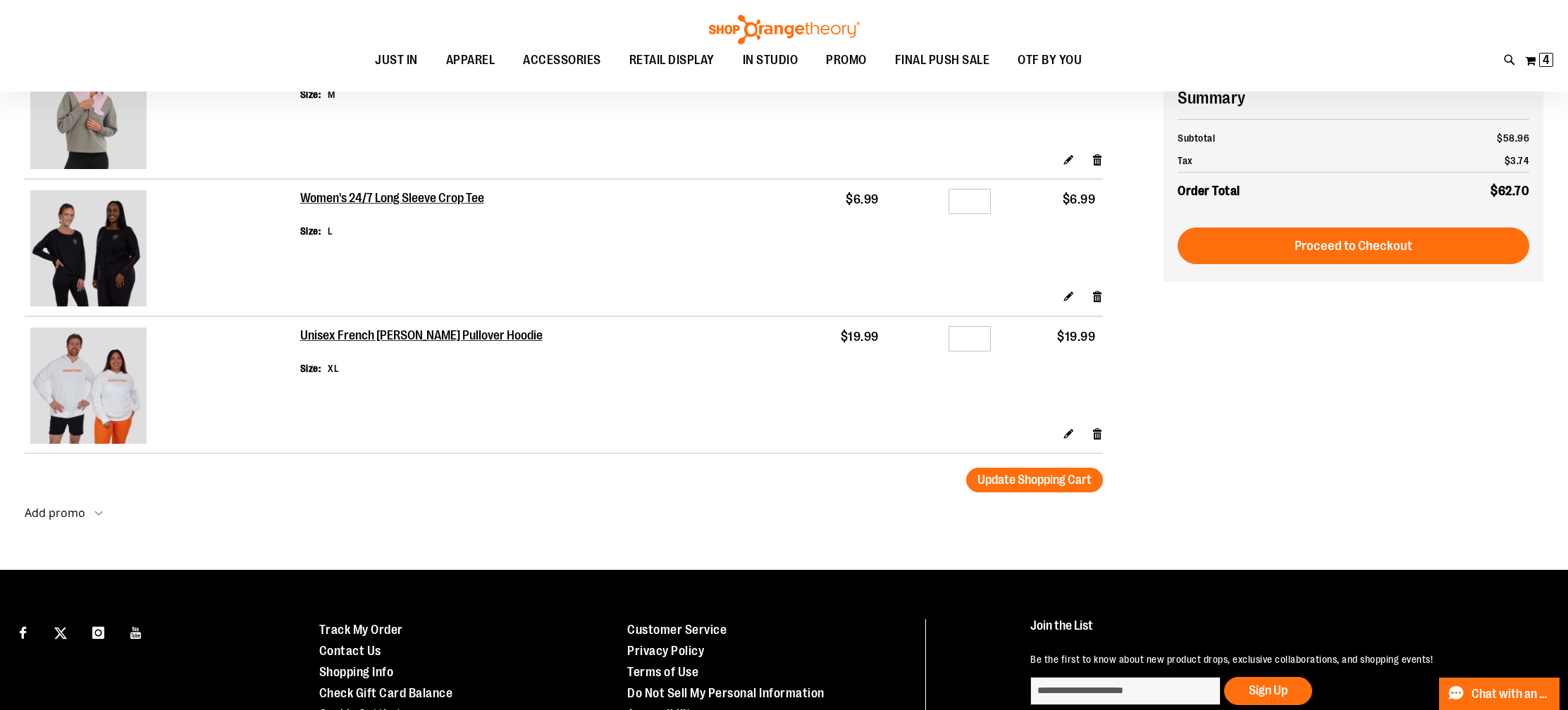
scroll to position [230, 0]
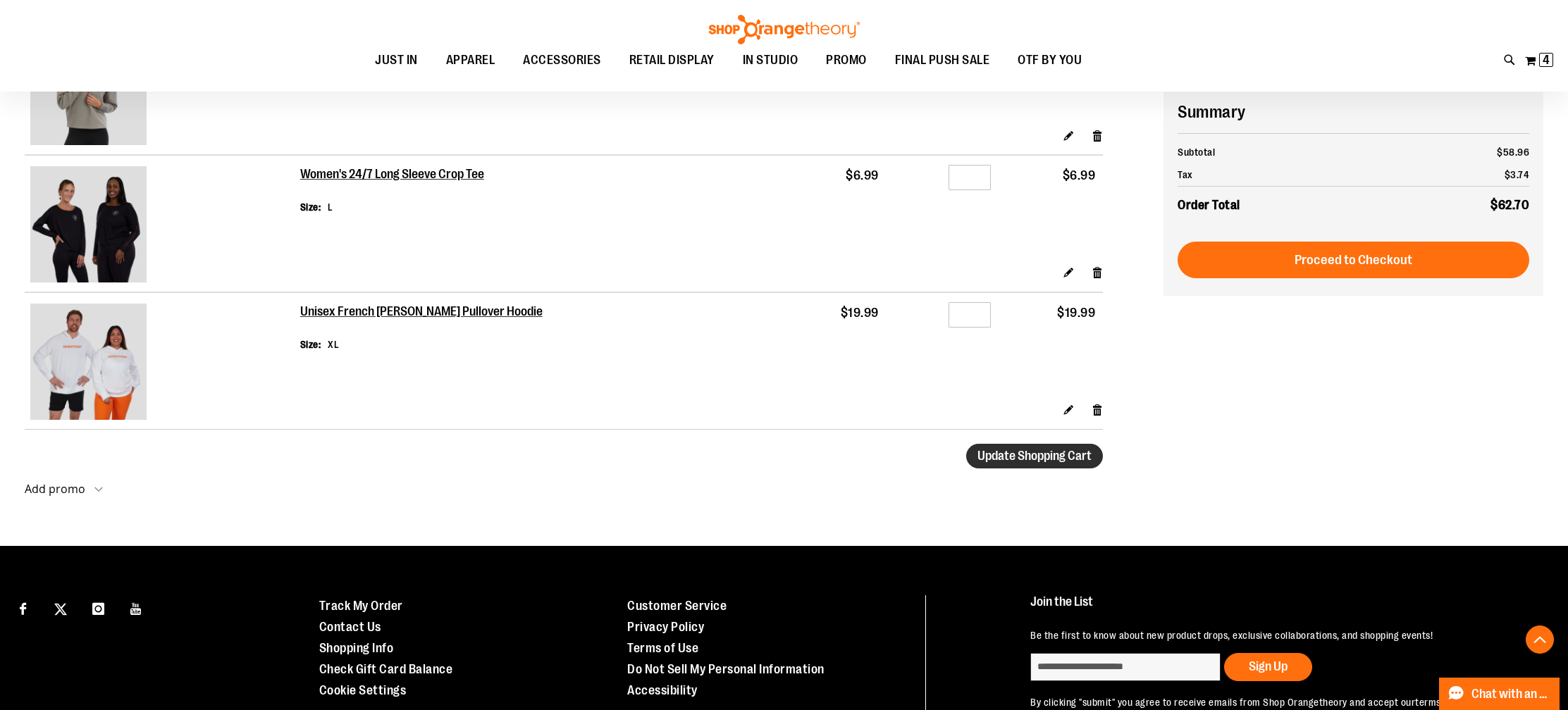
type input "*"
click at [1032, 464] on button "Update Shopping Cart" at bounding box center [1034, 456] width 137 height 25
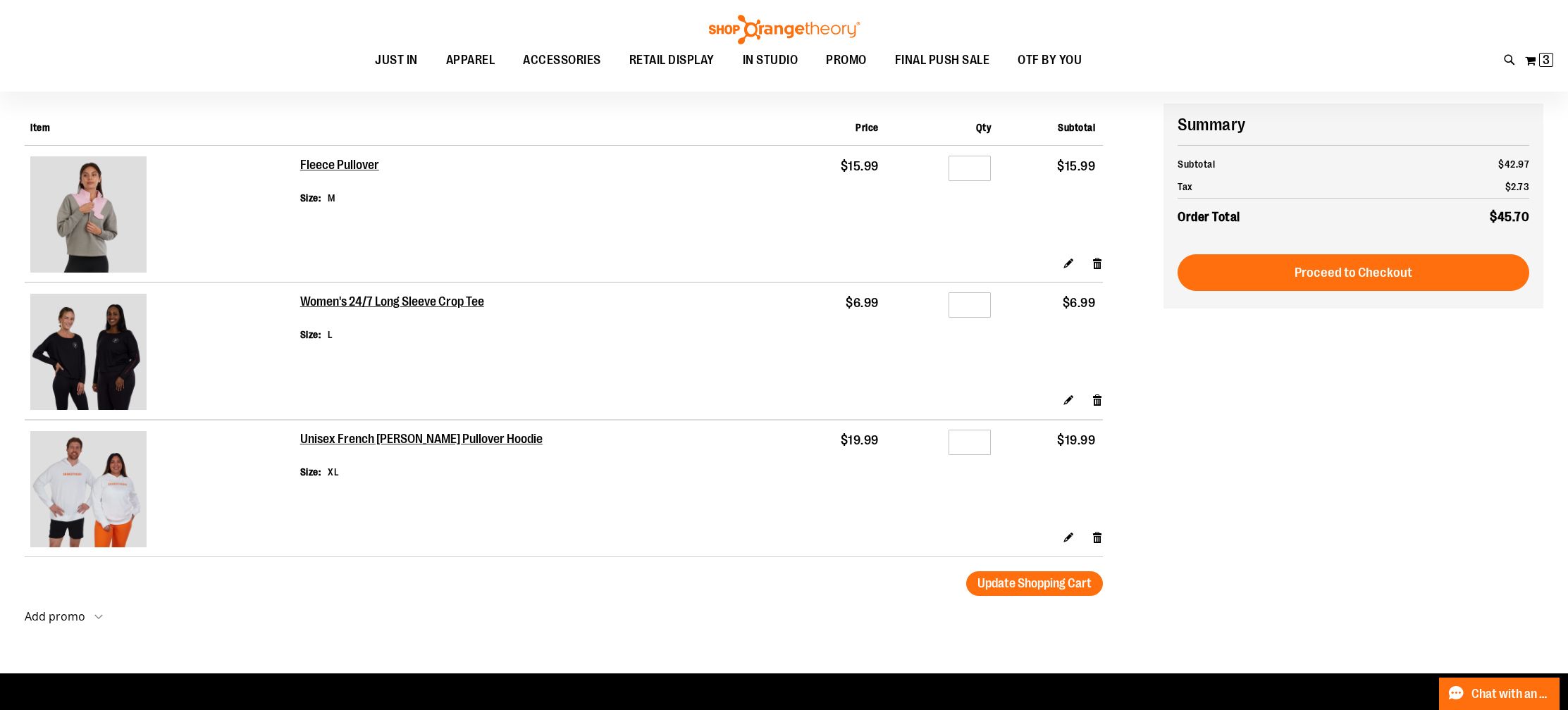
scroll to position [102, 0]
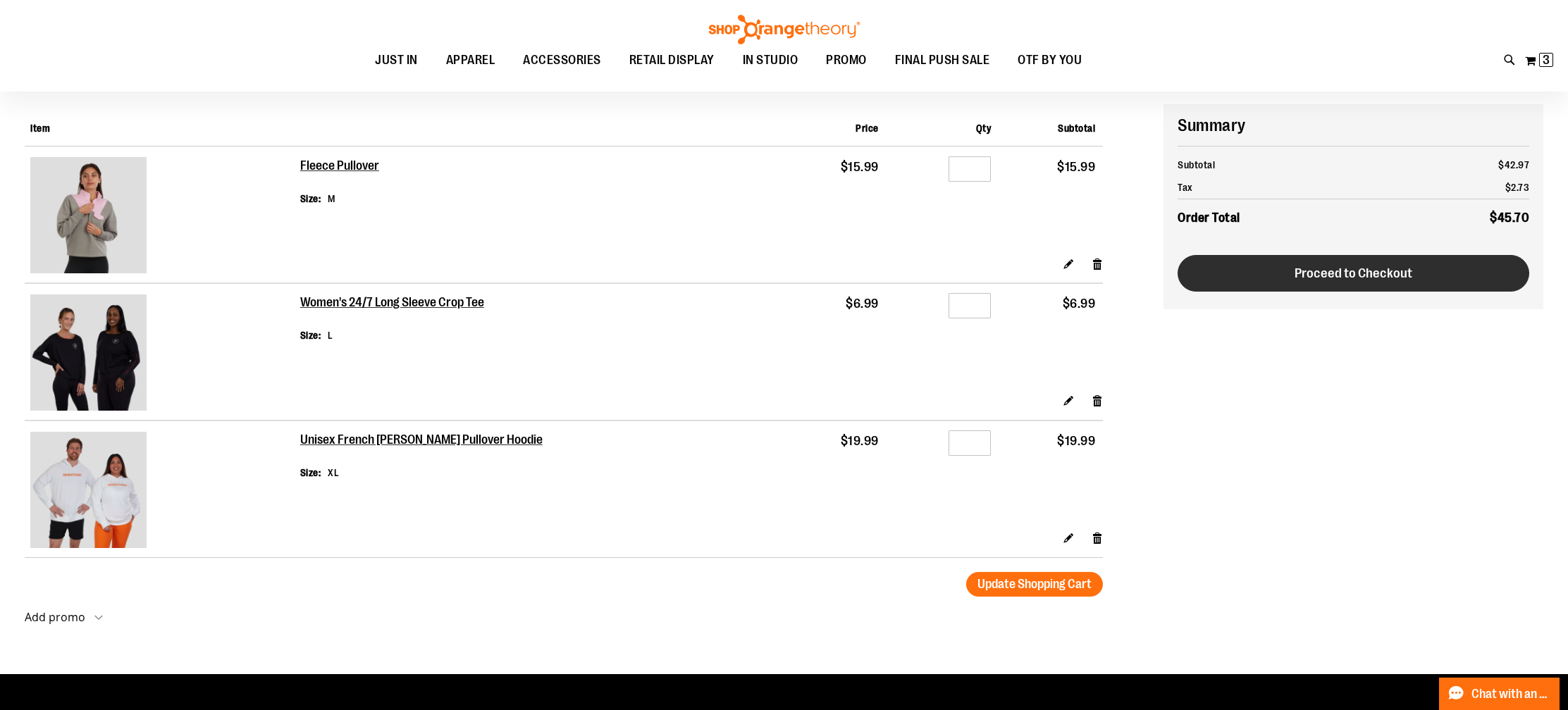
click at [1287, 276] on button "Proceed to Checkout" at bounding box center [1353, 273] width 352 height 36
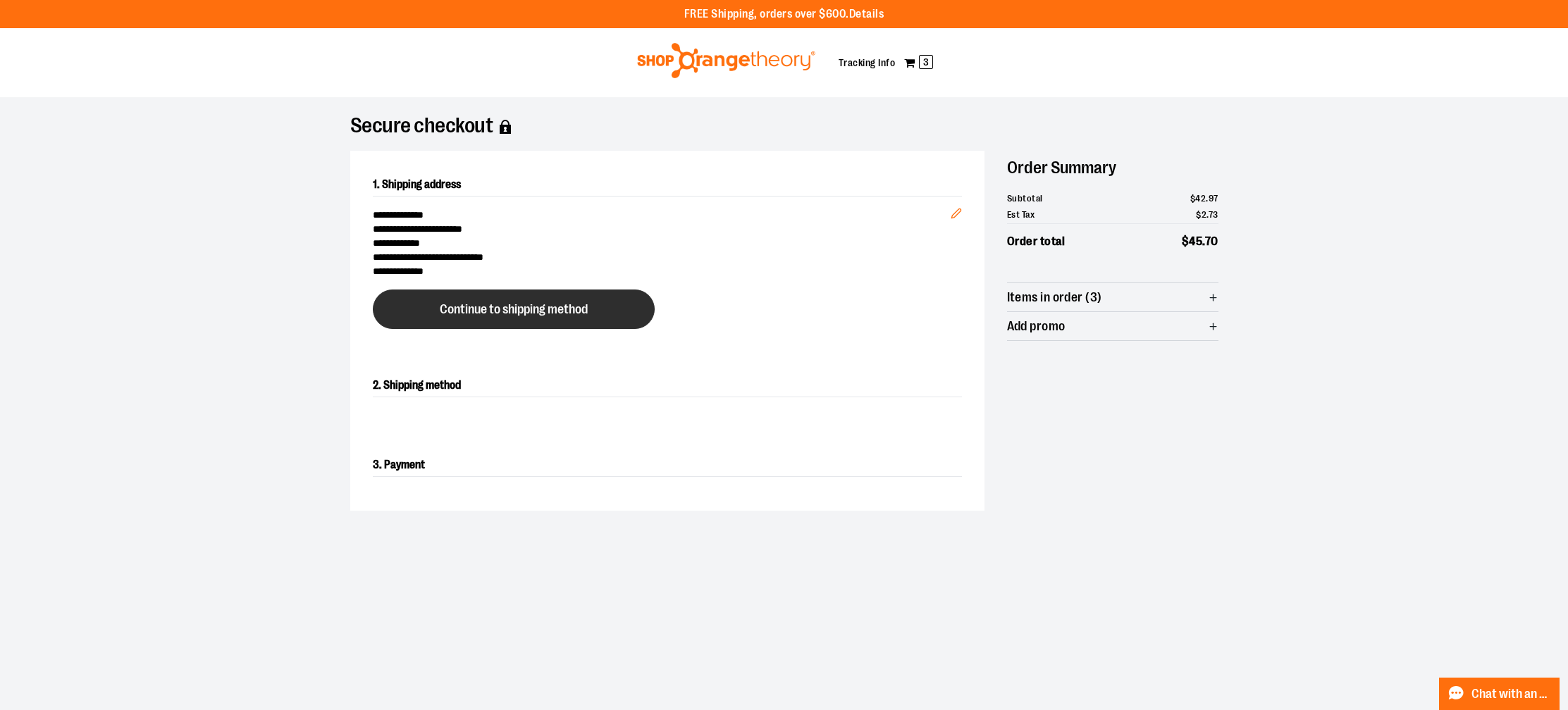
click at [550, 321] on button "Continue to shipping method" at bounding box center [514, 310] width 282 height 40
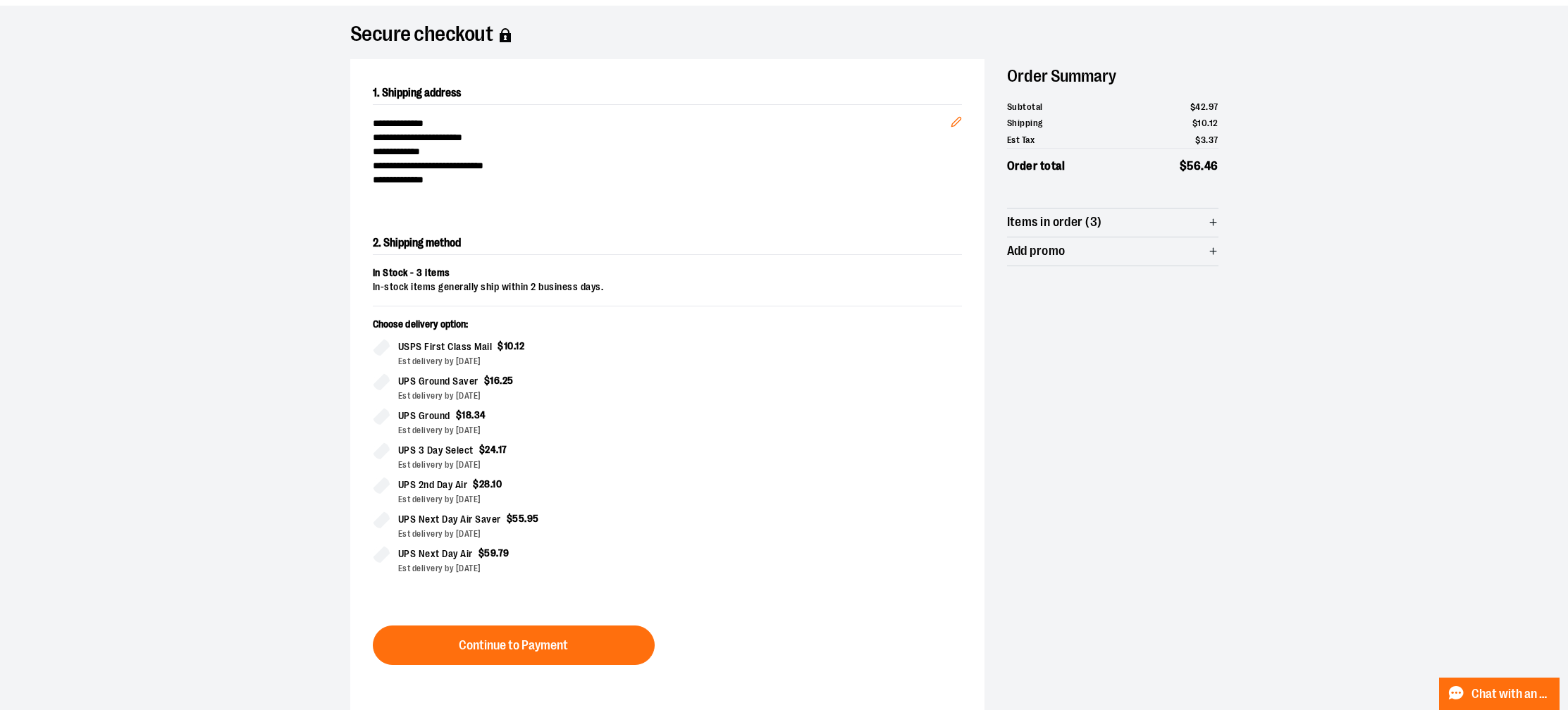
scroll to position [93, 0]
click at [953, 116] on icon "Edit" at bounding box center [956, 121] width 11 height 11
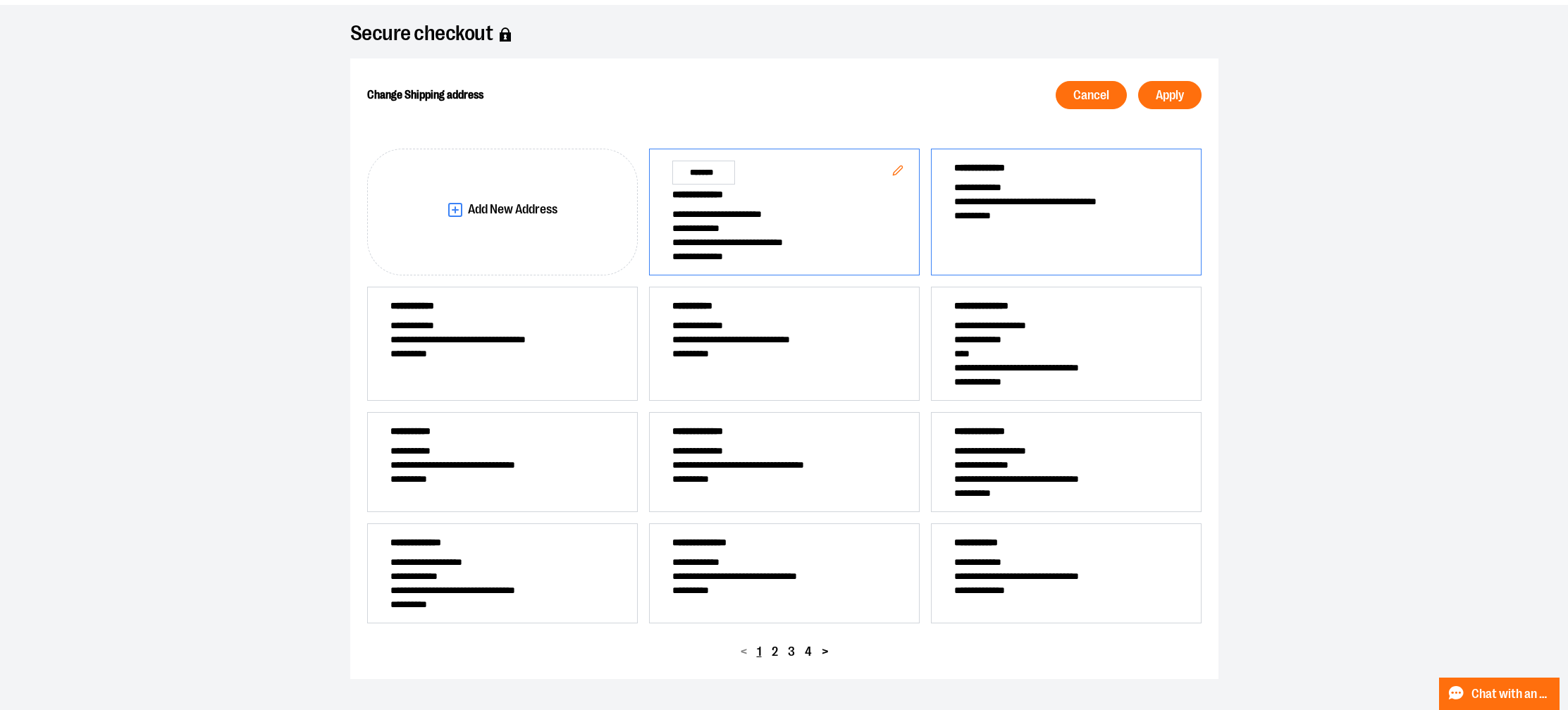
click at [988, 240] on div "**********" at bounding box center [1066, 212] width 271 height 127
click at [1158, 86] on button "Apply" at bounding box center [1169, 95] width 63 height 29
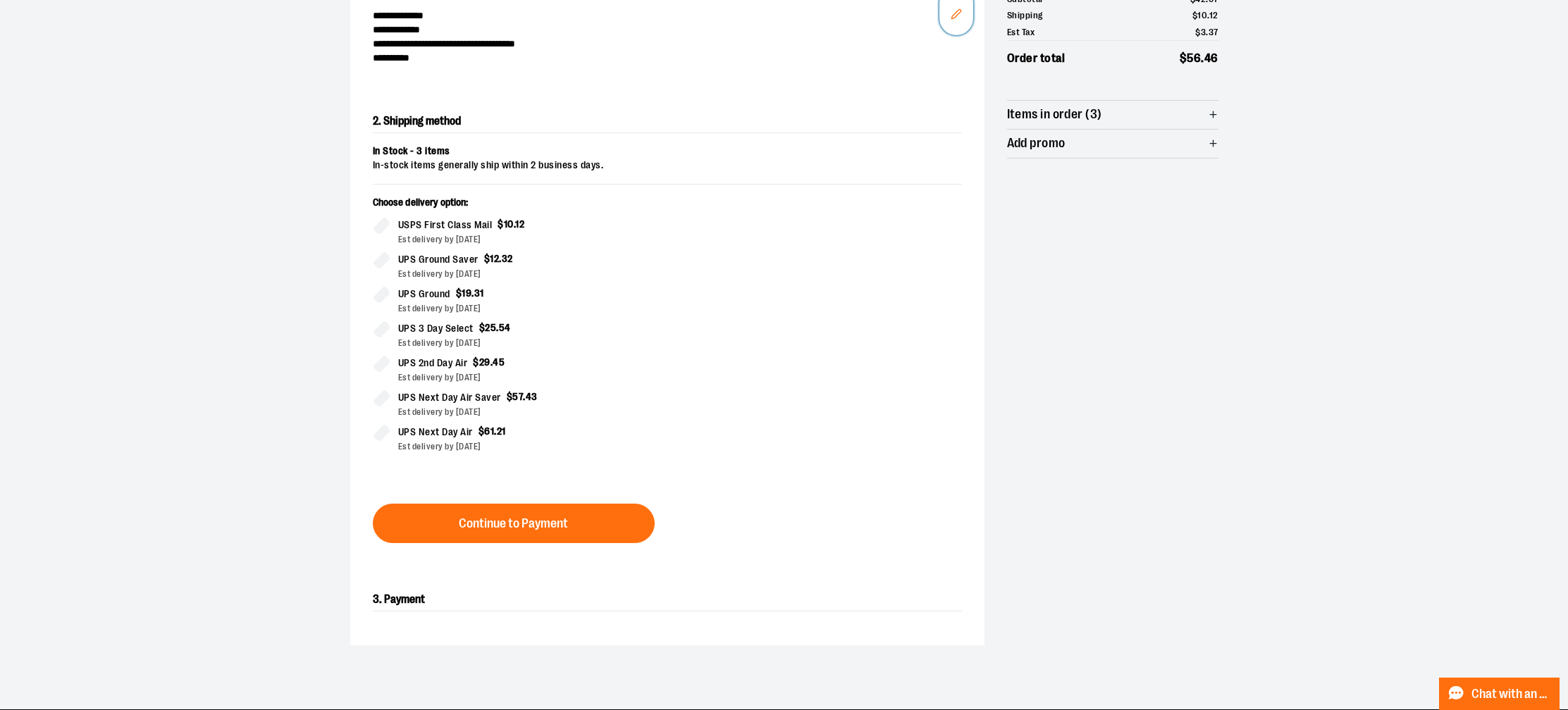
scroll to position [196, 0]
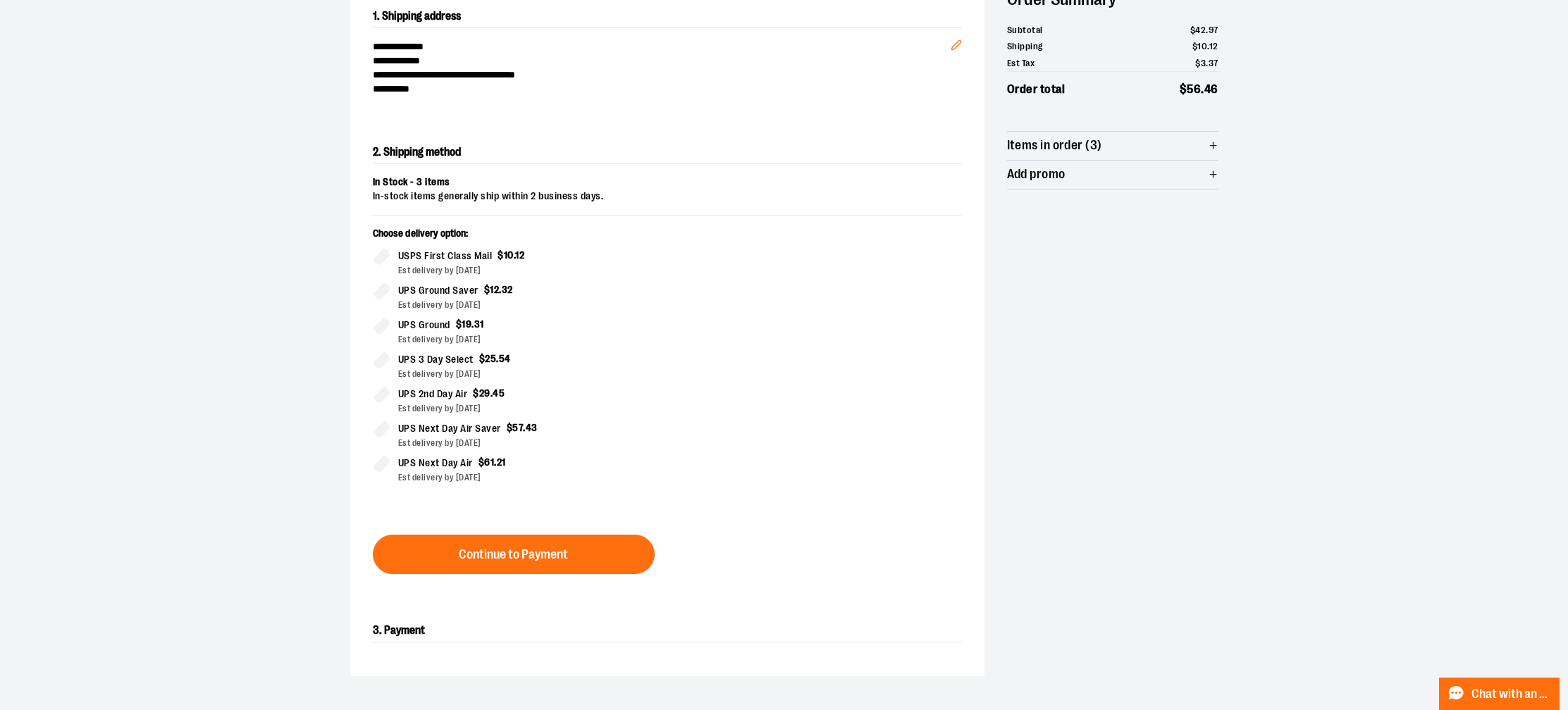
click at [534, 222] on div "In Stock - 3 items In-stock items generally ship within 2 business days. Choose…" at bounding box center [667, 338] width 589 height 325
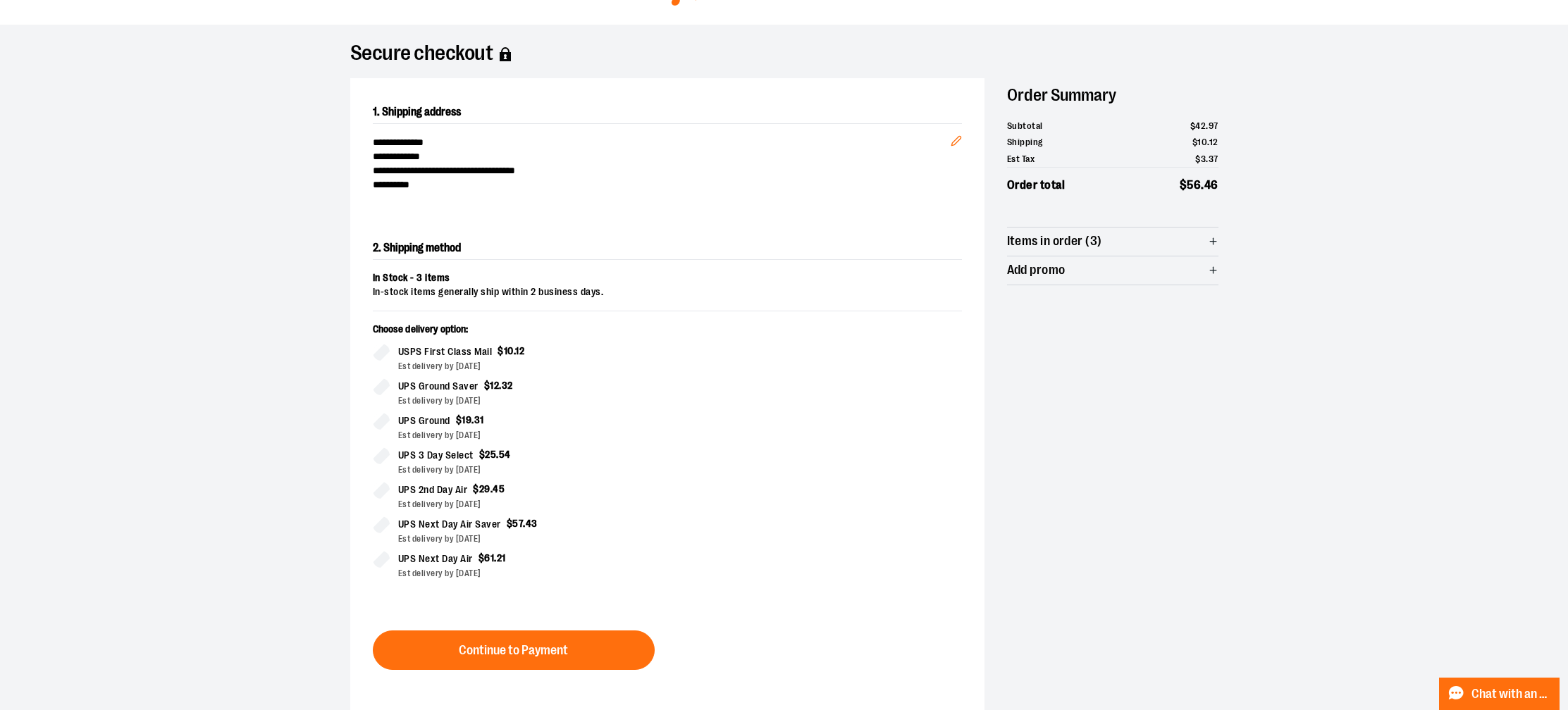
scroll to position [129, 0]
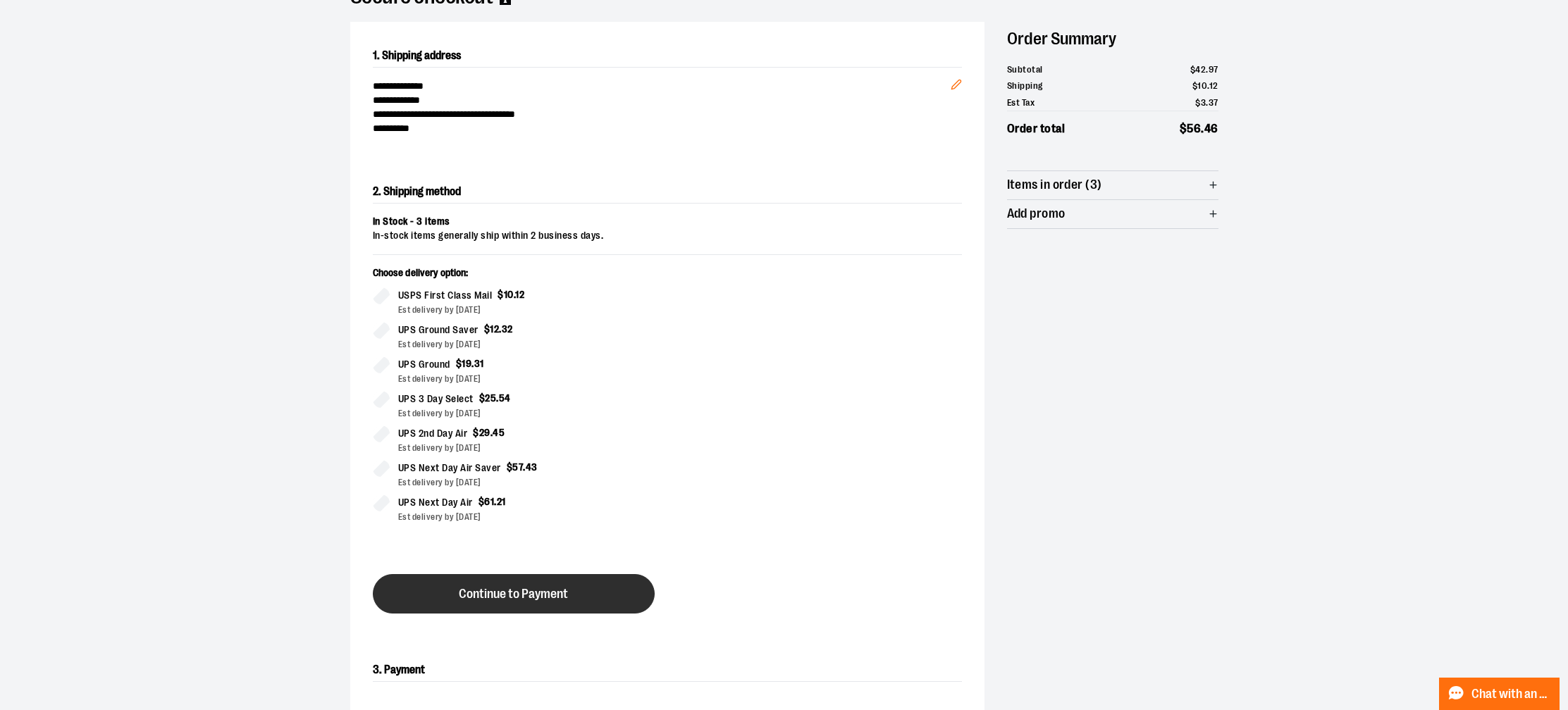
click at [532, 596] on span "Continue to Payment" at bounding box center [513, 593] width 109 height 13
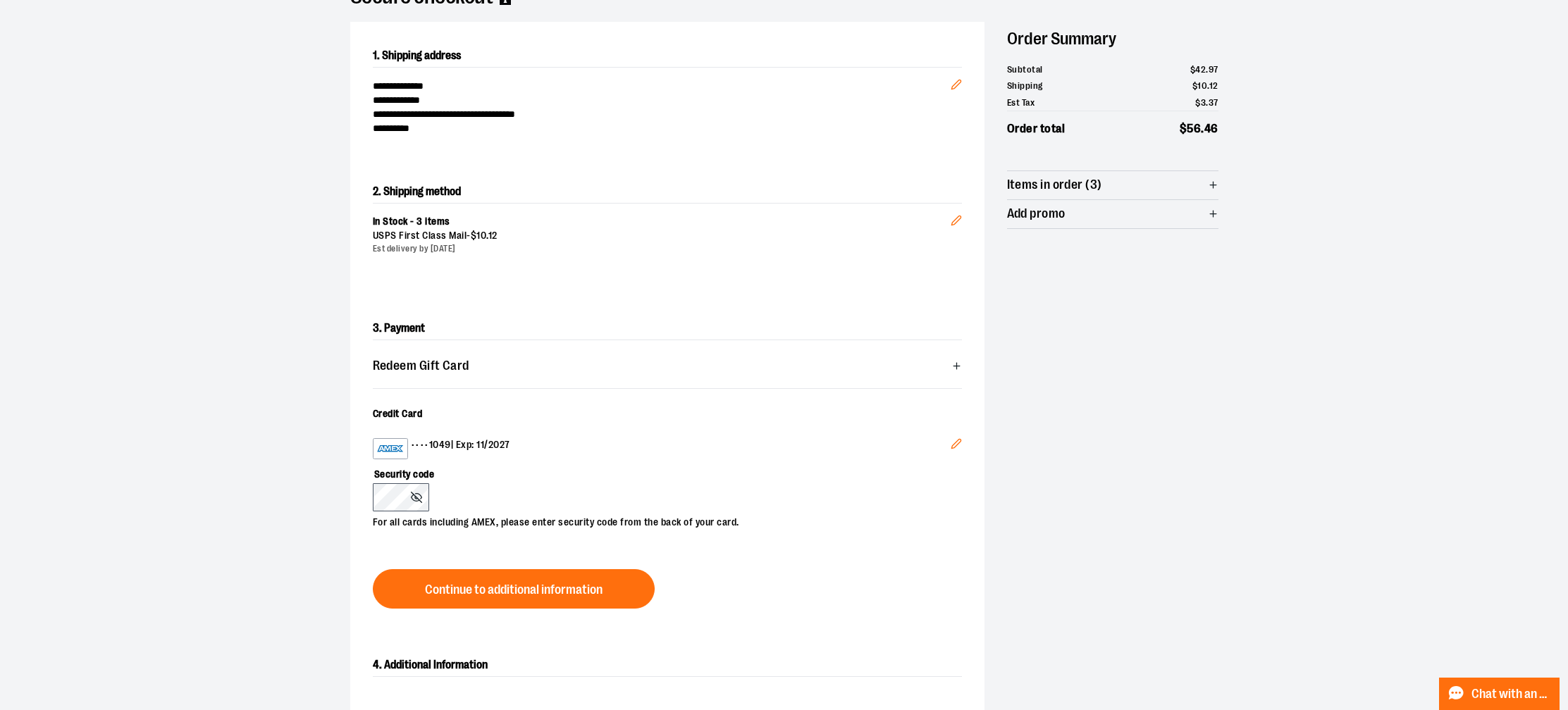
click at [959, 451] on button "Edit" at bounding box center [956, 446] width 34 height 38
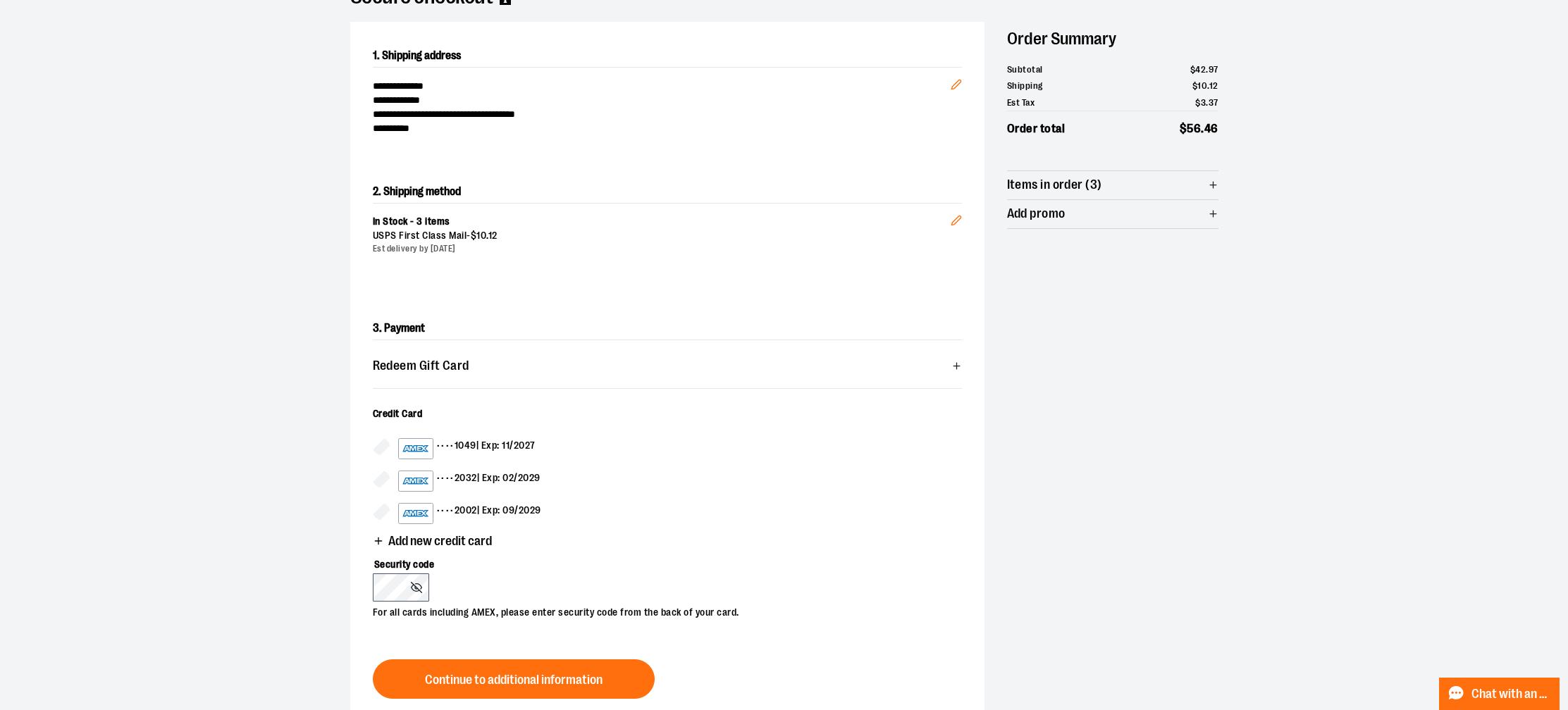
click at [374, 543] on icon "button" at bounding box center [378, 540] width 11 height 11
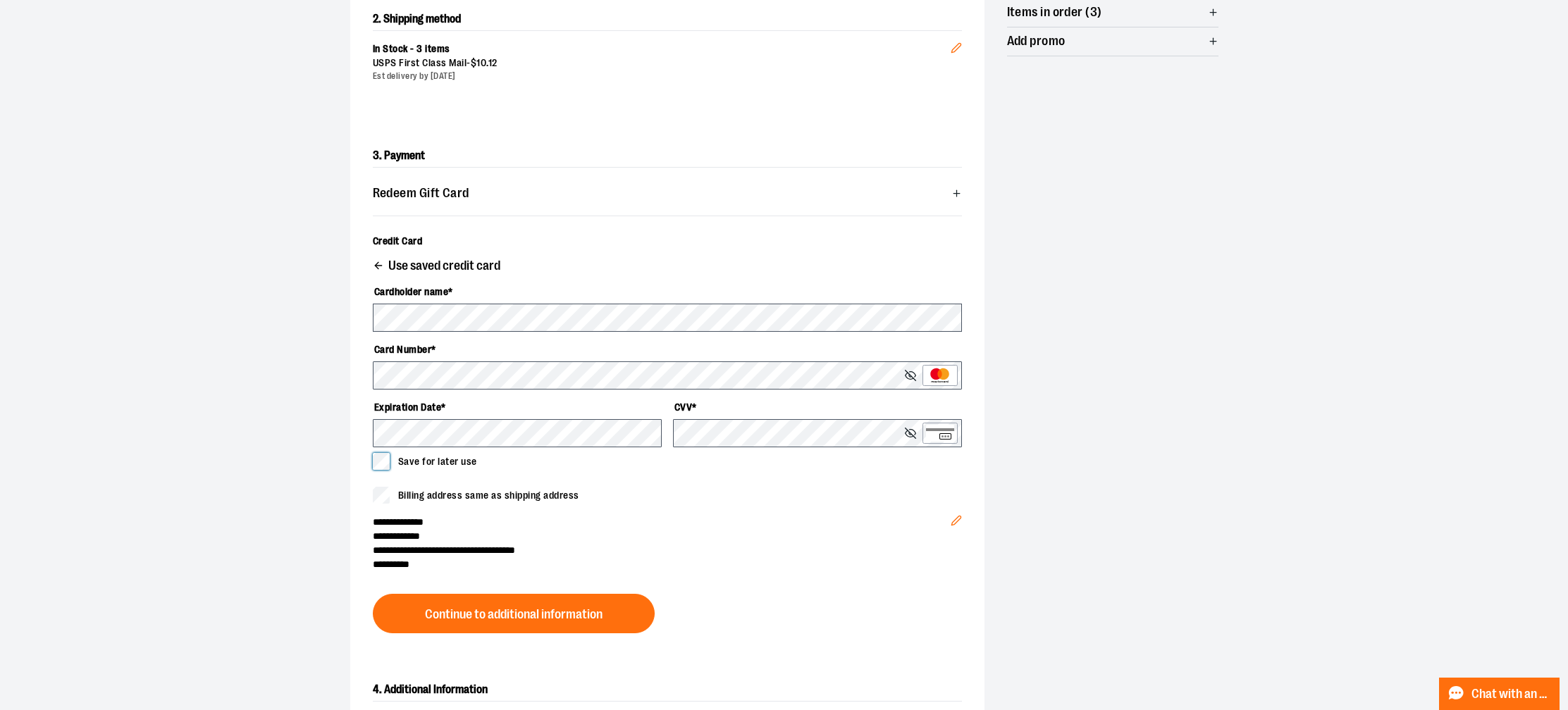
scroll to position [309, 0]
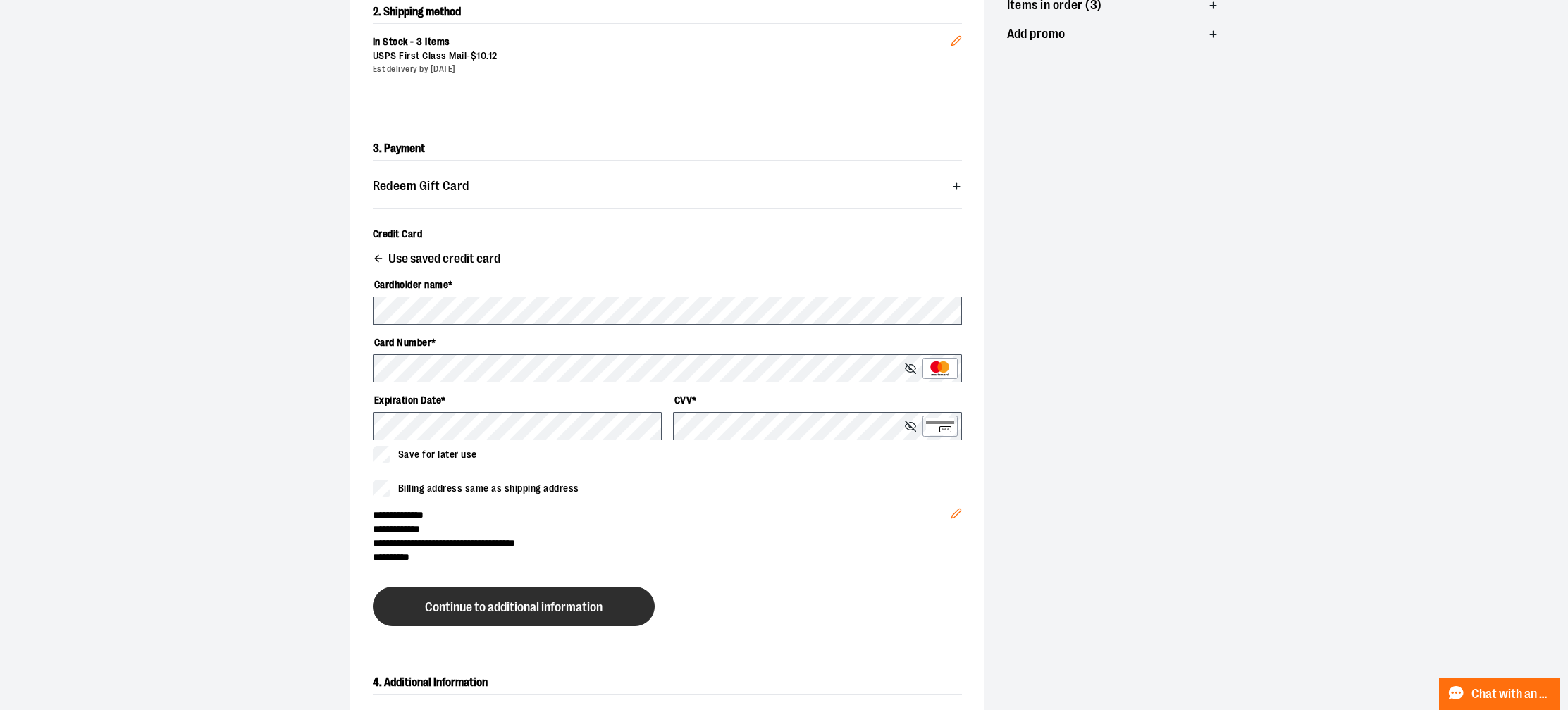
click at [405, 606] on button "Continue to additional information" at bounding box center [514, 607] width 282 height 40
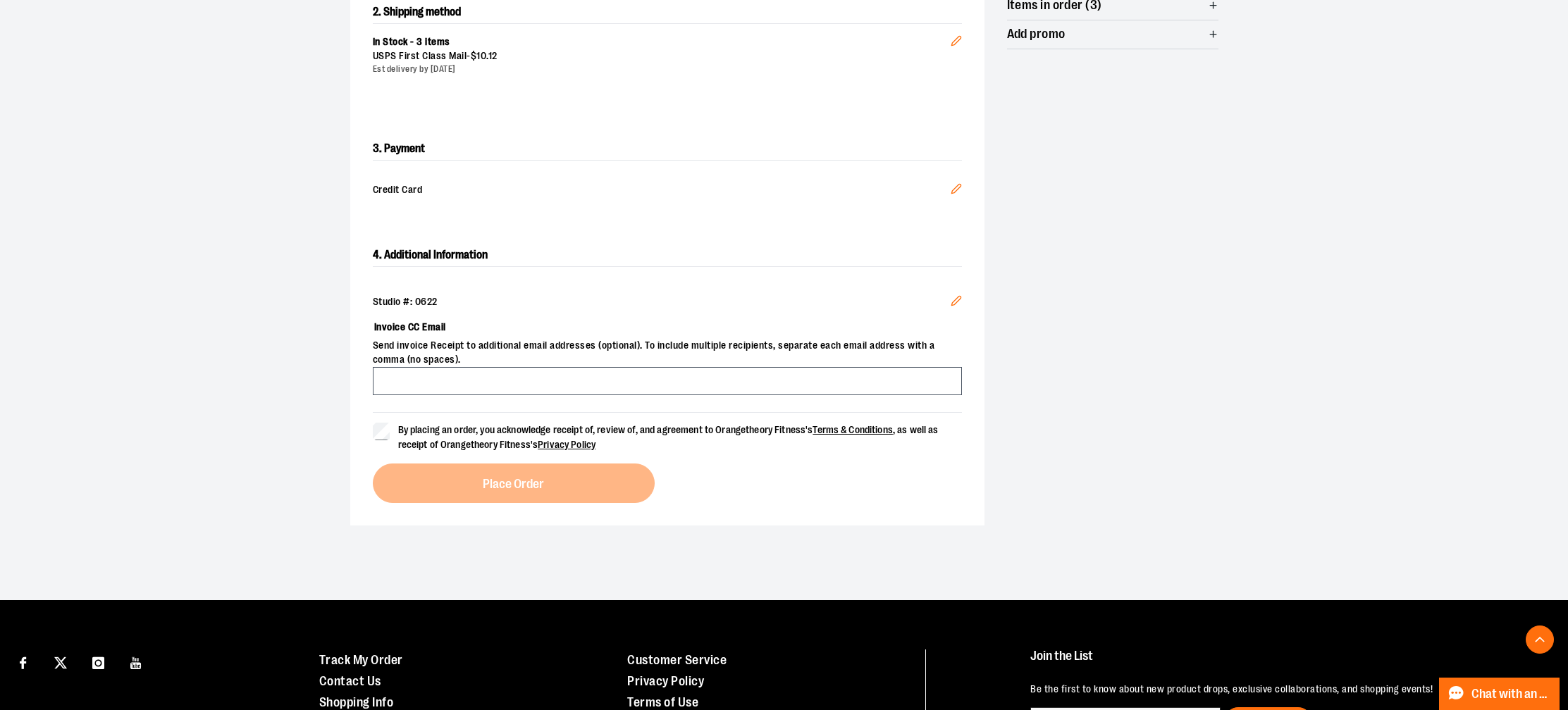
scroll to position [326, 0]
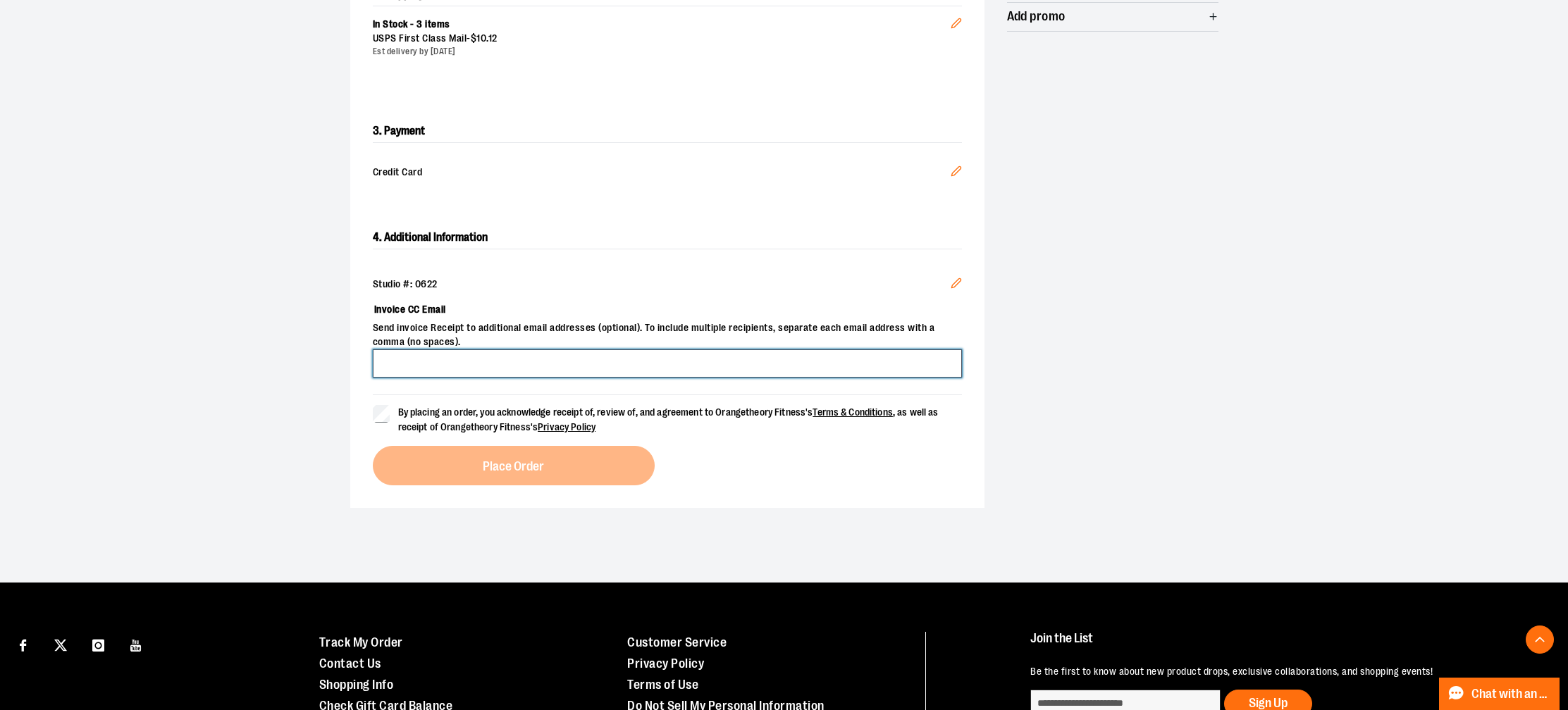
click at [640, 366] on input "Invoice CC Email" at bounding box center [667, 363] width 589 height 29
type input "**********"
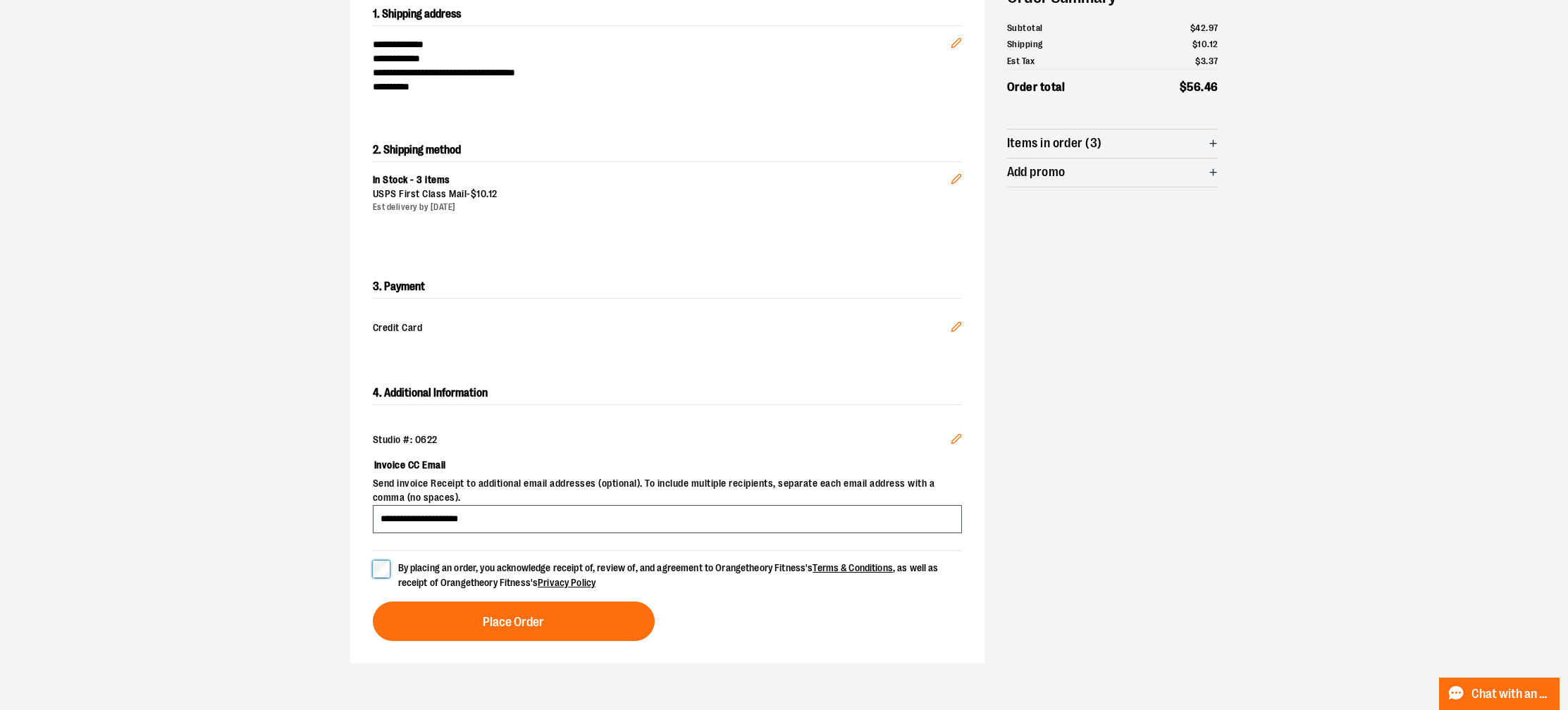
scroll to position [171, 0]
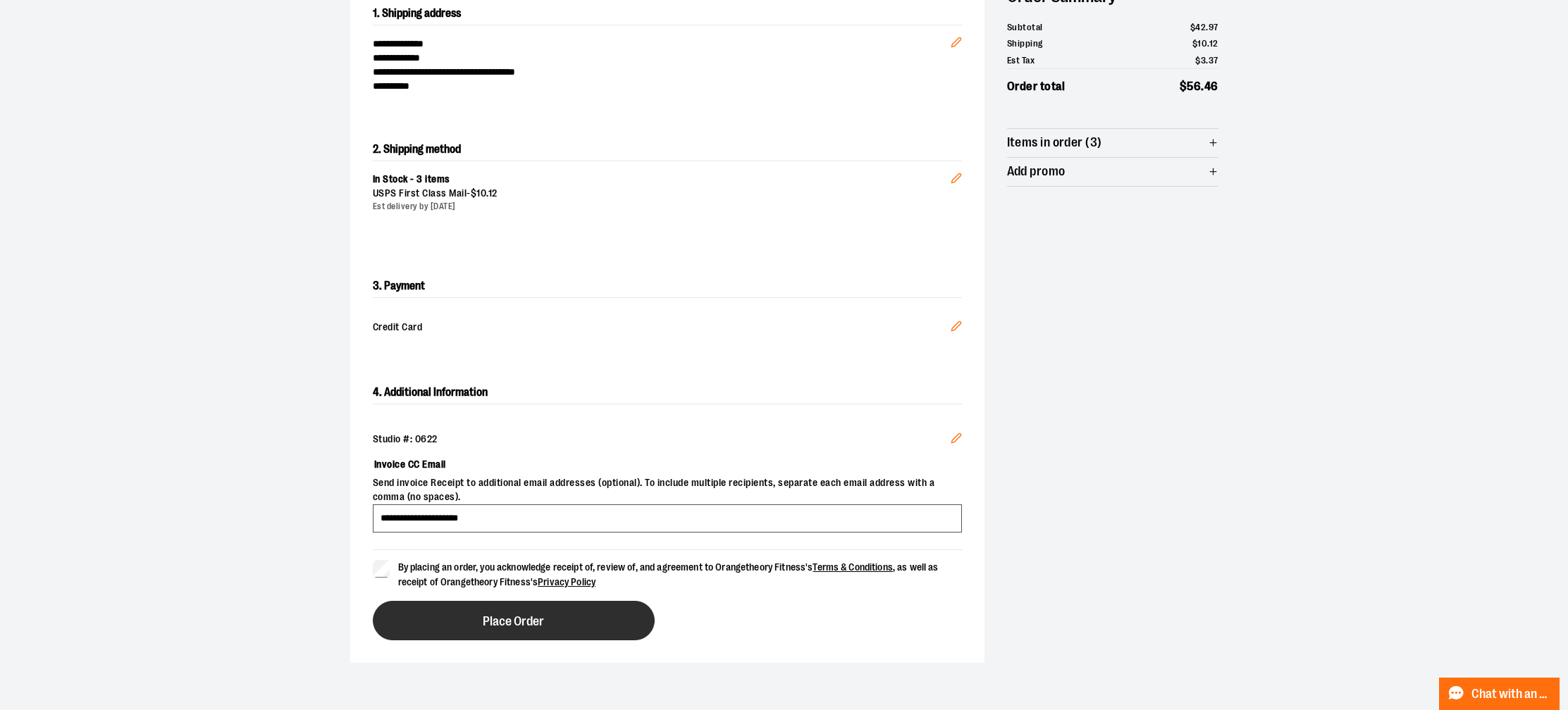
click at [523, 626] on span "Place Order" at bounding box center [513, 621] width 61 height 13
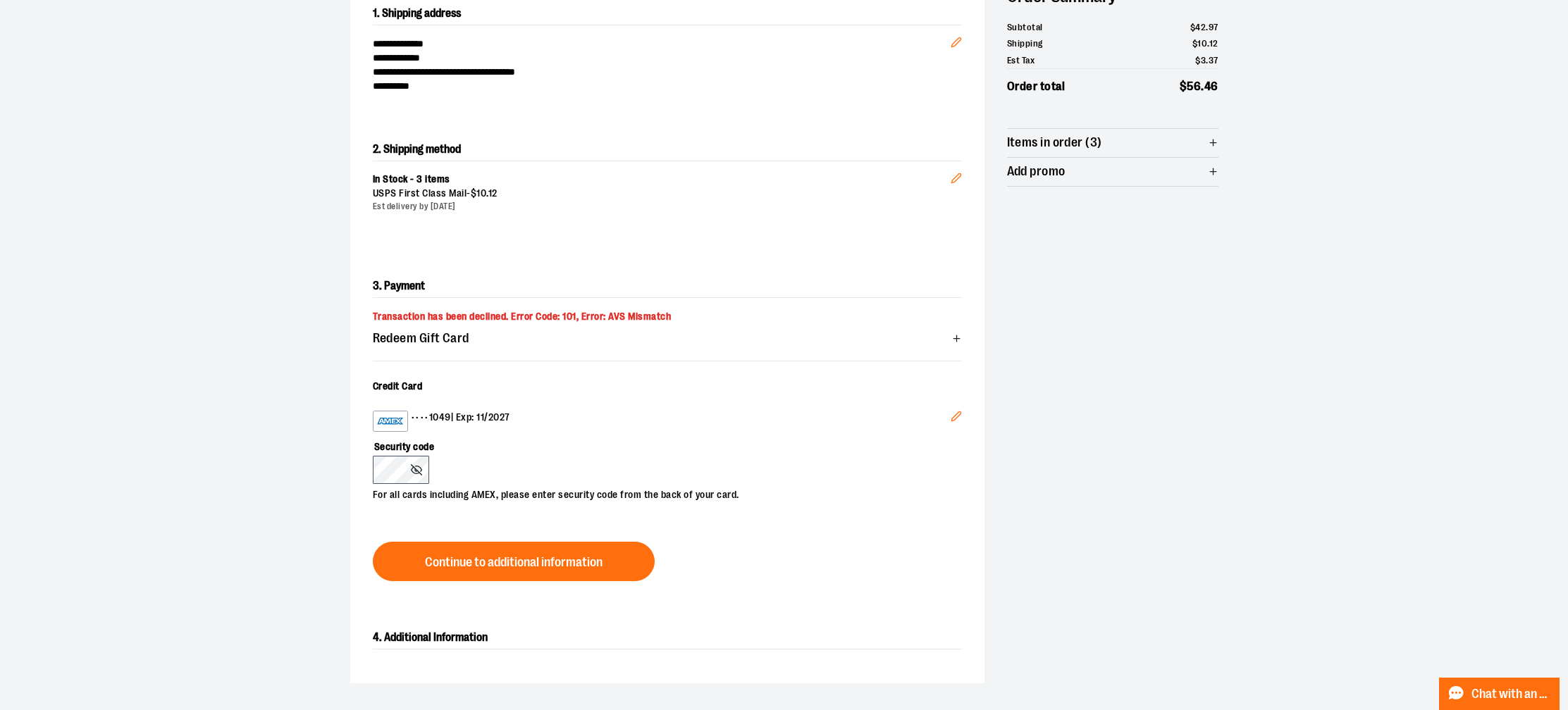
click at [961, 420] on button "Edit" at bounding box center [956, 419] width 34 height 38
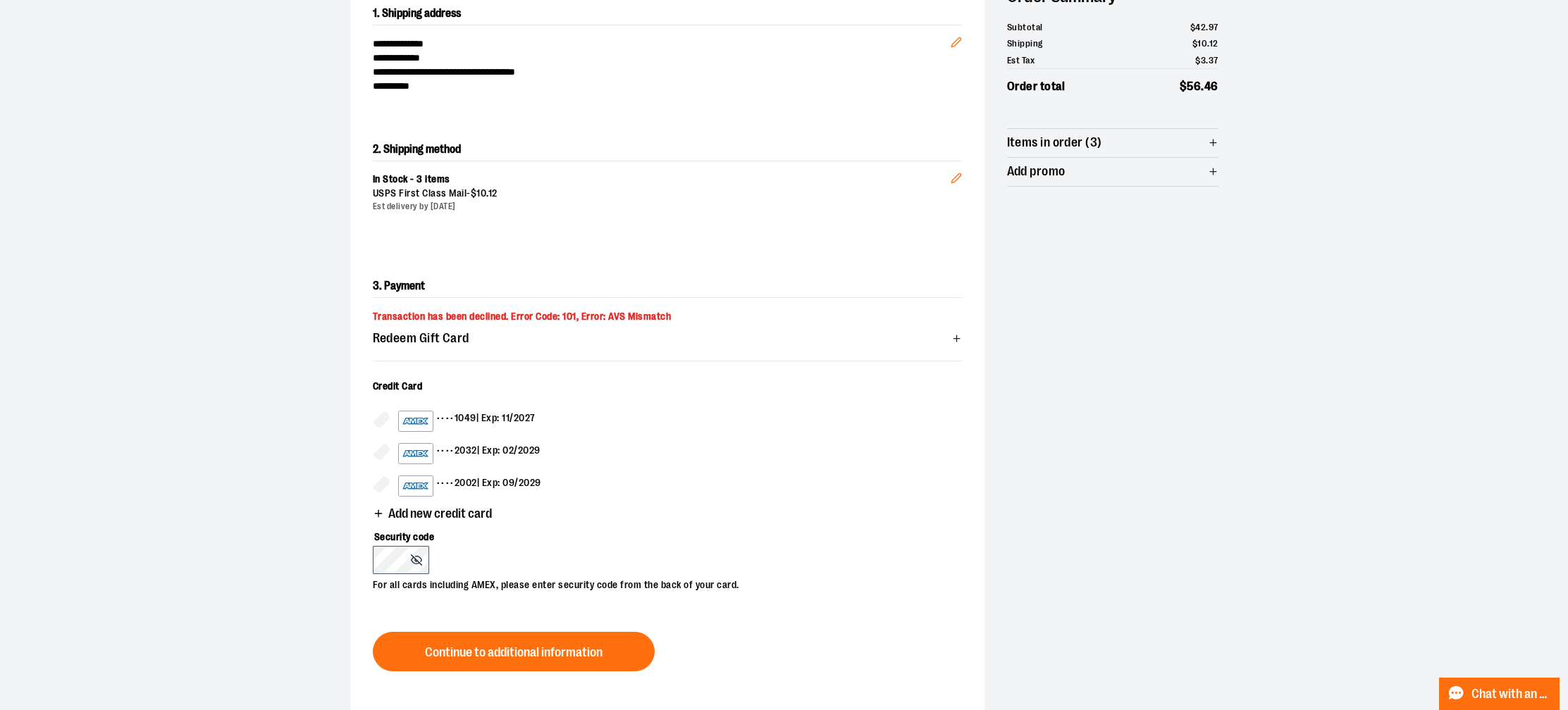
click at [379, 513] on icon "button" at bounding box center [378, 513] width 11 height 11
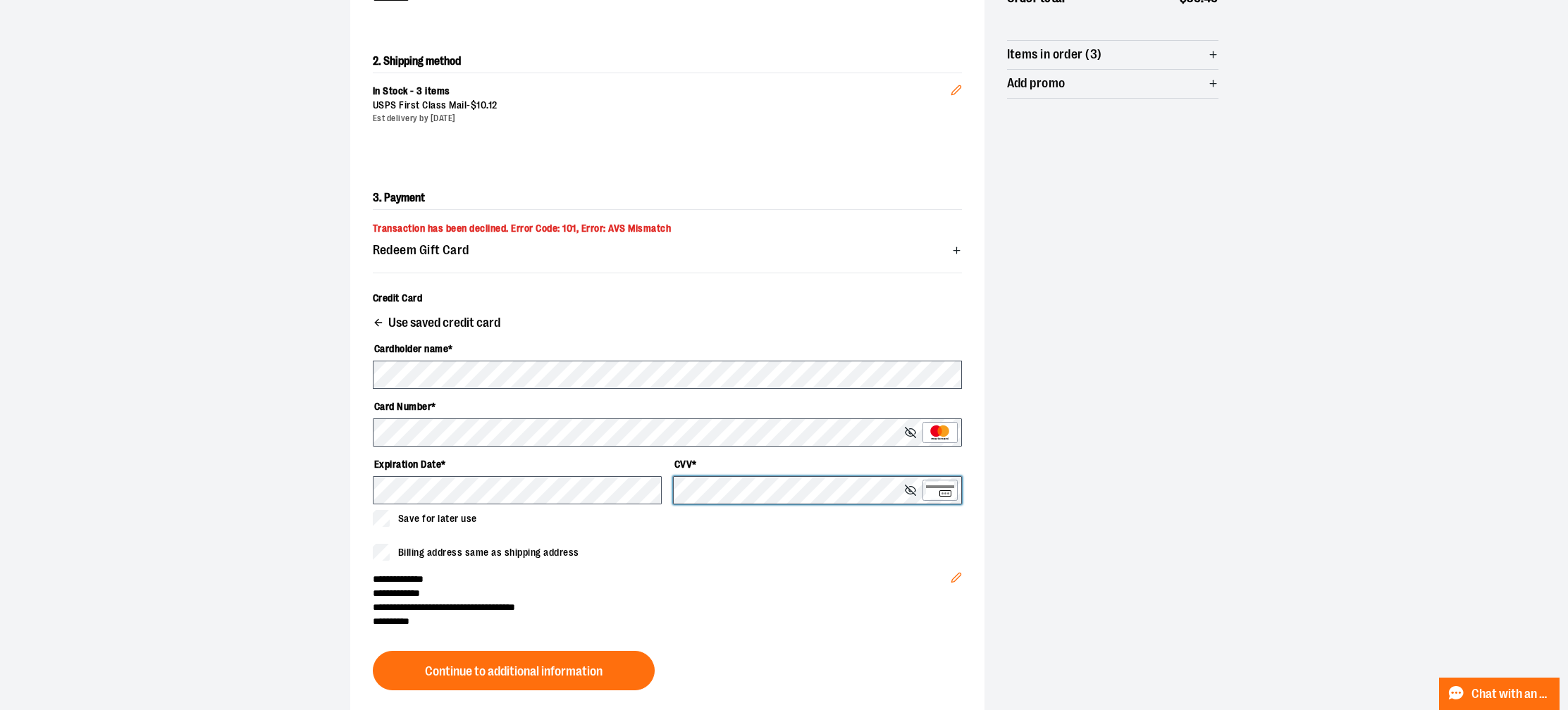
scroll to position [273, 0]
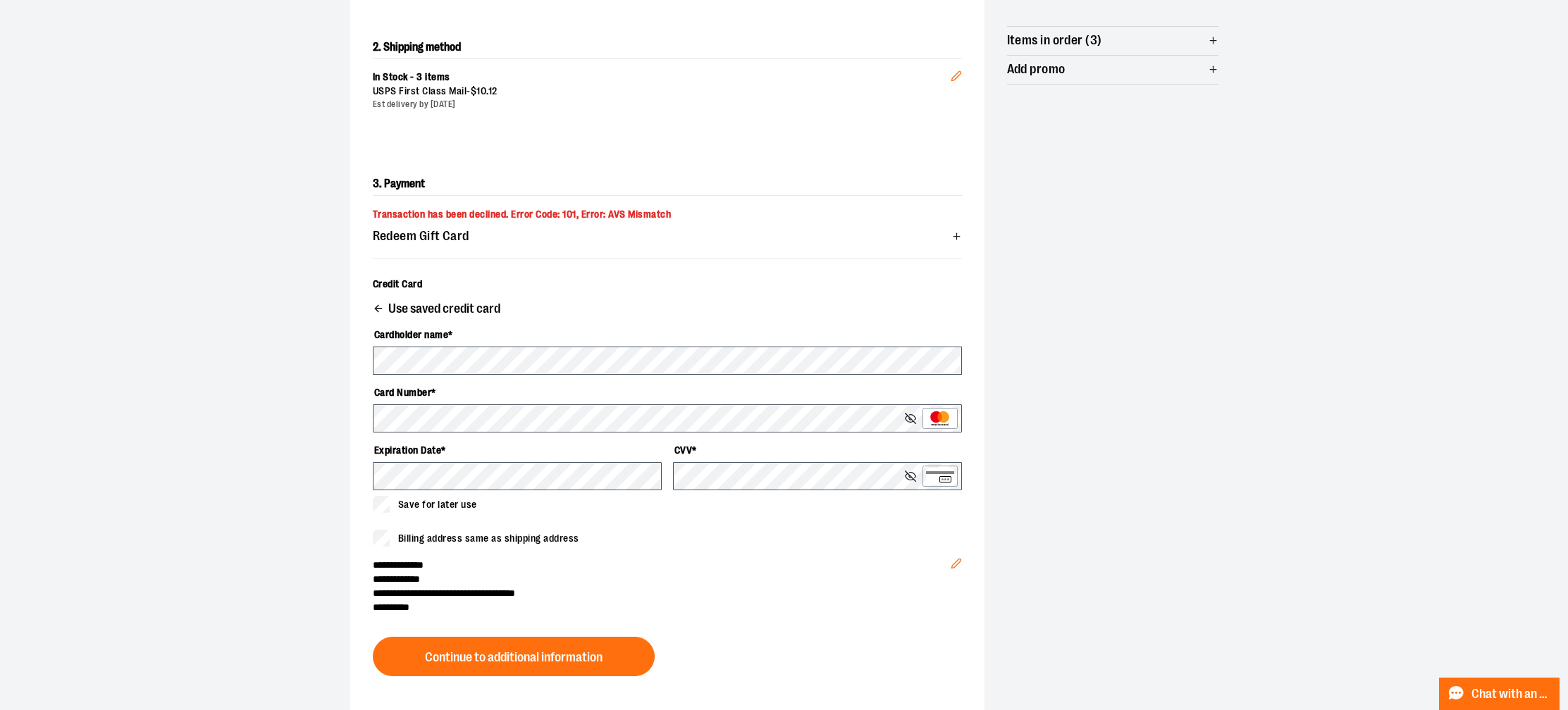
click at [957, 557] on button "Edit" at bounding box center [956, 560] width 34 height 49
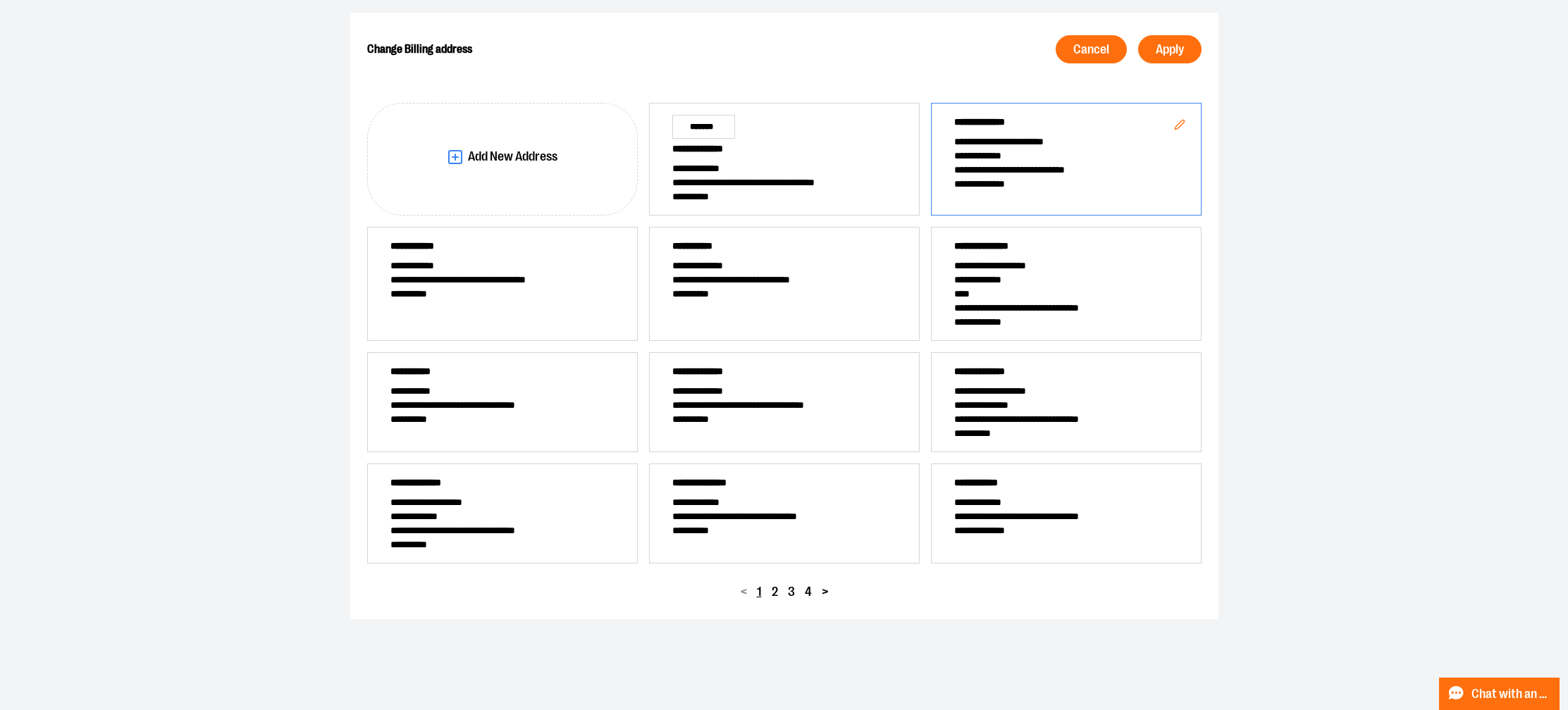
scroll to position [36, 0]
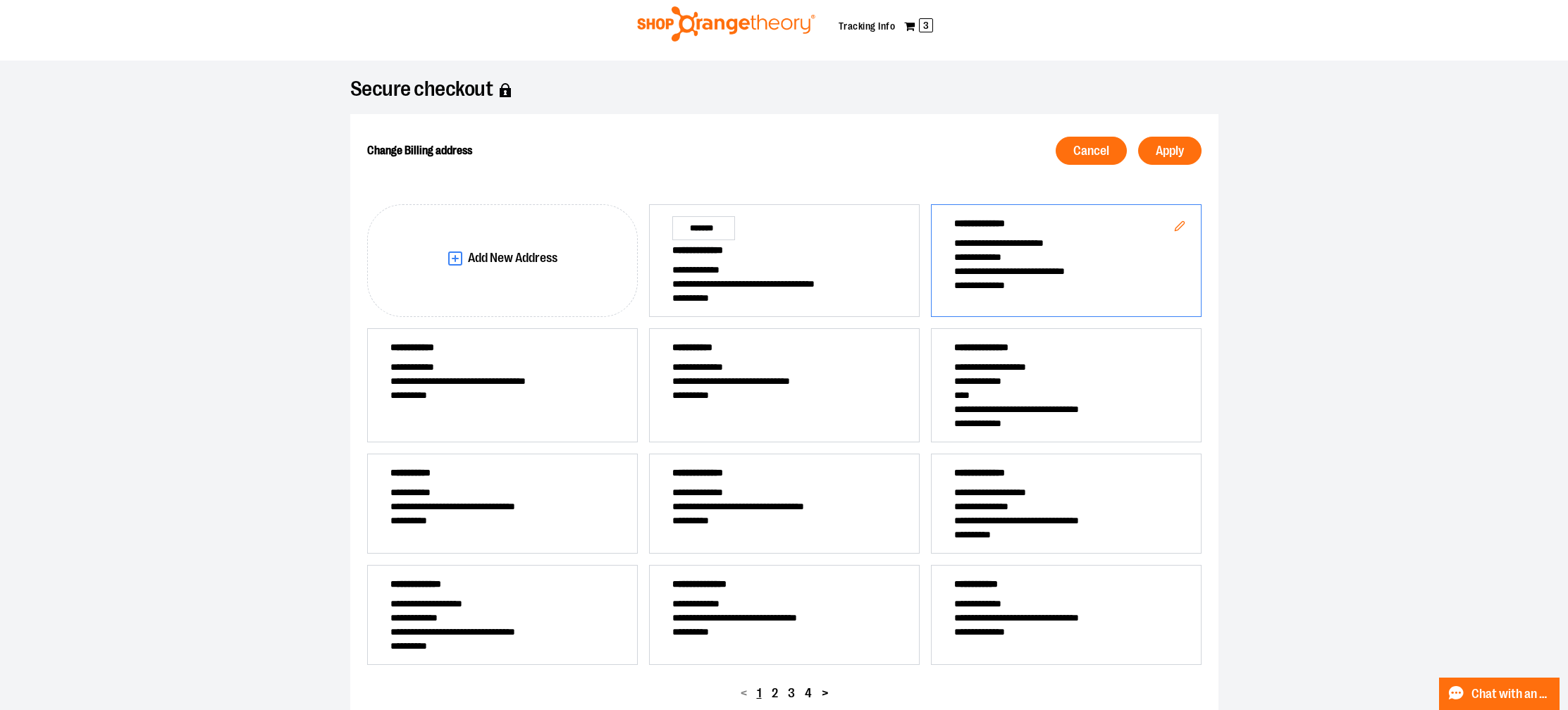
click at [1048, 241] on span "**********" at bounding box center [1066, 243] width 224 height 14
click at [1179, 146] on span "Apply" at bounding box center [1169, 150] width 29 height 13
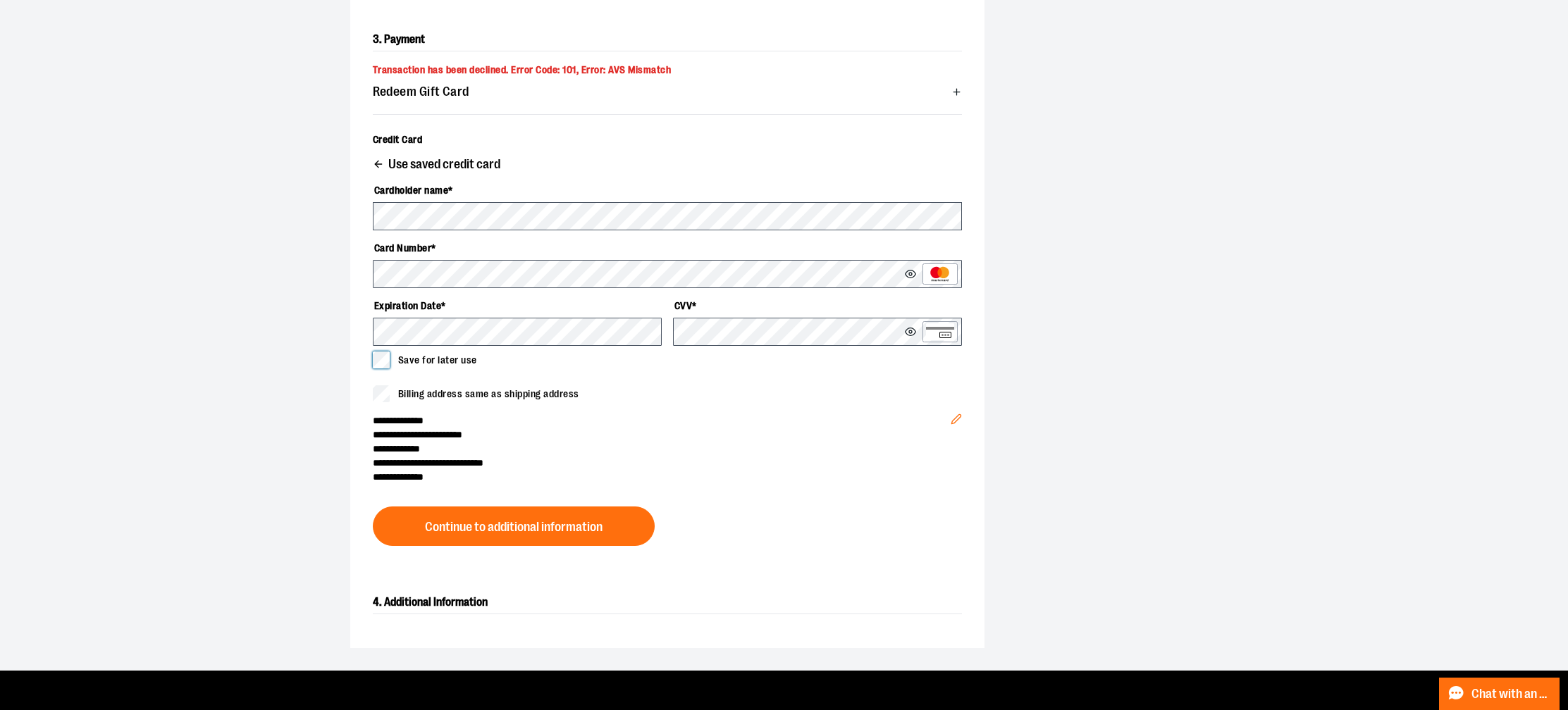
scroll to position [427, 0]
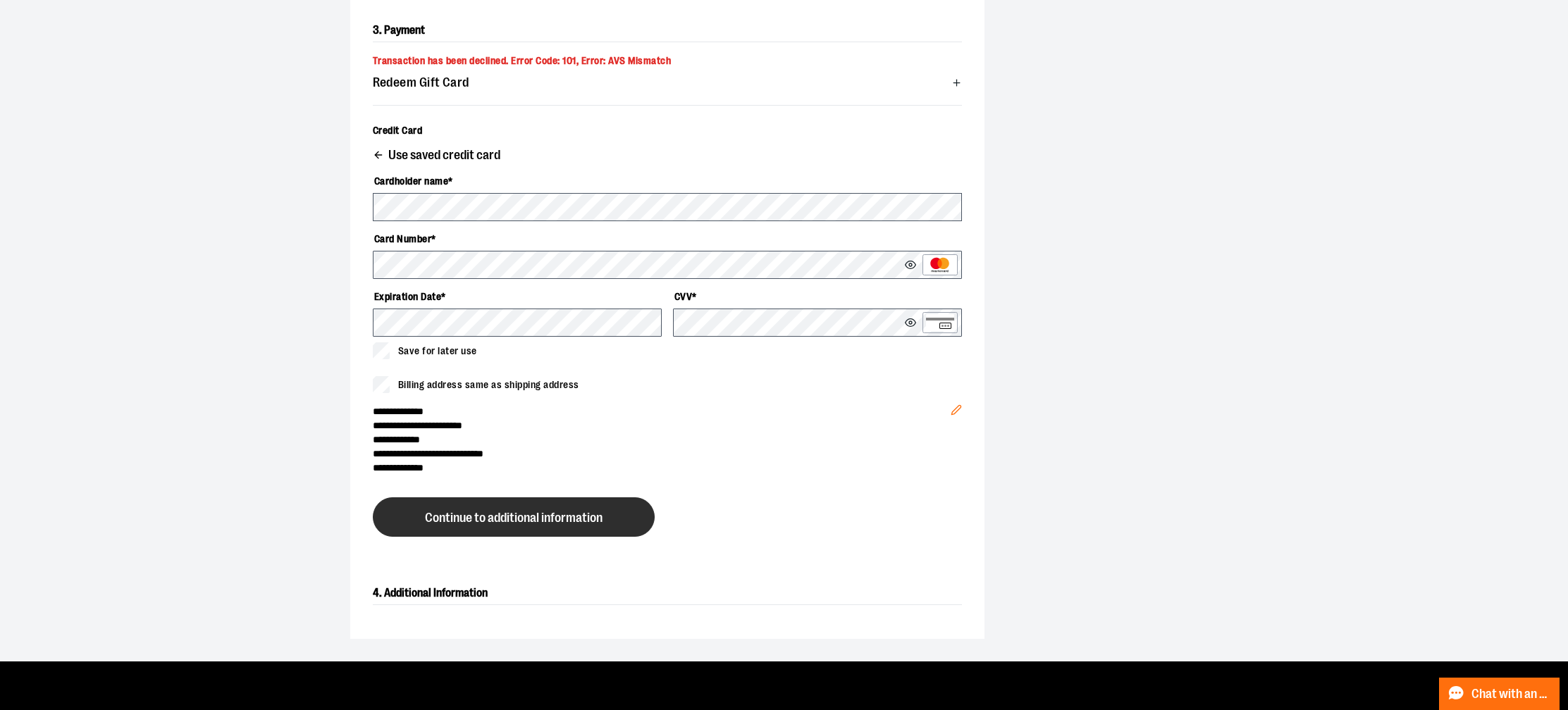
click at [487, 521] on span "Continue to additional information" at bounding box center [513, 517] width 177 height 13
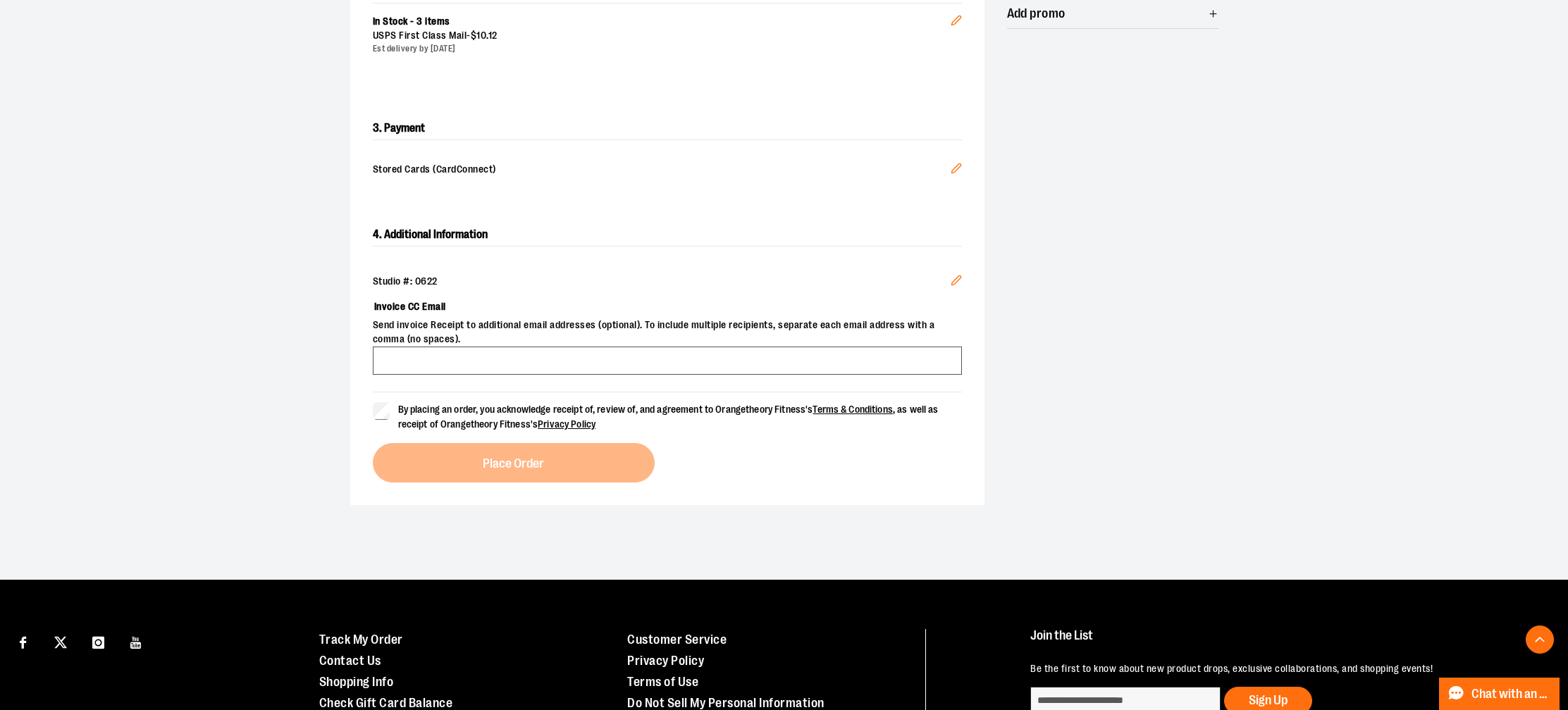
scroll to position [329, 0]
click at [958, 166] on icon "Edit" at bounding box center [956, 169] width 11 height 11
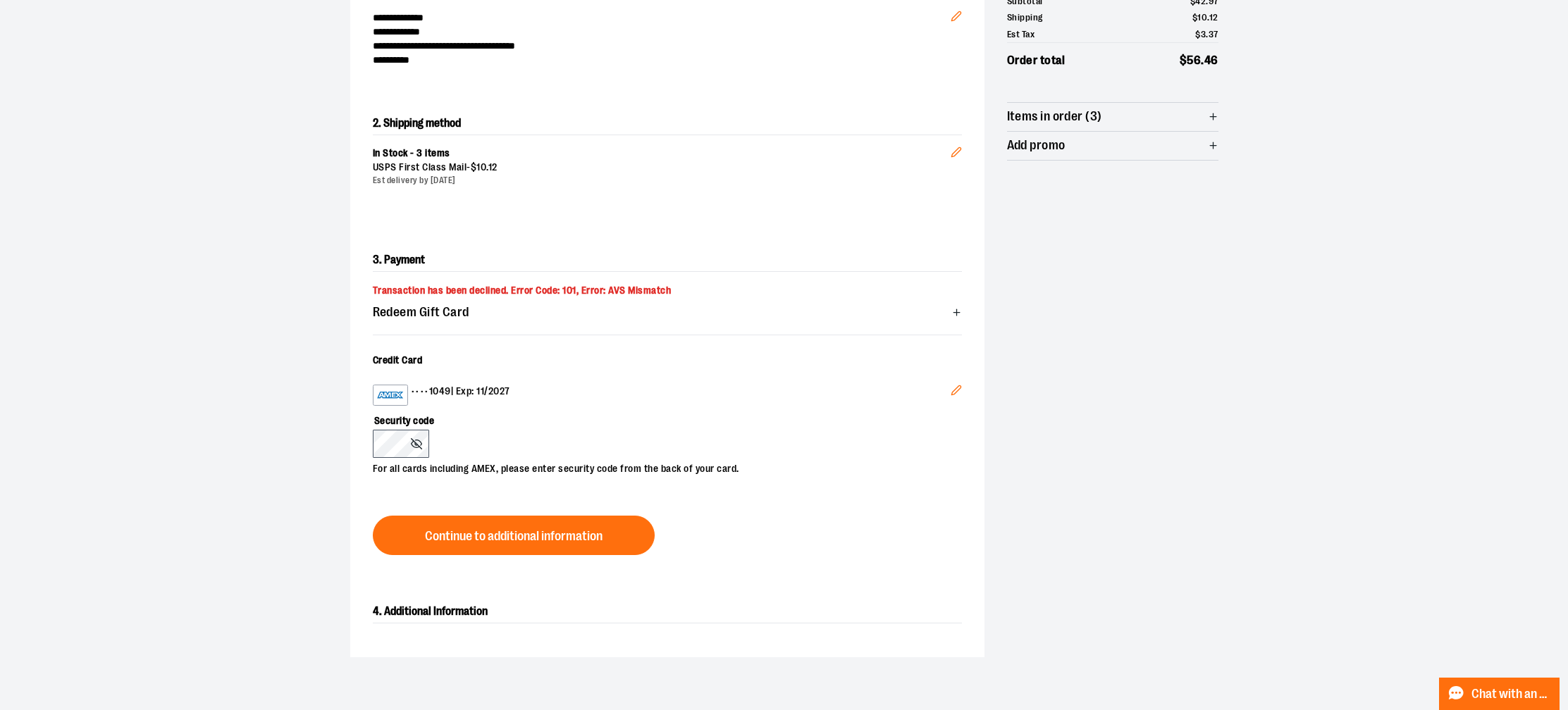
scroll to position [208, 0]
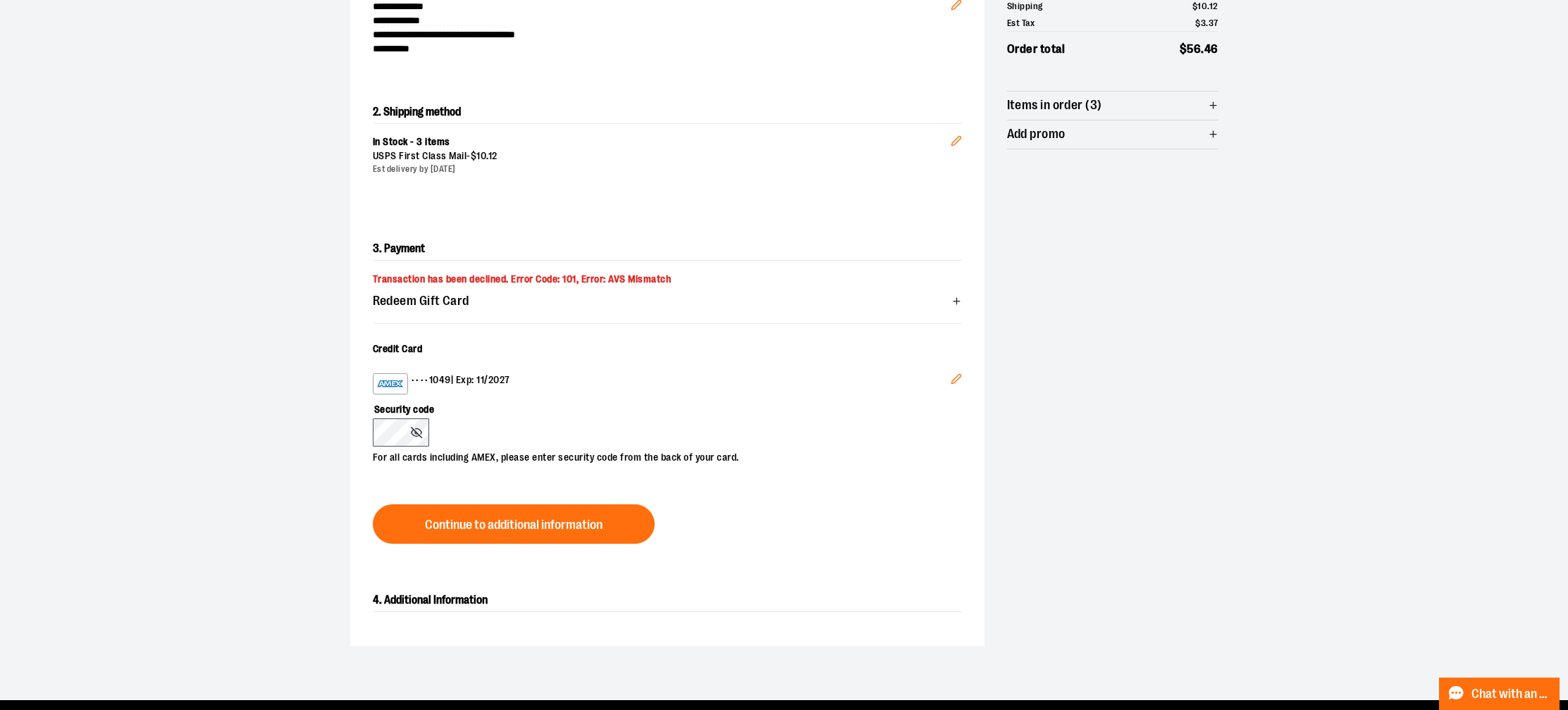
click at [955, 303] on icon "button" at bounding box center [957, 301] width 10 height 10
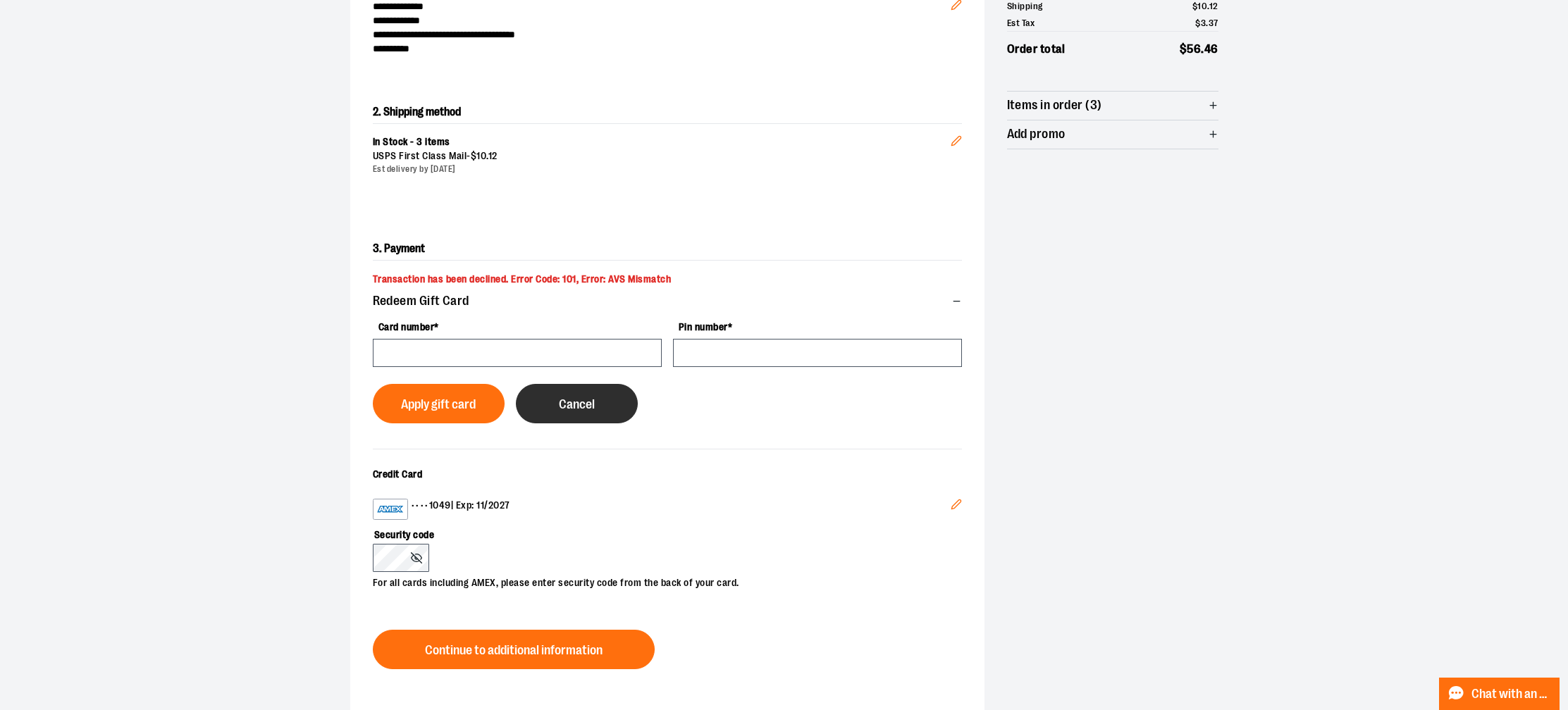
click at [536, 405] on button "Cancel" at bounding box center [576, 404] width 122 height 40
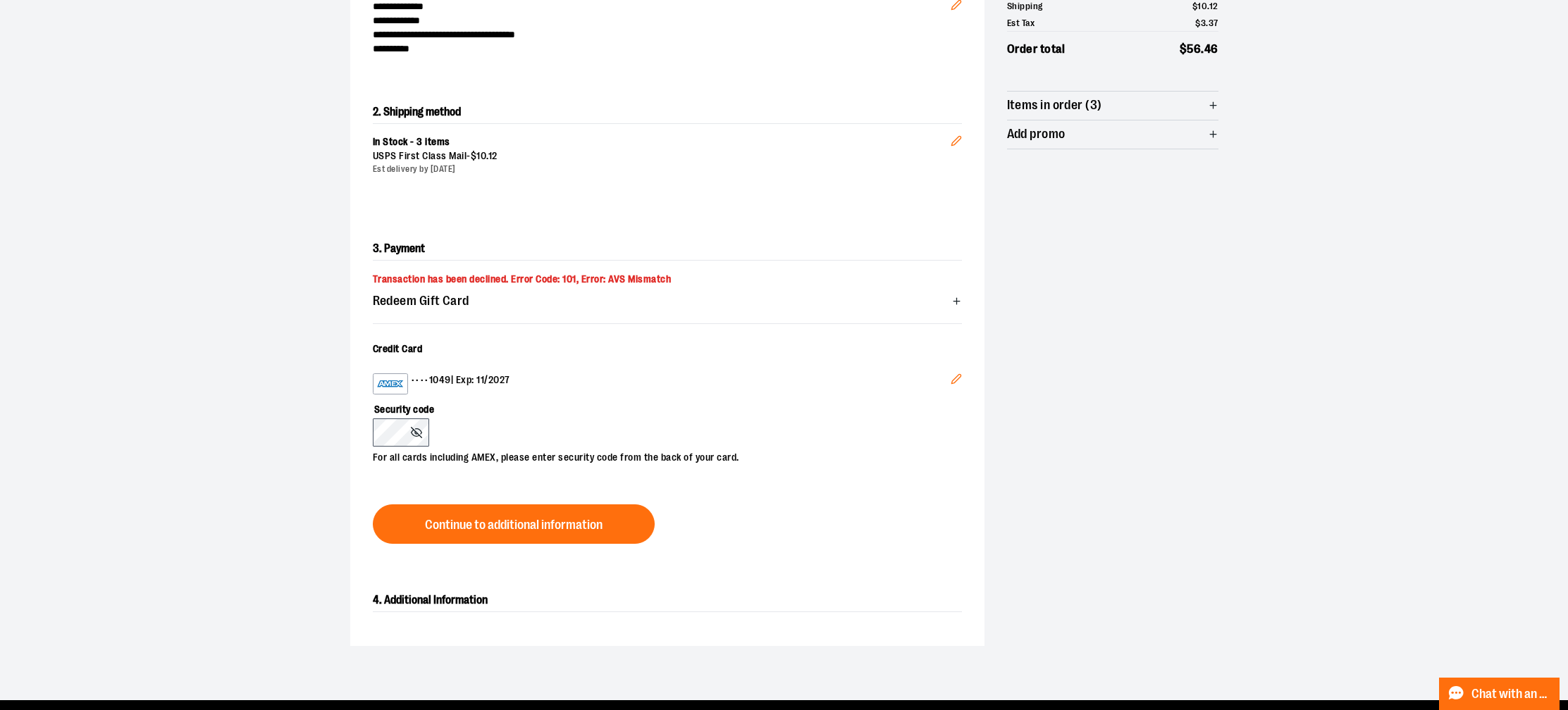
click at [959, 374] on icon "Edit" at bounding box center [956, 379] width 11 height 11
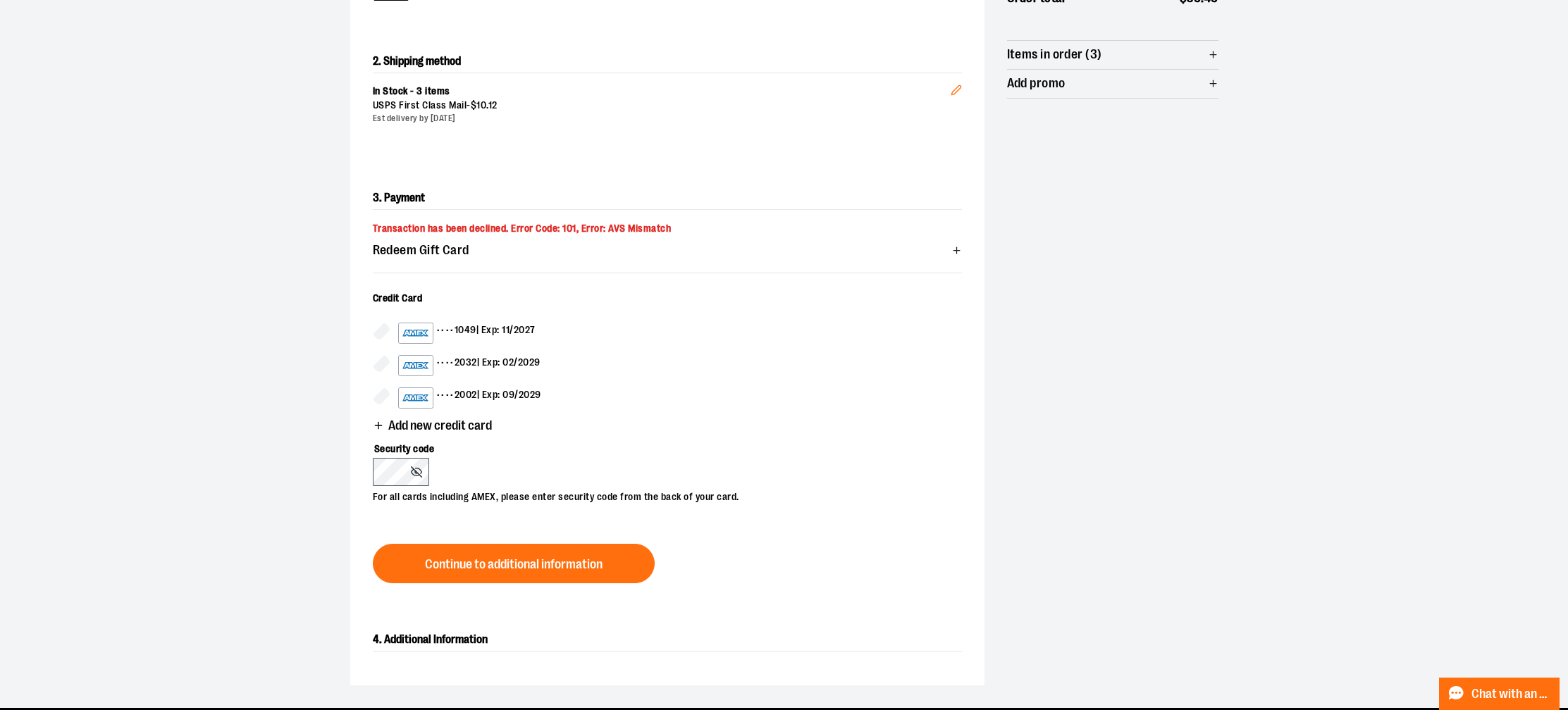
scroll to position [261, 0]
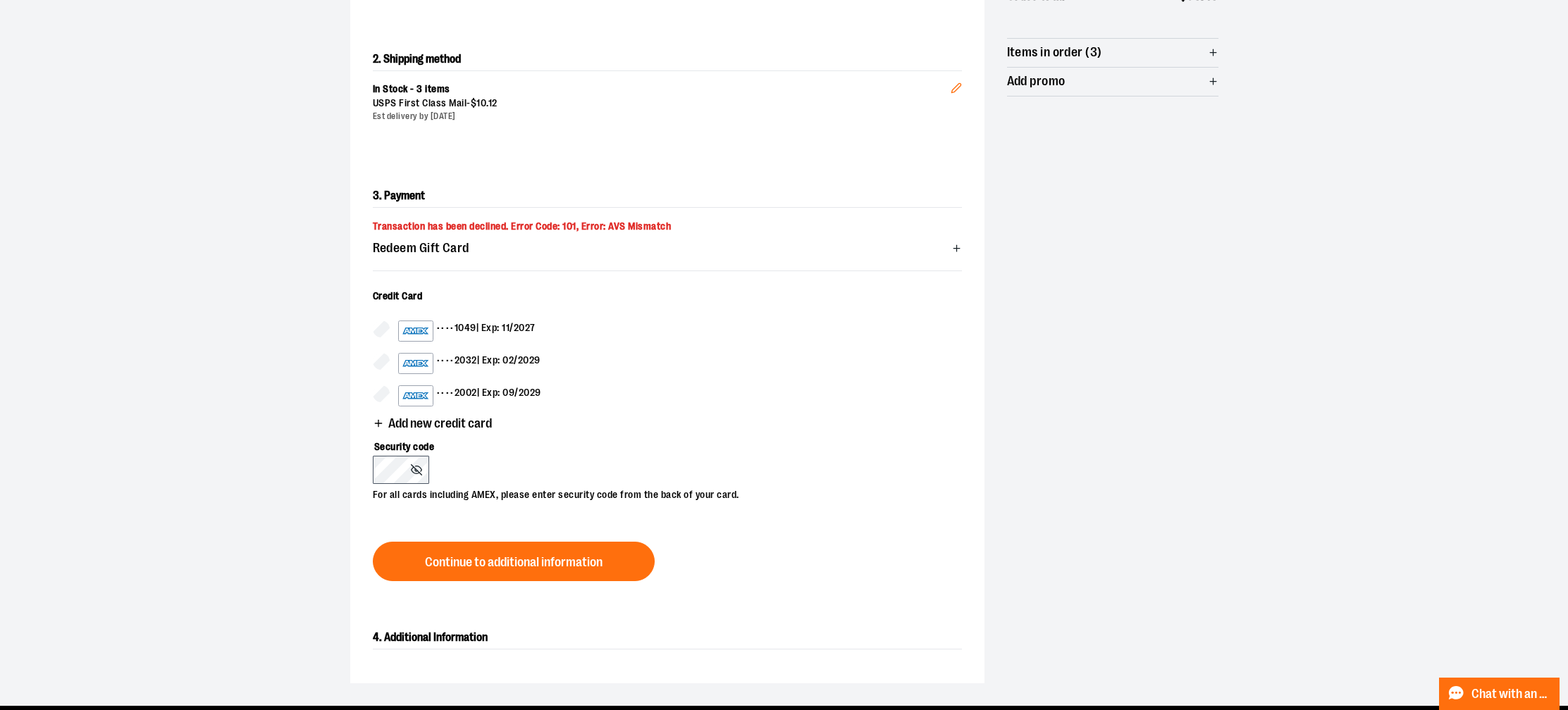
click at [382, 419] on icon "button" at bounding box center [378, 423] width 11 height 11
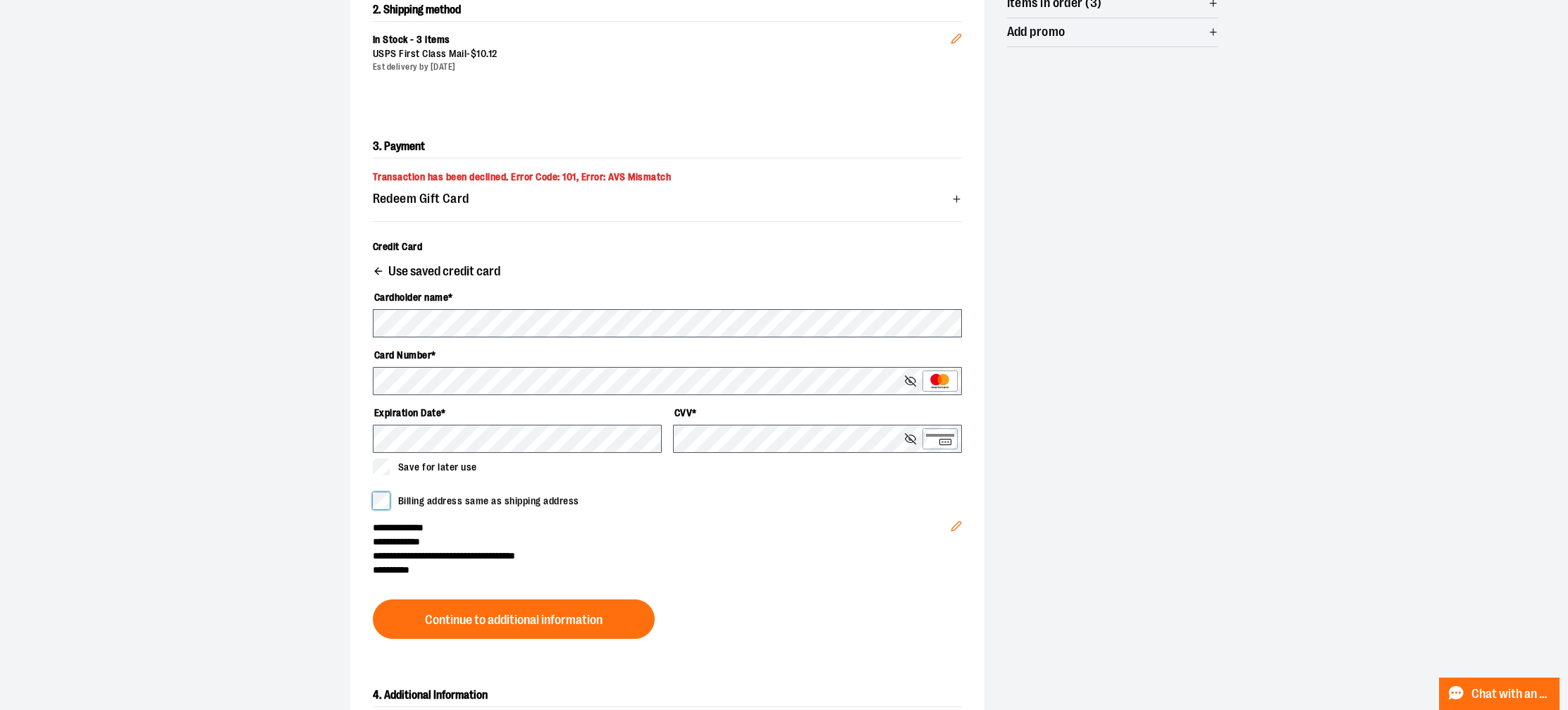
scroll to position [314, 0]
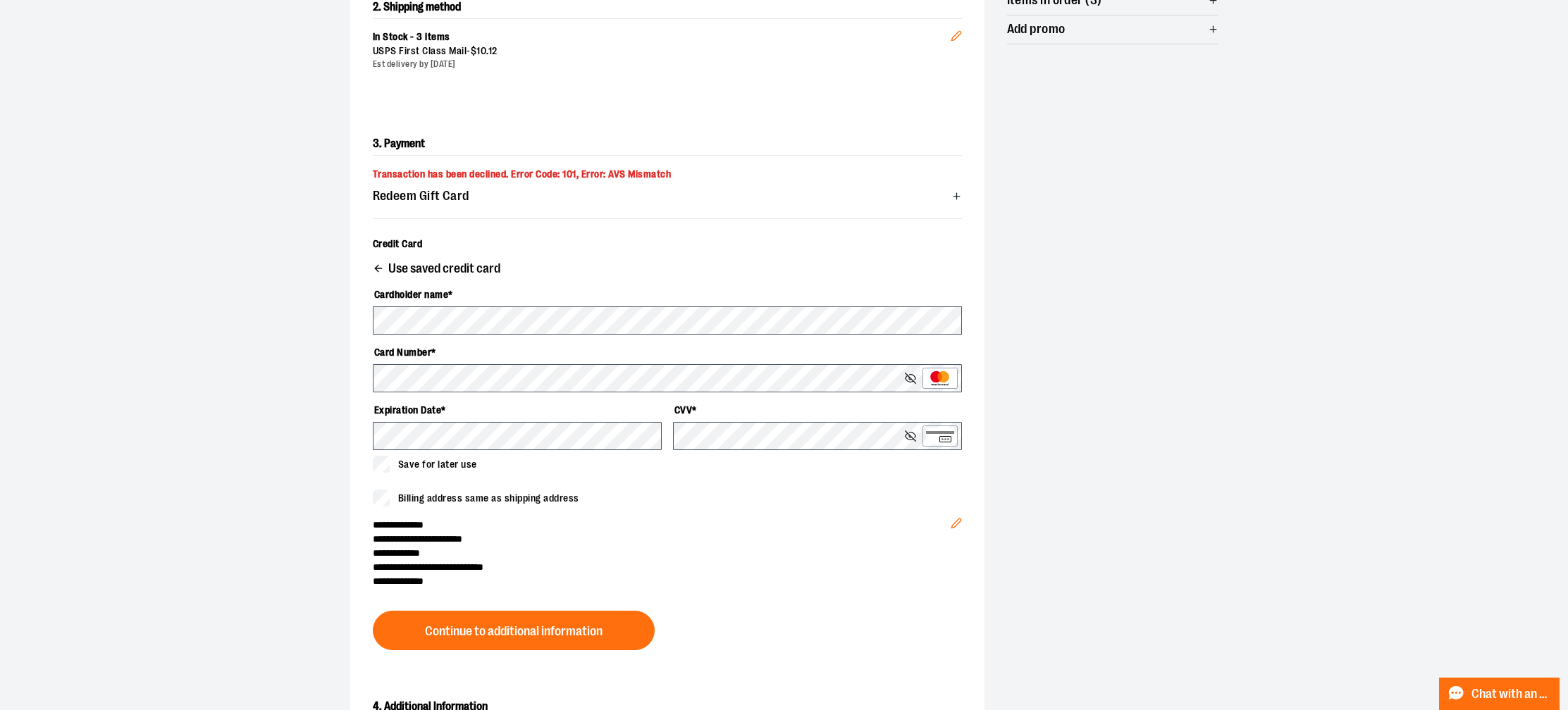
click at [960, 519] on icon "Edit" at bounding box center [956, 523] width 10 height 10
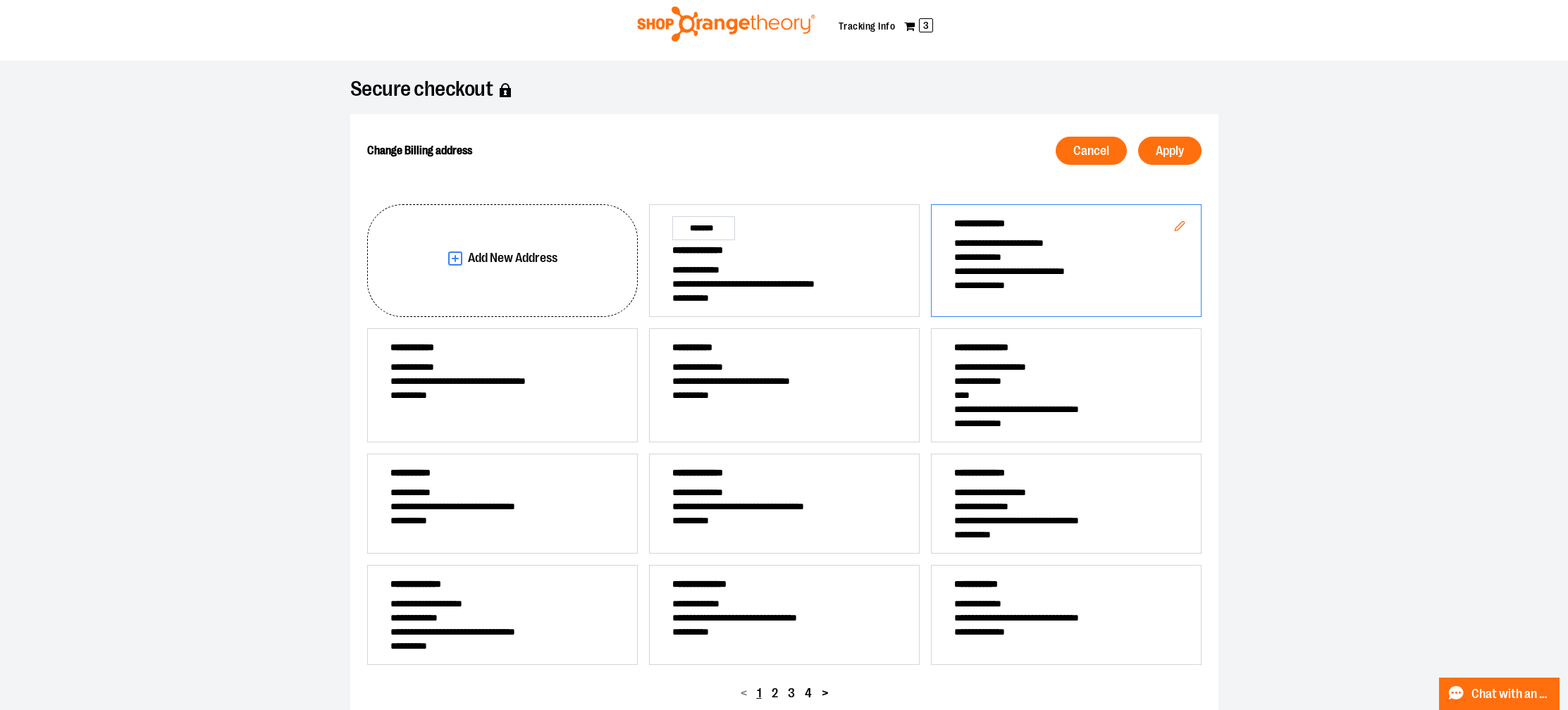
scroll to position [35, 0]
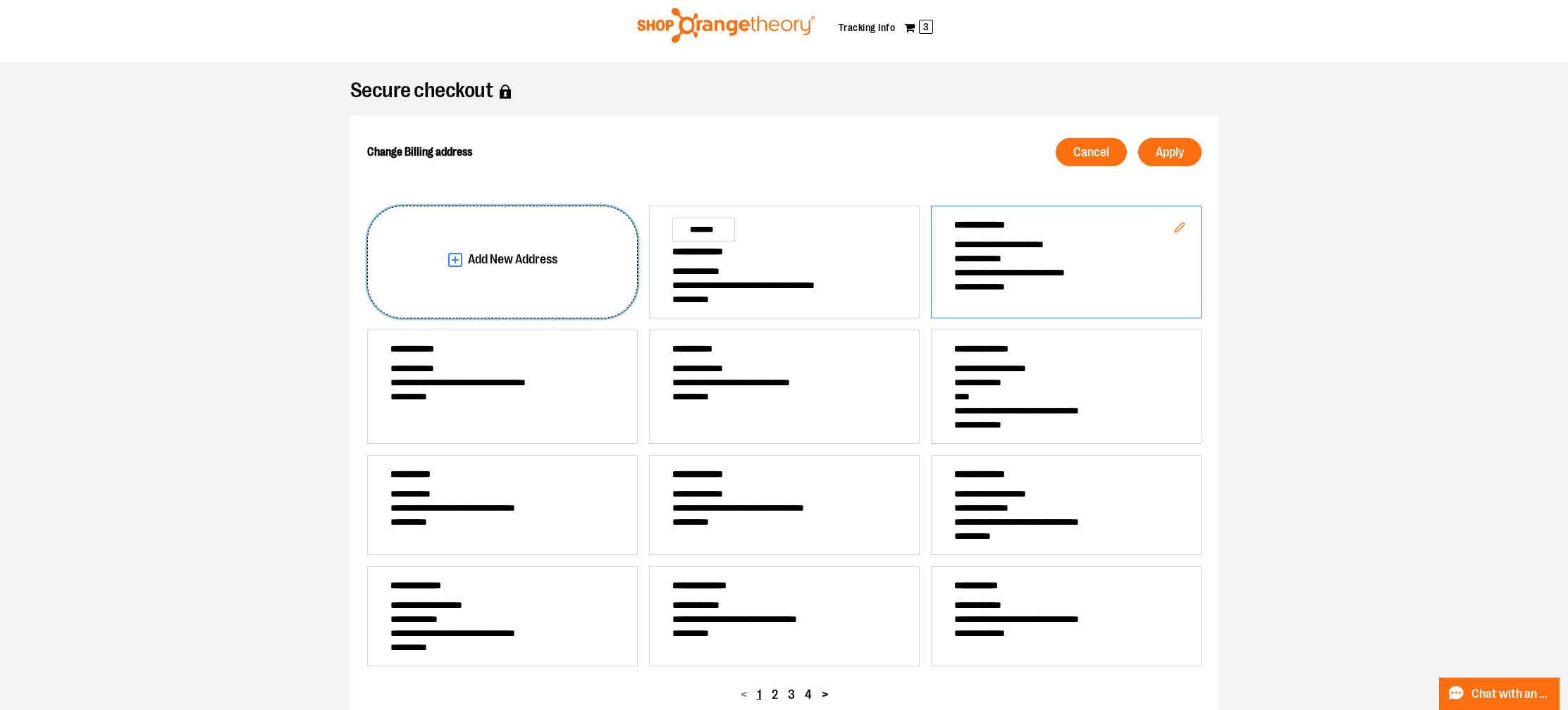
click at [605, 301] on button "Add New Address" at bounding box center [502, 262] width 271 height 112
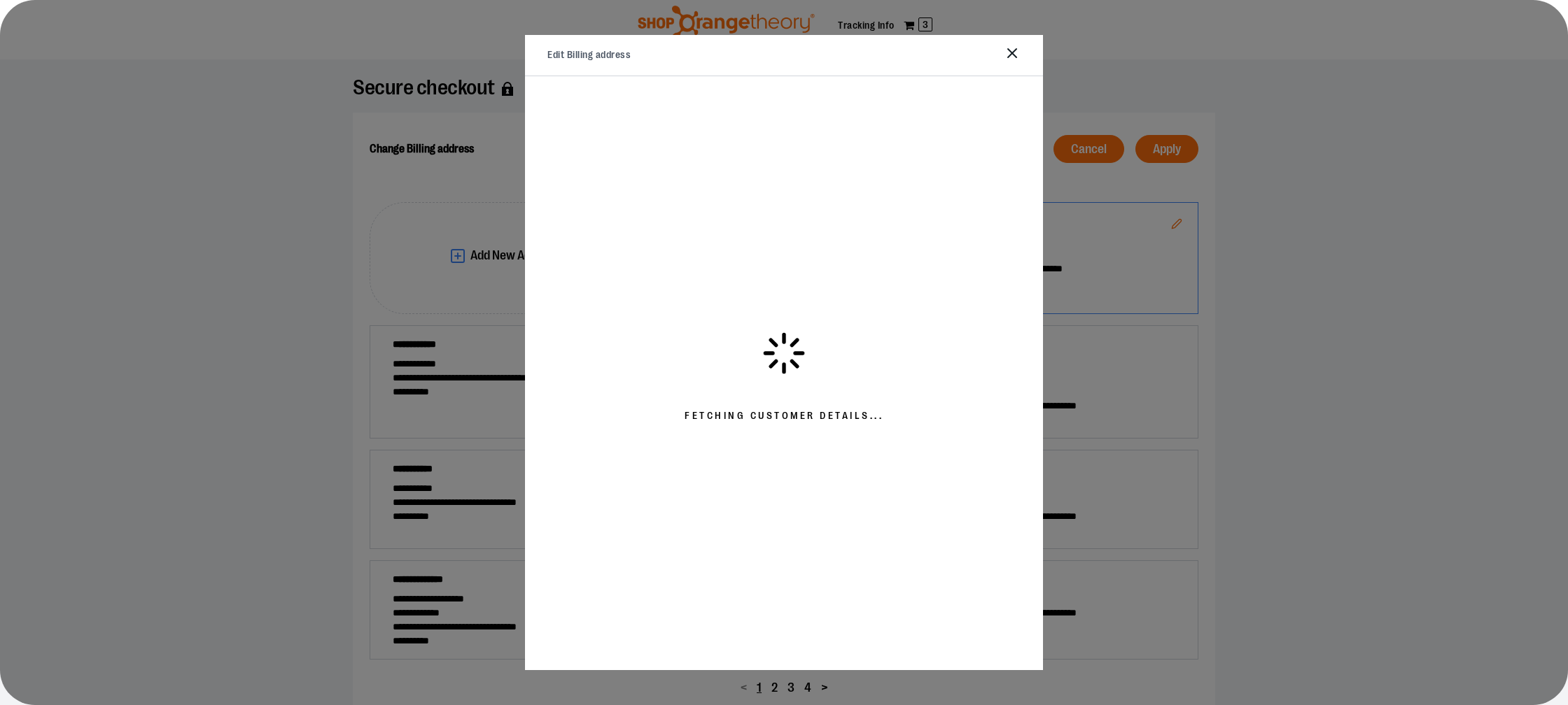
select select "**"
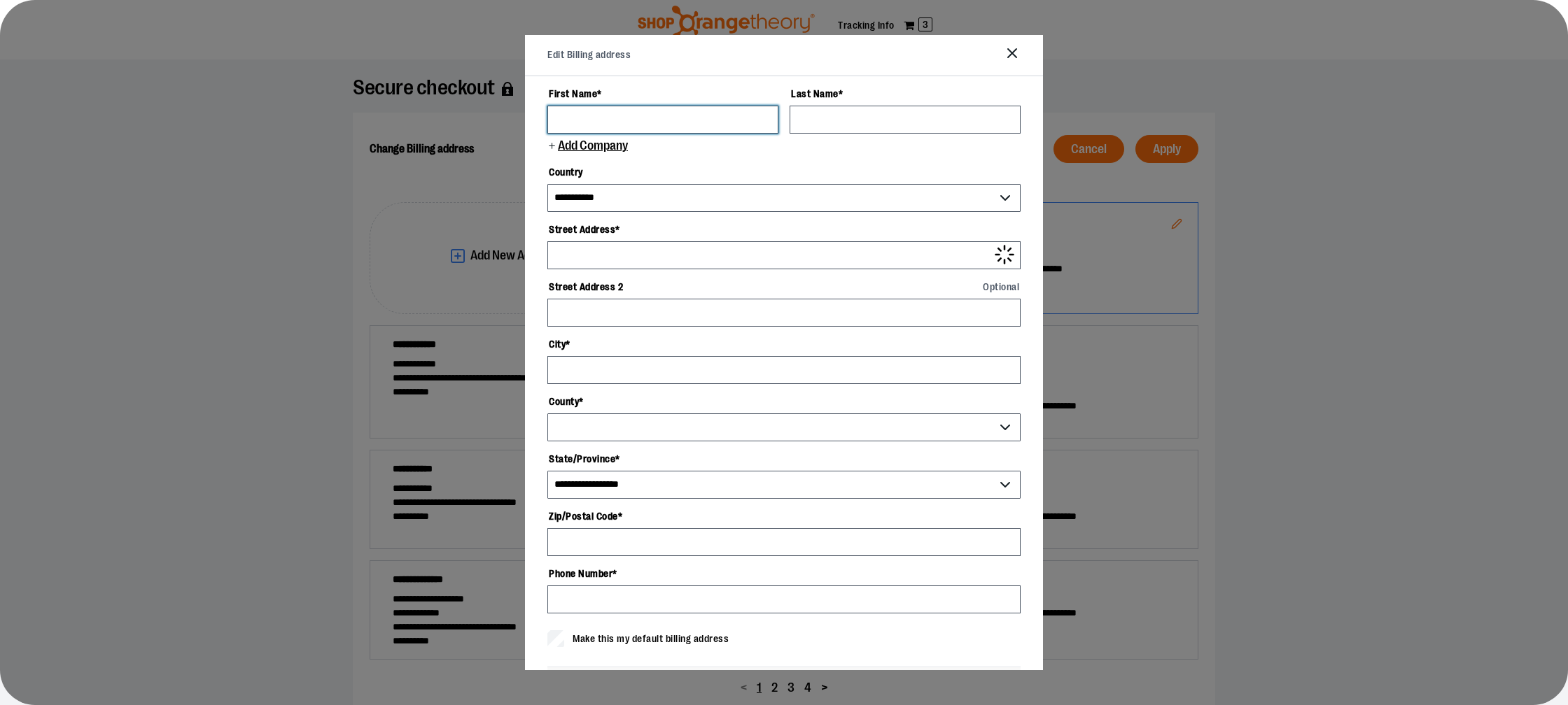
click at [629, 109] on input "First Name *" at bounding box center [662, 119] width 231 height 28
type input "*"
type input "******"
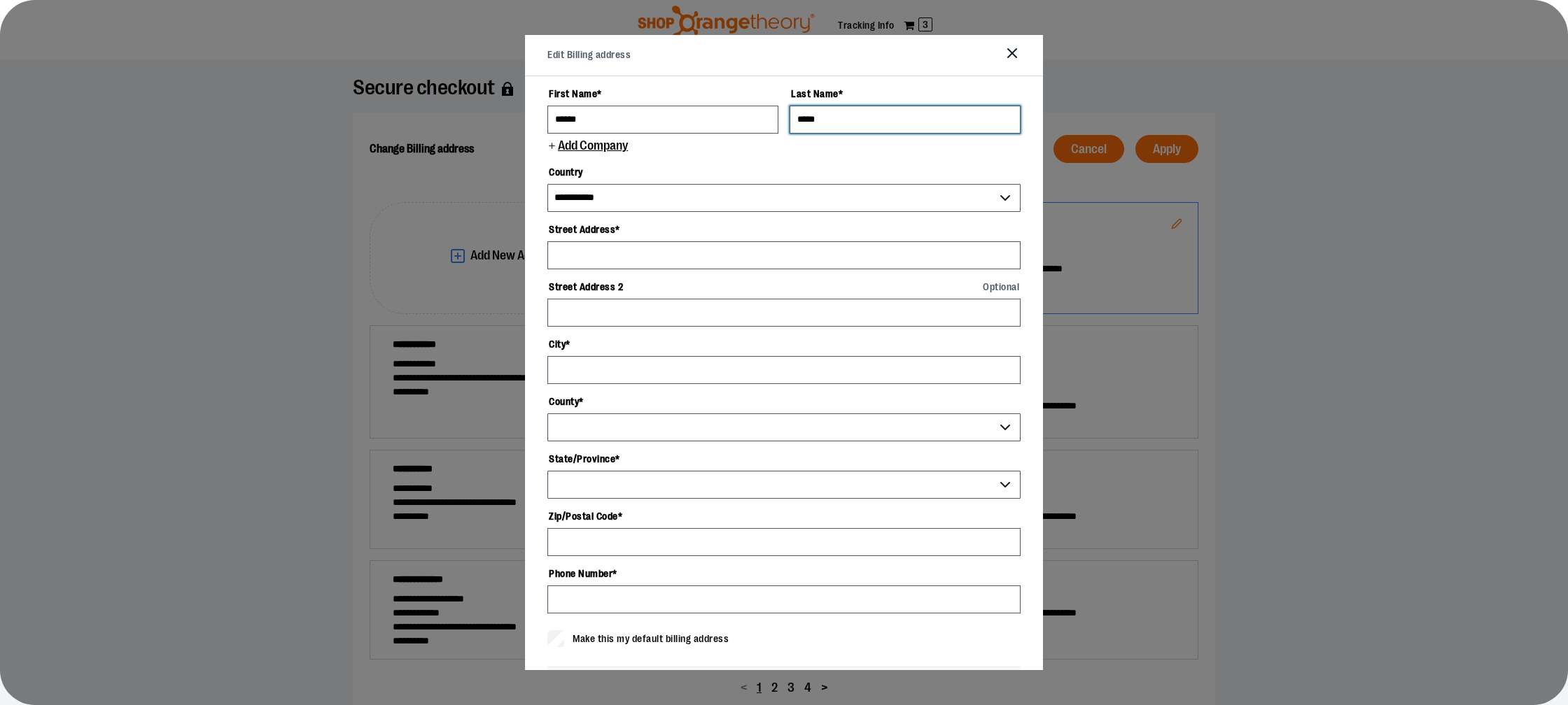
type input "*****"
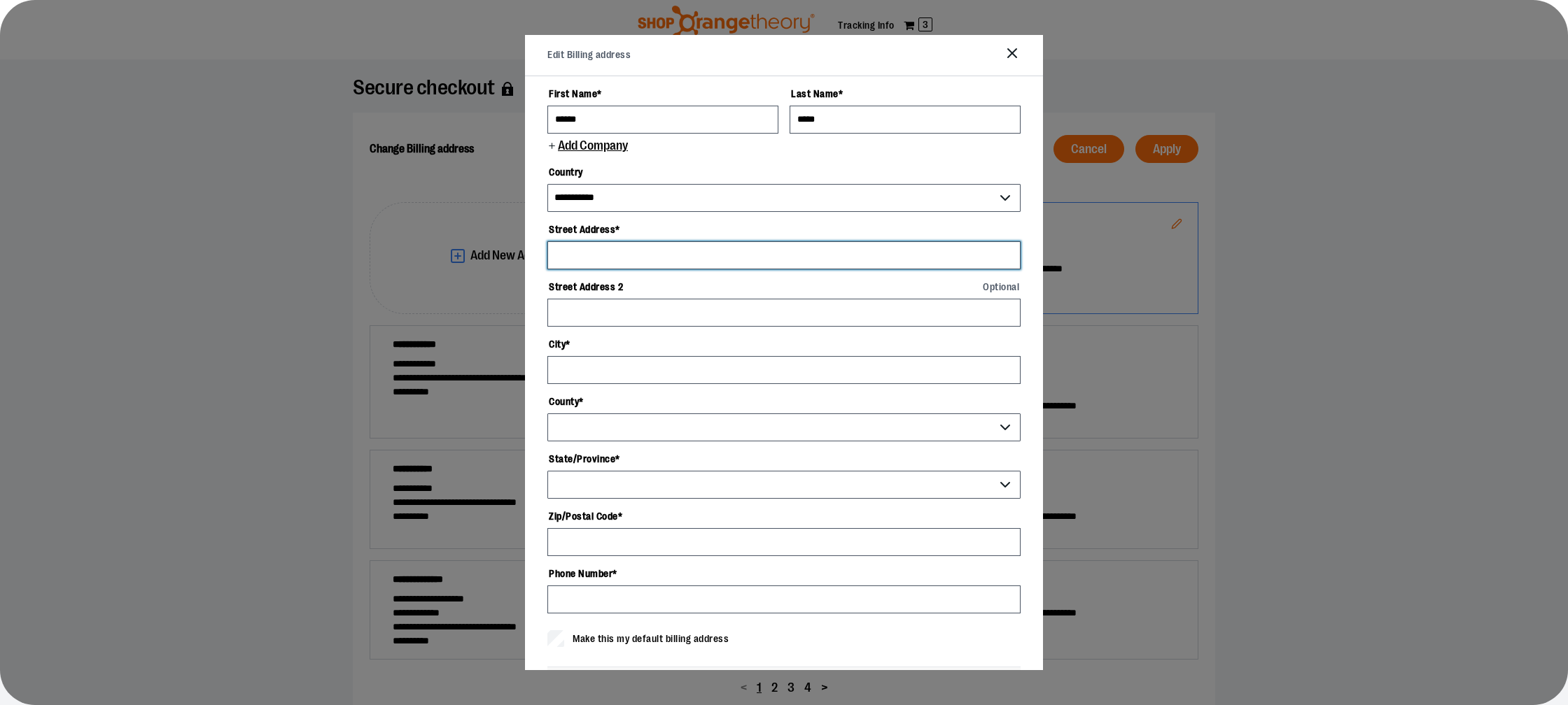
click at [642, 247] on input "Street Address *" at bounding box center [784, 255] width 473 height 28
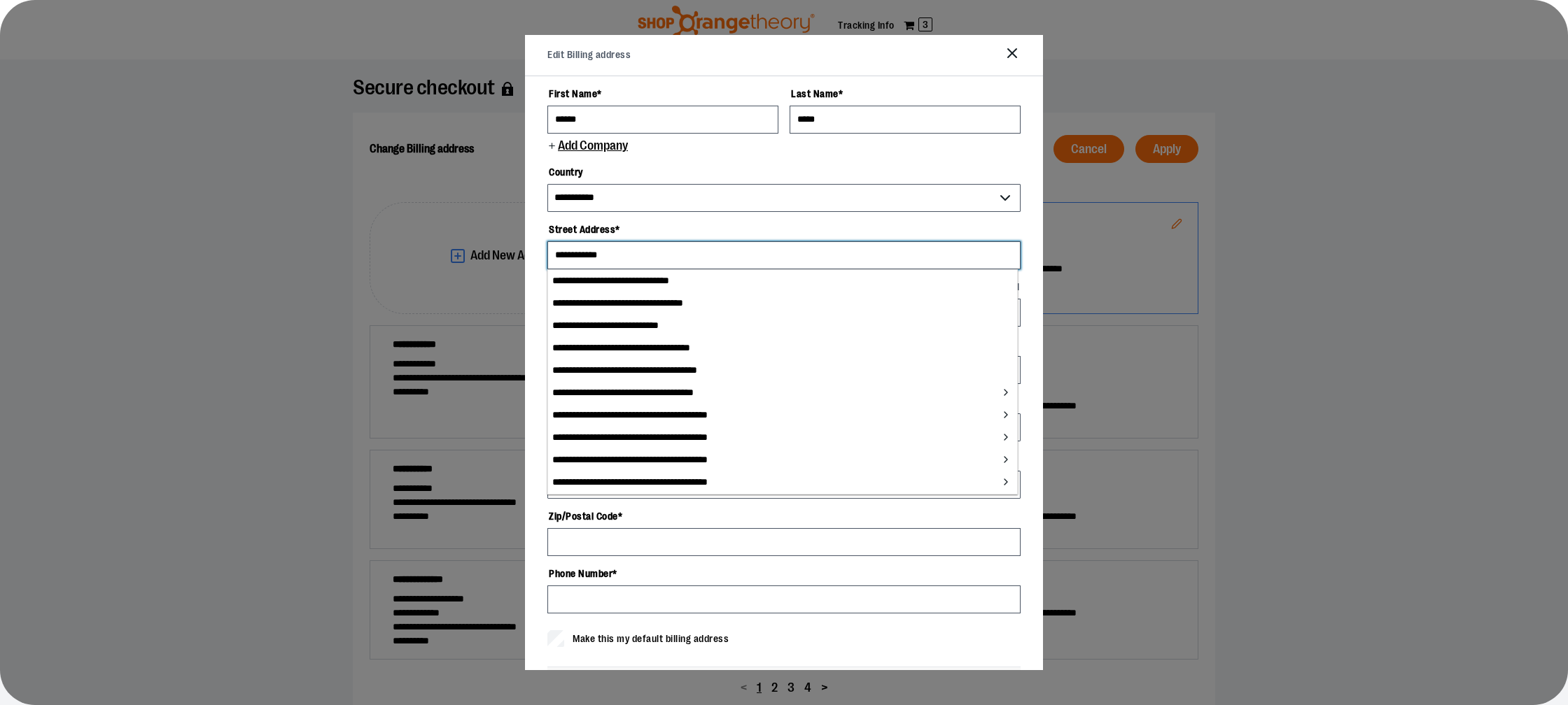
type input "**********"
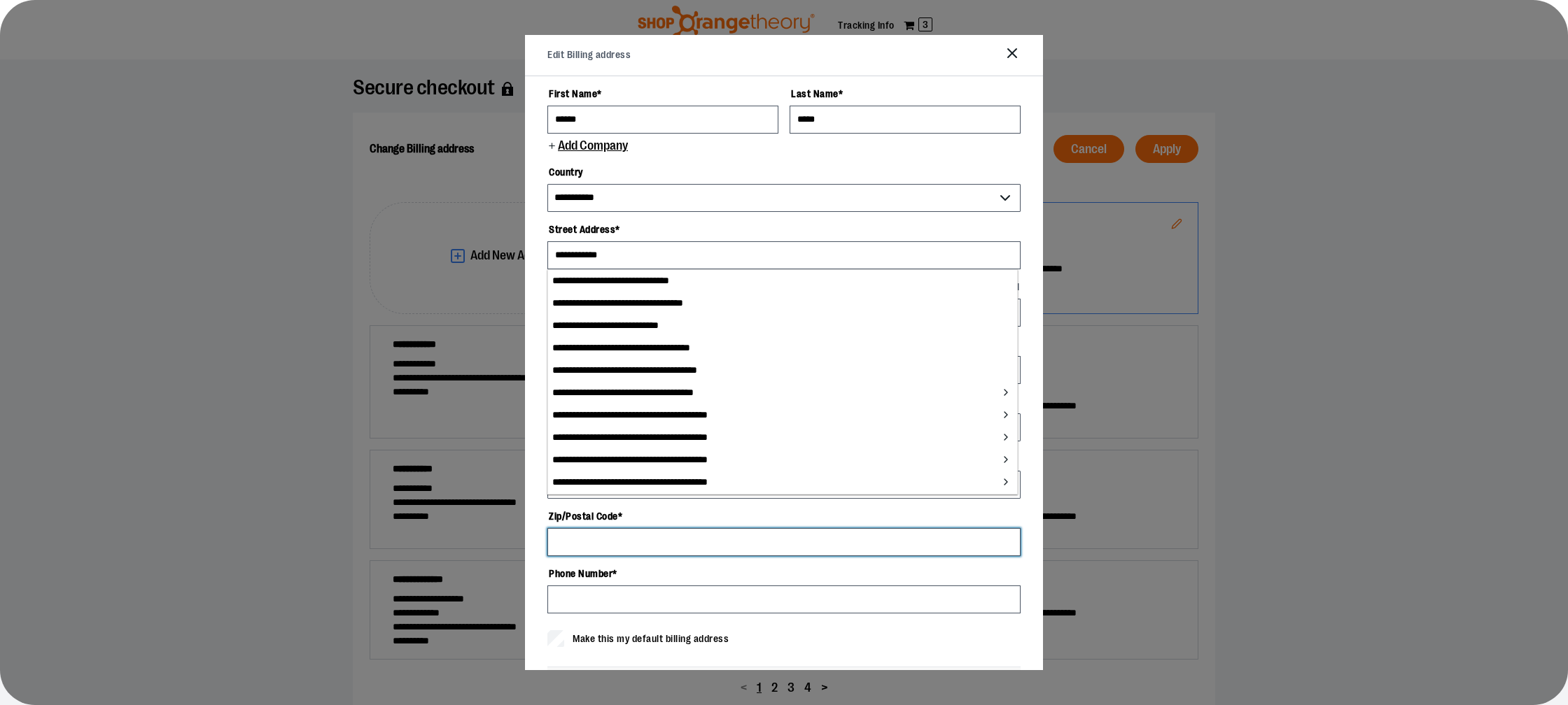
click at [695, 538] on input "Zip/Postal Code *" at bounding box center [784, 542] width 473 height 28
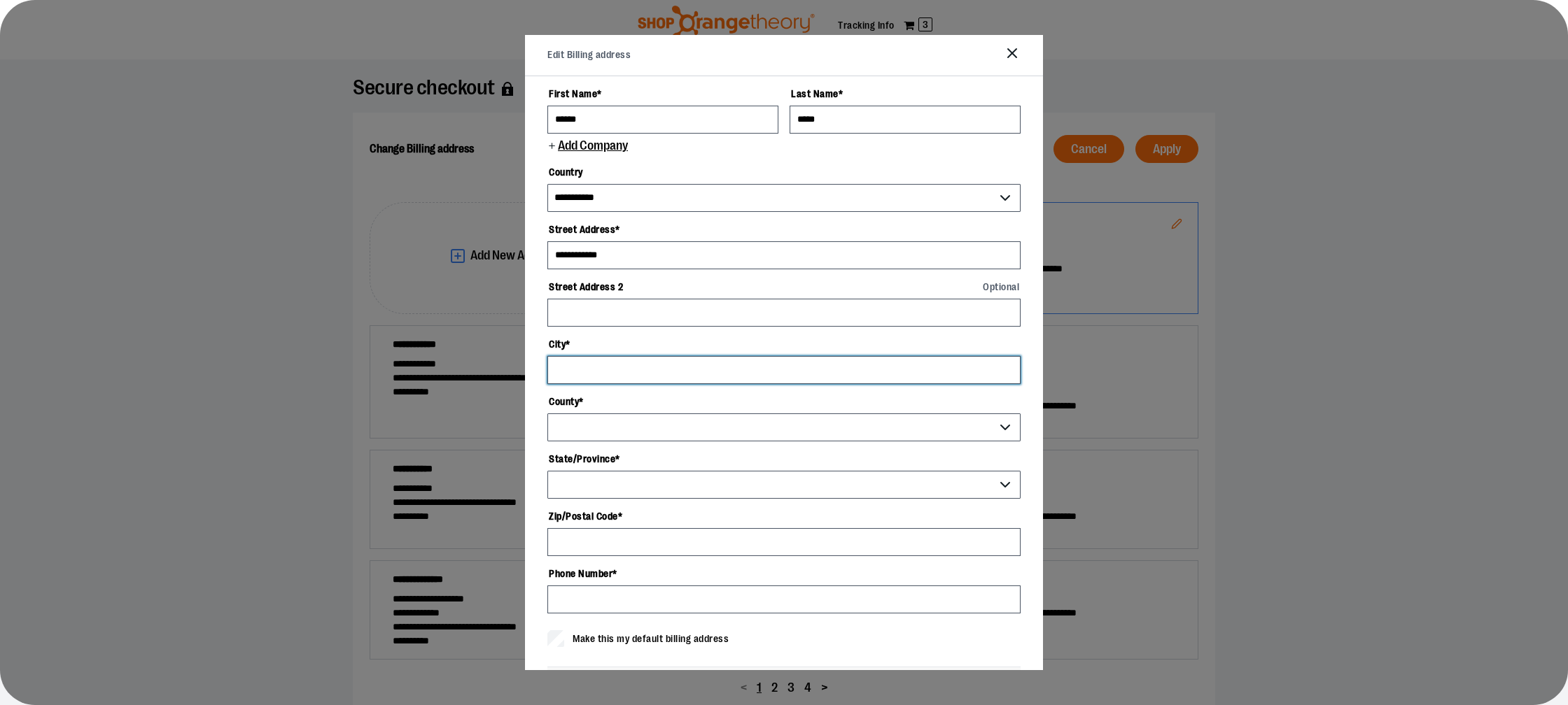
click at [609, 368] on input "City *" at bounding box center [784, 370] width 473 height 28
type input "******"
click at [608, 418] on select "County *" at bounding box center [784, 427] width 473 height 28
click at [597, 435] on select "County *" at bounding box center [784, 427] width 473 height 28
click at [641, 489] on select "**********" at bounding box center [784, 484] width 473 height 28
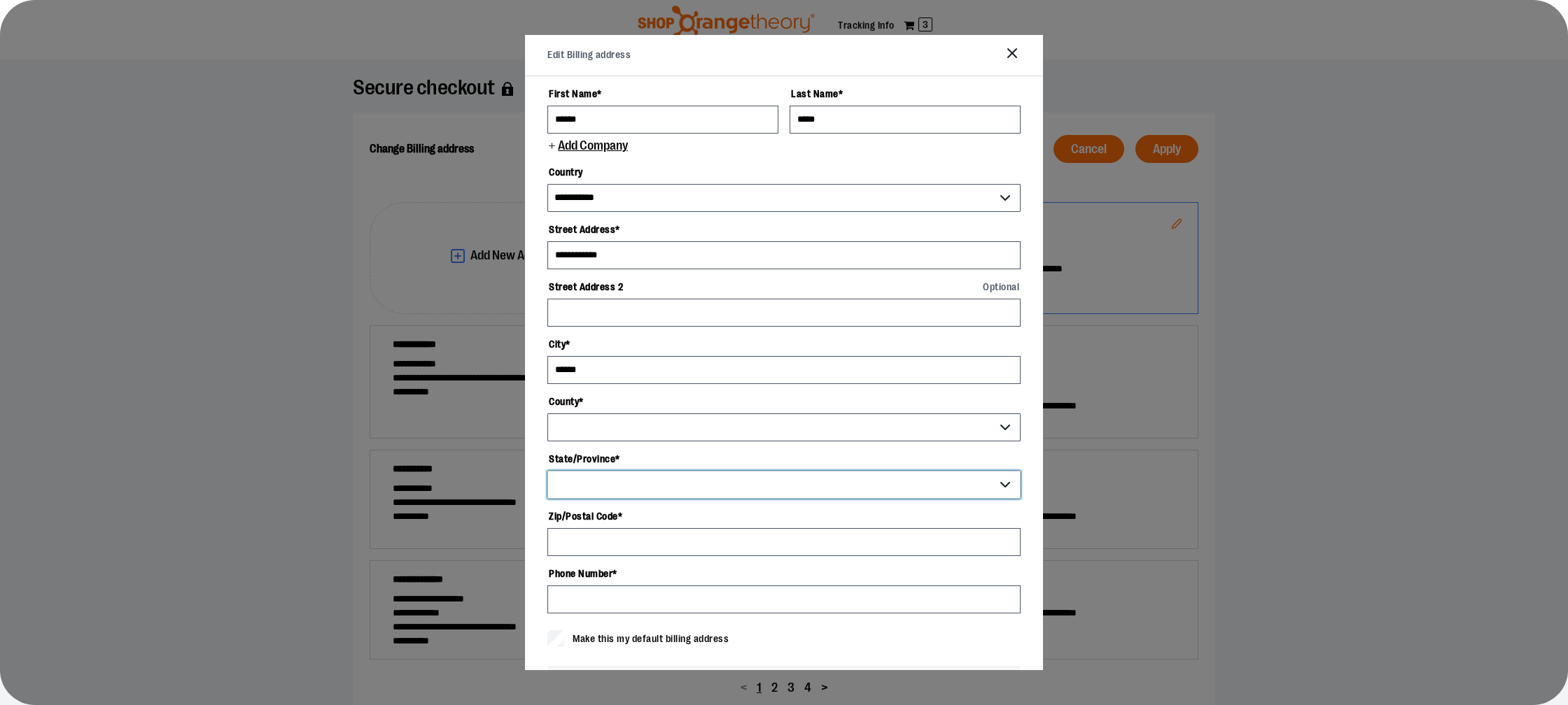
select select "**"
click at [547, 471] on select "**********" at bounding box center [784, 484] width 473 height 28
click at [780, 418] on select "County *" at bounding box center [784, 427] width 473 height 28
click at [1002, 425] on select "County *" at bounding box center [784, 427] width 473 height 28
click at [992, 436] on select "County *" at bounding box center [784, 427] width 473 height 28
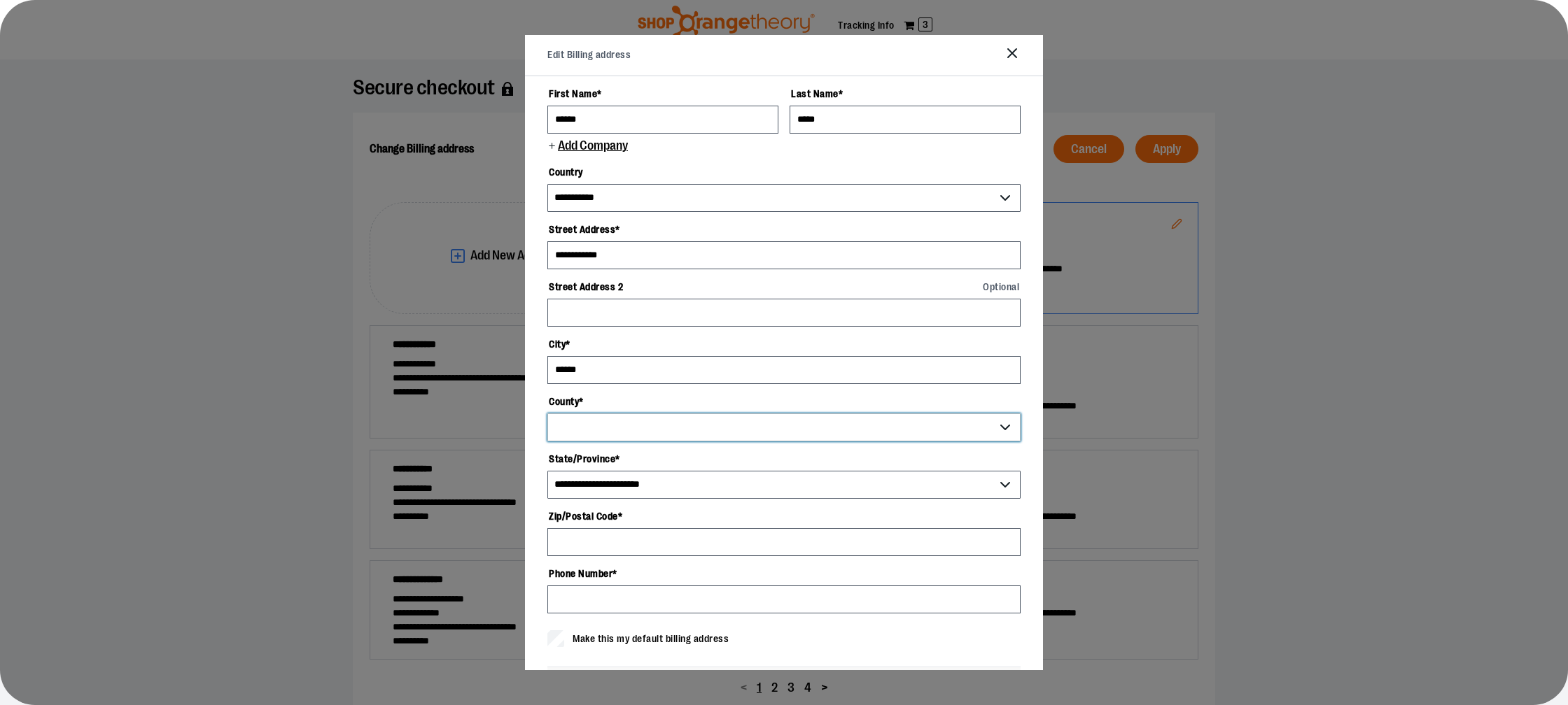
click at [1004, 433] on select "County *" at bounding box center [784, 427] width 473 height 28
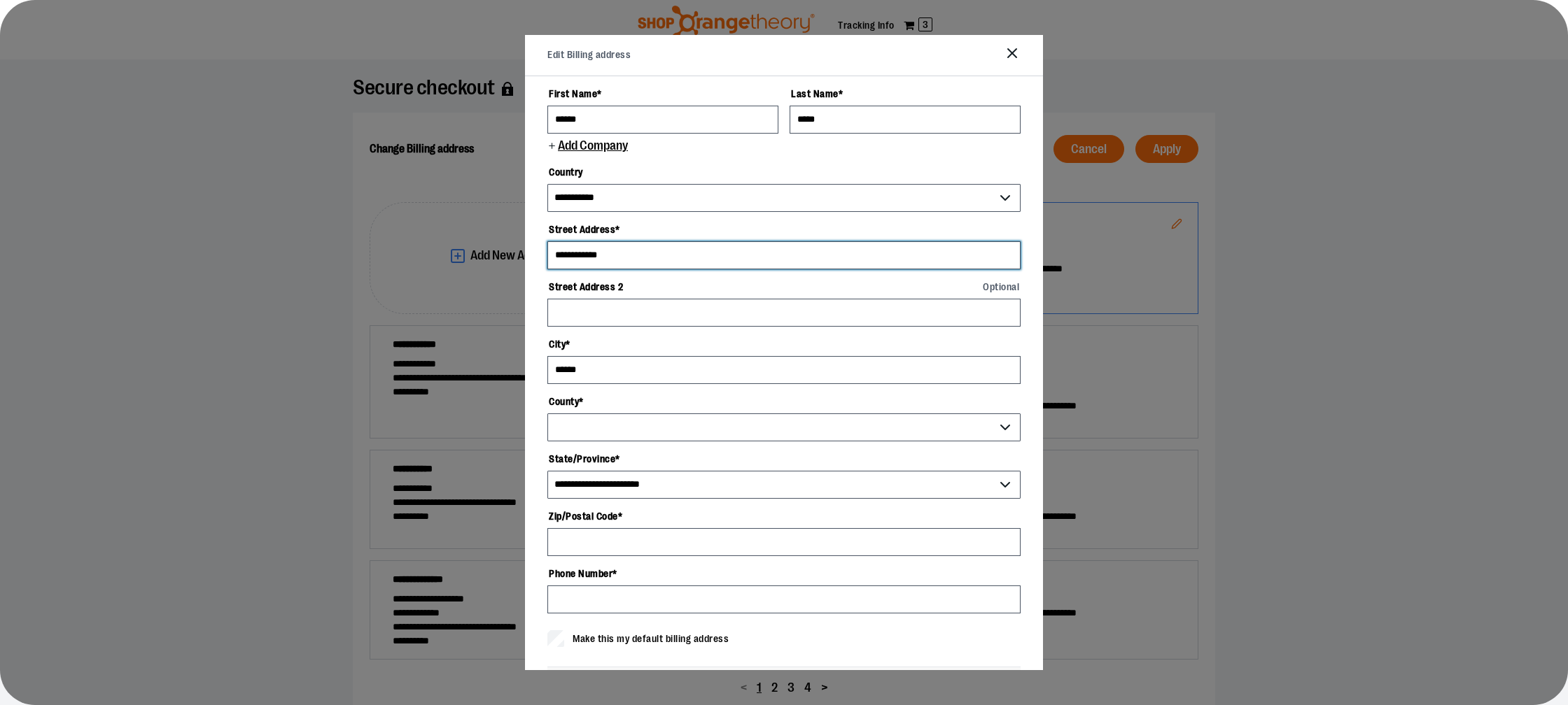
drag, startPoint x: 617, startPoint y: 250, endPoint x: 470, endPoint y: 258, distance: 147.2
click at [470, 258] on div "**********" at bounding box center [784, 462] width 1568 height 806
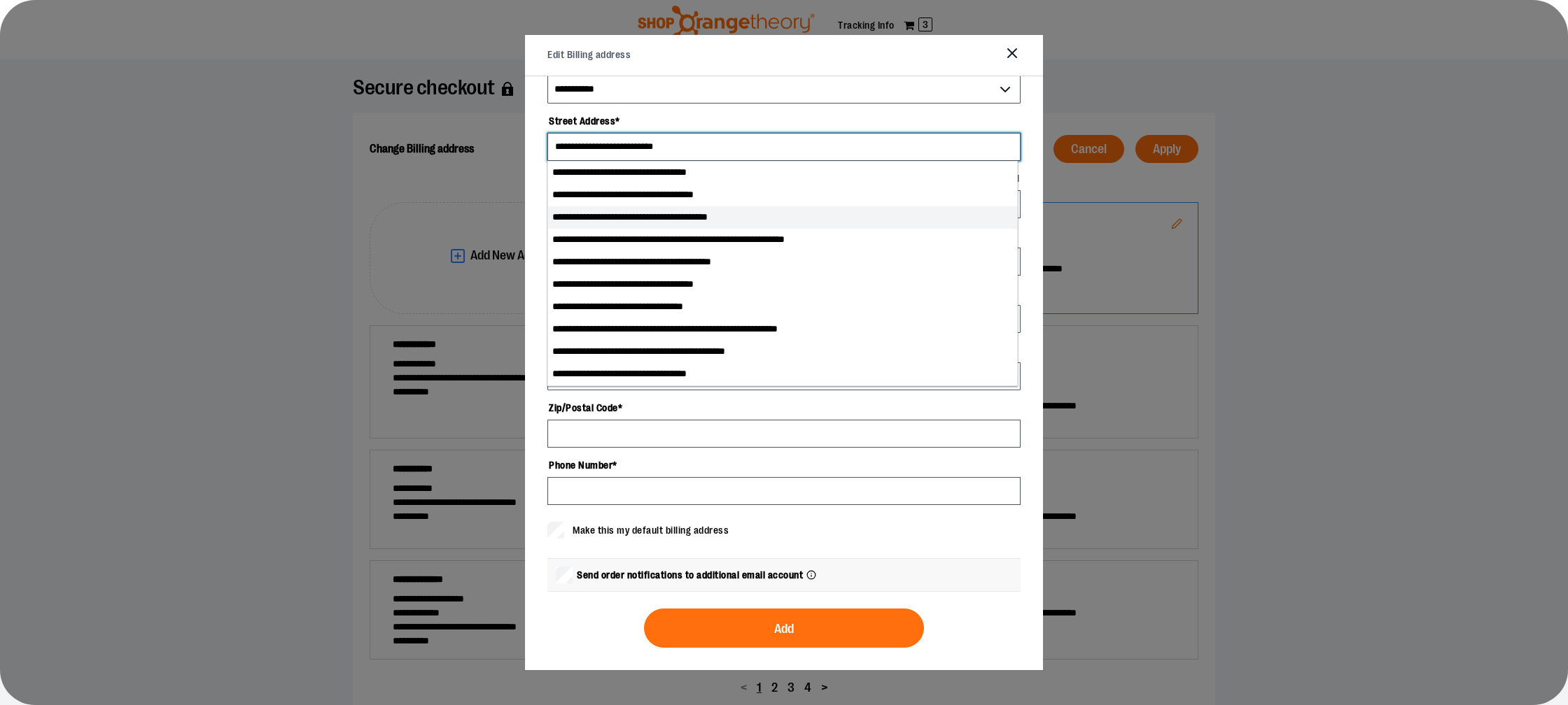
scroll to position [0, 0]
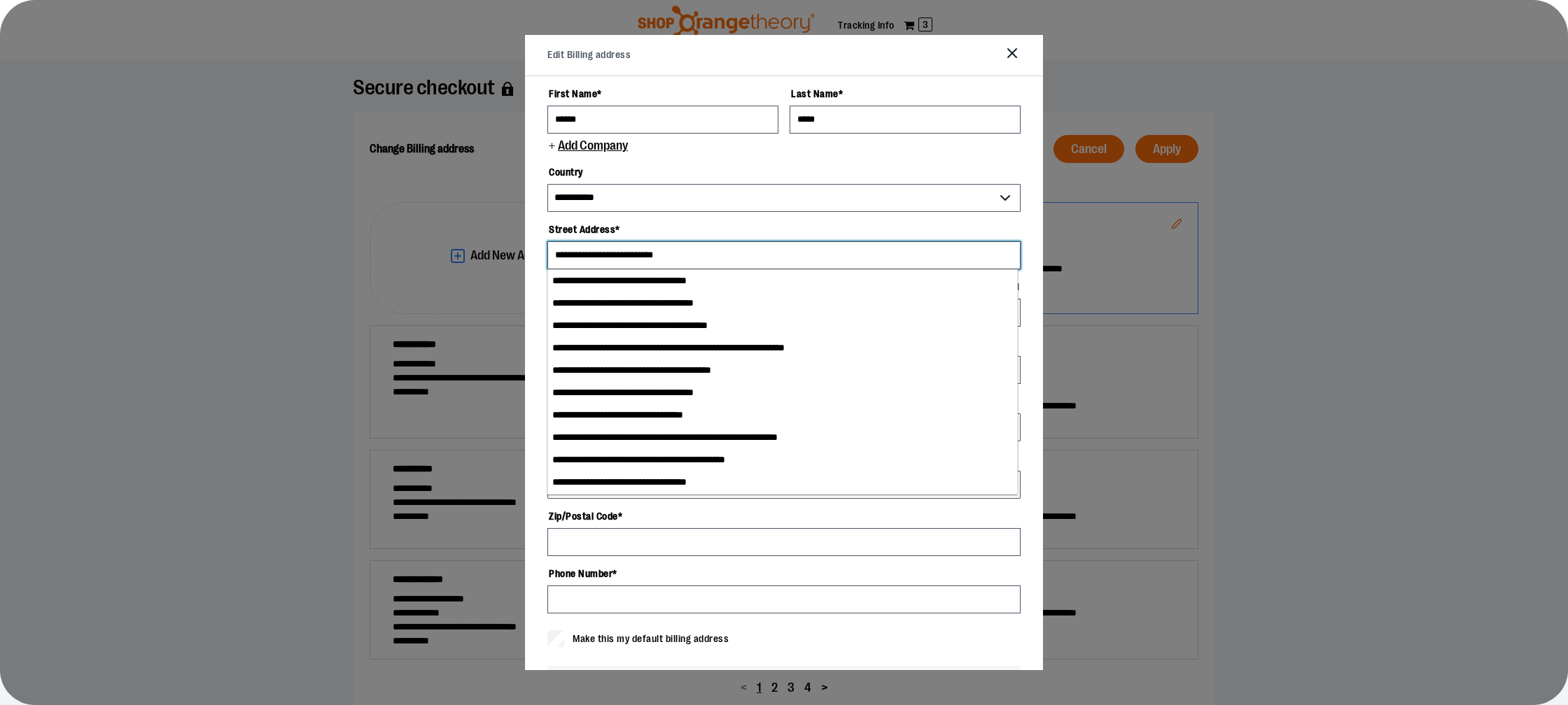
type input "**********"
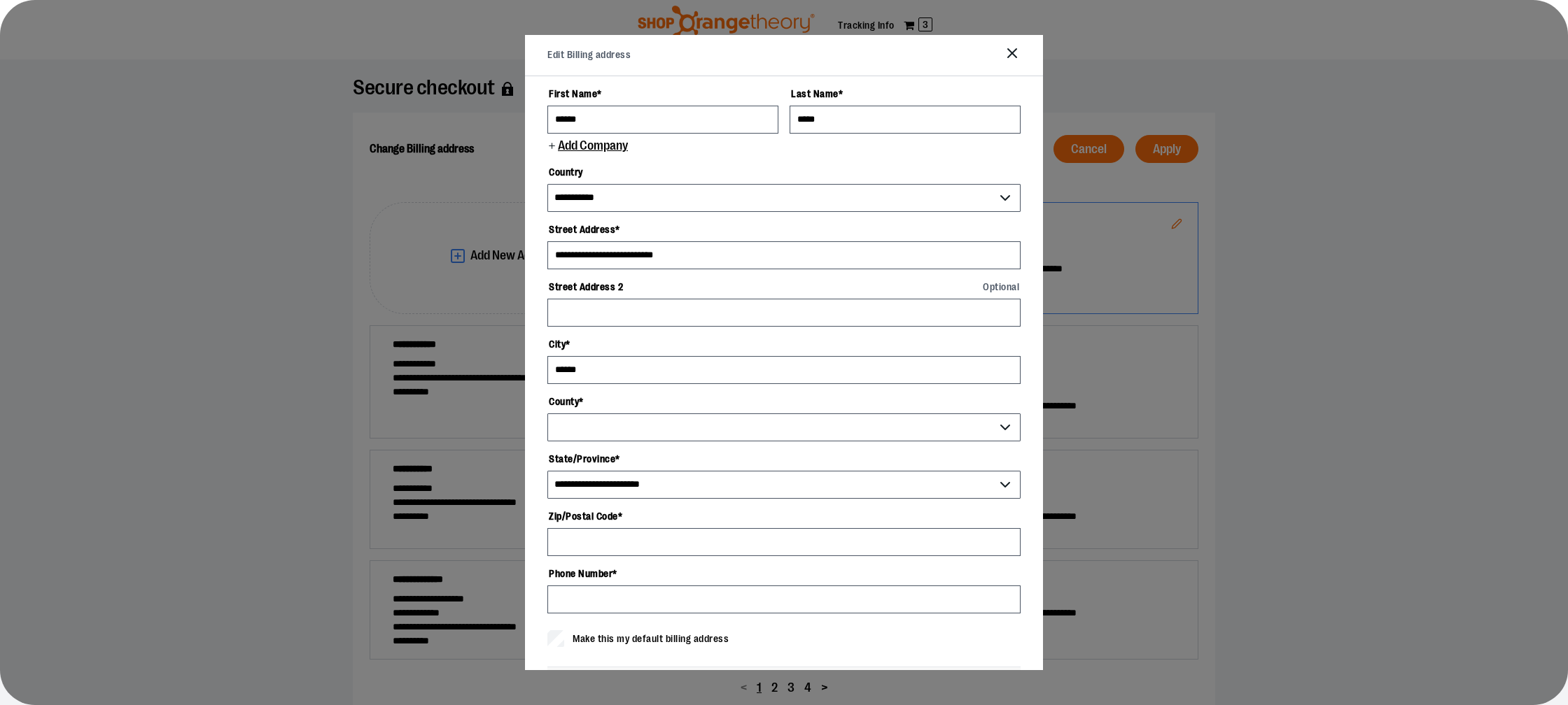
click at [743, 222] on label "Street Address *" at bounding box center [784, 229] width 473 height 24
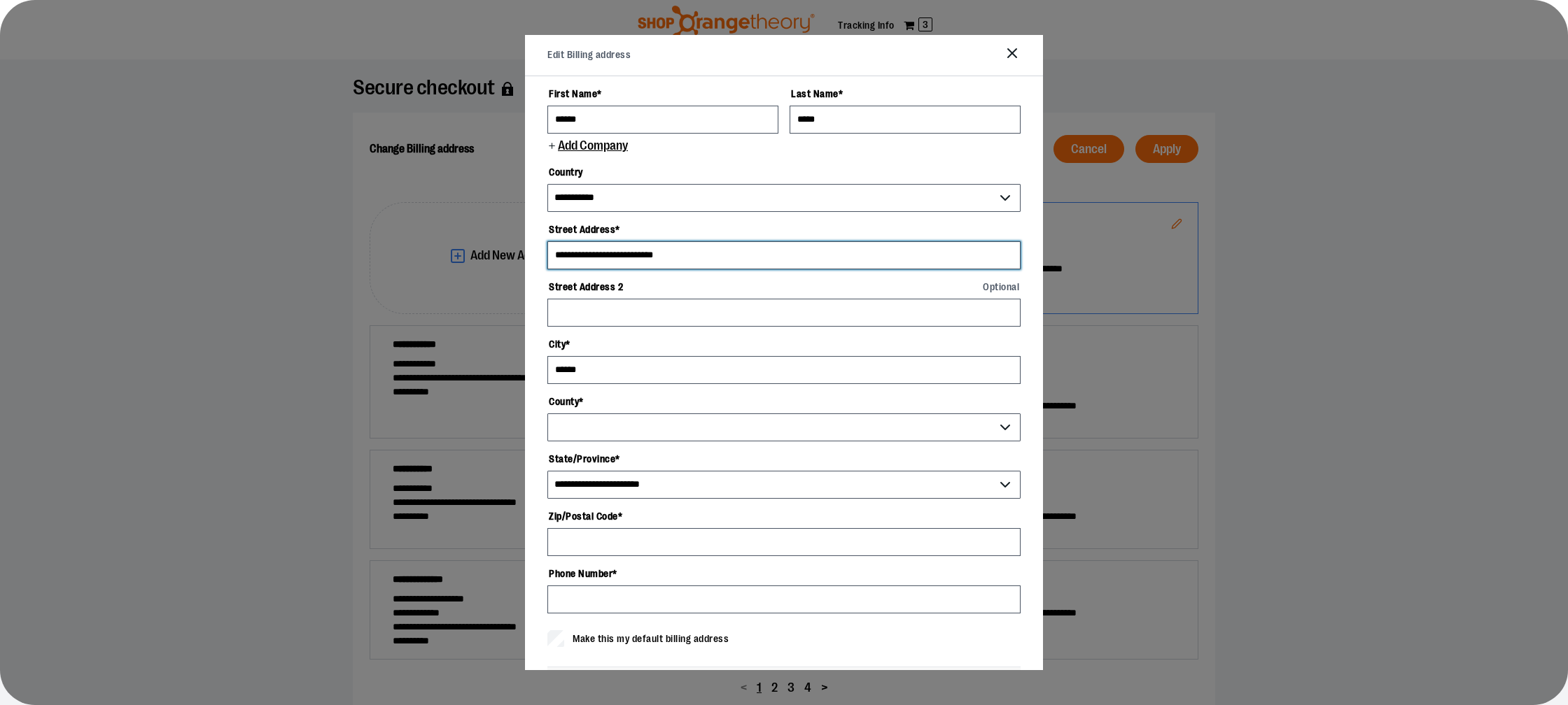
click at [743, 241] on input "**********" at bounding box center [784, 255] width 473 height 28
drag, startPoint x: 613, startPoint y: 256, endPoint x: 756, endPoint y: 265, distance: 143.3
click at [760, 262] on input "**********" at bounding box center [784, 255] width 473 height 28
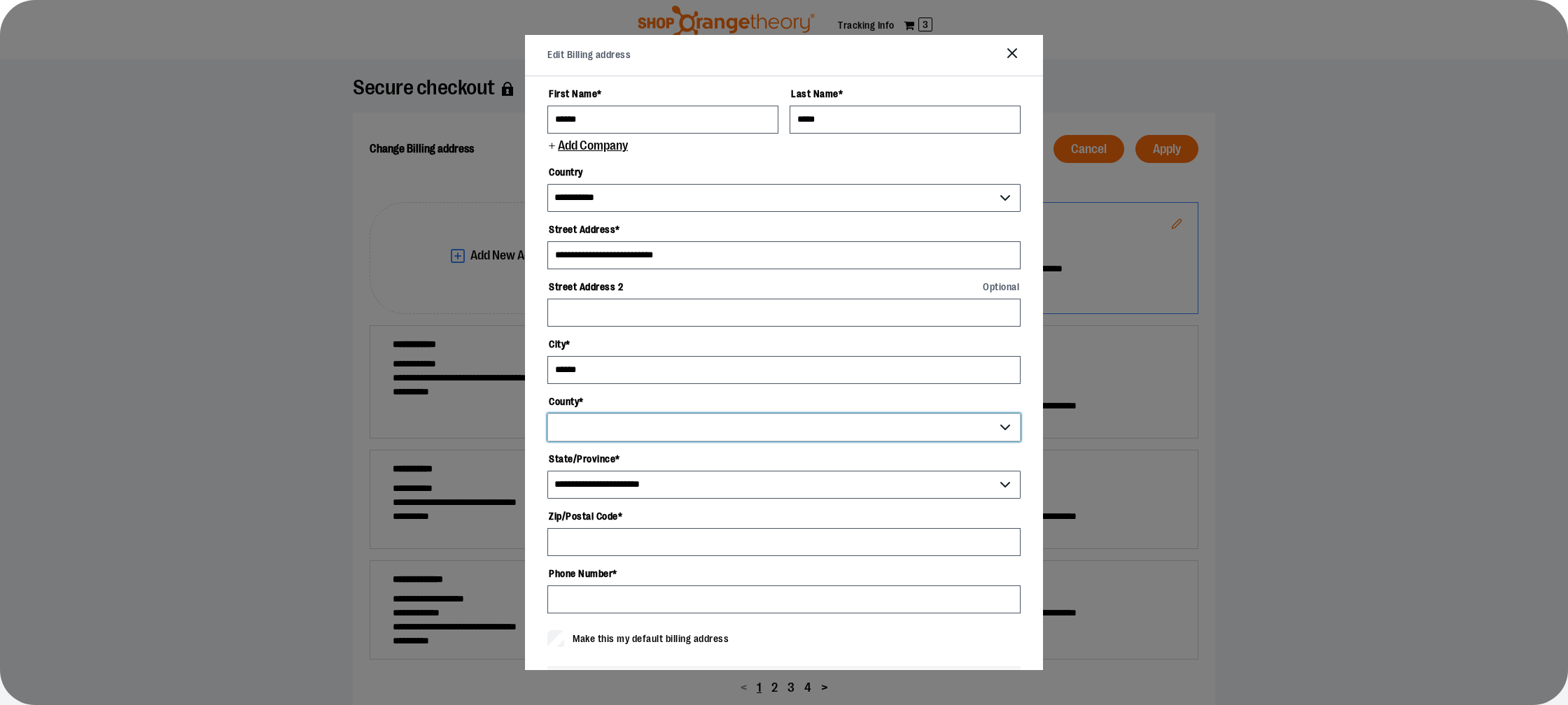
click at [572, 435] on select "County *" at bounding box center [784, 427] width 473 height 28
click at [576, 428] on select "County *" at bounding box center [784, 427] width 473 height 28
drag, startPoint x: 576, startPoint y: 428, endPoint x: 976, endPoint y: 414, distance: 400.2
click at [625, 423] on select "County *" at bounding box center [784, 427] width 473 height 28
click at [998, 428] on select "County *" at bounding box center [784, 427] width 473 height 28
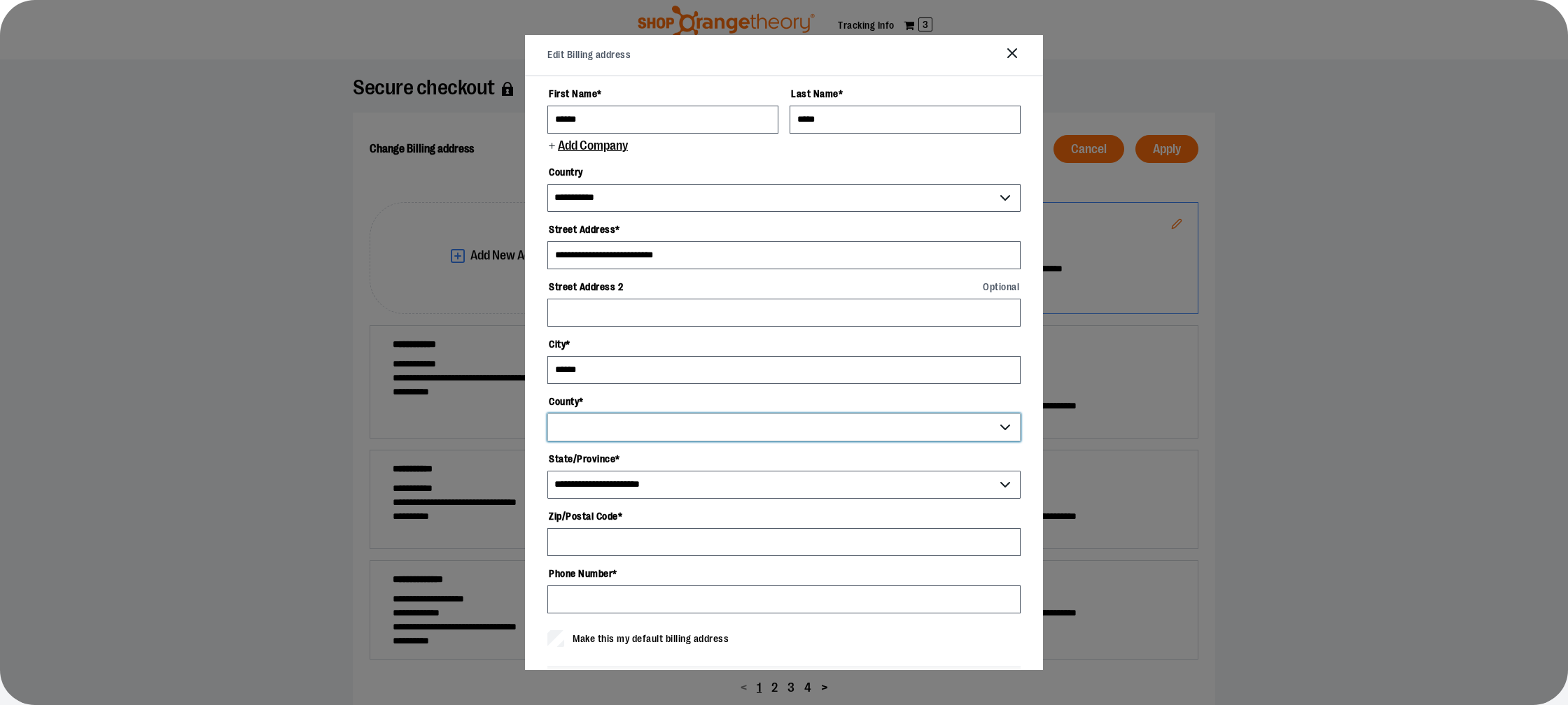
click at [655, 427] on select "County *" at bounding box center [784, 427] width 473 height 28
click at [654, 428] on select "County *" at bounding box center [784, 427] width 473 height 28
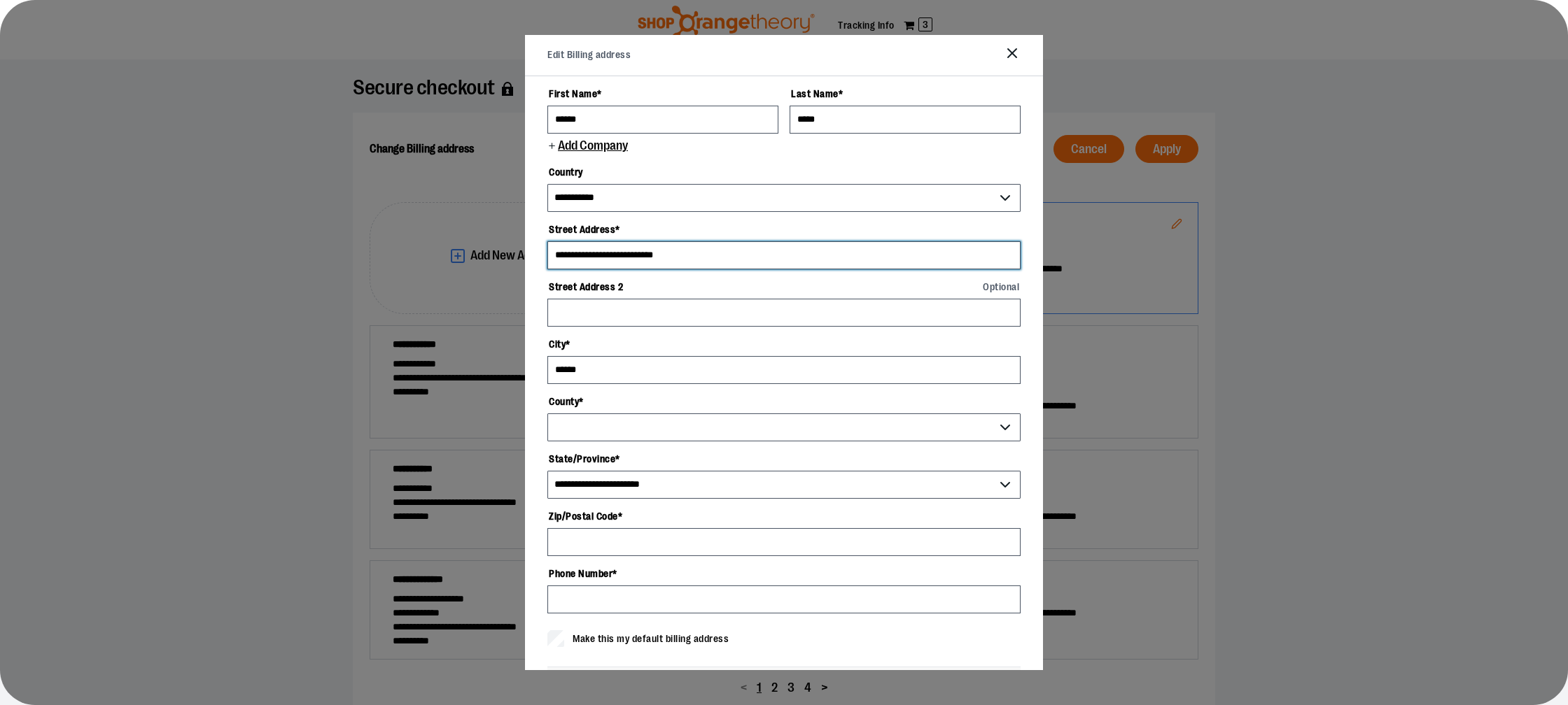
drag, startPoint x: 703, startPoint y: 252, endPoint x: 509, endPoint y: 267, distance: 194.6
click at [509, 267] on div "**********" at bounding box center [784, 462] width 1568 height 806
drag, startPoint x: 739, startPoint y: 255, endPoint x: 505, endPoint y: 252, distance: 234.0
click at [505, 252] on div "**********" at bounding box center [784, 462] width 1568 height 806
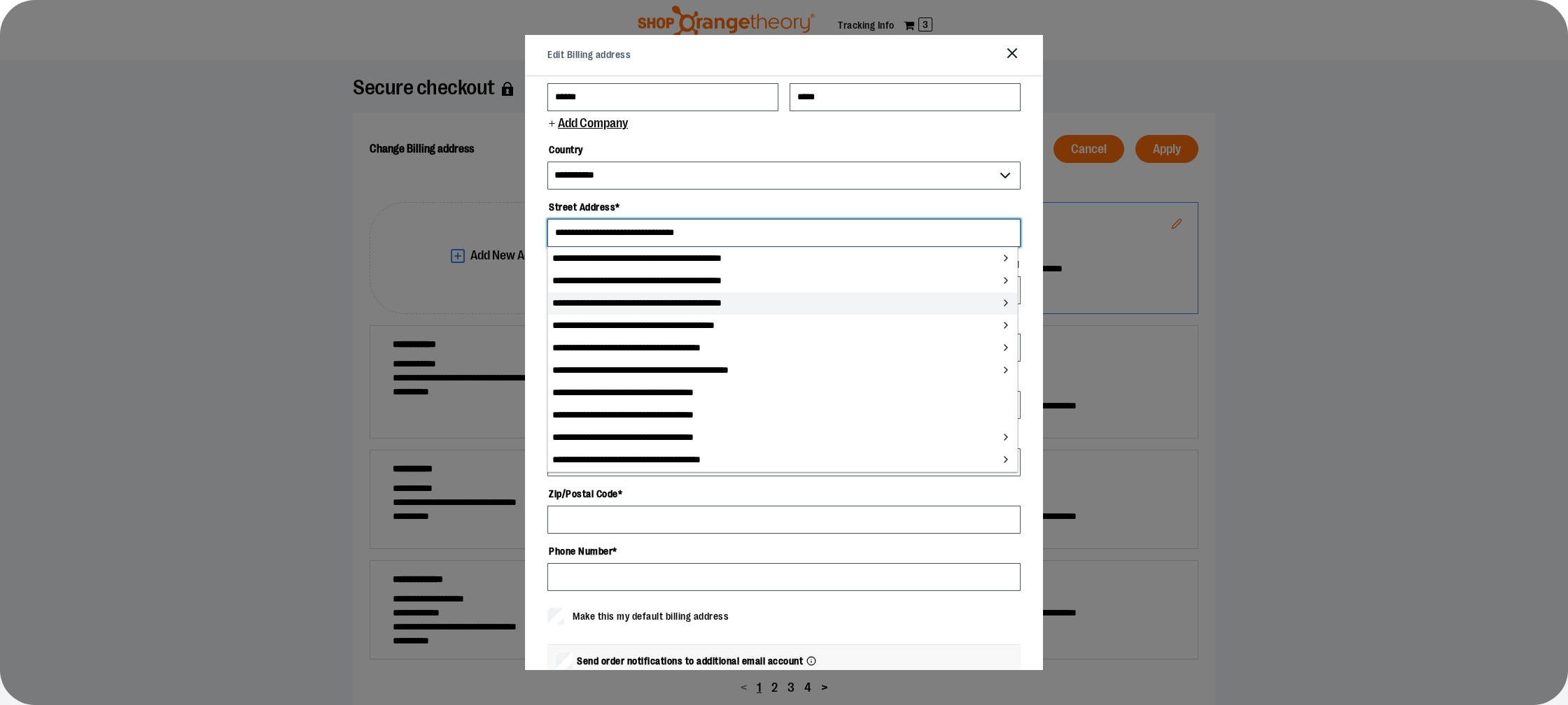
scroll to position [25, 0]
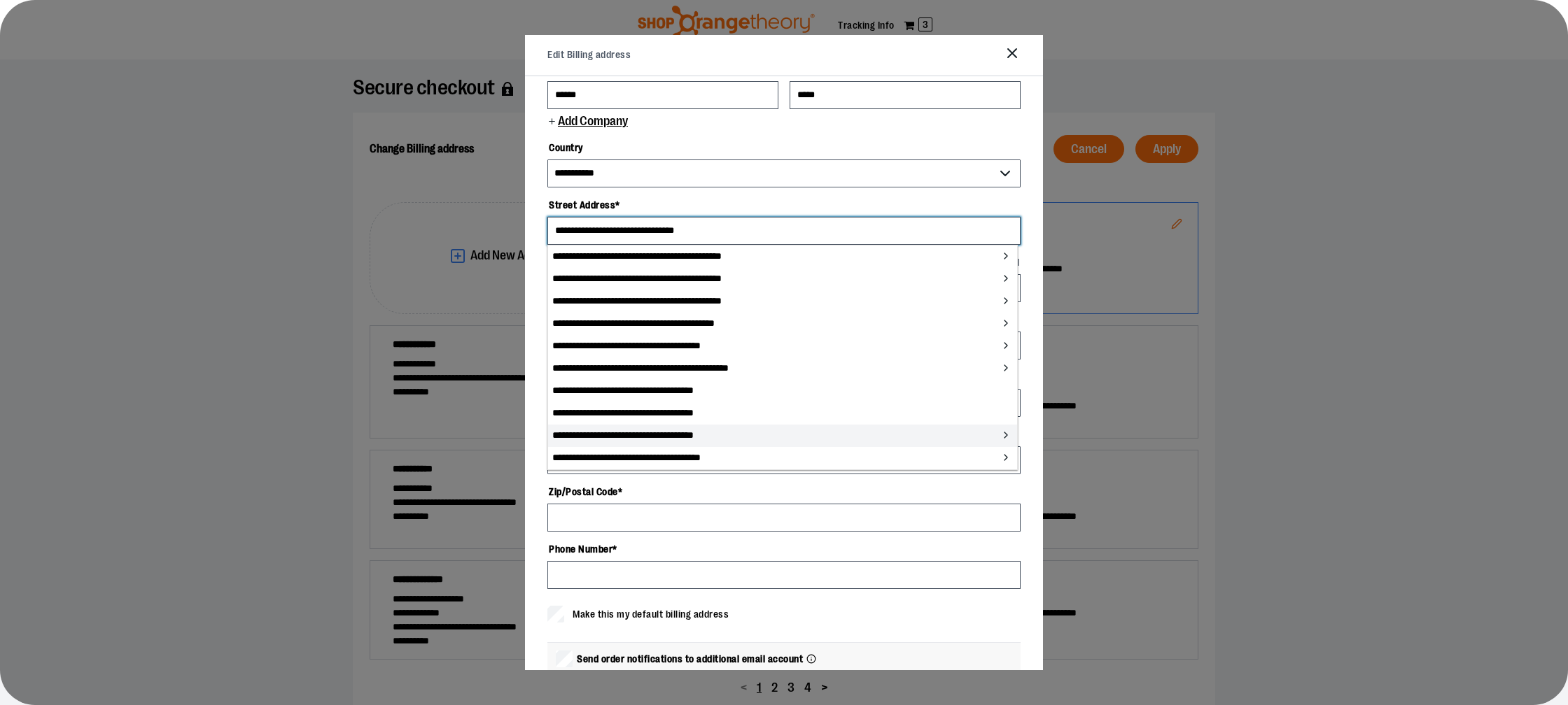
type input "**********"
click at [629, 435] on li "**********" at bounding box center [783, 436] width 469 height 22
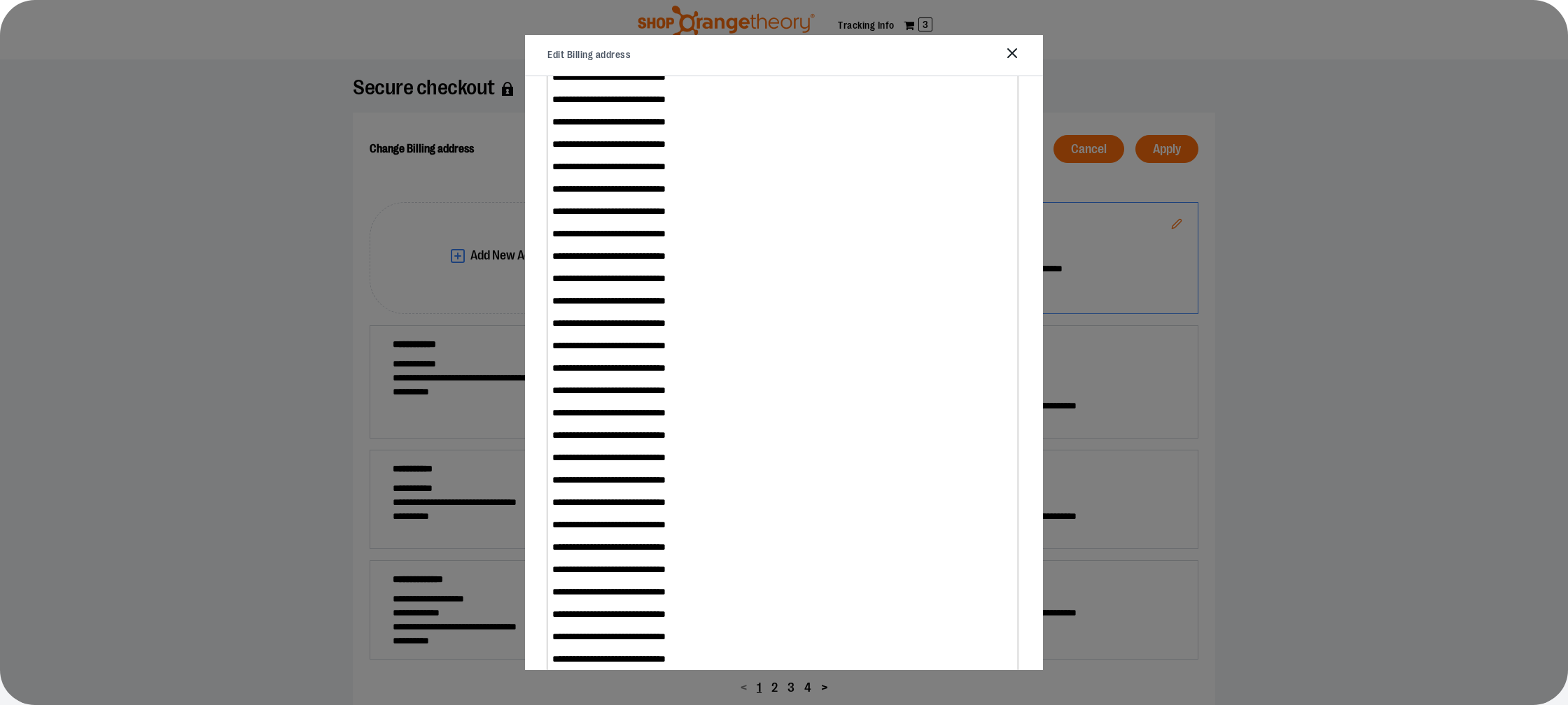
scroll to position [1862, 0]
click at [646, 656] on li "**********" at bounding box center [783, 659] width 469 height 22
click at [640, 662] on li "**********" at bounding box center [783, 659] width 469 height 22
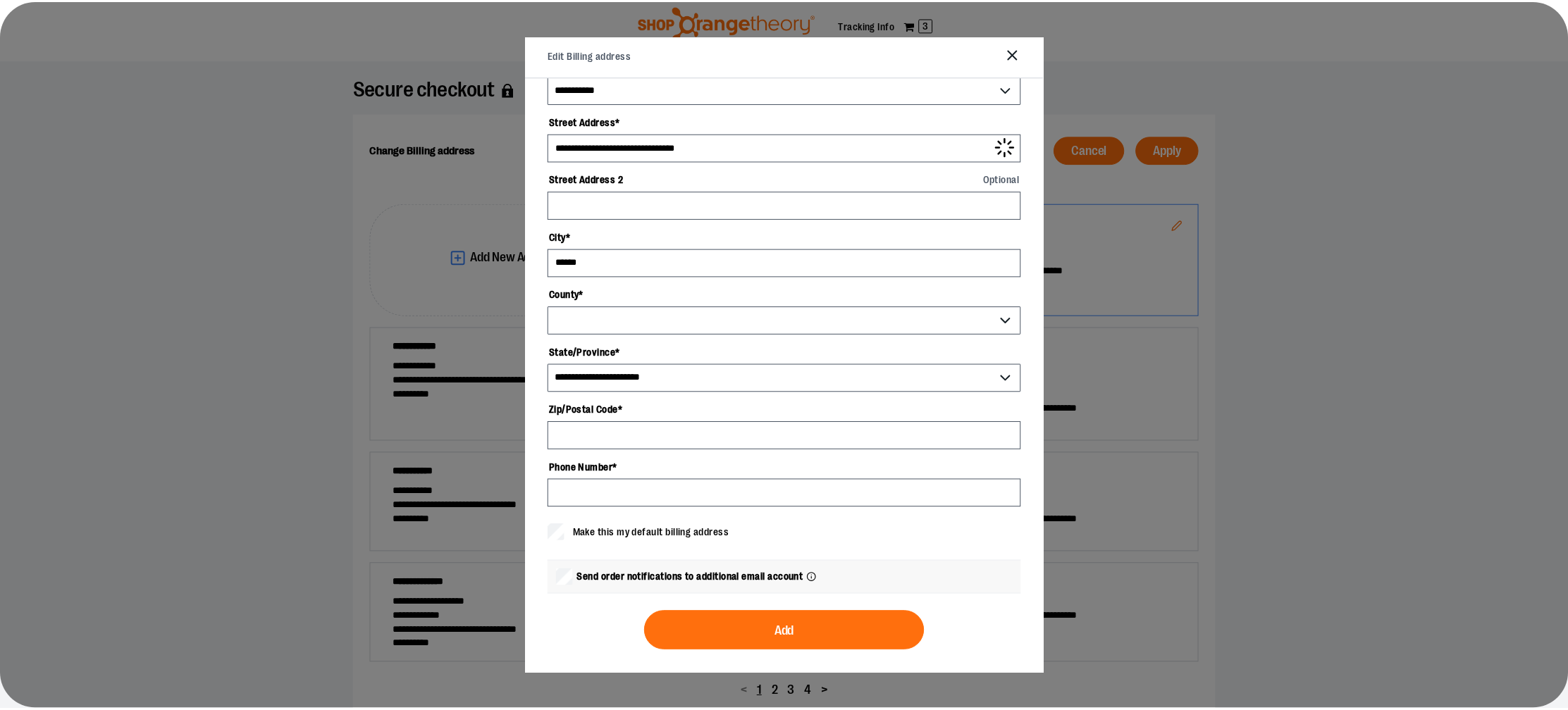
scroll to position [0, 0]
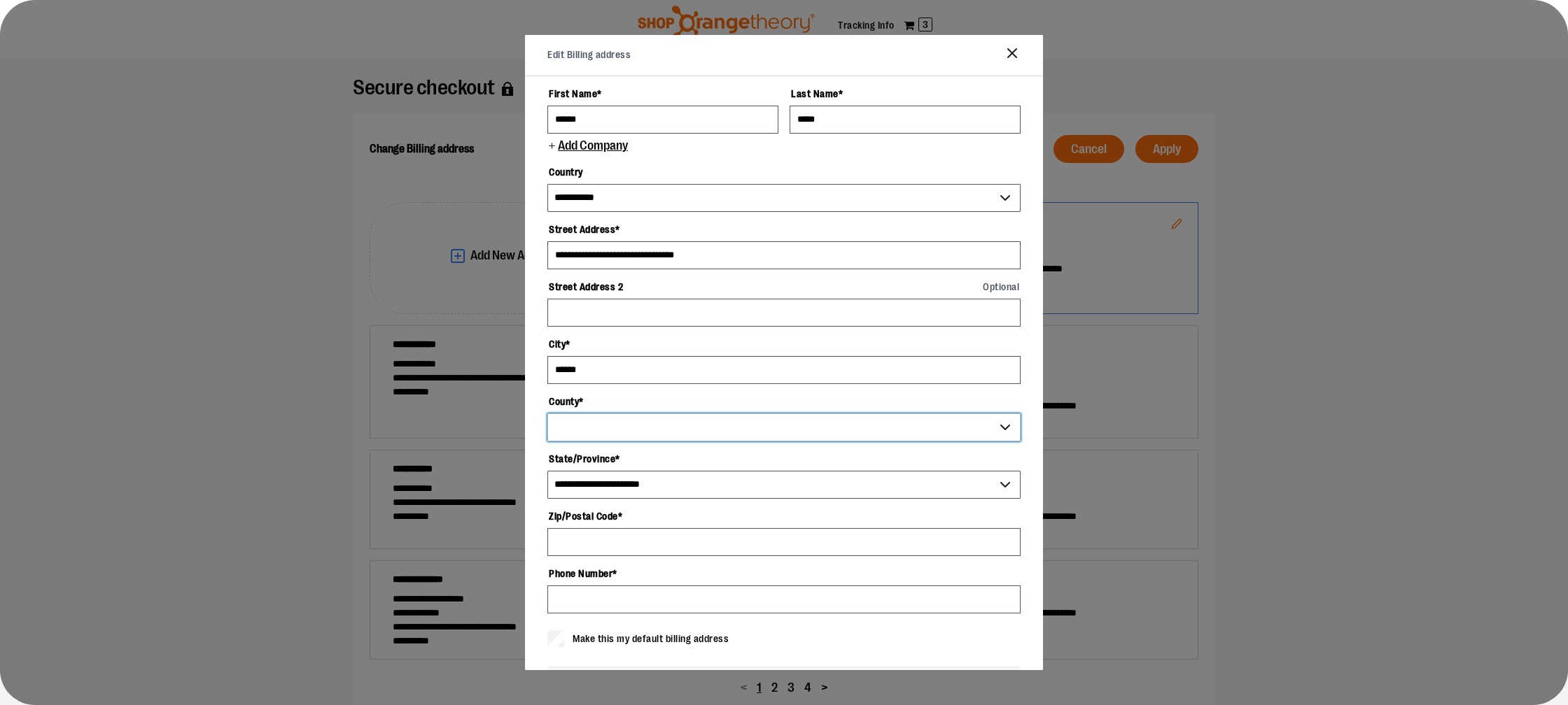
click at [614, 423] on select "County *" at bounding box center [784, 427] width 473 height 28
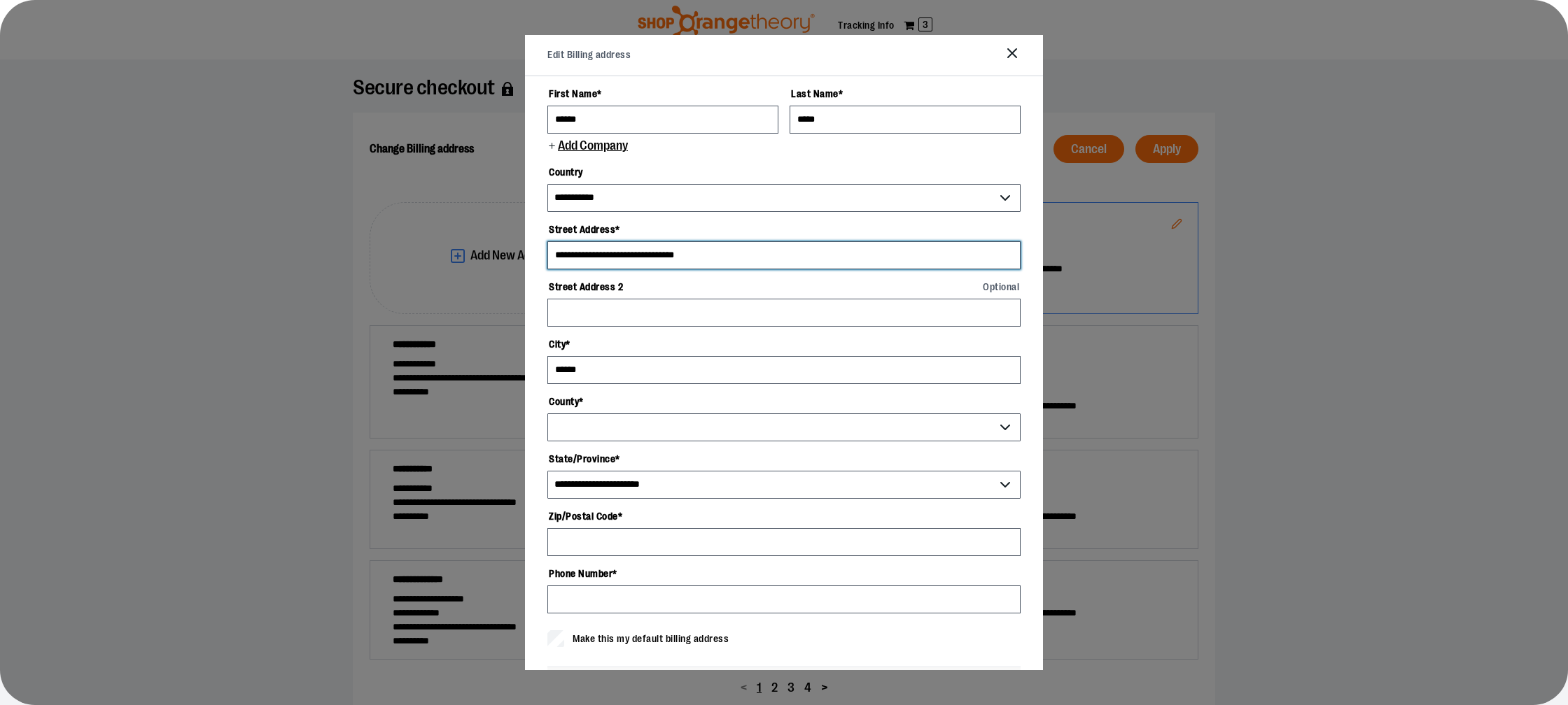
click at [602, 255] on input "**********" at bounding box center [784, 255] width 473 height 28
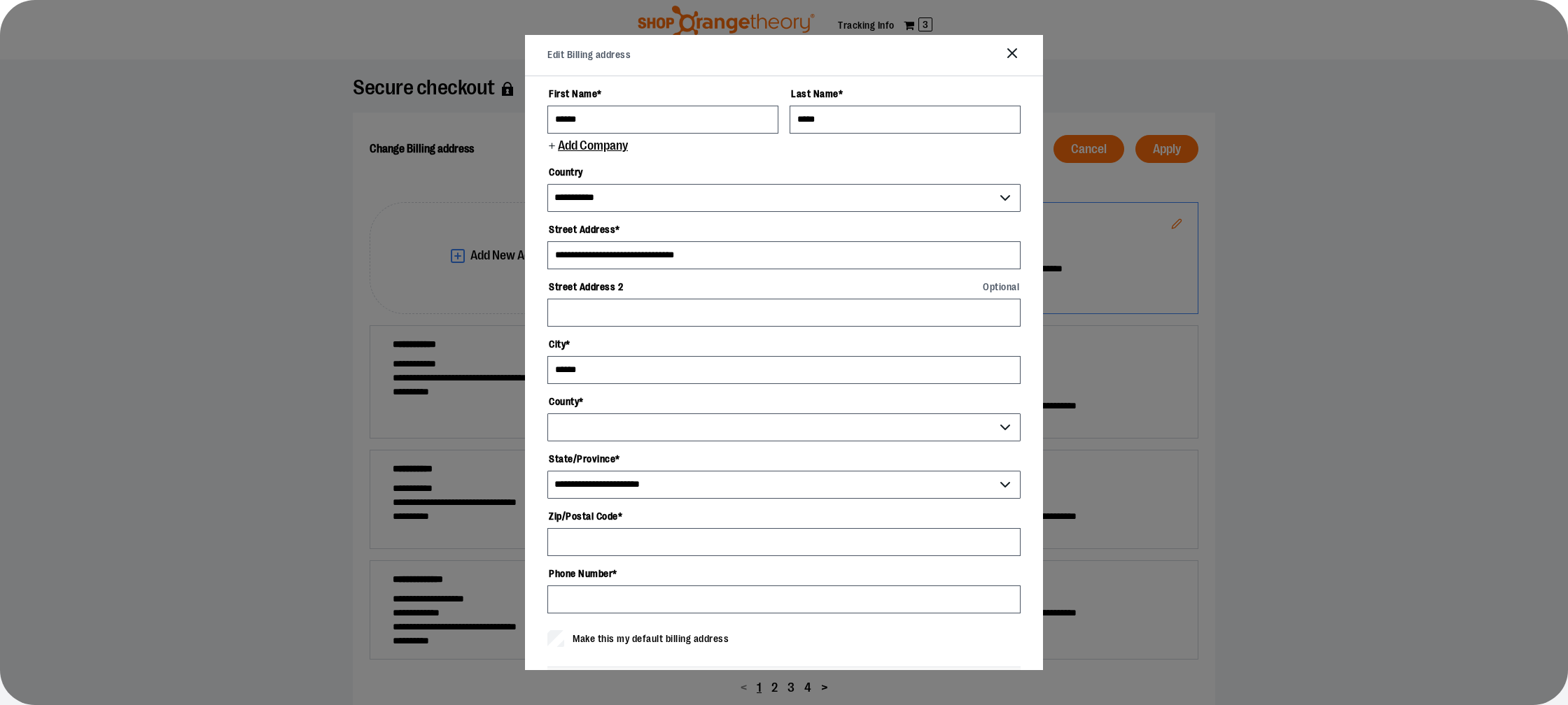
click at [1016, 44] on div "Edit Billing address" at bounding box center [784, 56] width 518 height 41
click at [1013, 49] on icon "Close" at bounding box center [1012, 53] width 17 height 17
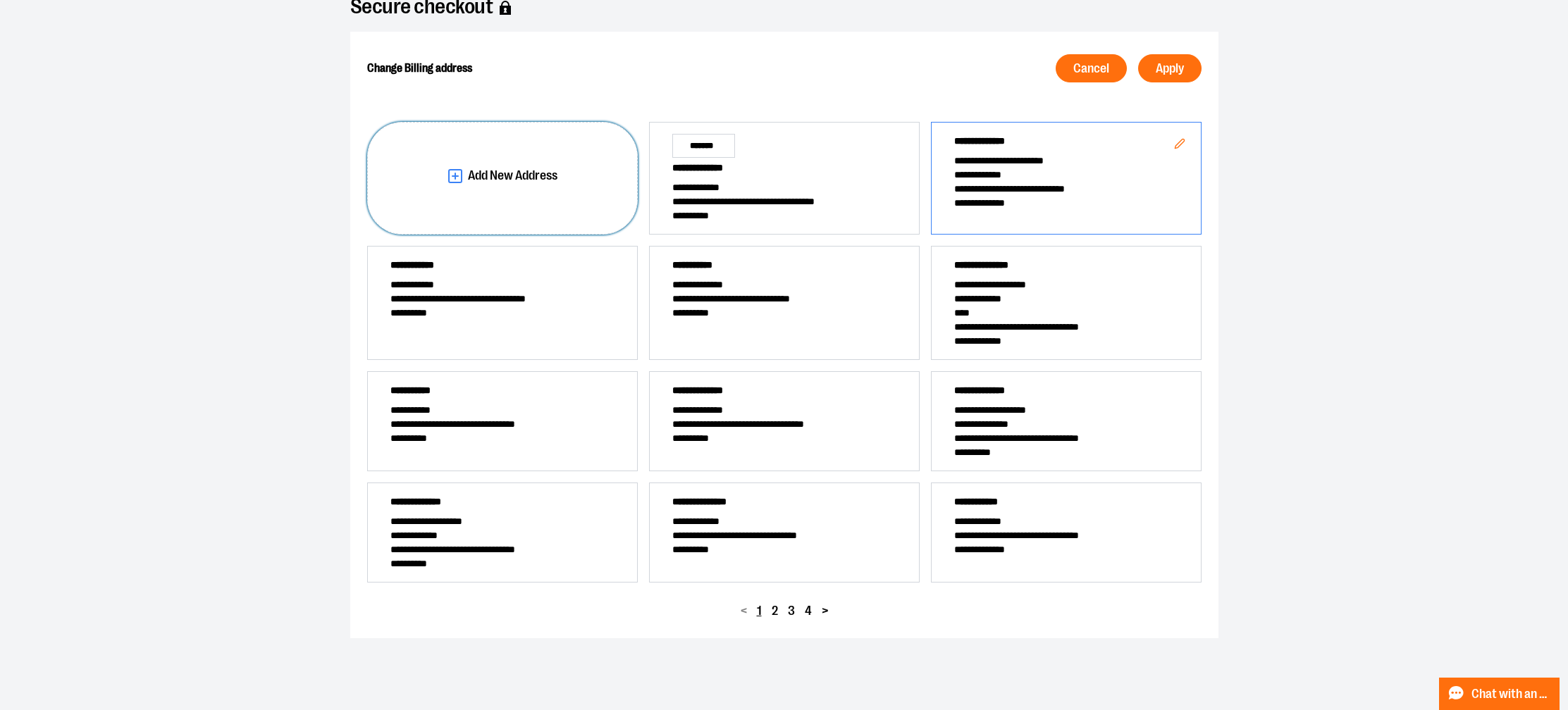
scroll to position [100, 0]
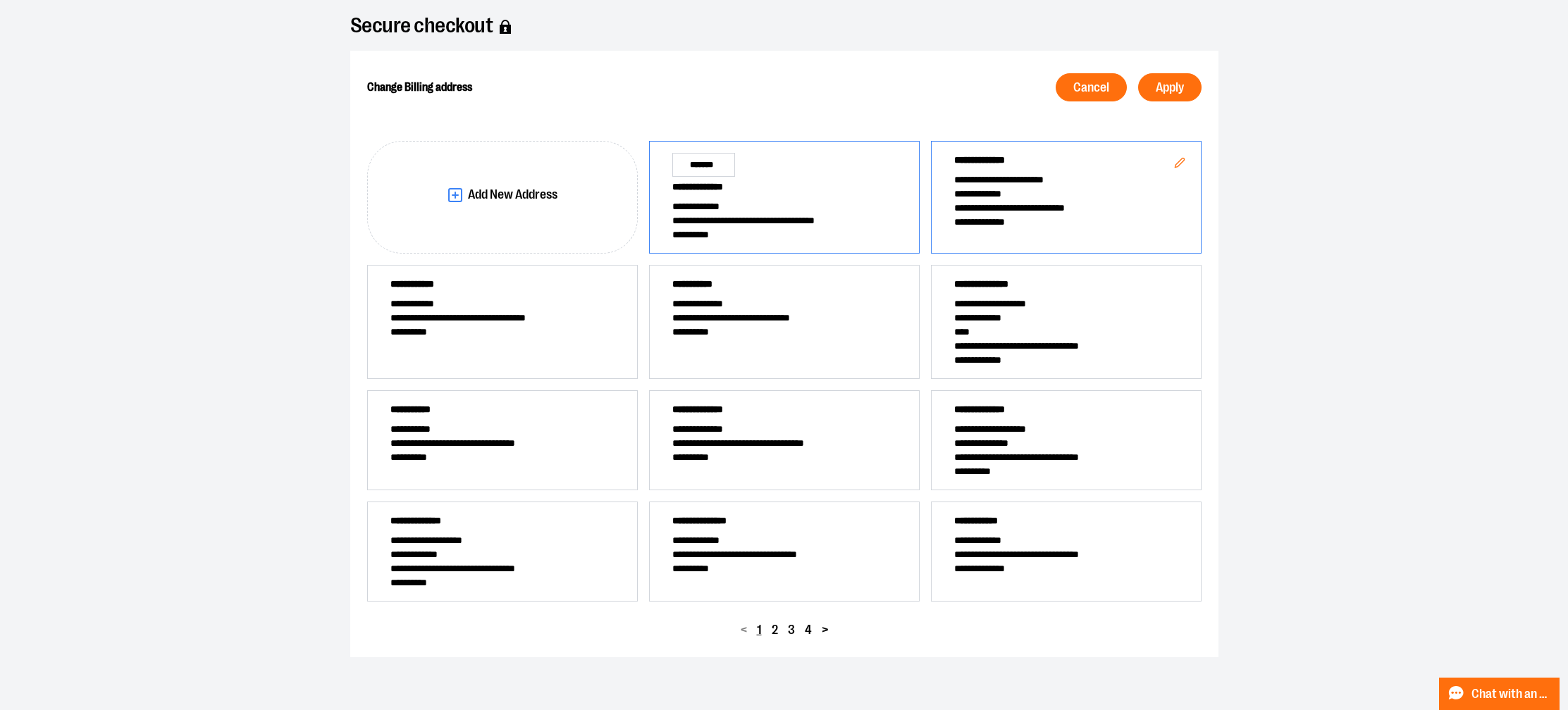
click at [765, 208] on span "**********" at bounding box center [784, 207] width 224 height 14
click at [1162, 79] on button "Apply" at bounding box center [1169, 87] width 63 height 29
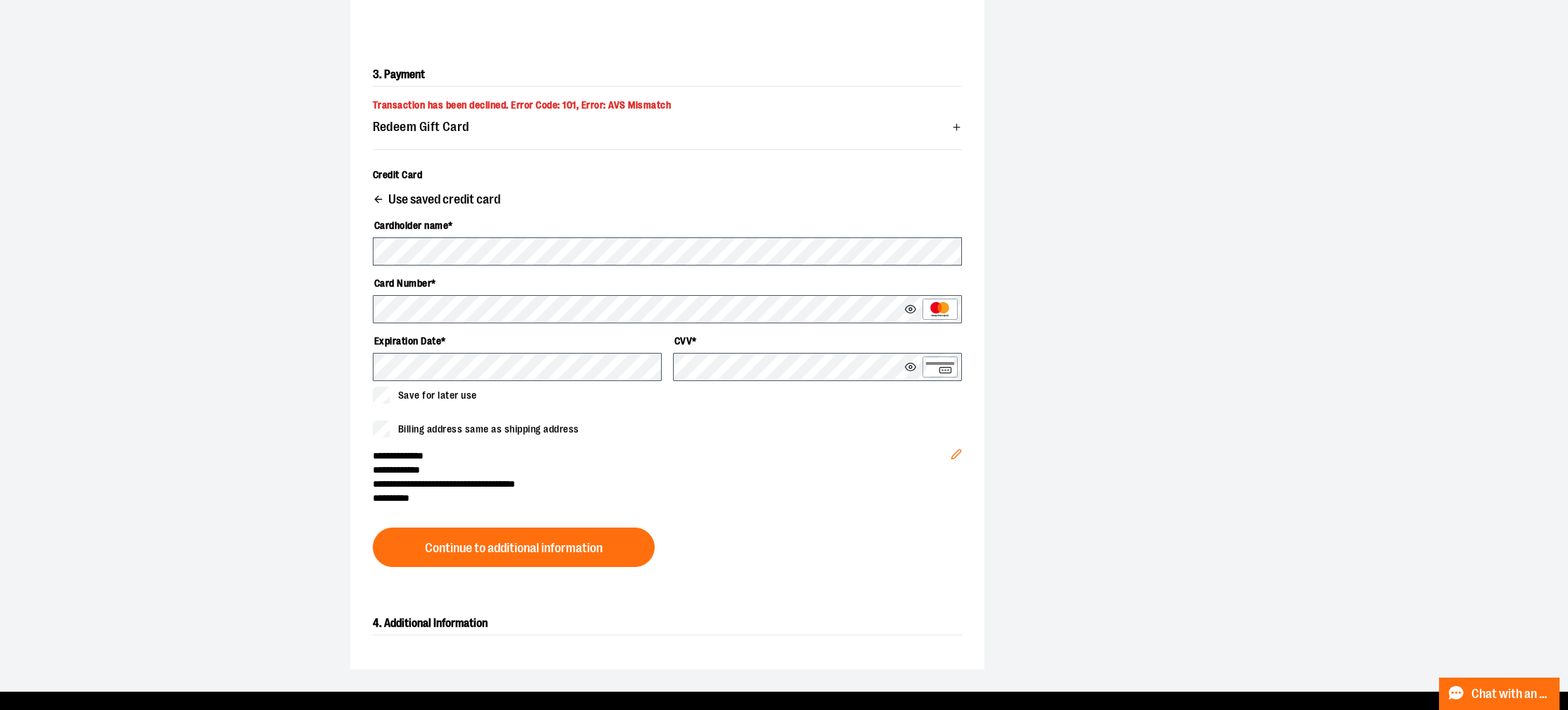
scroll to position [382, 0]
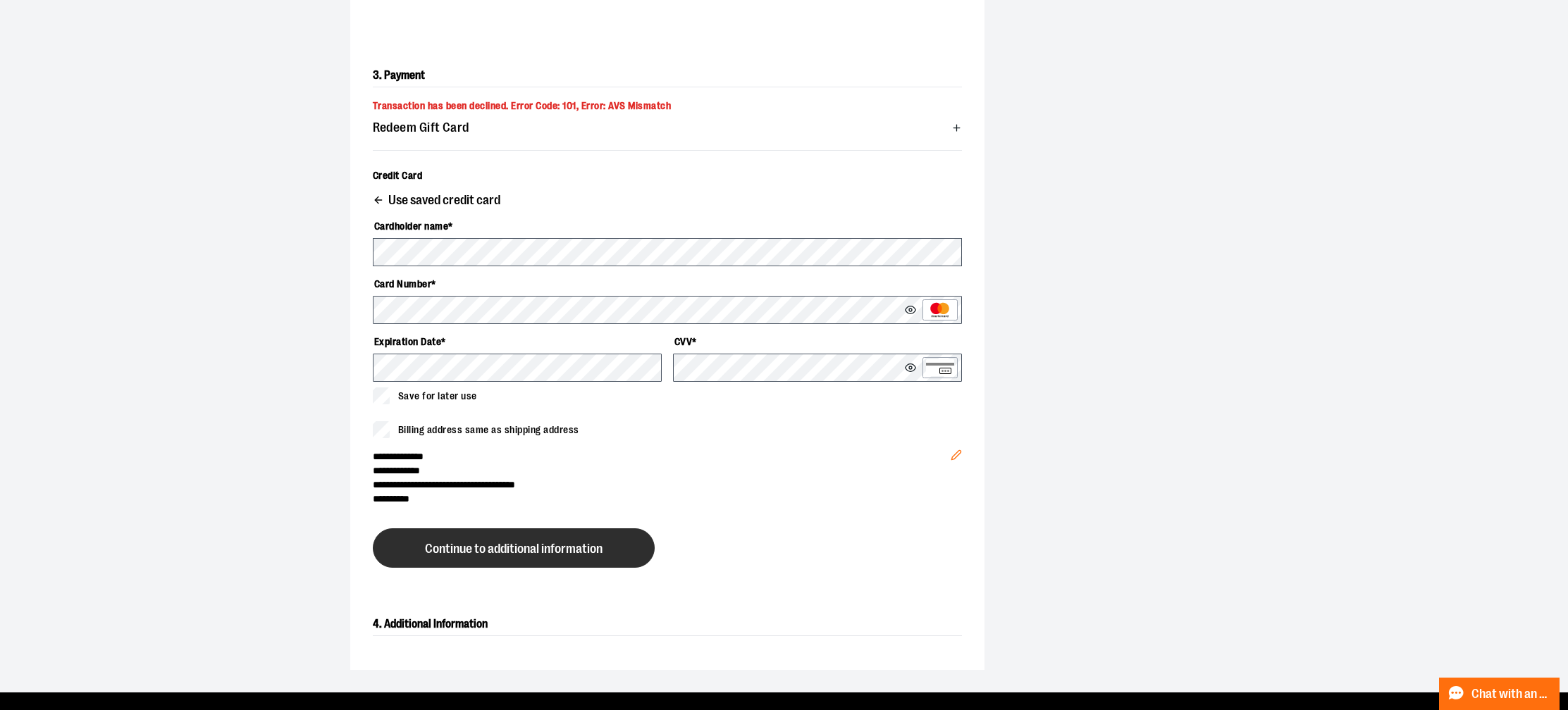
click at [542, 549] on span "Continue to additional information" at bounding box center [513, 548] width 177 height 13
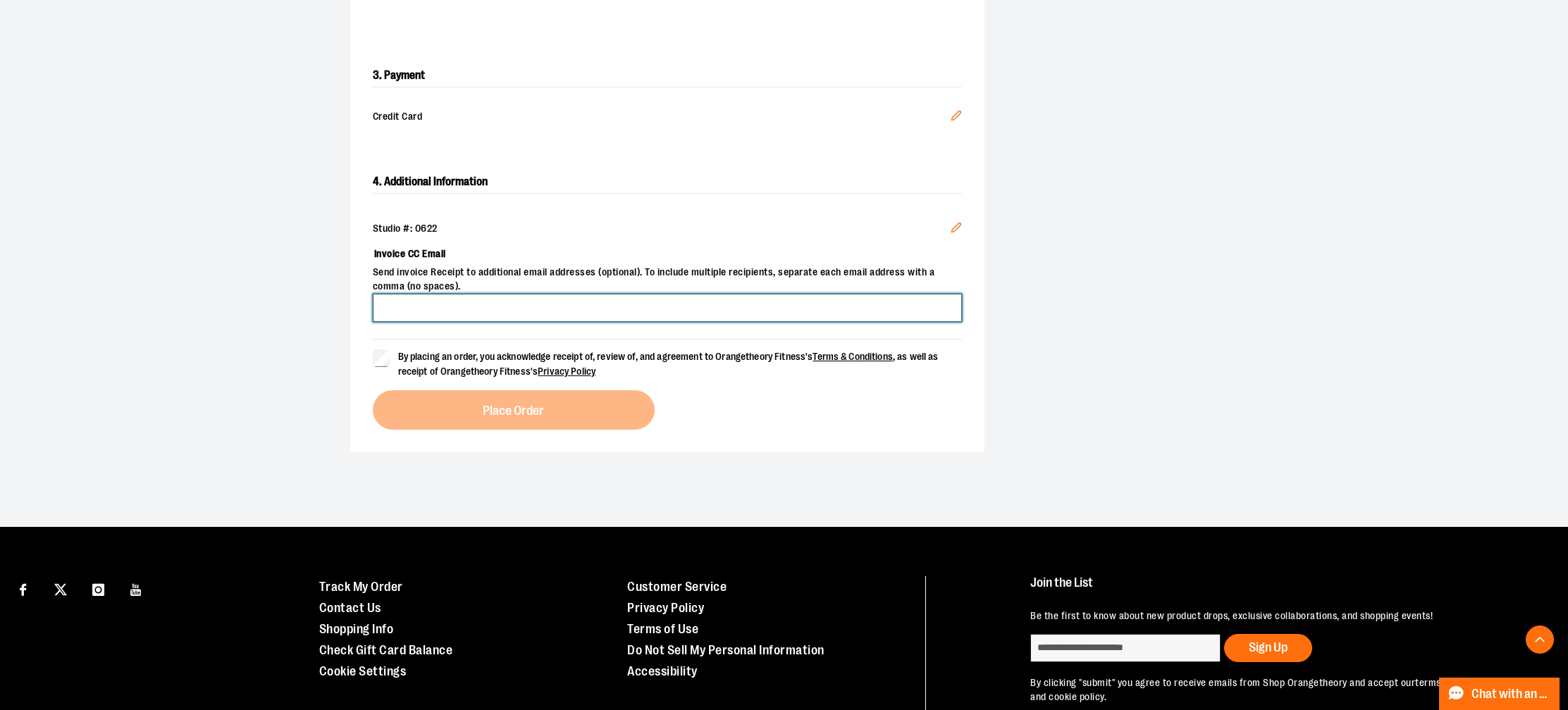
click at [470, 294] on input "Invoice CC Email" at bounding box center [667, 308] width 589 height 29
type input "**********"
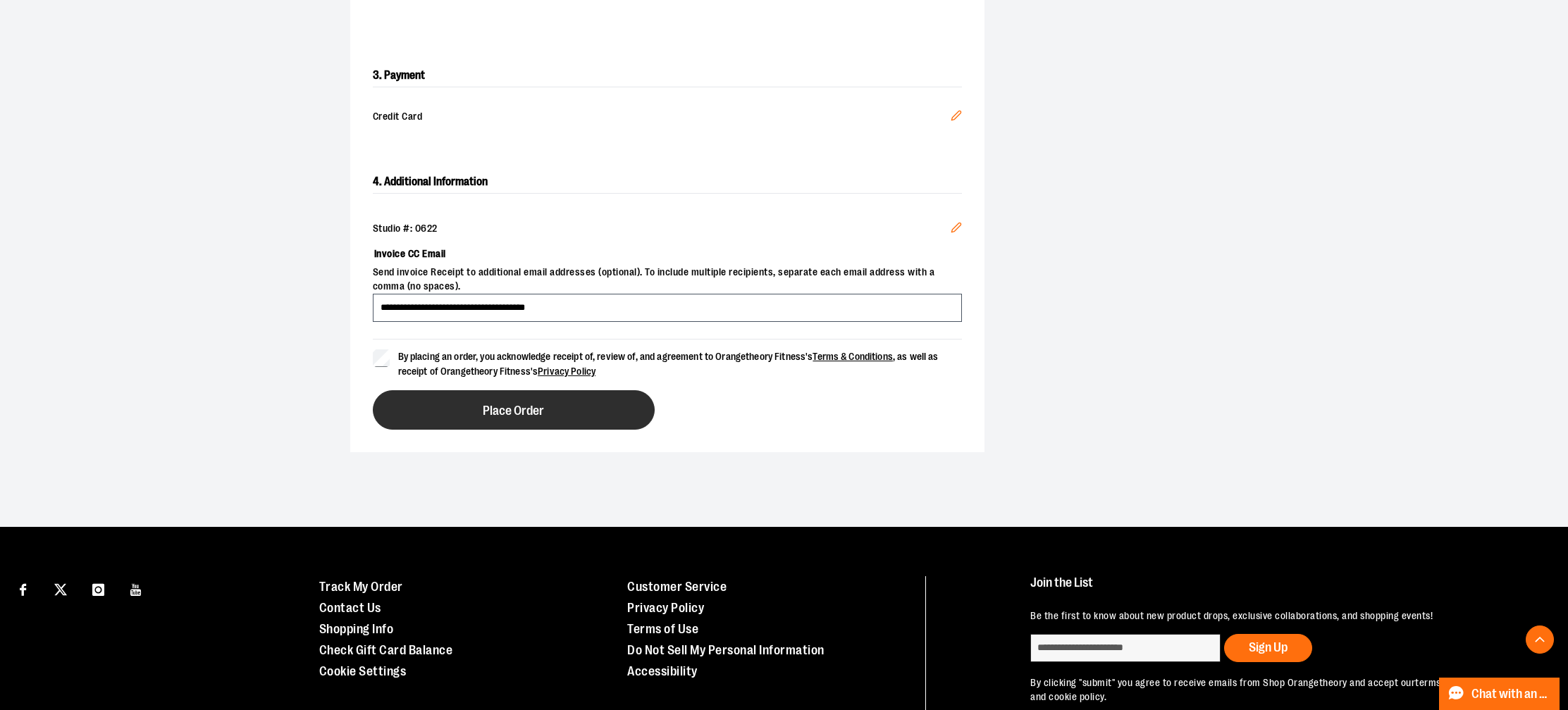
click at [469, 420] on button "Place Order" at bounding box center [514, 410] width 282 height 40
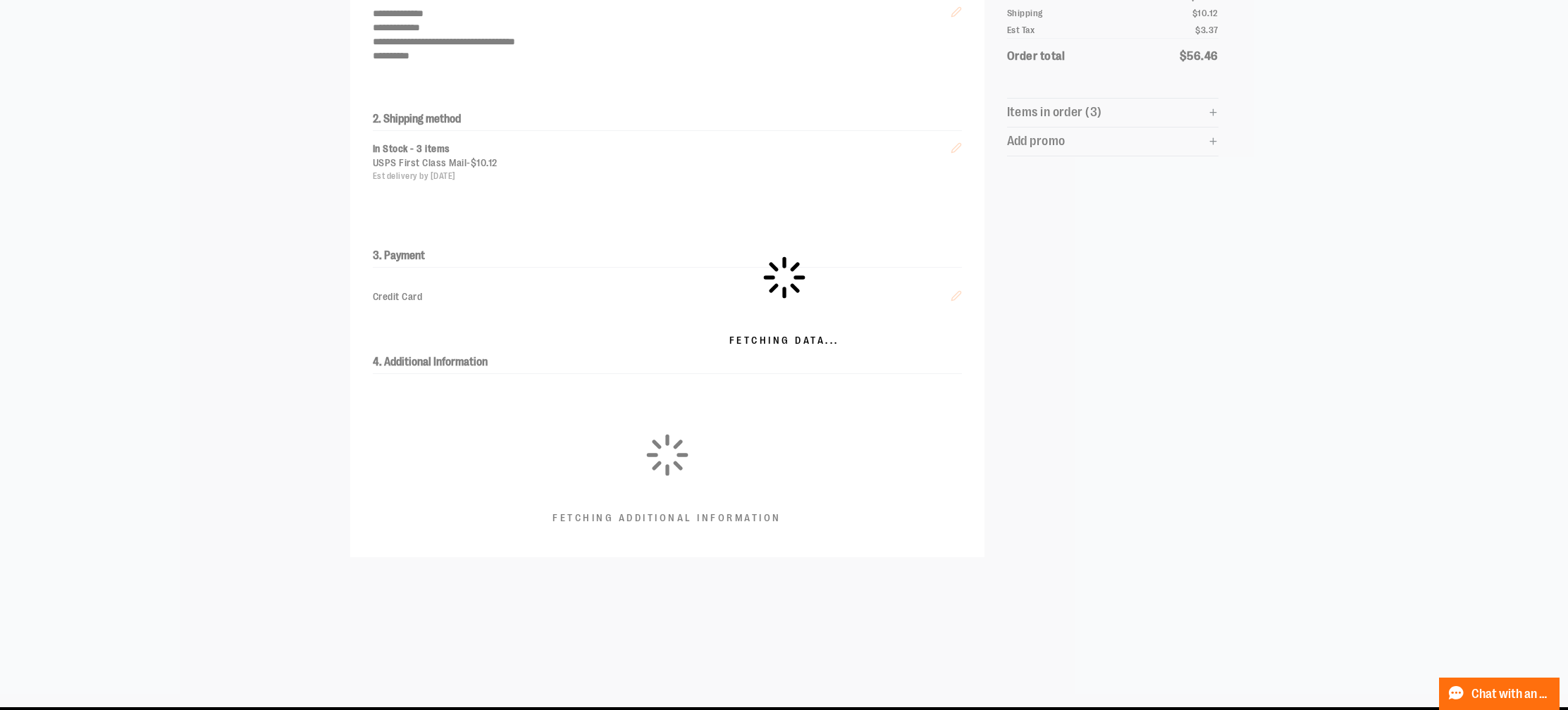
scroll to position [0, 0]
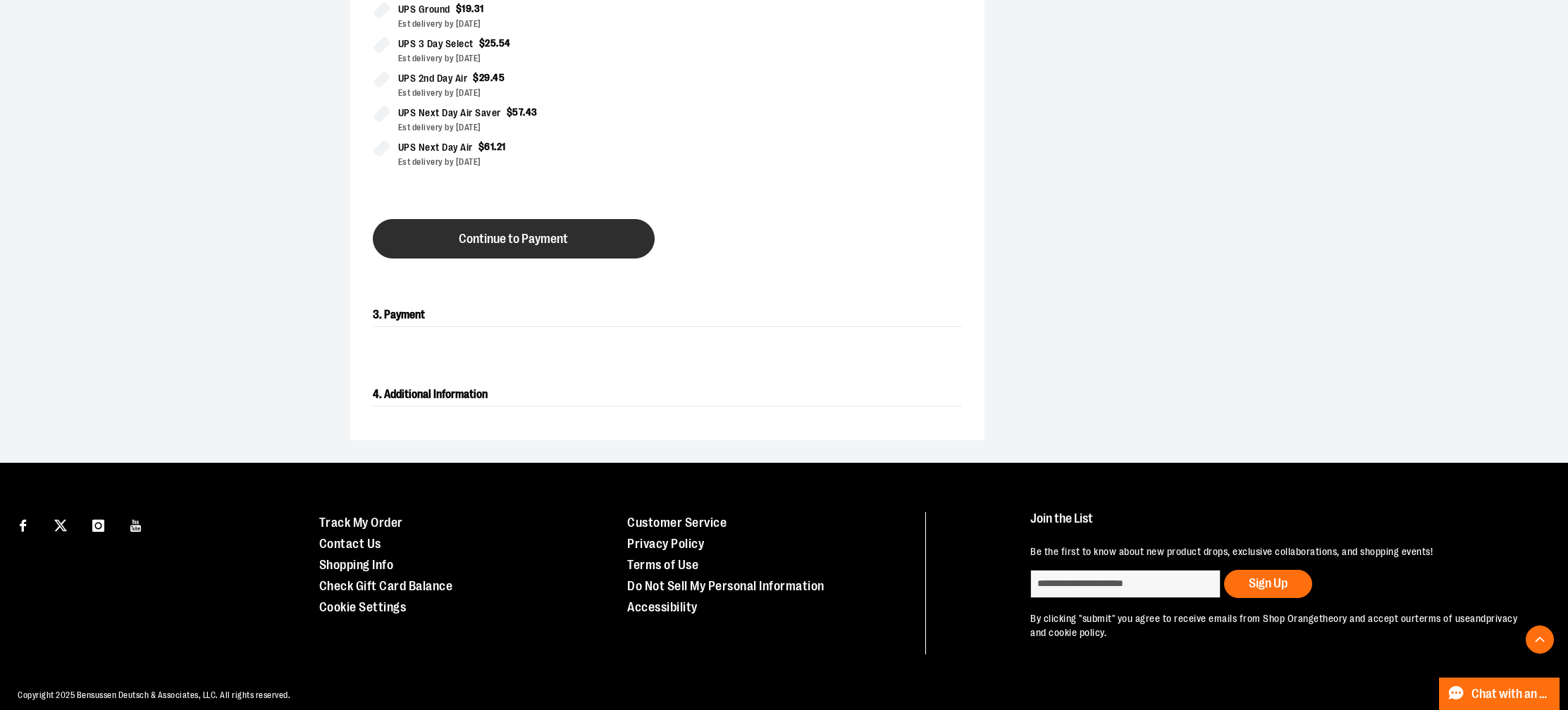
click at [515, 255] on button "Continue to Payment" at bounding box center [514, 239] width 282 height 40
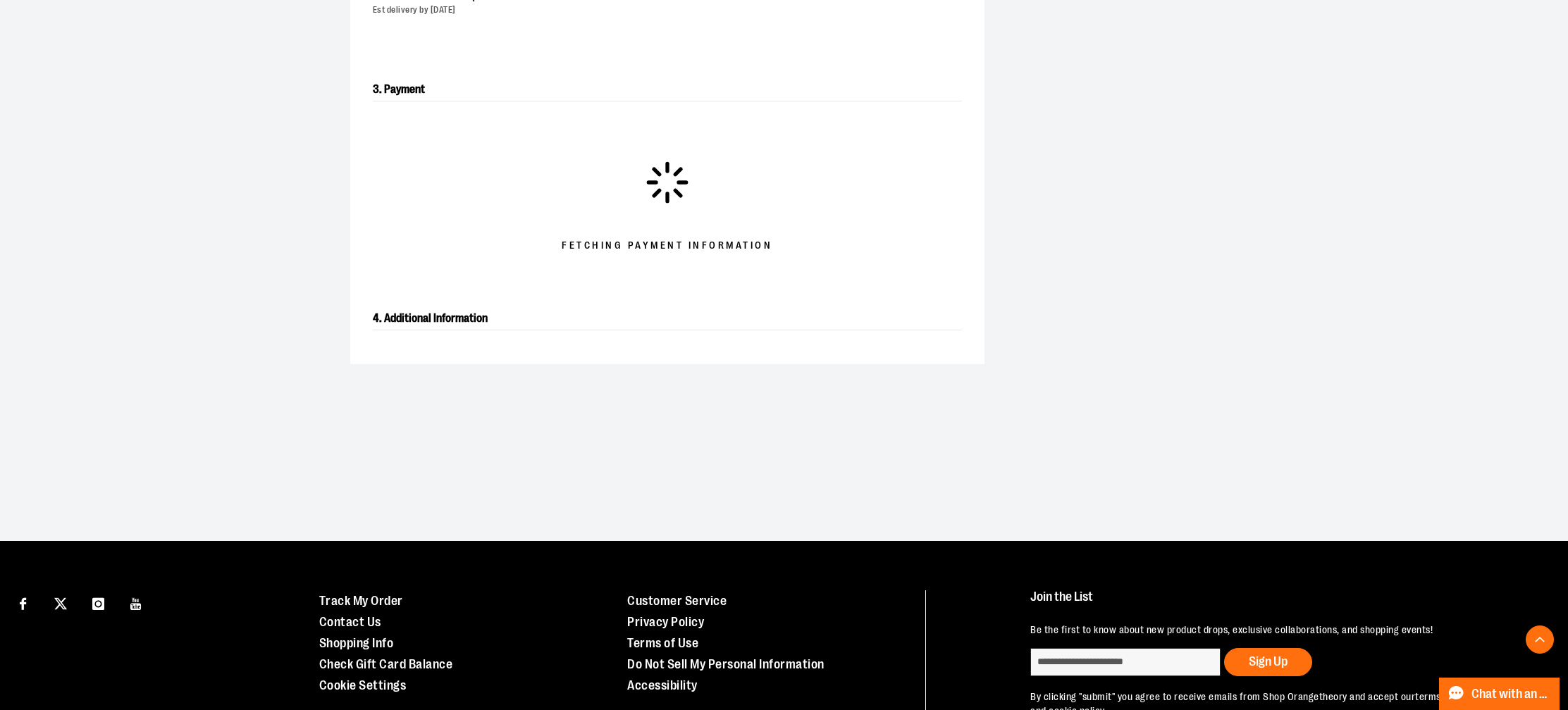
scroll to position [359, 0]
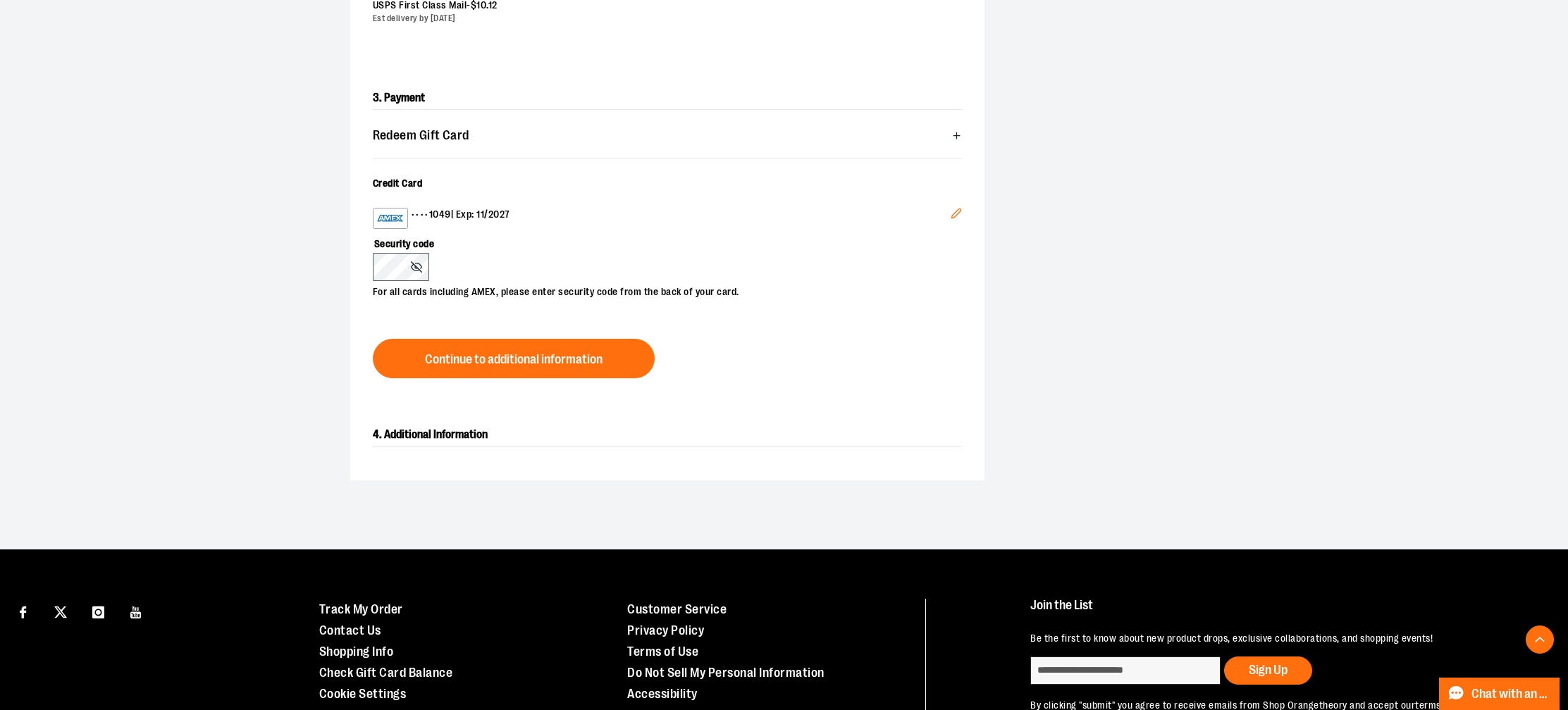
click at [955, 214] on icon "Edit" at bounding box center [956, 214] width 10 height 10
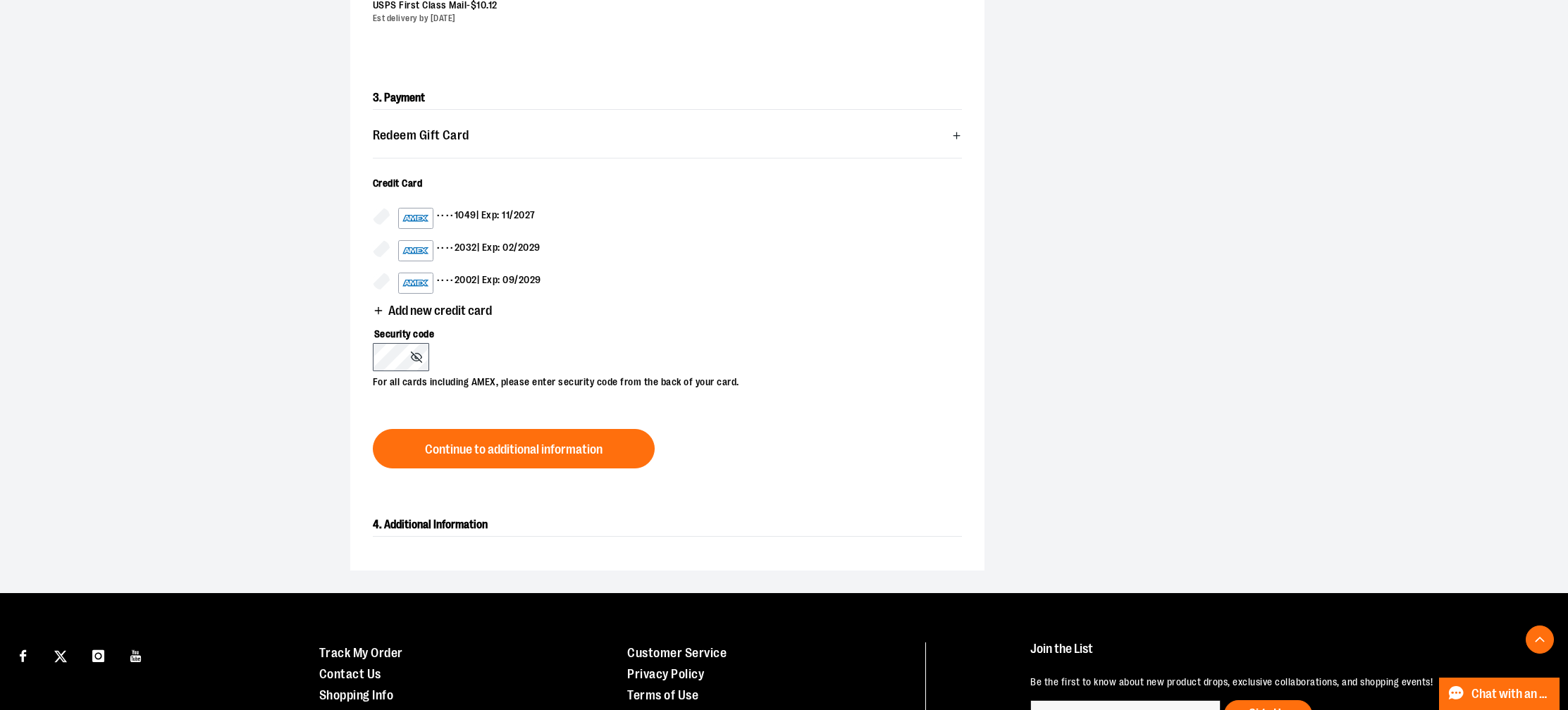
click at [420, 311] on span "Add new credit card" at bounding box center [440, 310] width 104 height 13
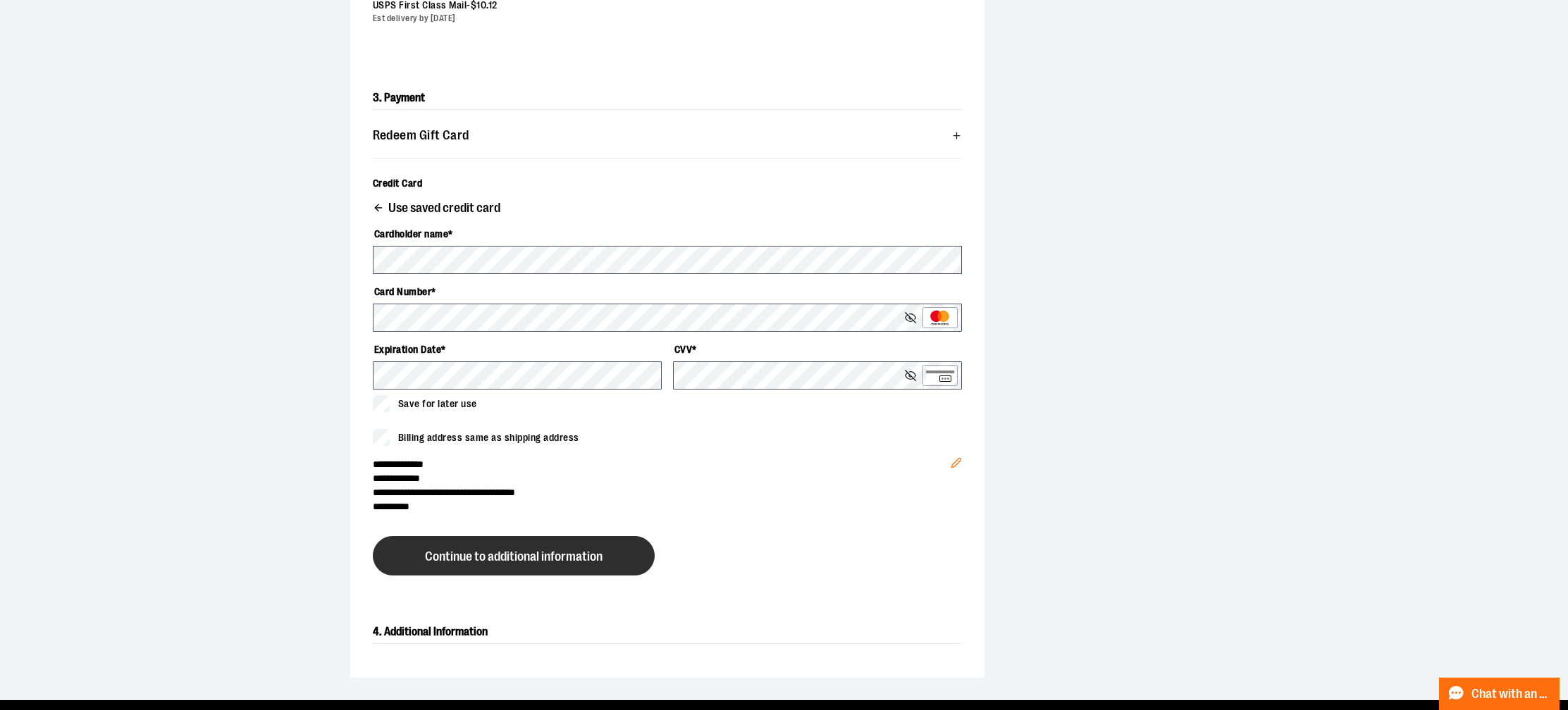
click at [537, 546] on button "Continue to additional information" at bounding box center [514, 556] width 282 height 40
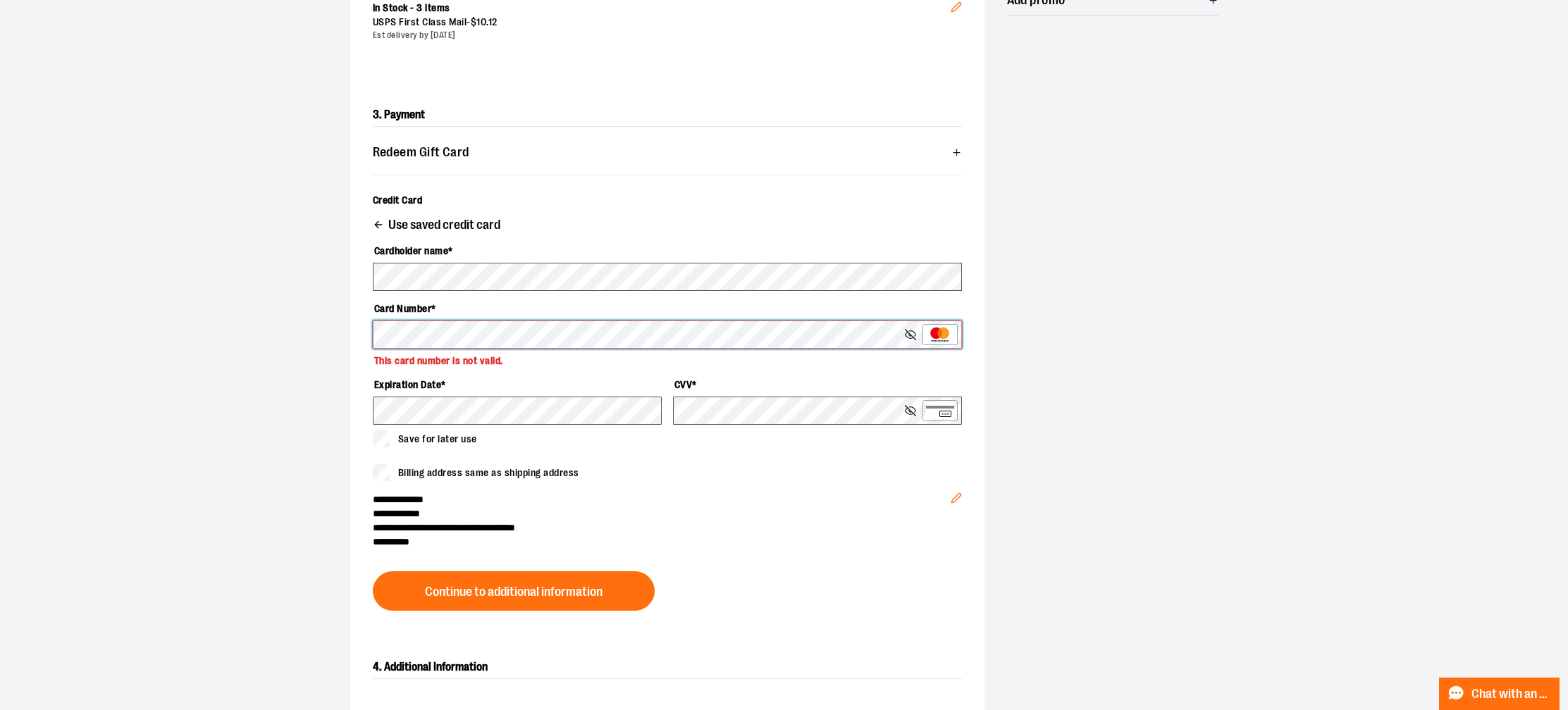
scroll to position [340, 0]
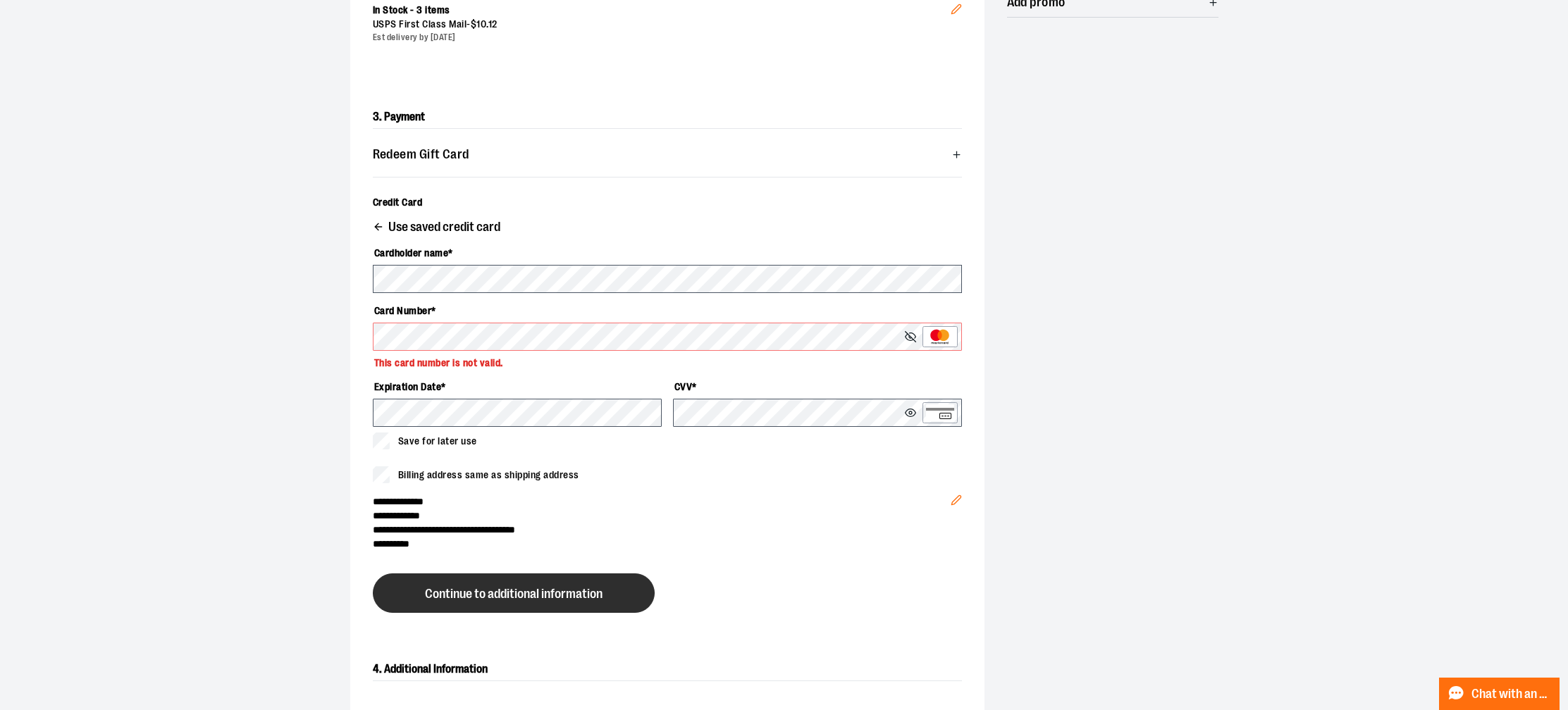
click at [563, 587] on span "Continue to additional information" at bounding box center [513, 593] width 177 height 13
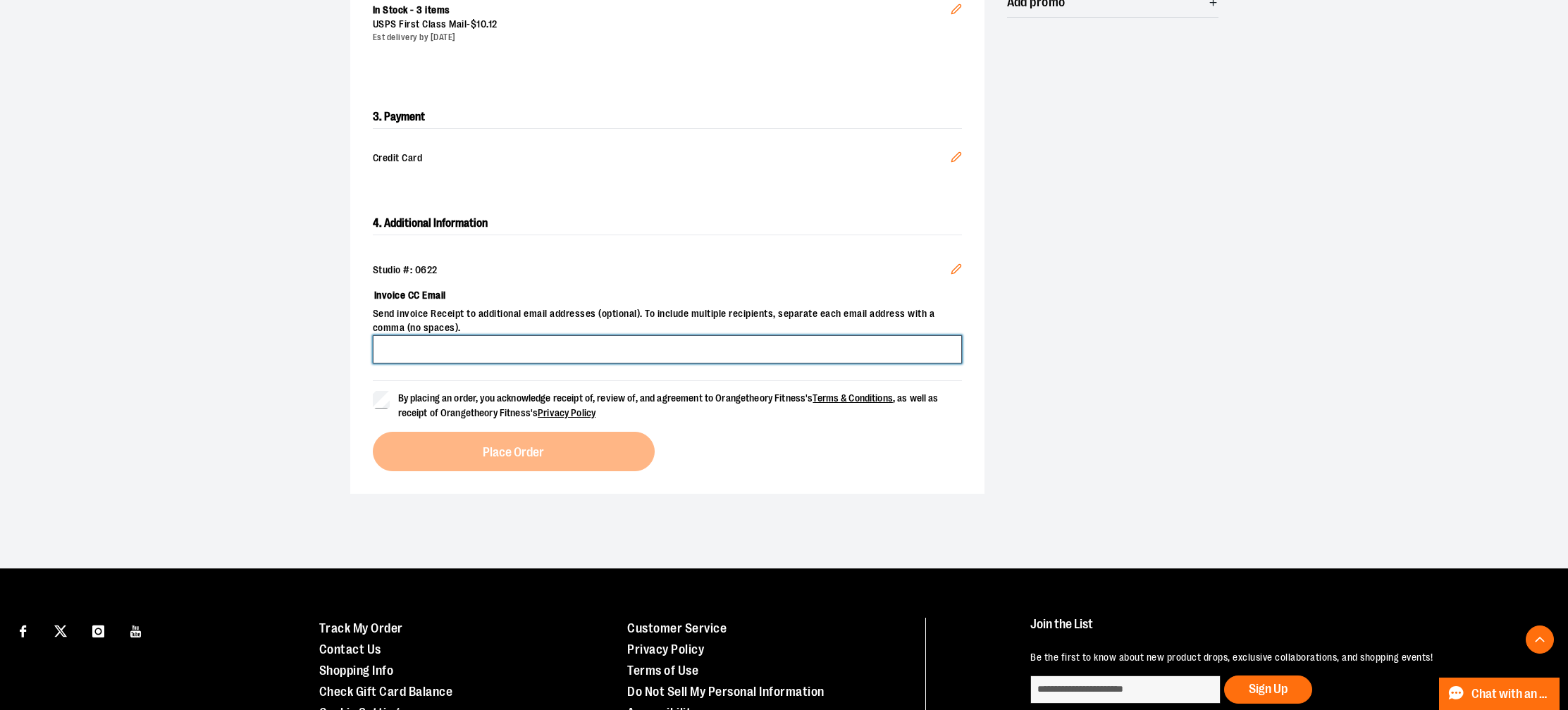
click at [755, 359] on input "Invoice CC Email" at bounding box center [667, 349] width 589 height 29
type input "**********"
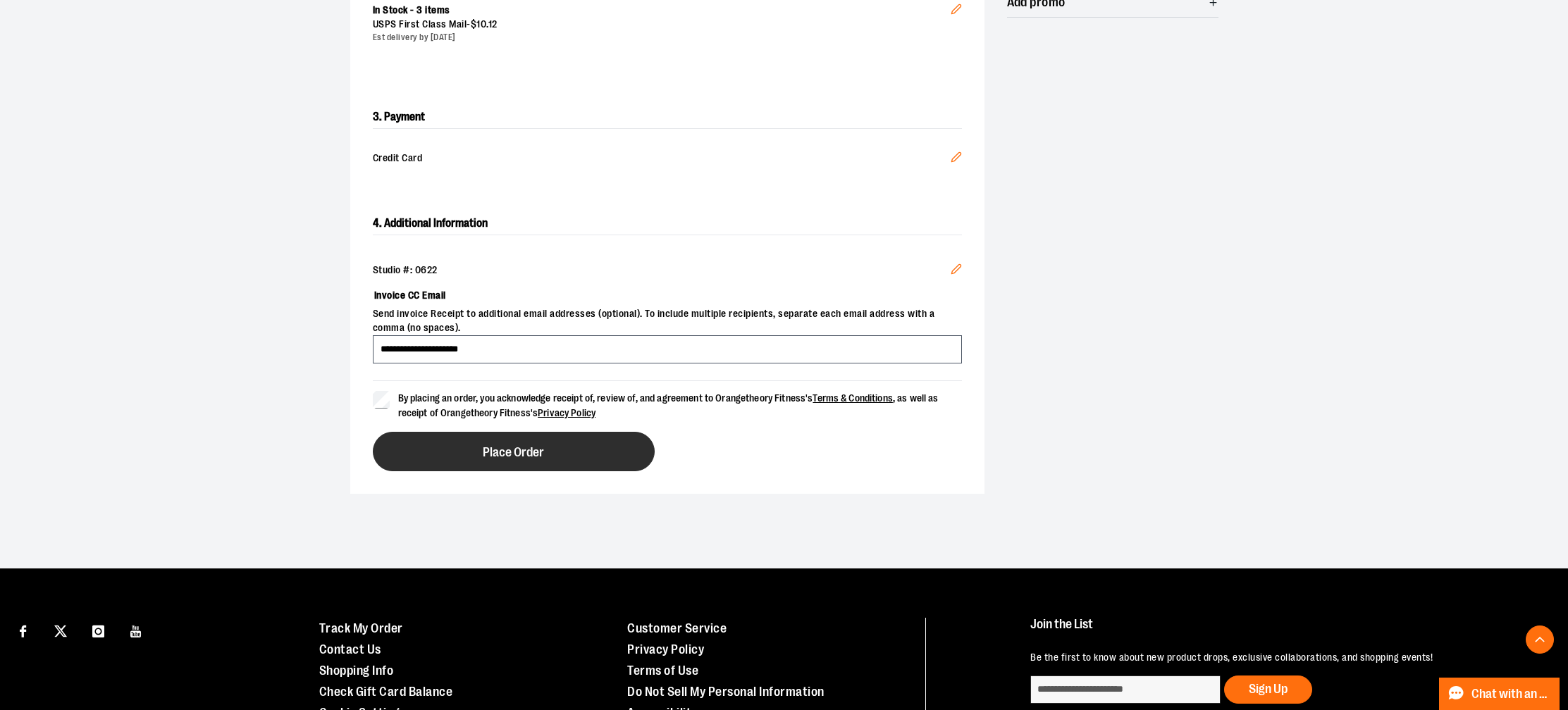
click at [490, 443] on button "Place Order" at bounding box center [514, 451] width 282 height 40
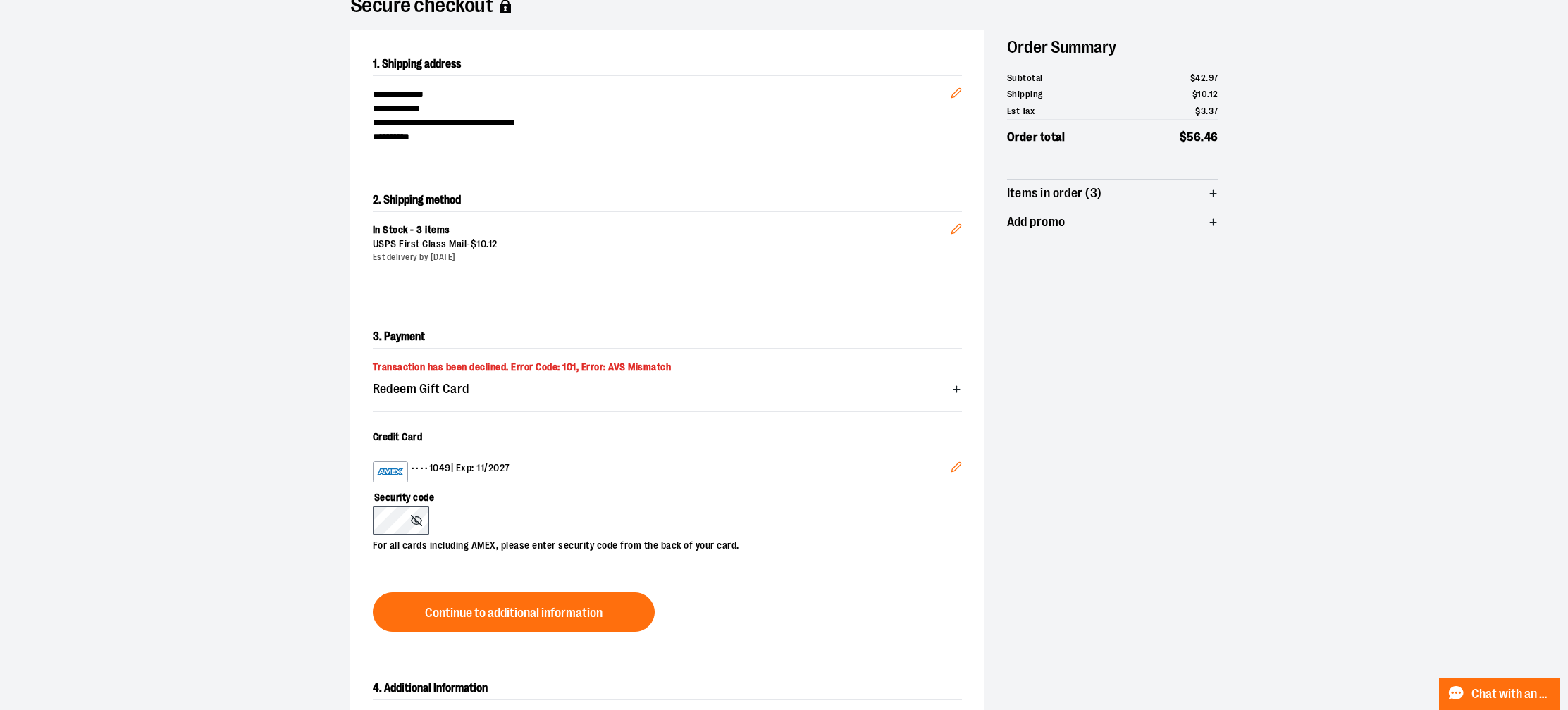
scroll to position [0, 0]
